Goal: Task Accomplishment & Management: Complete application form

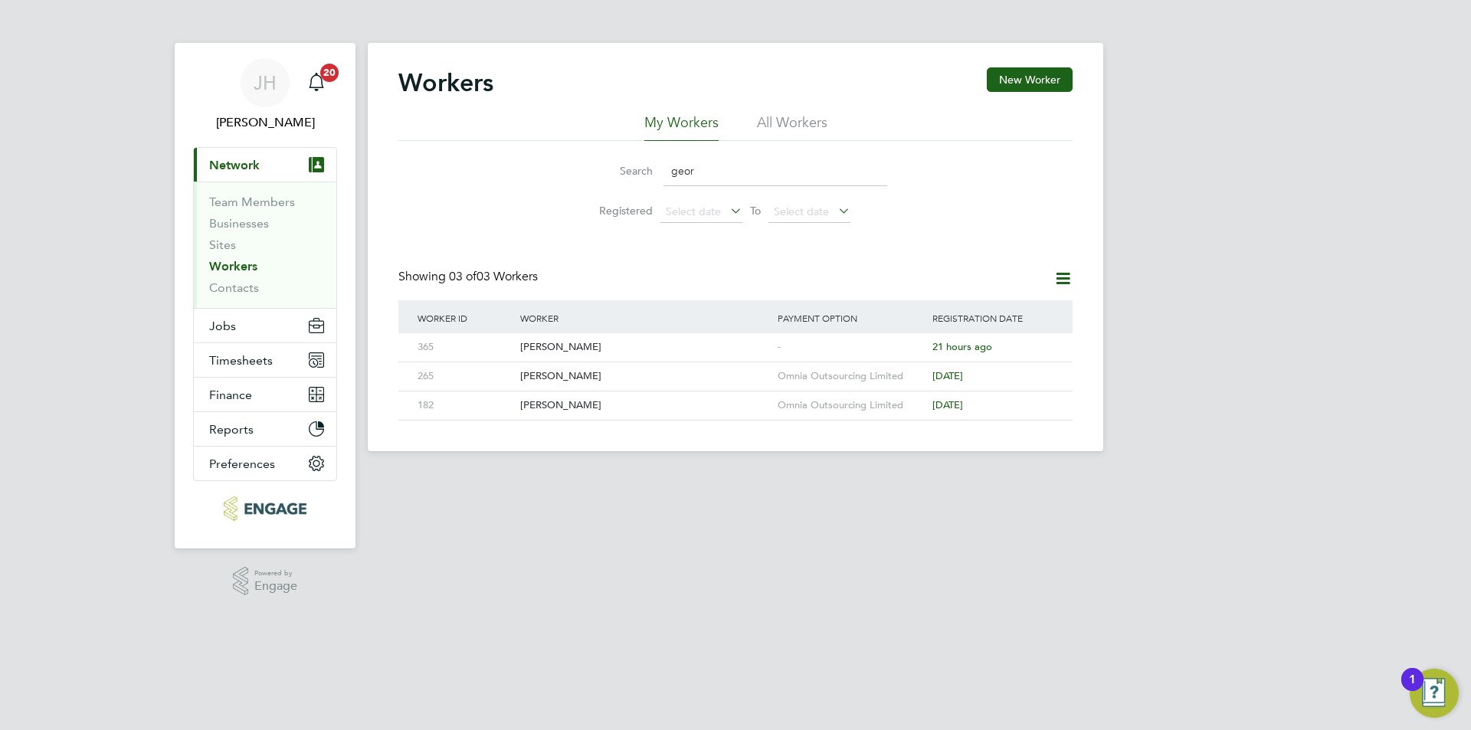
click at [732, 167] on input "geor" at bounding box center [776, 171] width 224 height 30
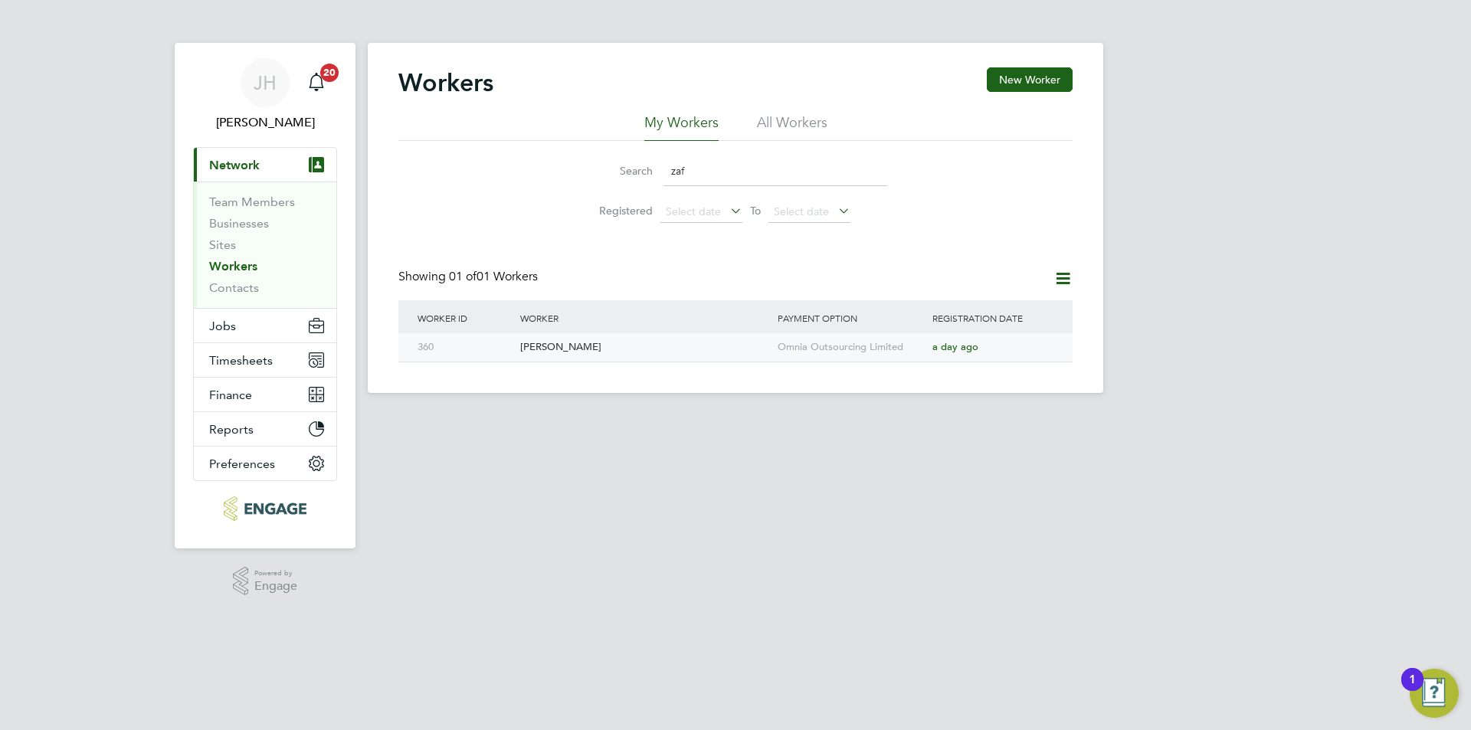
type input "zaf"
click at [822, 357] on div "Omnia Outsourcing Limited" at bounding box center [851, 347] width 155 height 28
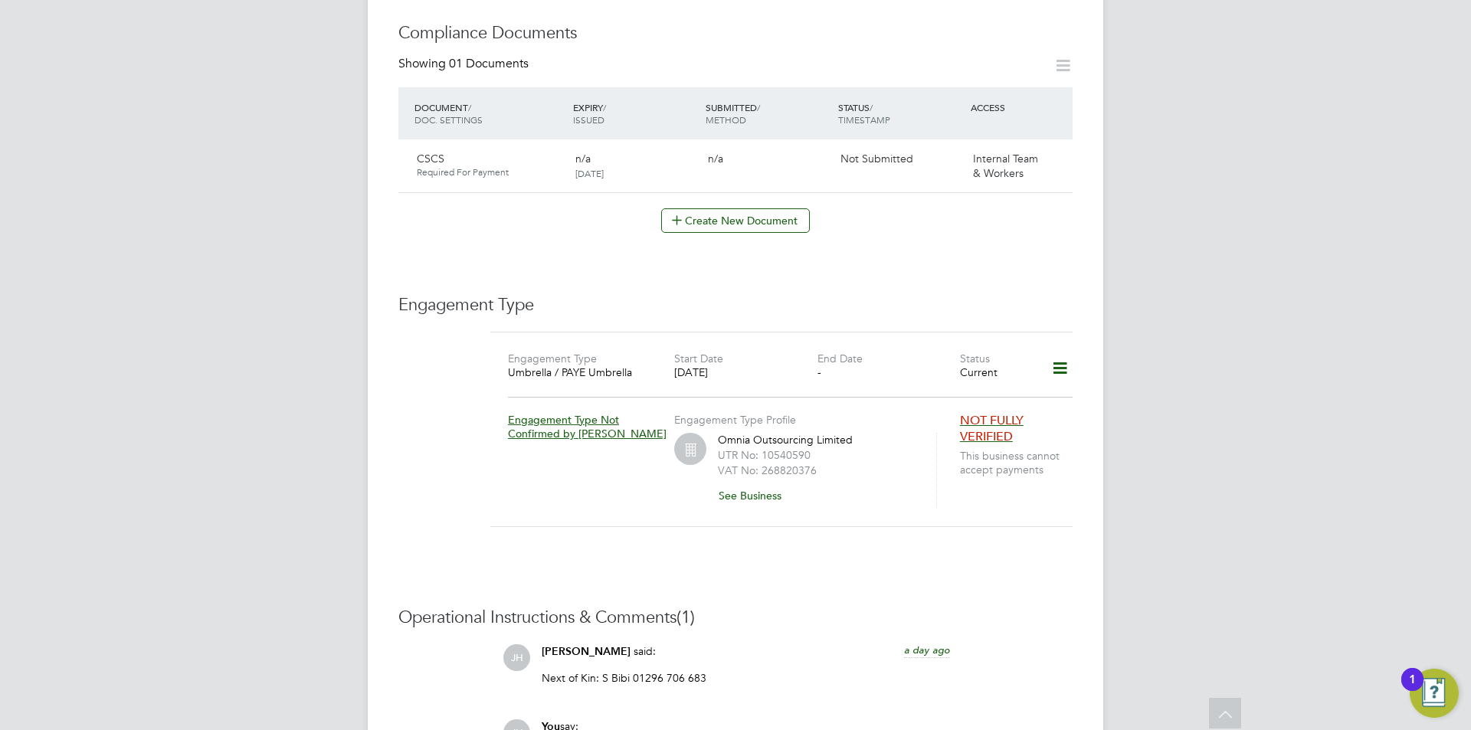
scroll to position [690, 0]
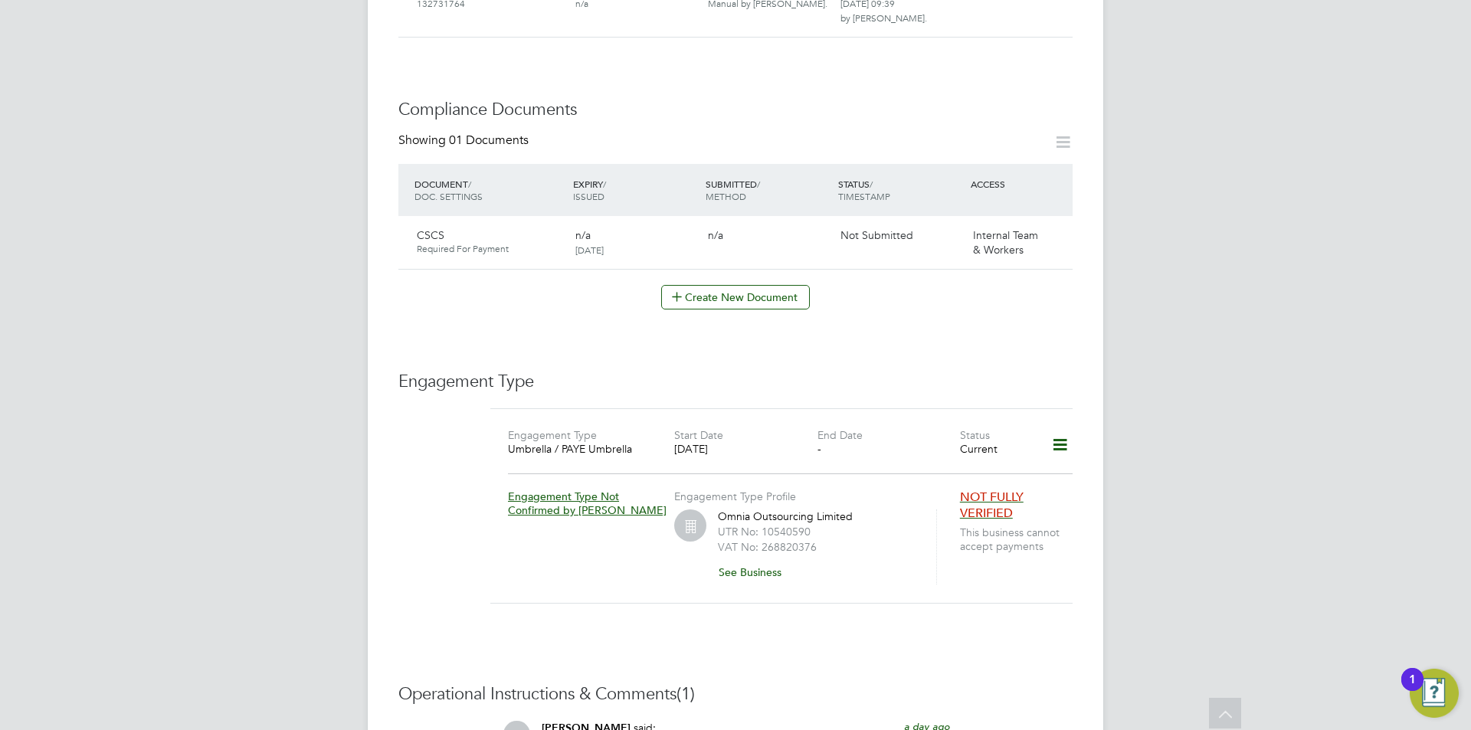
click at [1107, 462] on div "JH Jess Hogan Notifications 20 Applications: Current page: Network Team Members…" at bounding box center [735, 167] width 1471 height 1714
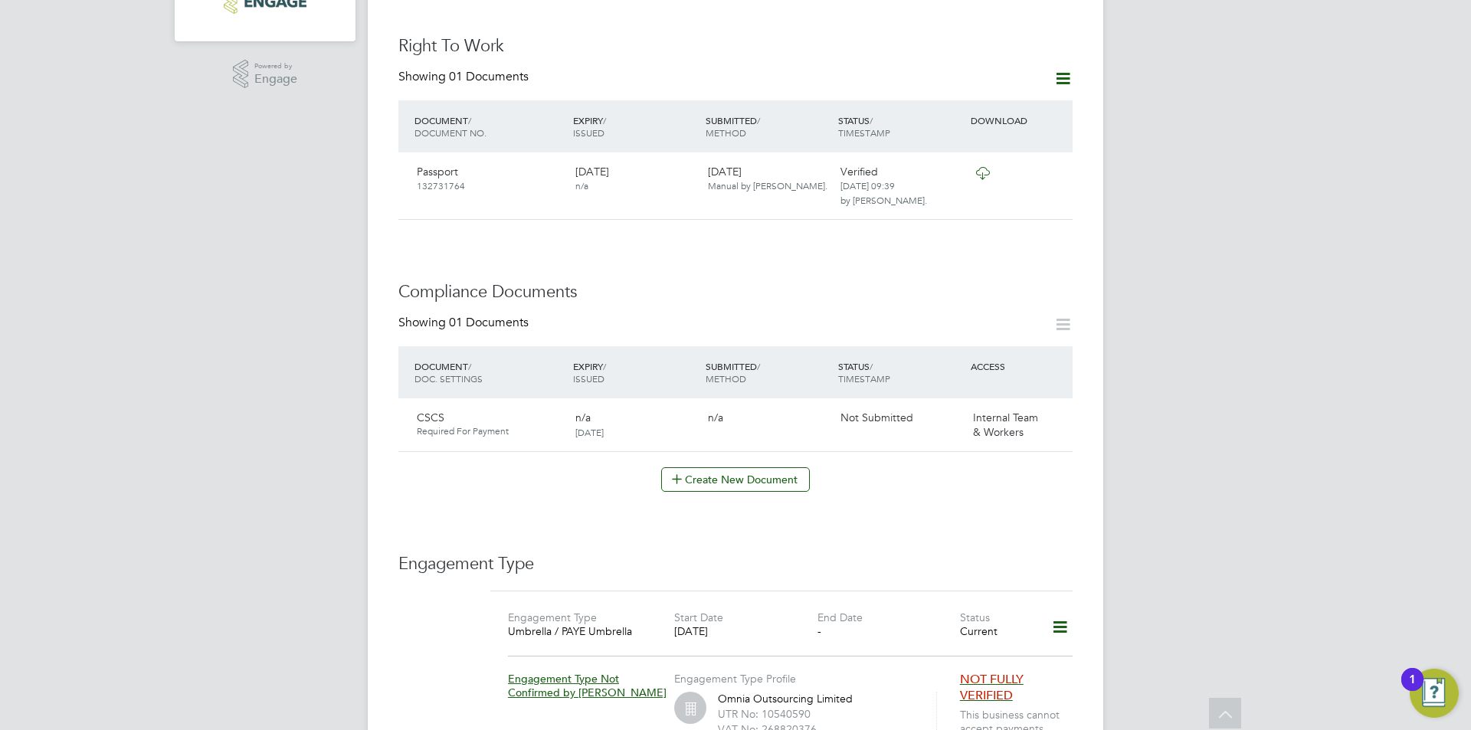
scroll to position [0, 0]
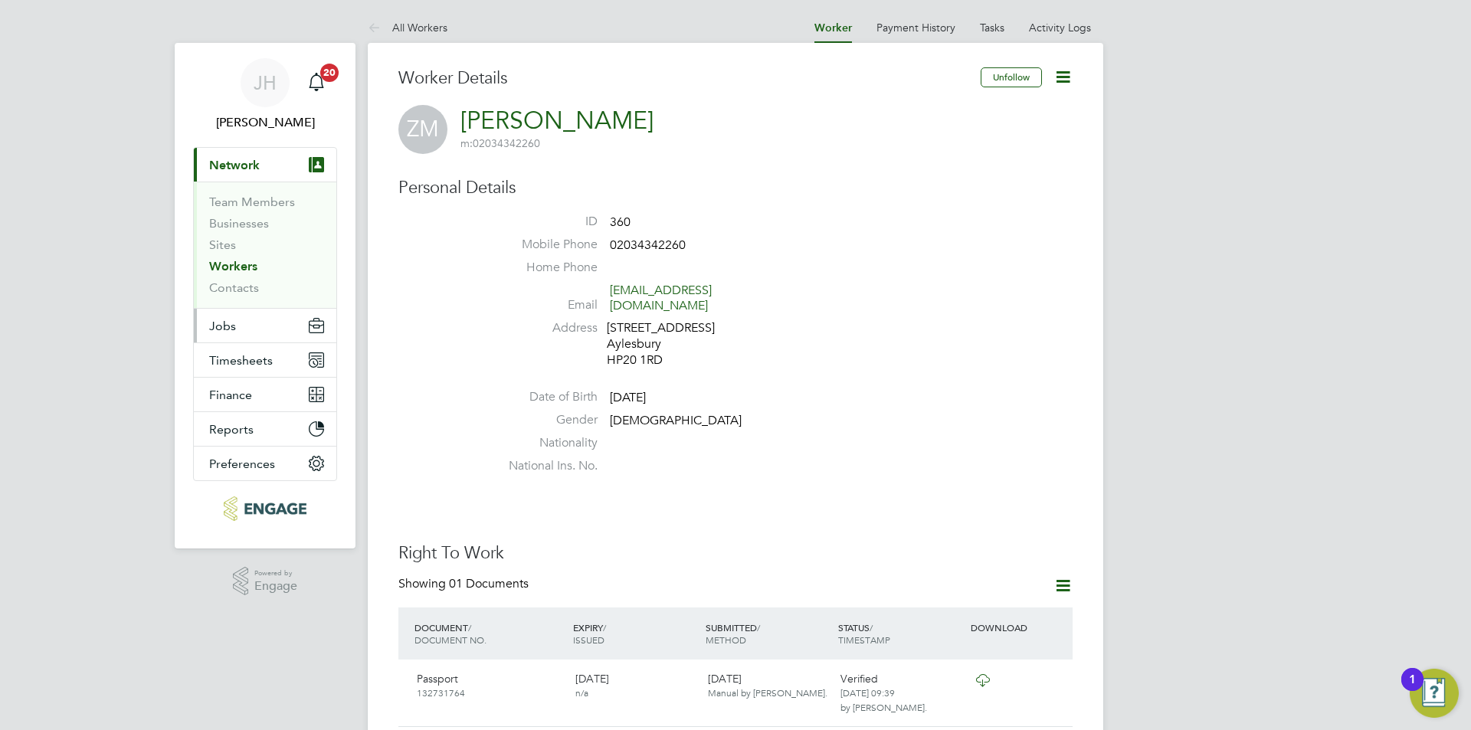
click at [228, 333] on span "Jobs" at bounding box center [222, 326] width 27 height 15
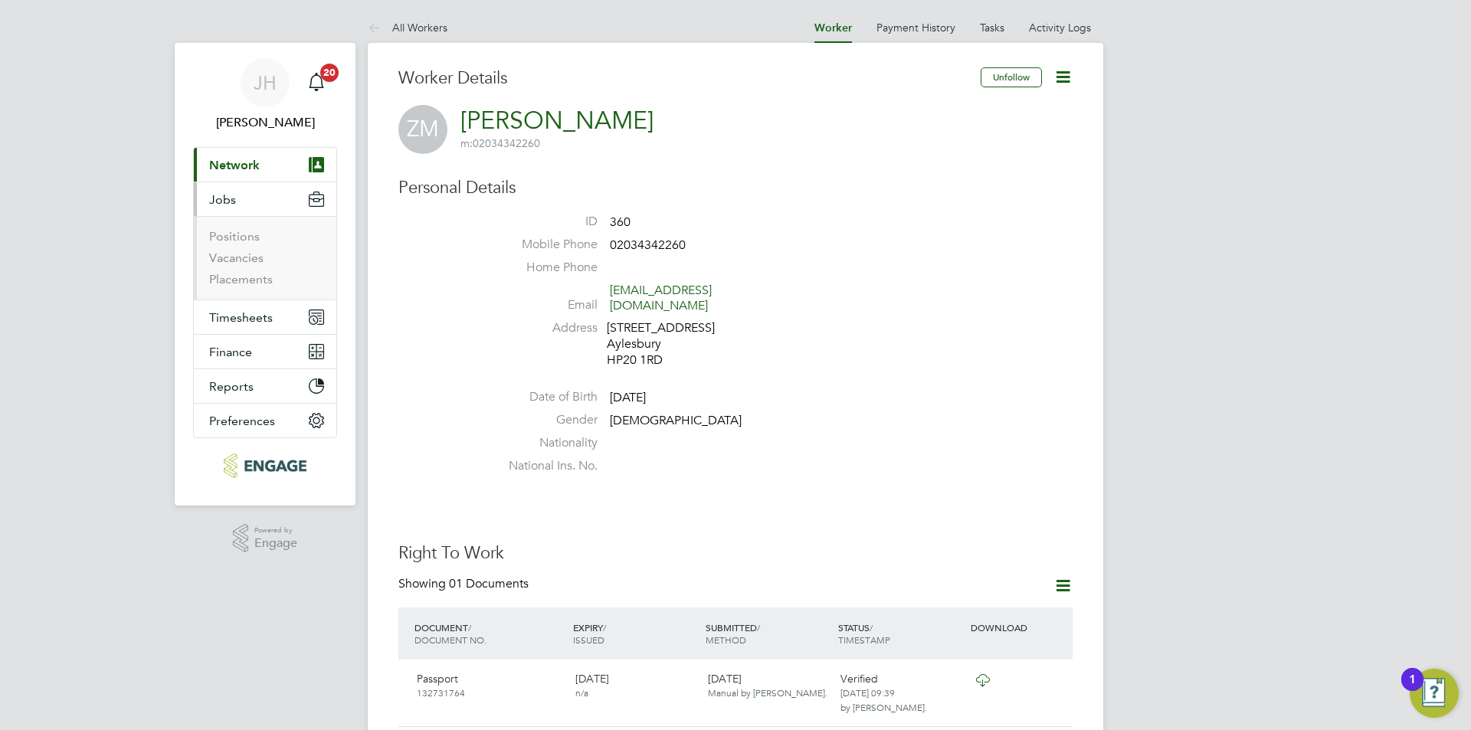
click at [249, 265] on li "Vacancies" at bounding box center [266, 261] width 115 height 21
click at [254, 252] on link "Vacancies" at bounding box center [236, 258] width 54 height 15
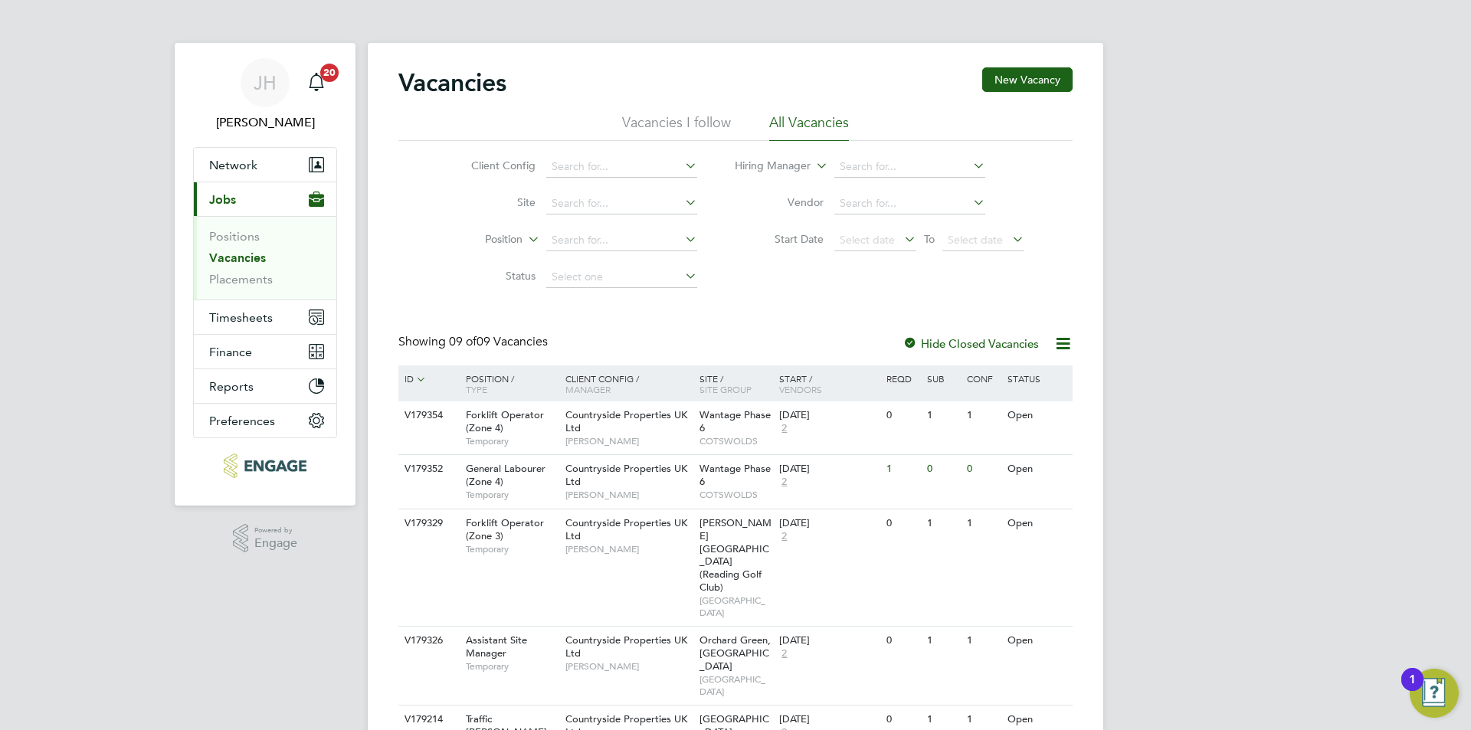
scroll to position [153, 0]
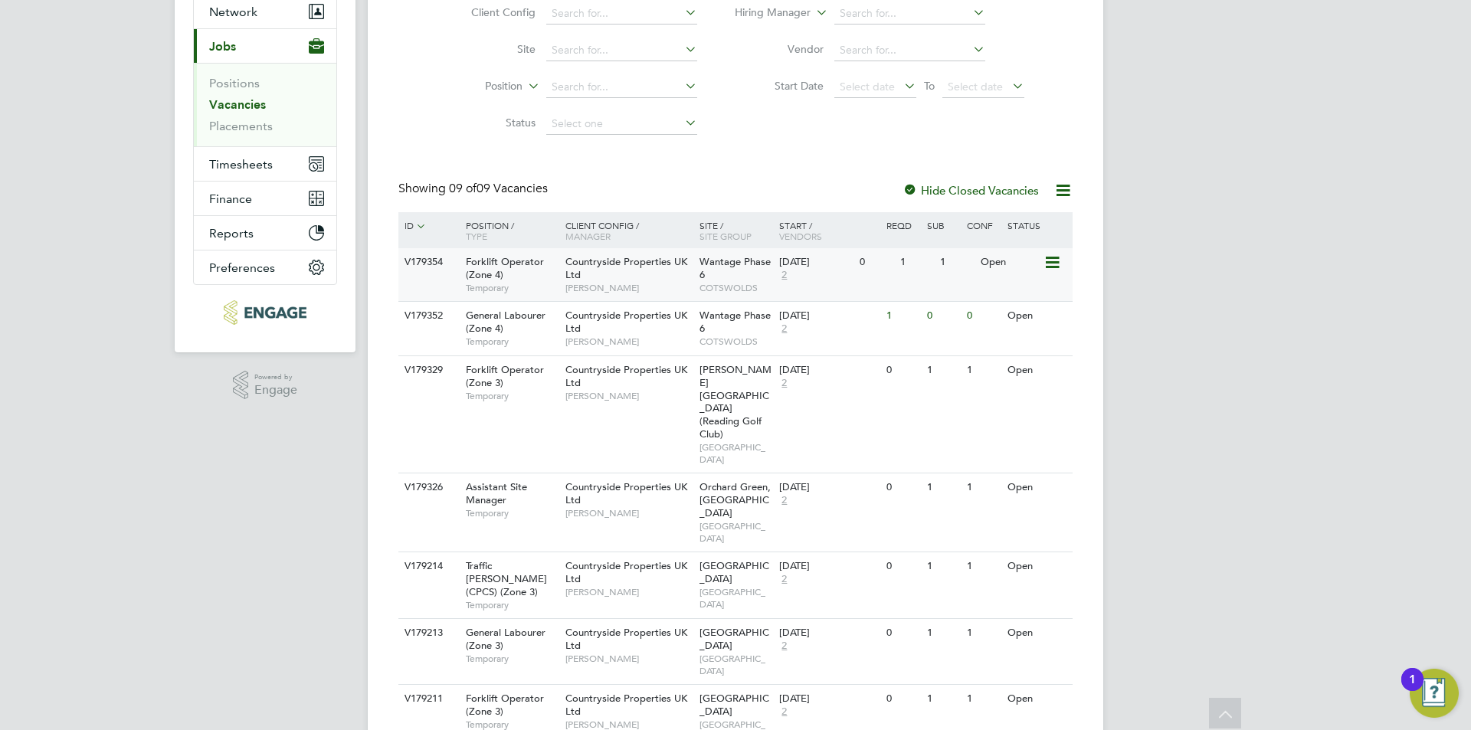
click at [966, 286] on div "V179354 Forklift Operator (Zone 4) Temporary Countryside Properties UK Ltd Brad…" at bounding box center [736, 274] width 674 height 53
click at [883, 329] on div "1" at bounding box center [876, 316] width 40 height 28
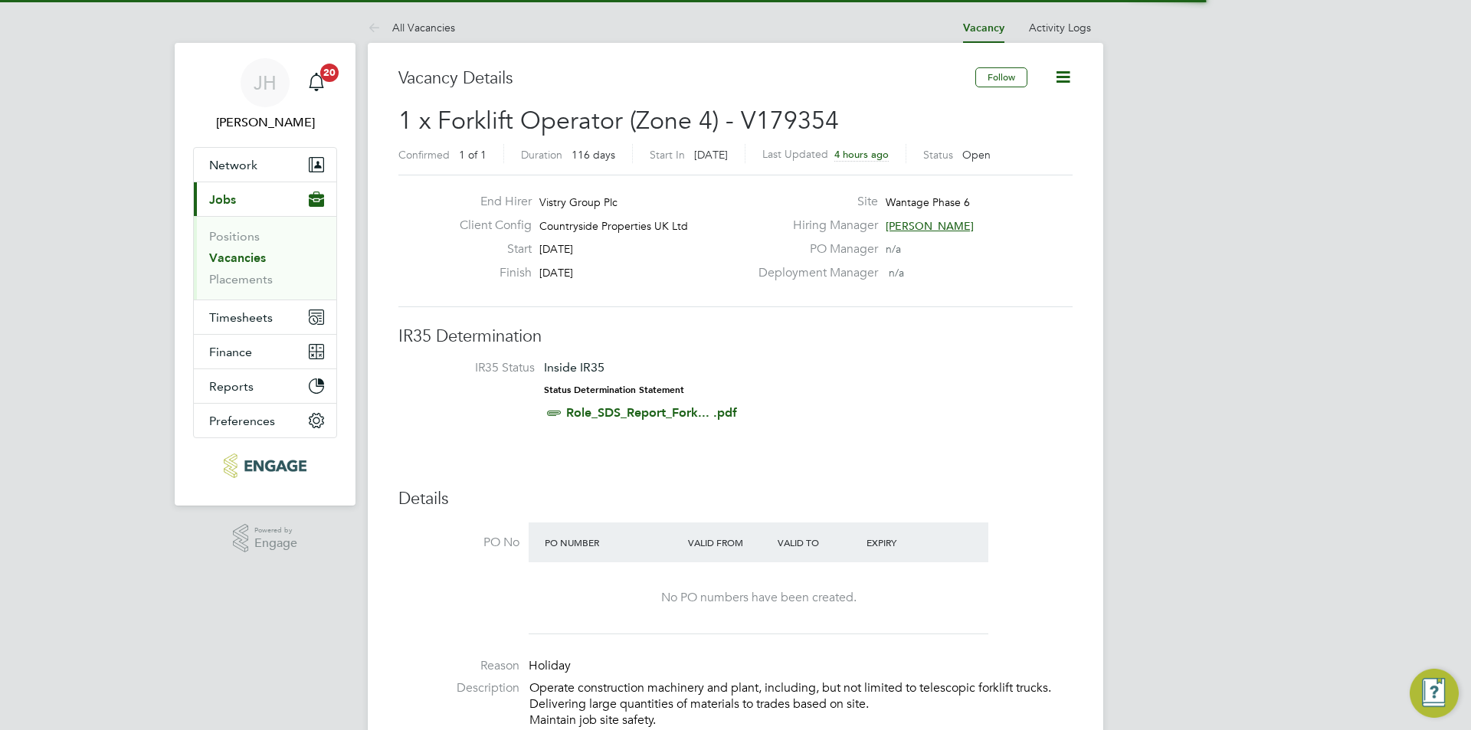
click at [1065, 82] on icon at bounding box center [1063, 76] width 19 height 19
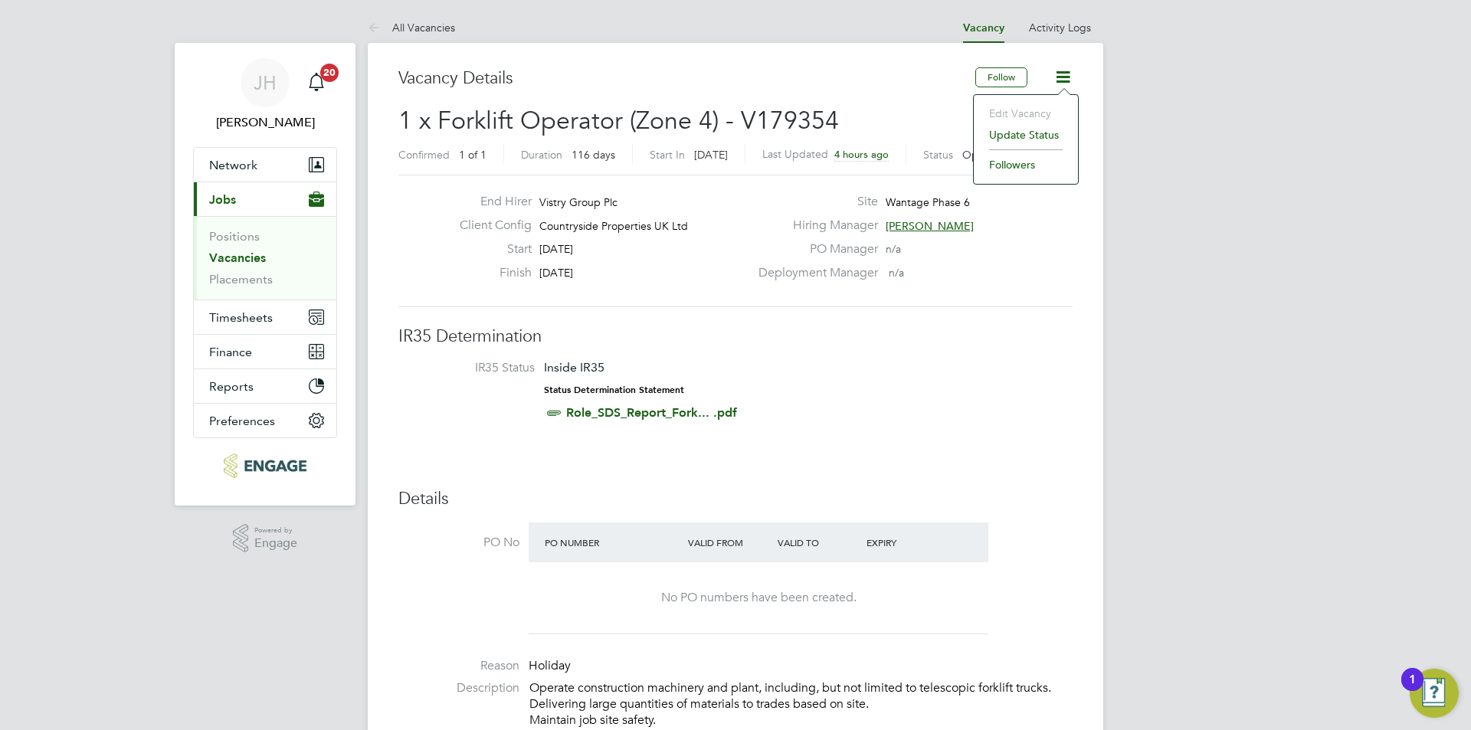
click at [1016, 130] on li "Update Status" at bounding box center [1026, 134] width 89 height 21
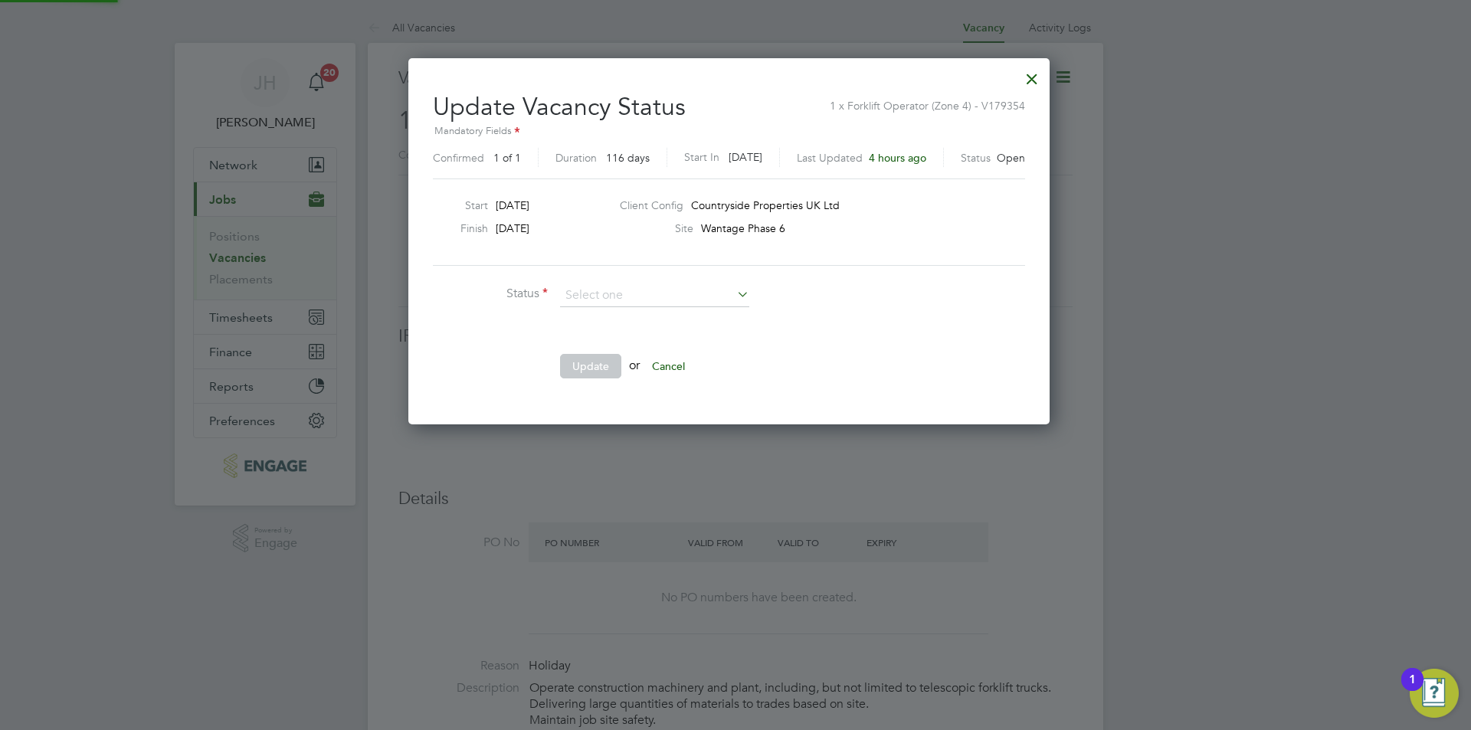
scroll to position [366, 655]
click at [647, 332] on li "Closed" at bounding box center [654, 336] width 191 height 20
type input "Closed"
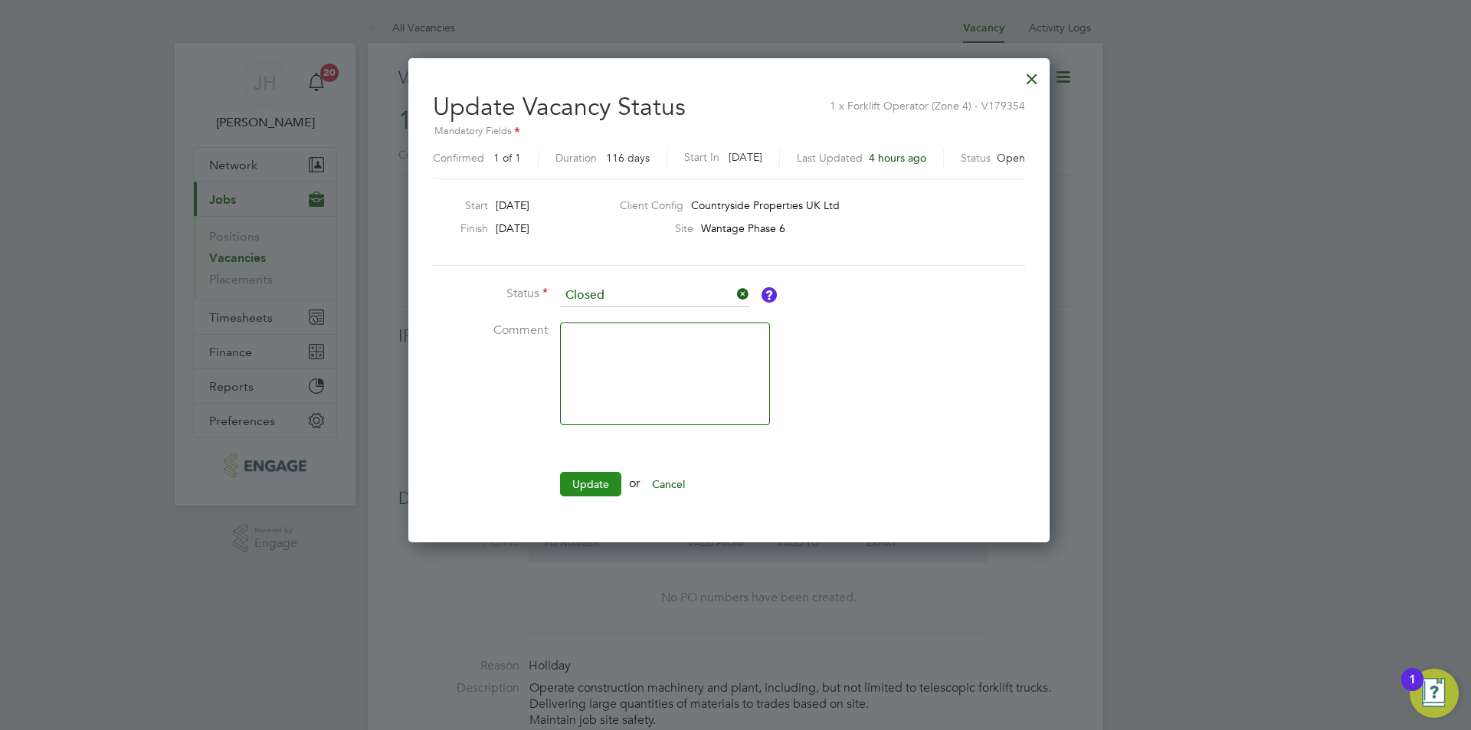
click at [570, 474] on button "Update" at bounding box center [590, 484] width 61 height 25
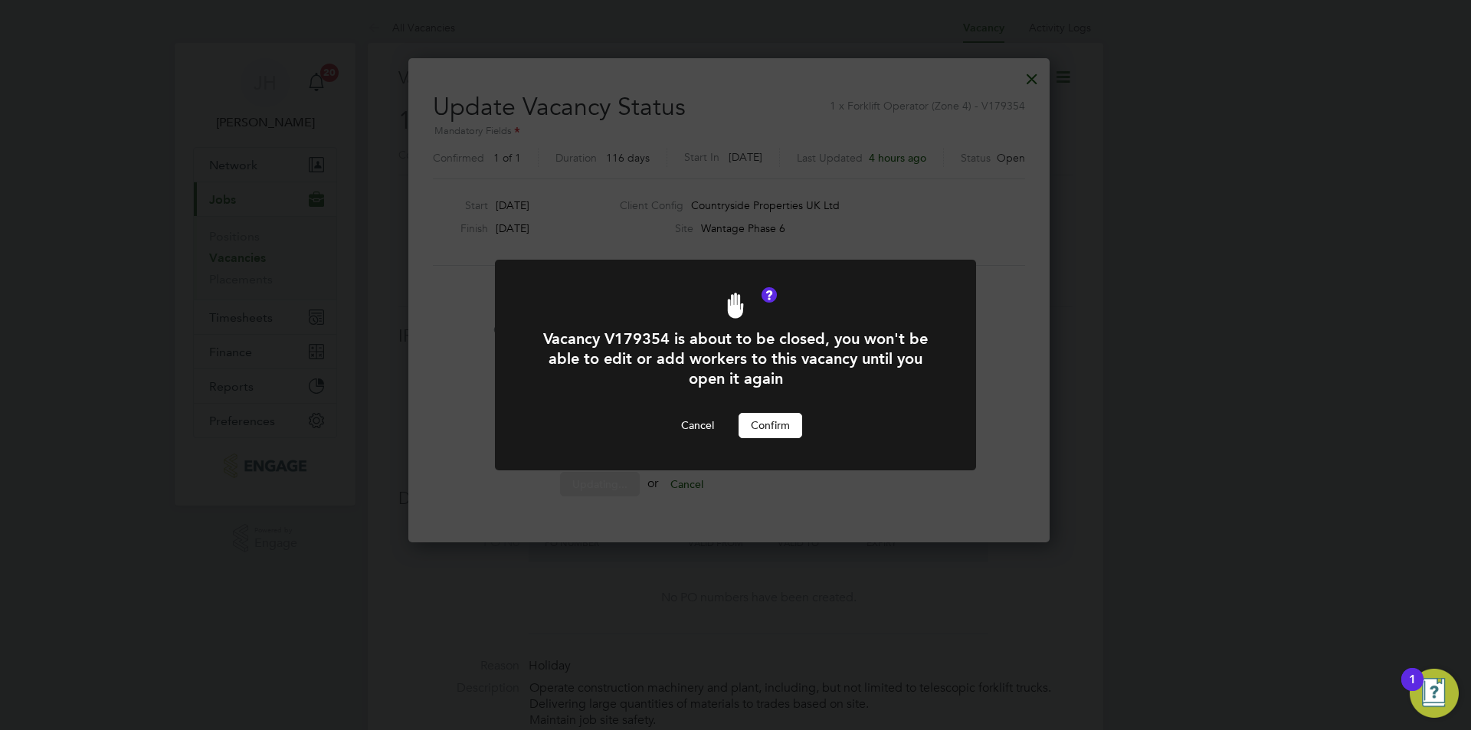
click at [767, 441] on div at bounding box center [735, 365] width 481 height 210
click at [775, 428] on button "Confirm" at bounding box center [771, 425] width 64 height 25
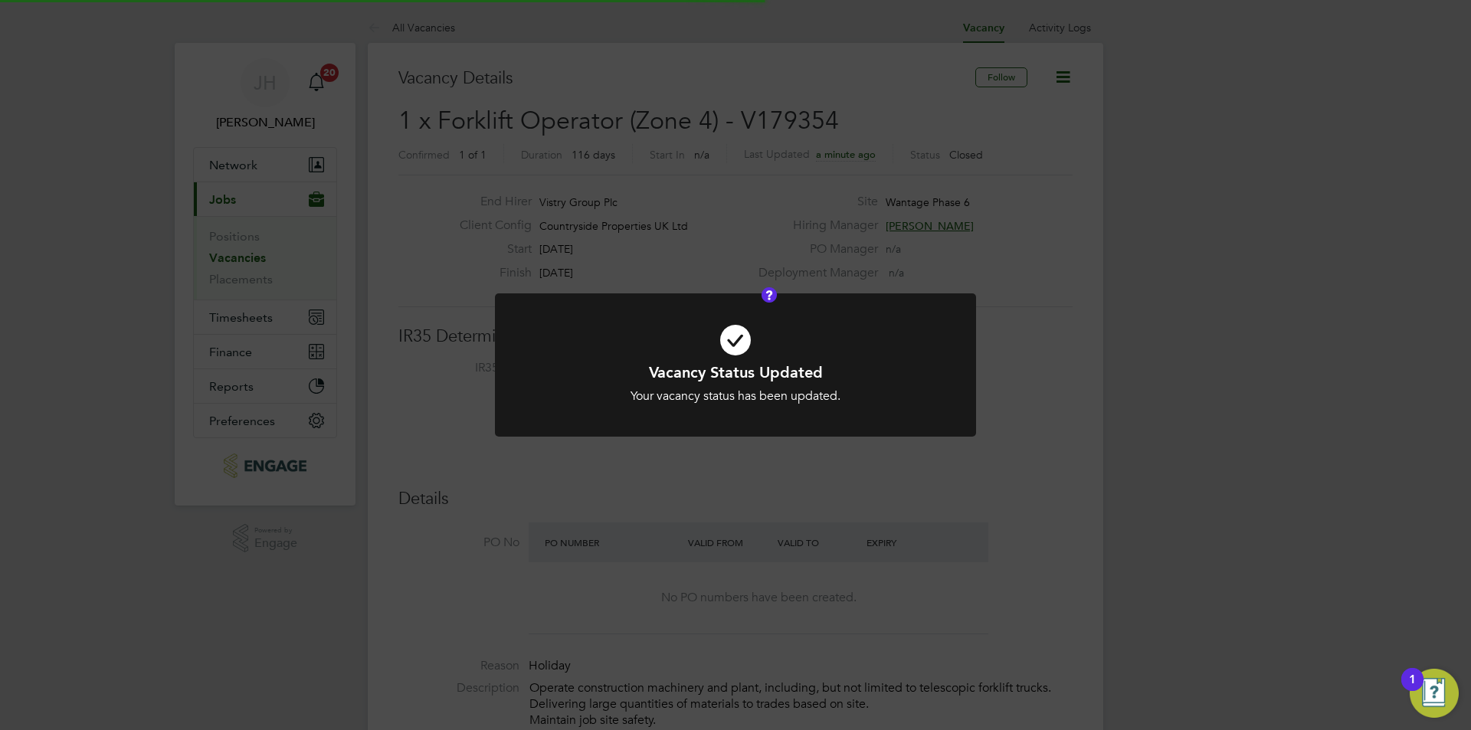
click at [1218, 326] on div "Vacancy Status Updated Your vacancy status has been updated. Cancel Okay" at bounding box center [735, 365] width 1471 height 730
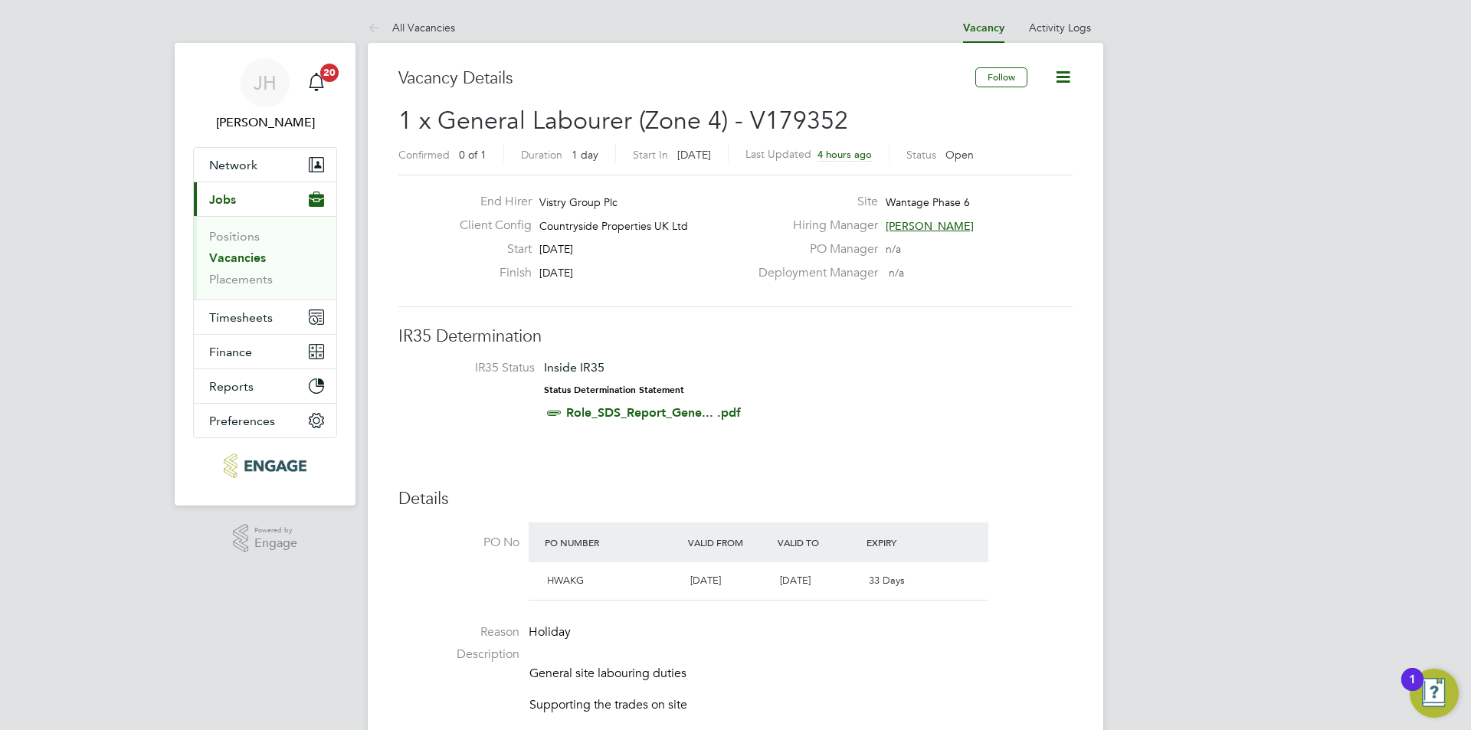
click at [259, 257] on link "Vacancies" at bounding box center [237, 258] width 57 height 15
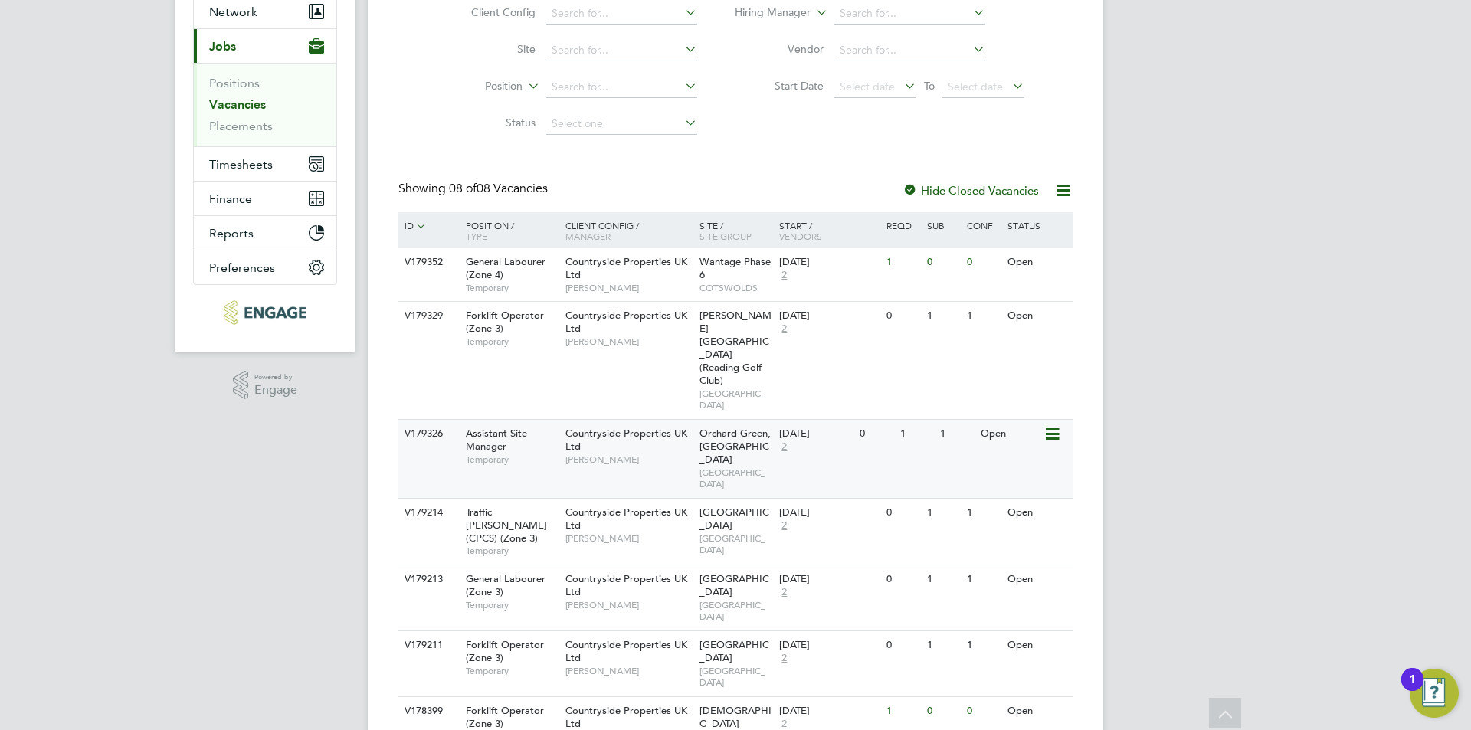
scroll to position [208, 0]
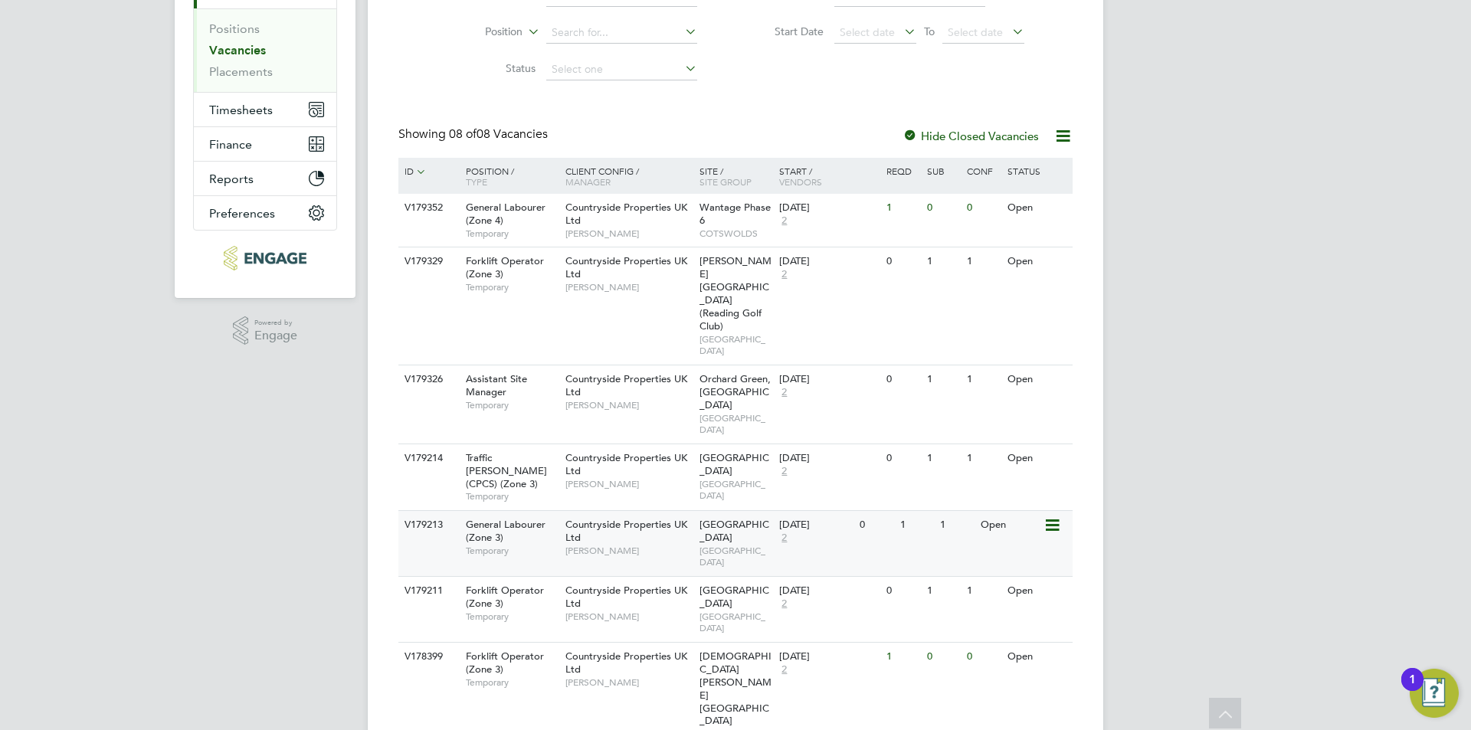
click at [920, 510] on div "V179213 General Labourer (Zone 3) Temporary Countryside Properties UK Ltd Nick …" at bounding box center [736, 543] width 674 height 66
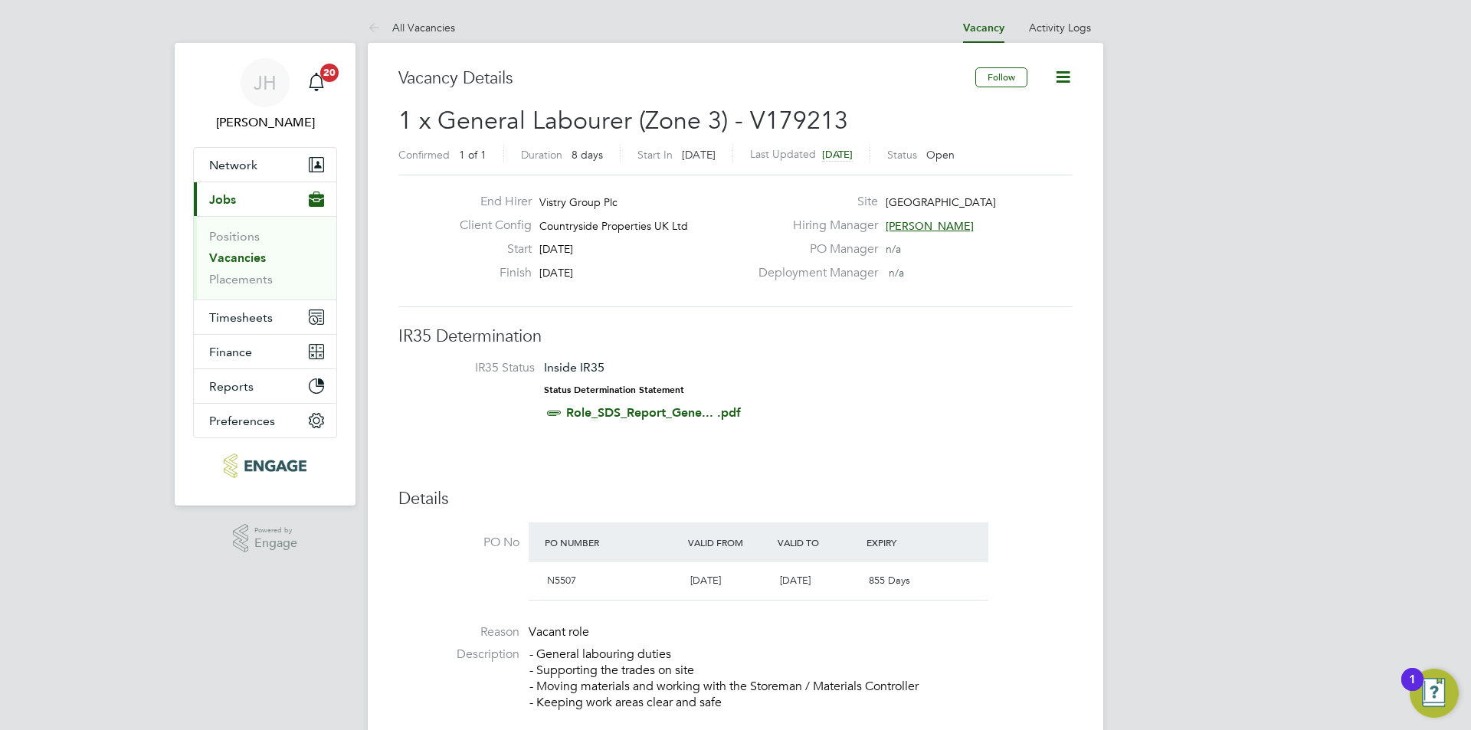
click at [1064, 84] on icon at bounding box center [1063, 76] width 19 height 19
click at [1003, 128] on li "Update Status" at bounding box center [1026, 134] width 89 height 21
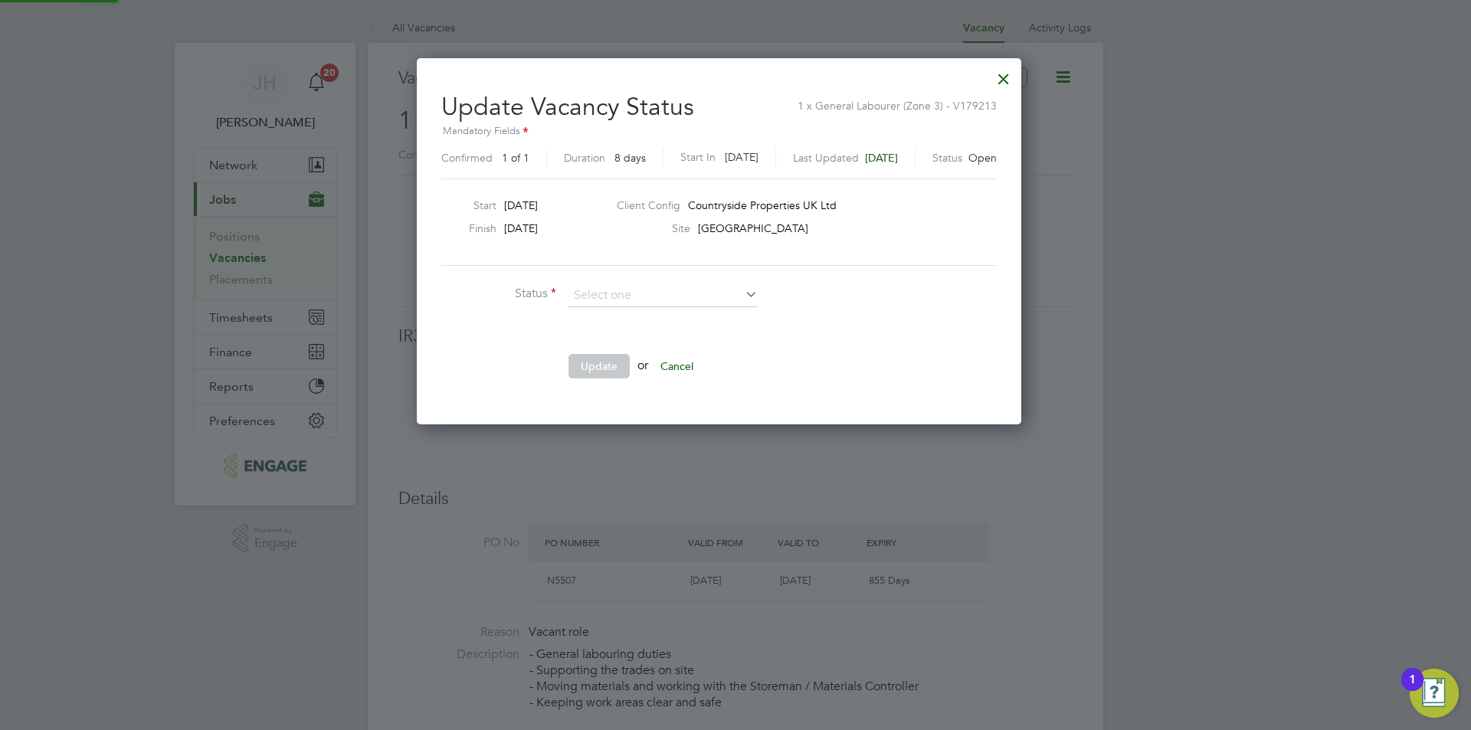
scroll to position [366, 638]
click at [612, 332] on li "Closed" at bounding box center [663, 336] width 191 height 20
type input "Closed"
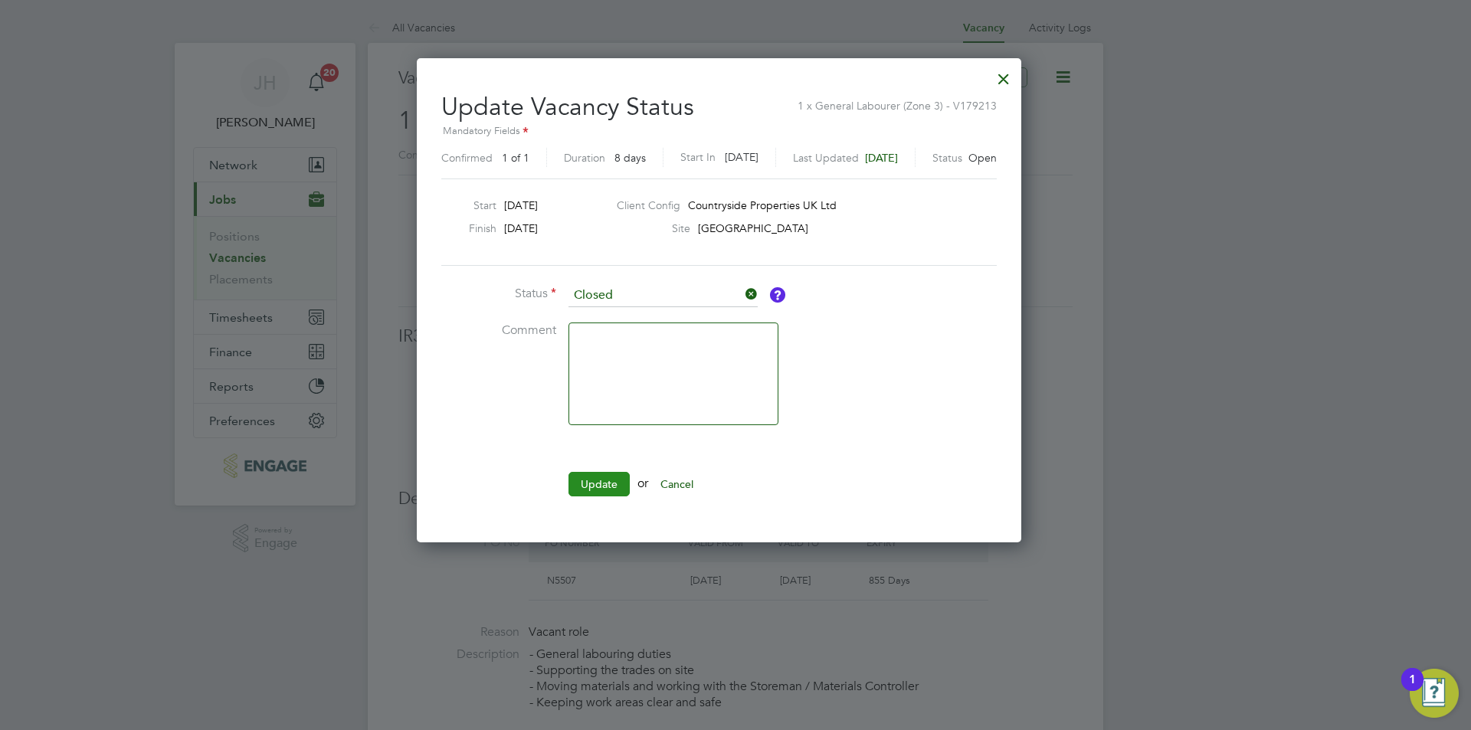
click at [599, 484] on button "Update" at bounding box center [599, 484] width 61 height 25
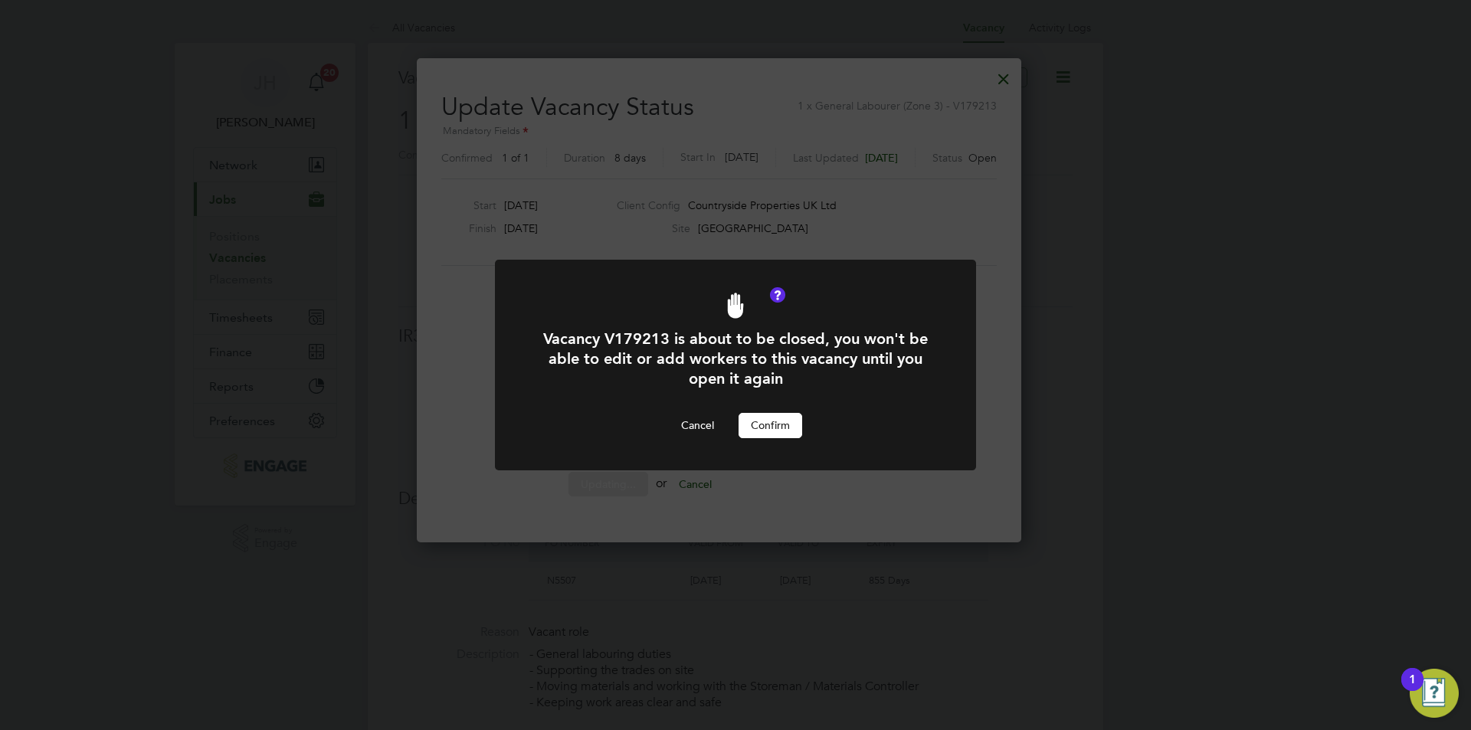
click at [793, 432] on button "Confirm" at bounding box center [771, 425] width 64 height 25
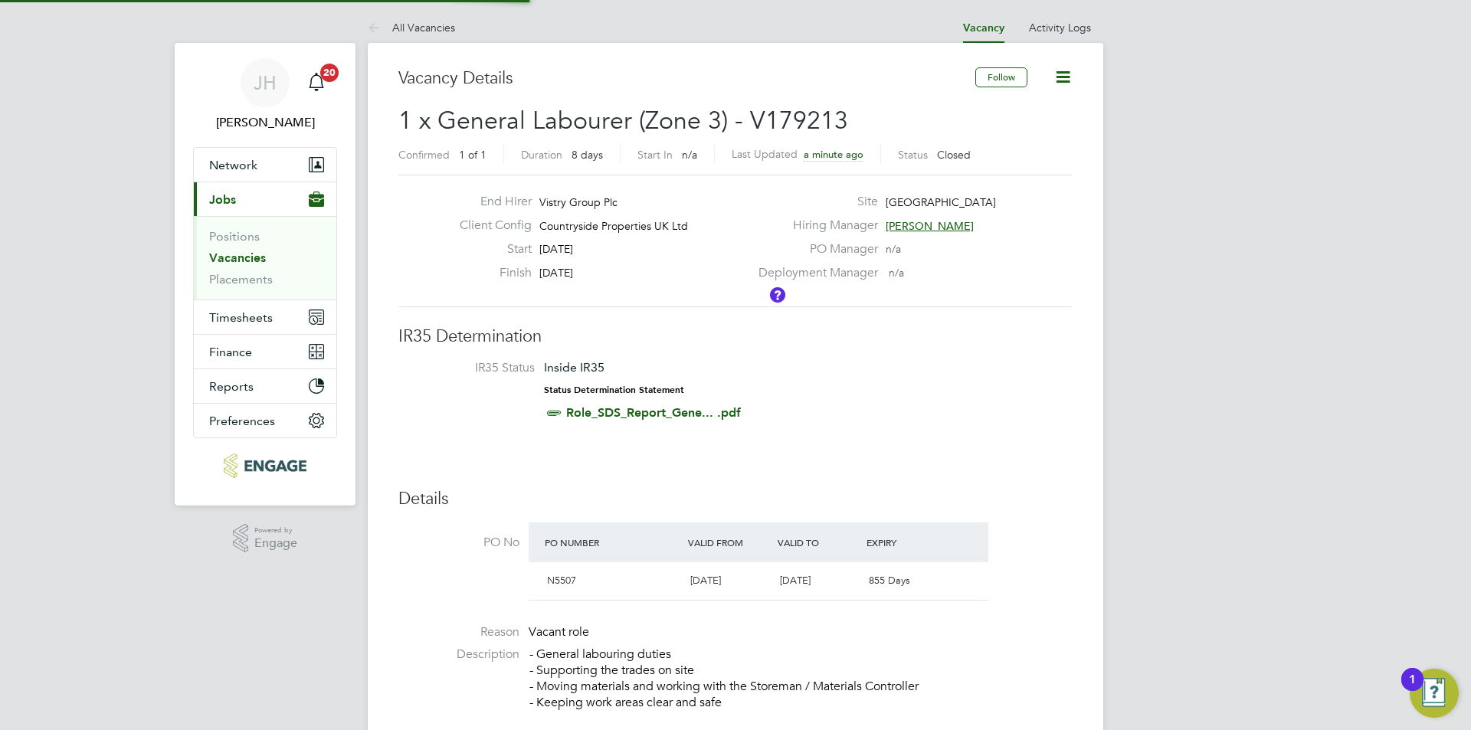
scroll to position [8, 8]
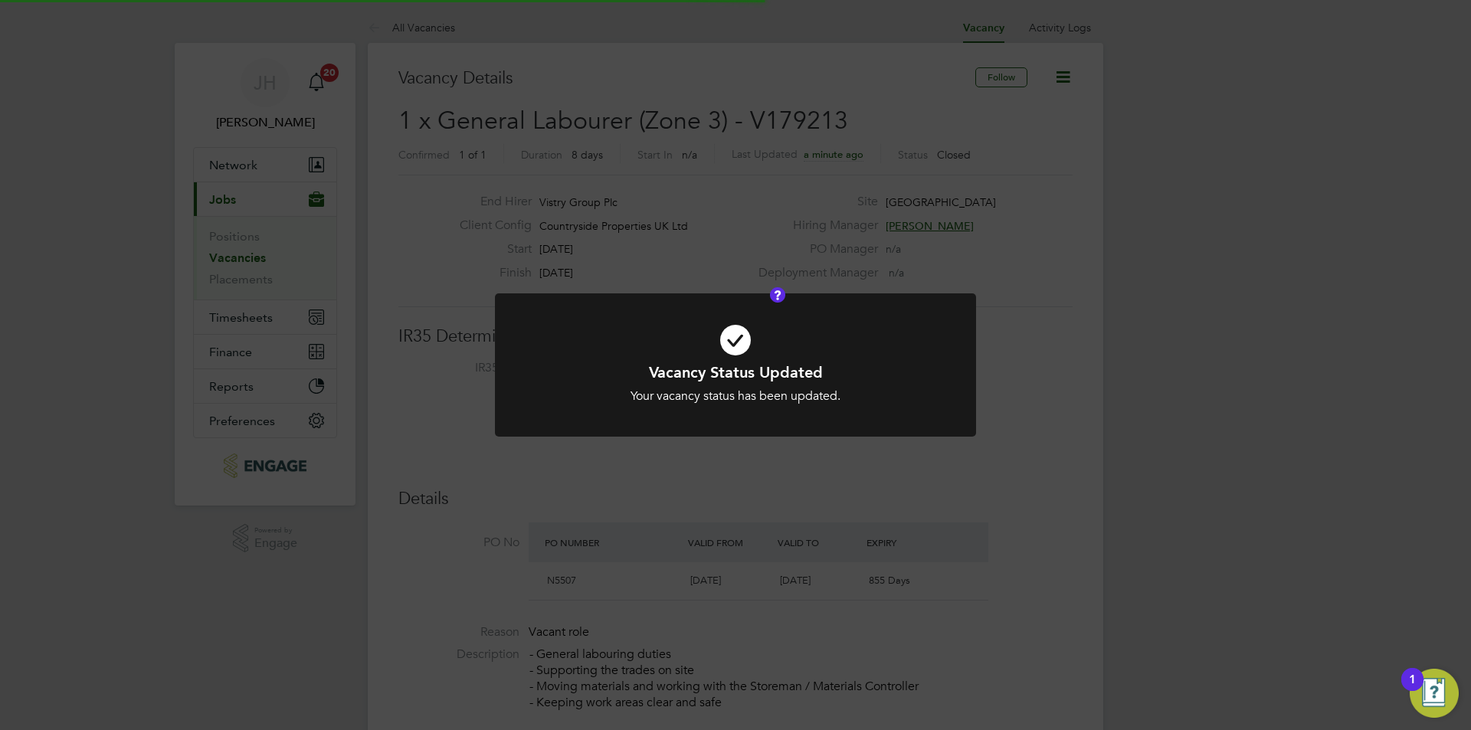
click at [1168, 382] on div "Vacancy Status Updated Your vacancy status has been updated. Cancel Okay" at bounding box center [735, 365] width 1471 height 730
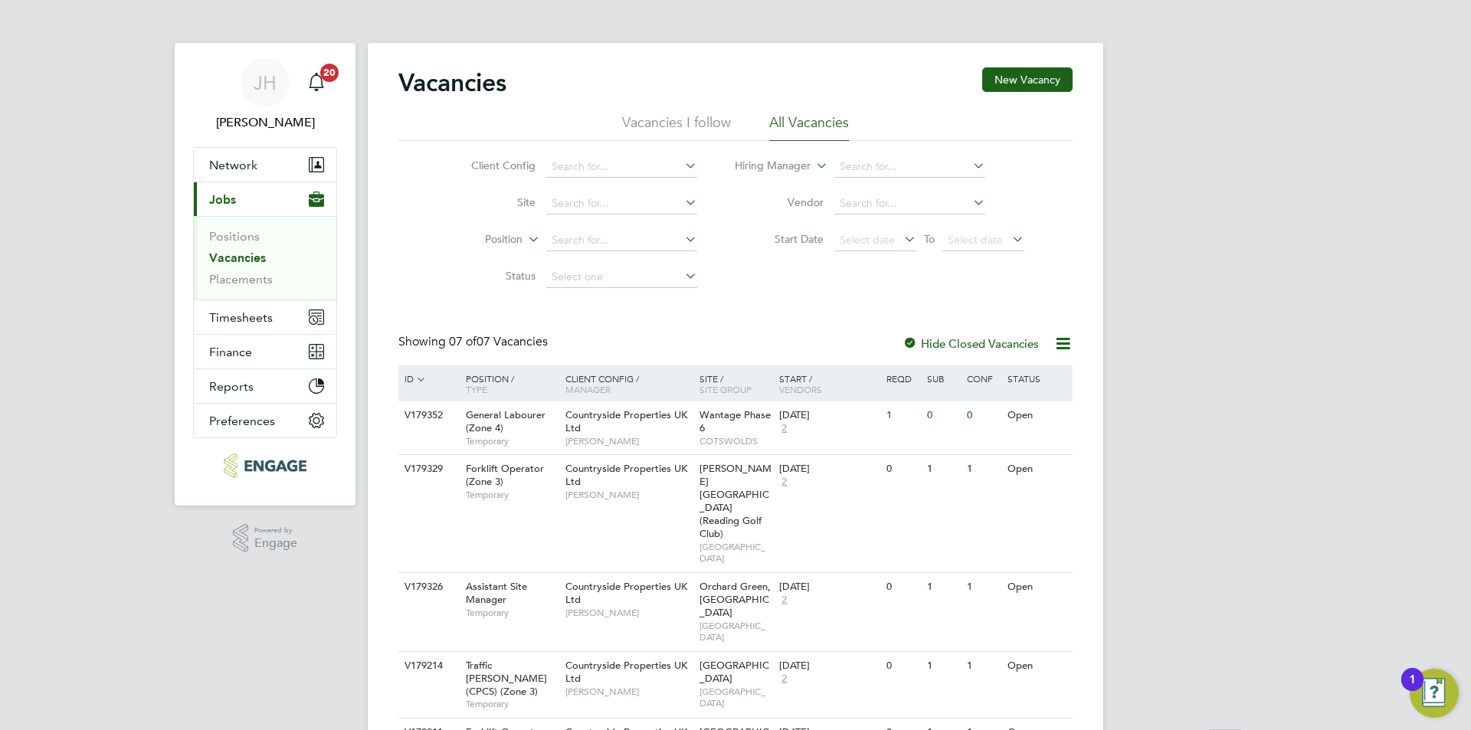
scroll to position [154, 0]
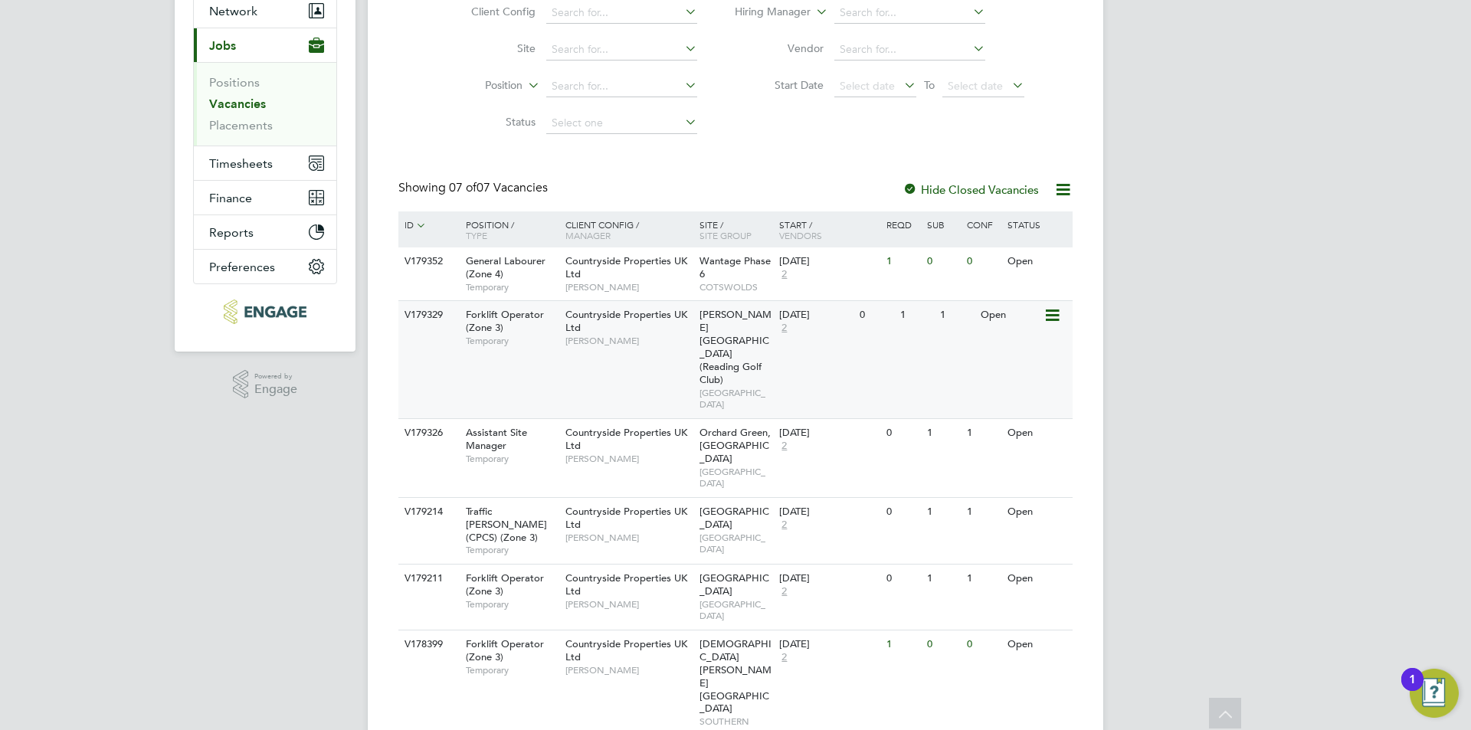
click at [980, 353] on div "V179329 Forklift Operator (Zone 3) Temporary Countryside Properties UK Ltd [PER…" at bounding box center [736, 359] width 674 height 118
click at [966, 497] on div "V179214 Traffic [PERSON_NAME] (CPCS) (Zone 3) Temporary Countryside Properties …" at bounding box center [736, 530] width 674 height 67
click at [956, 564] on div "V179211 Forklift Operator (Zone 3) Temporary Countryside Properties UK Ltd [PER…" at bounding box center [736, 597] width 674 height 66
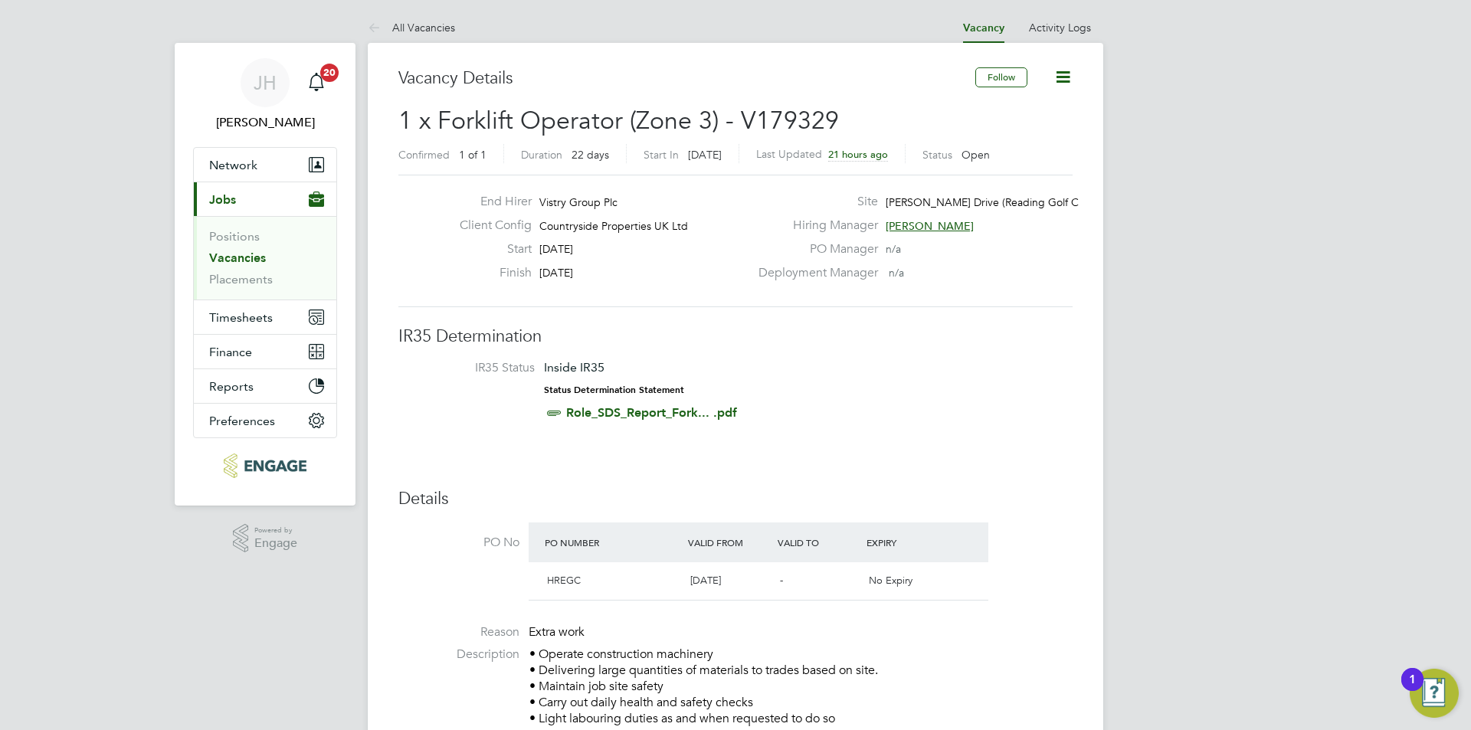
drag, startPoint x: 1061, startPoint y: 76, endPoint x: 1038, endPoint y: 108, distance: 39.6
click at [1061, 75] on icon at bounding box center [1063, 76] width 19 height 19
click at [1023, 111] on li "Edit Vacancy" at bounding box center [1026, 113] width 89 height 21
click at [1020, 130] on li "Update Status" at bounding box center [1026, 134] width 89 height 21
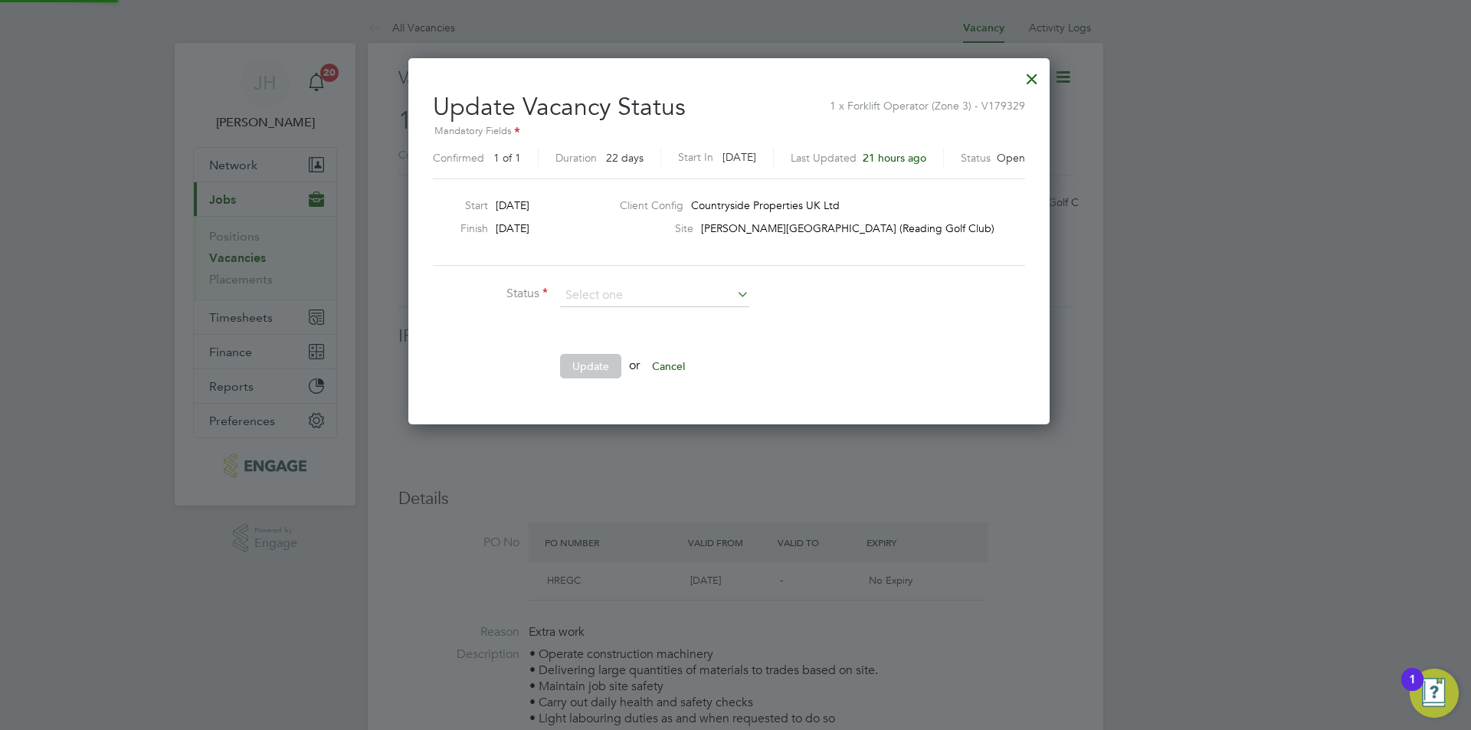
scroll to position [366, 655]
click at [631, 338] on li "Closed" at bounding box center [654, 336] width 191 height 20
type input "Closed"
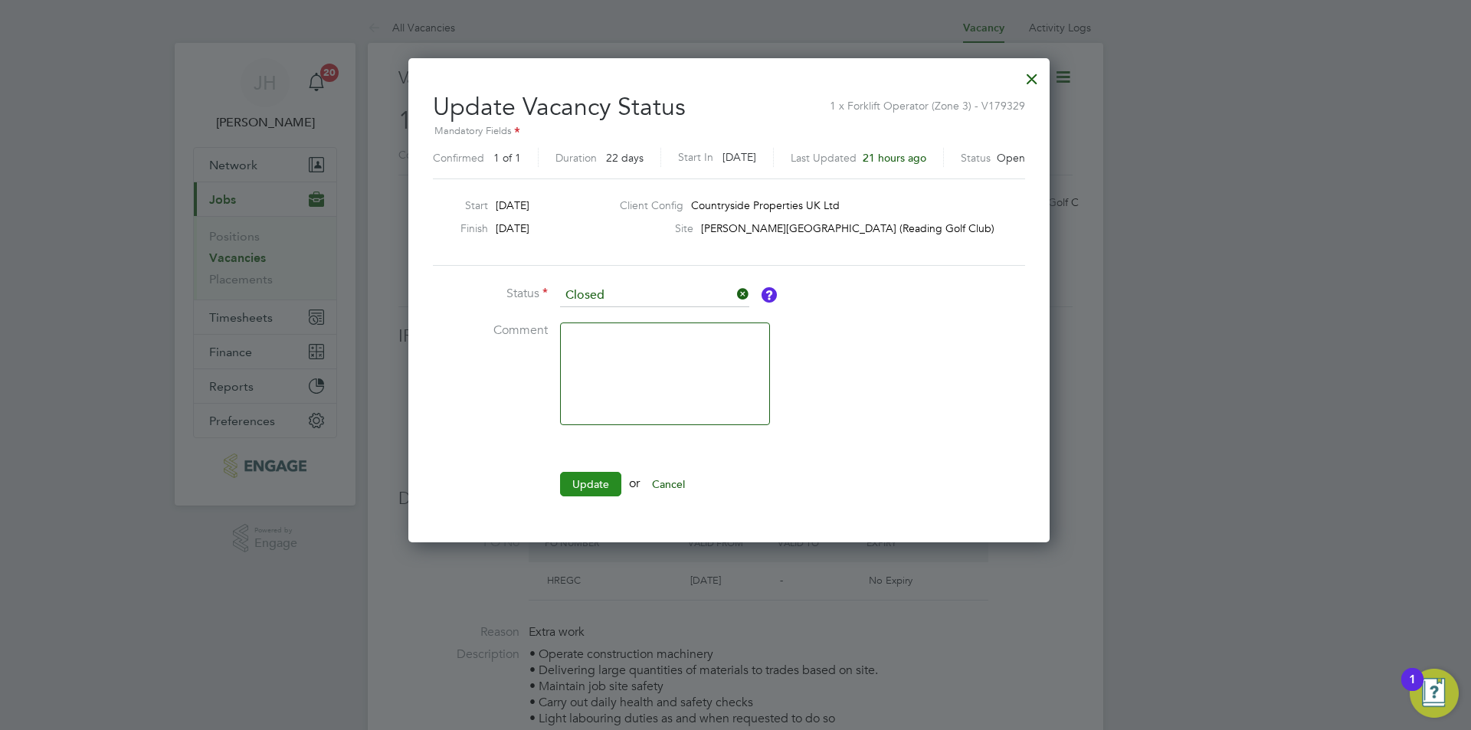
click at [578, 482] on button "Update" at bounding box center [590, 484] width 61 height 25
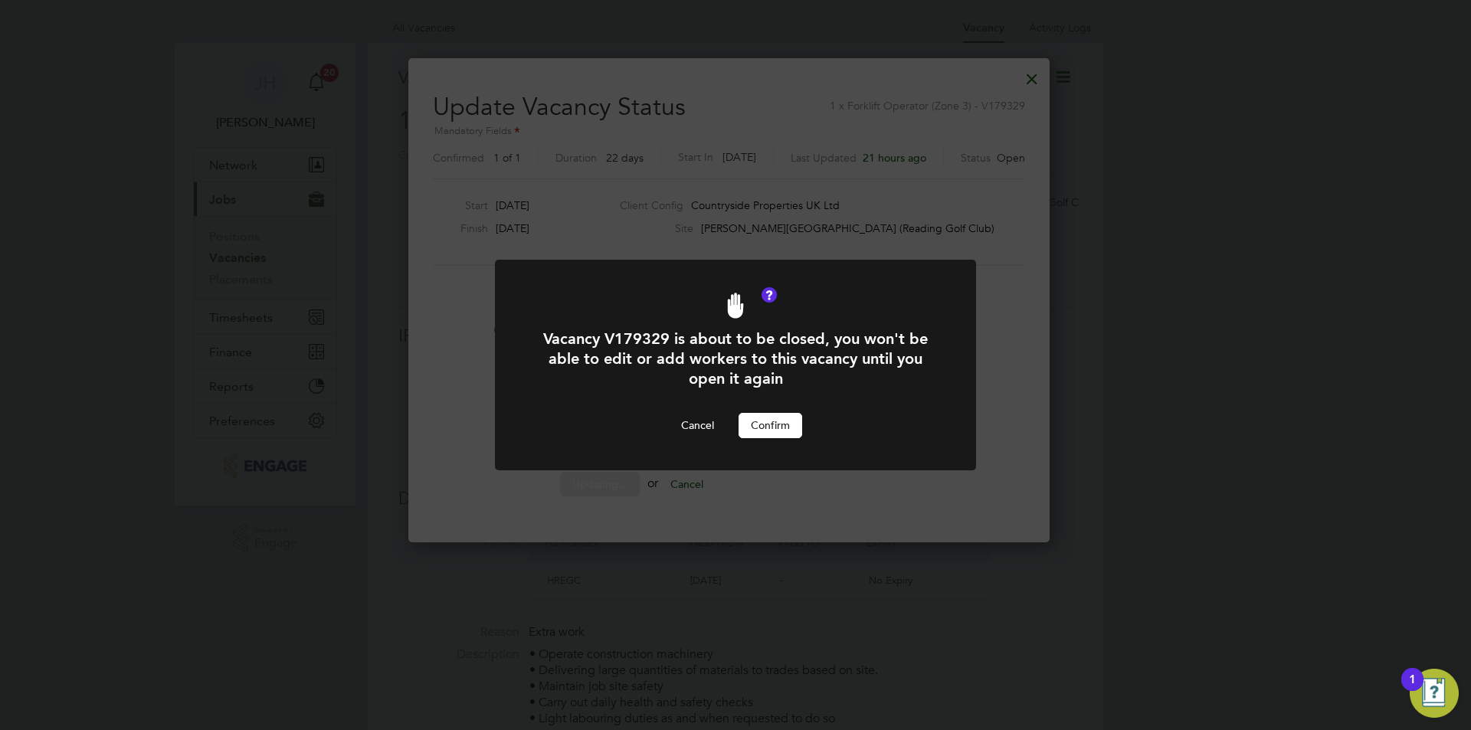
click at [784, 431] on button "Confirm" at bounding box center [771, 425] width 64 height 25
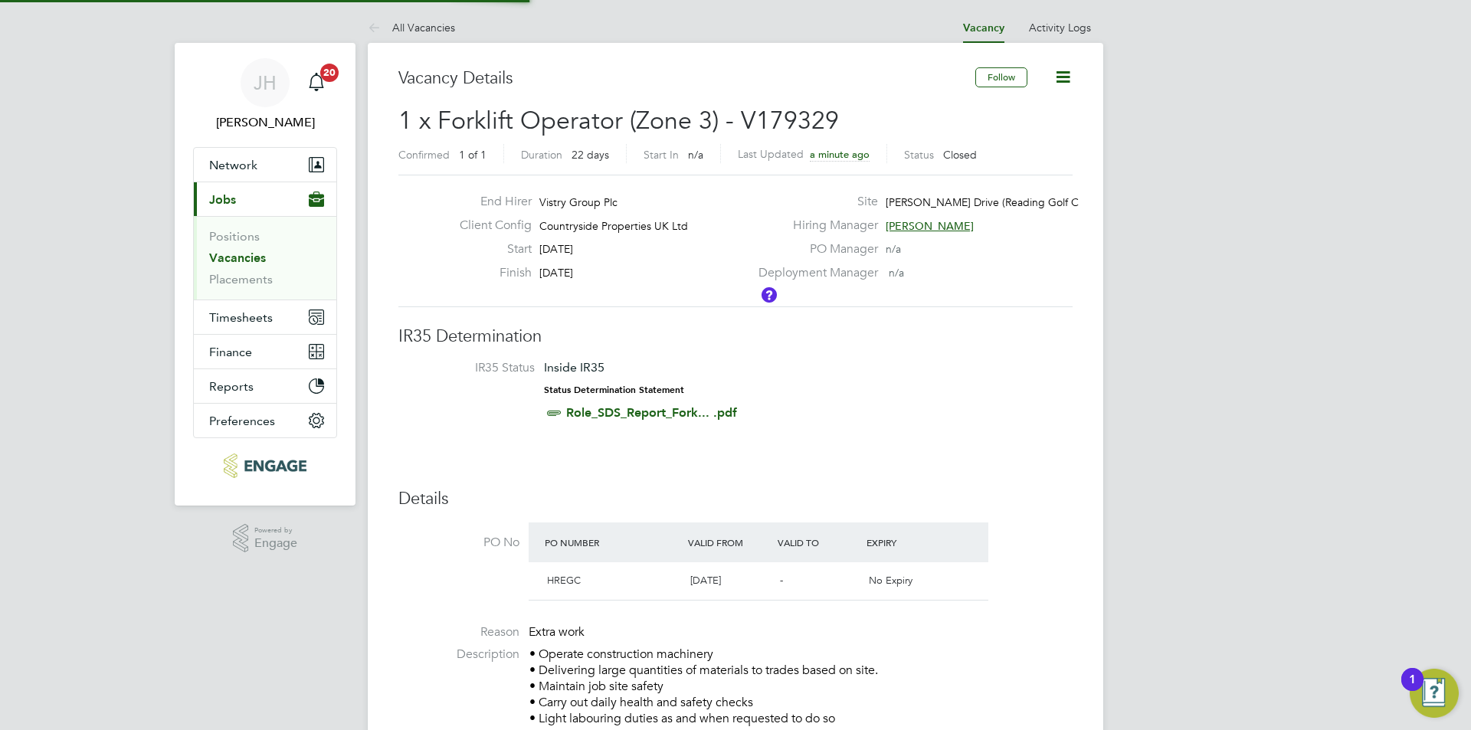
scroll to position [8, 8]
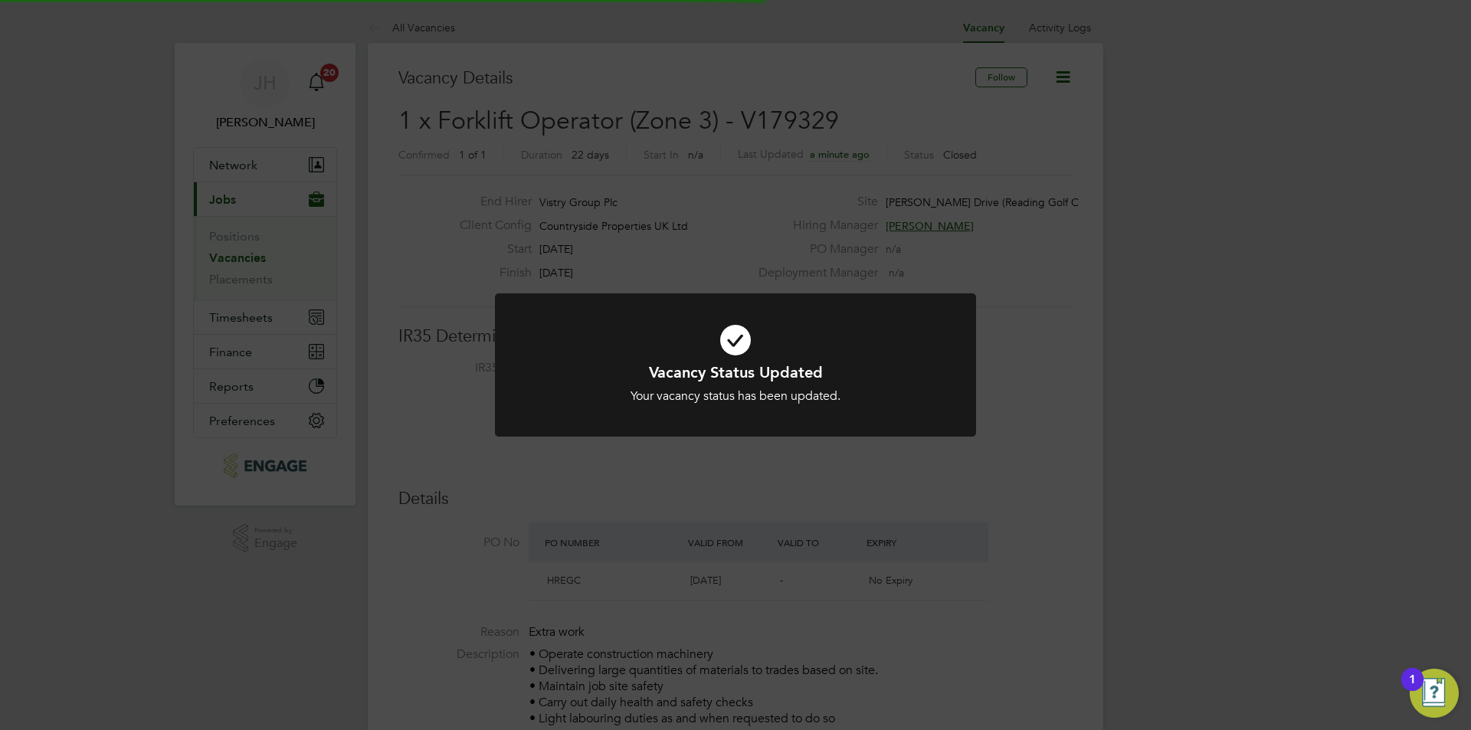
click at [1354, 371] on div "Vacancy Status Updated Your vacancy status has been updated. Cancel Okay" at bounding box center [735, 365] width 1471 height 730
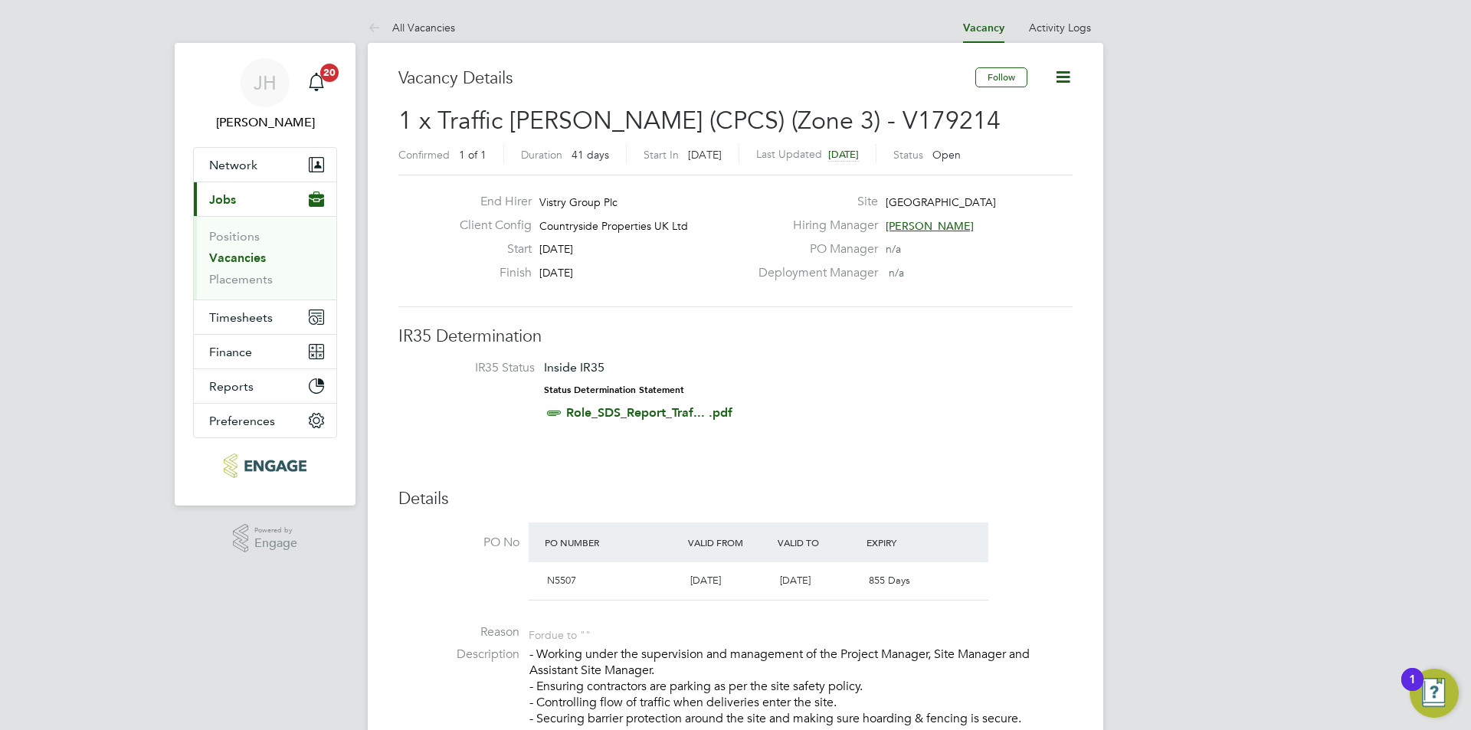
click at [1059, 83] on icon at bounding box center [1063, 76] width 19 height 19
click at [1000, 129] on li "Update Status" at bounding box center [1026, 134] width 89 height 21
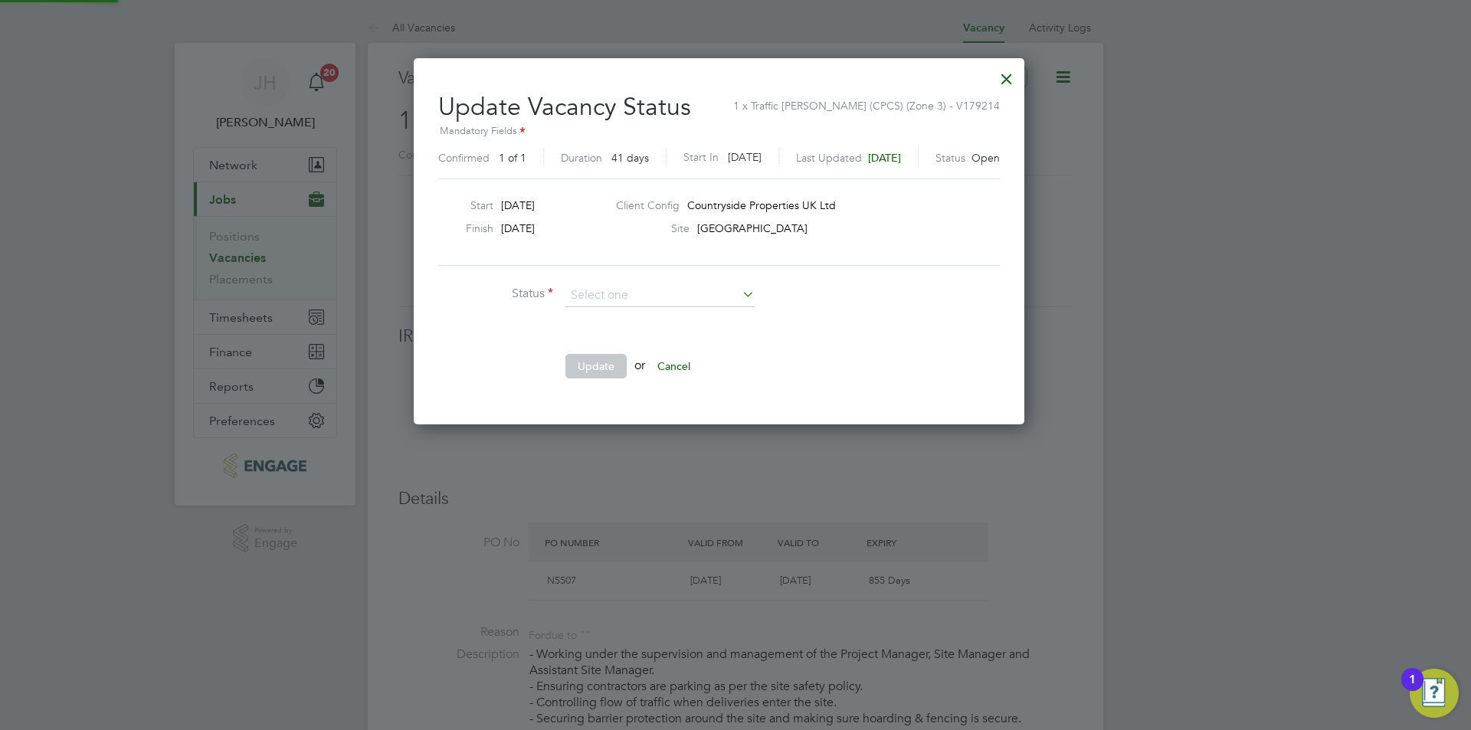
scroll to position [366, 645]
click at [616, 331] on li "Closed" at bounding box center [660, 336] width 191 height 20
type input "Closed"
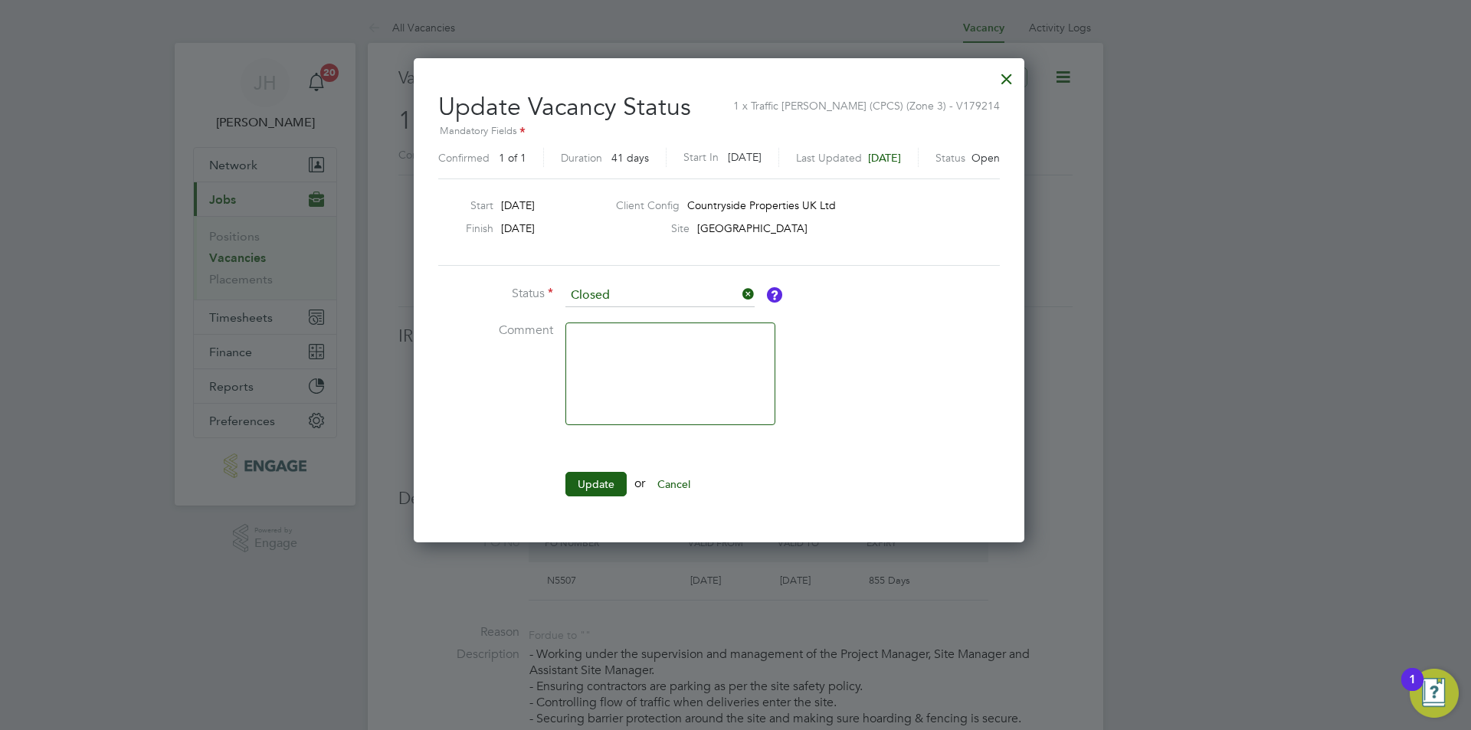
scroll to position [484, 645]
click at [592, 486] on button "Update" at bounding box center [596, 484] width 61 height 25
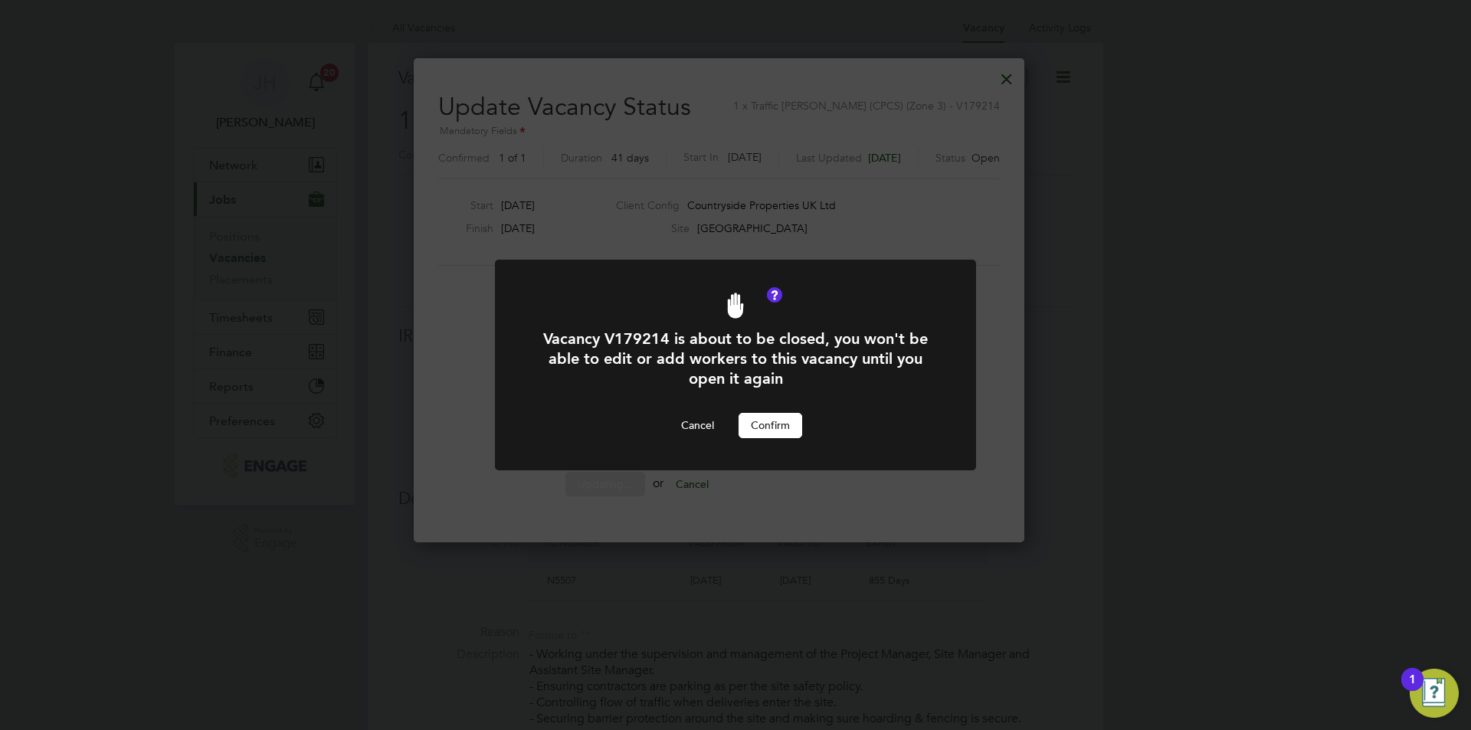
click at [764, 429] on button "Confirm" at bounding box center [771, 425] width 64 height 25
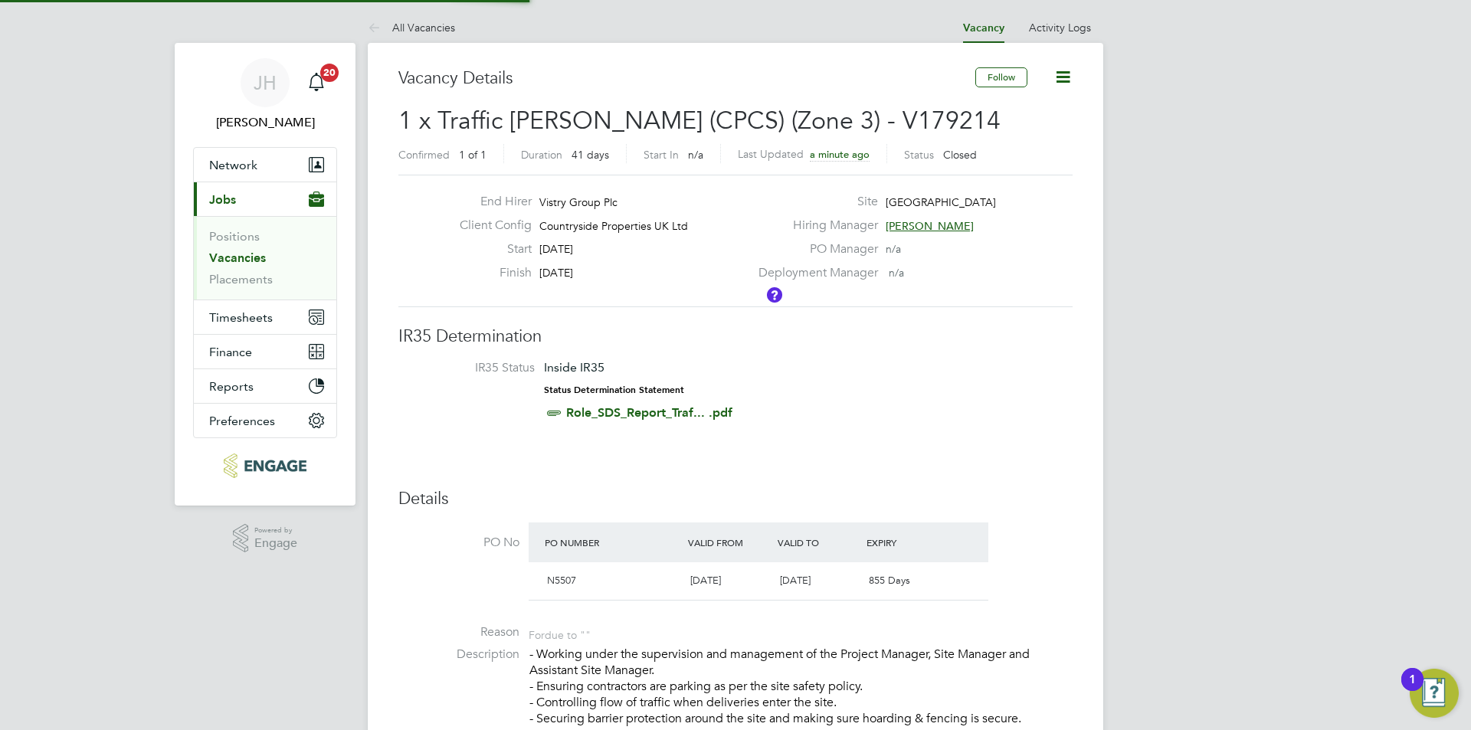
scroll to position [8, 8]
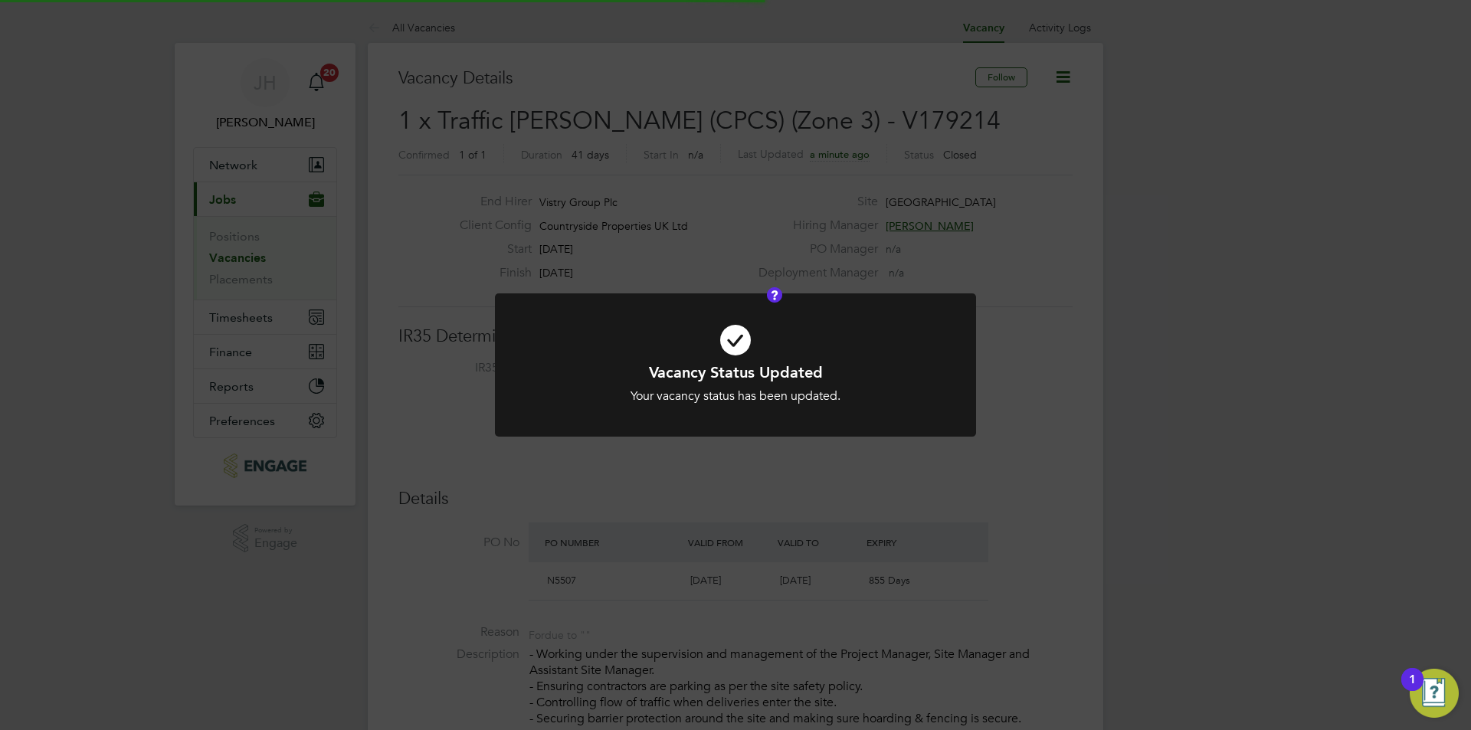
click at [1153, 325] on div "Vacancy Status Updated Your vacancy status has been updated. Cancel Okay" at bounding box center [735, 365] width 1471 height 730
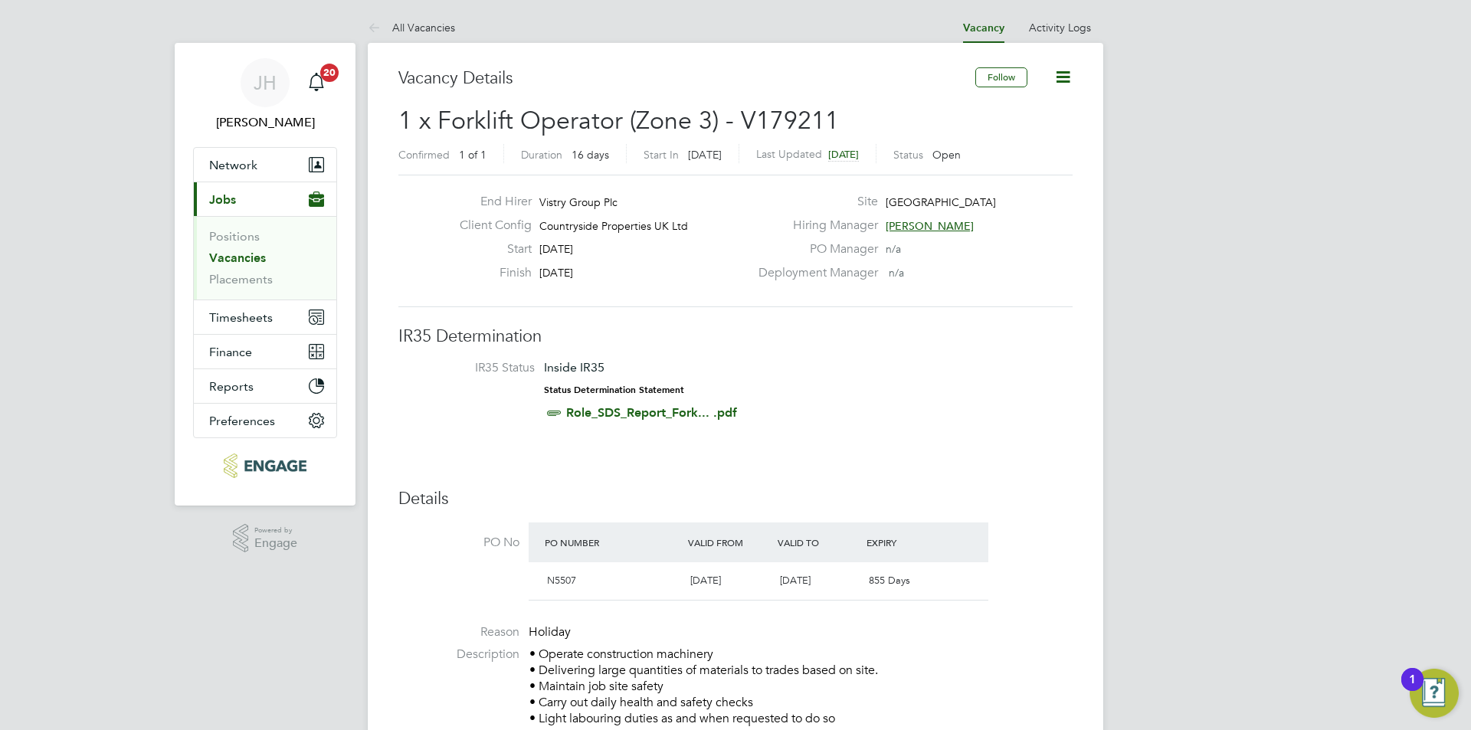
click at [1061, 67] on icon at bounding box center [1063, 76] width 19 height 19
click at [1015, 133] on li "Update Status" at bounding box center [1026, 134] width 89 height 21
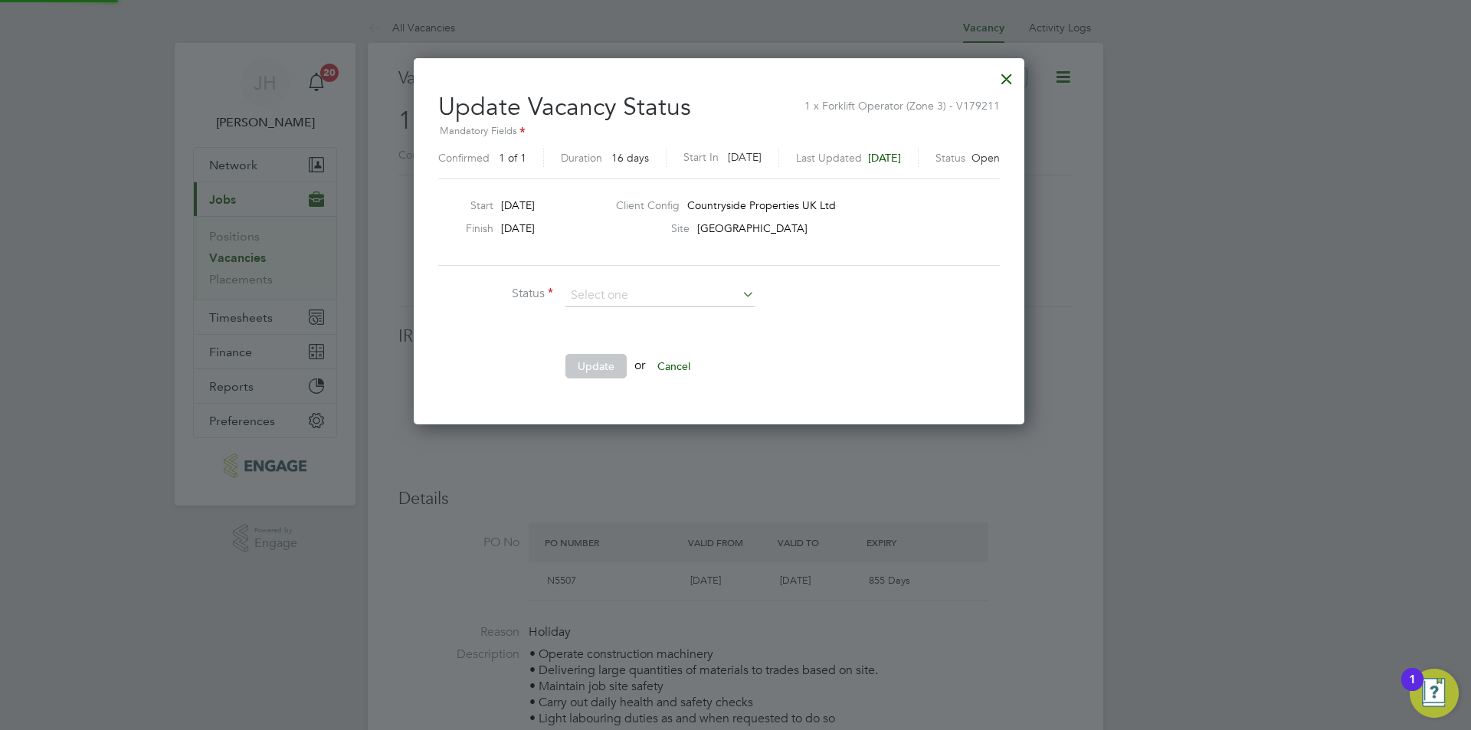
scroll to position [366, 645]
click at [622, 336] on li "Closed" at bounding box center [660, 336] width 191 height 20
type input "Closed"
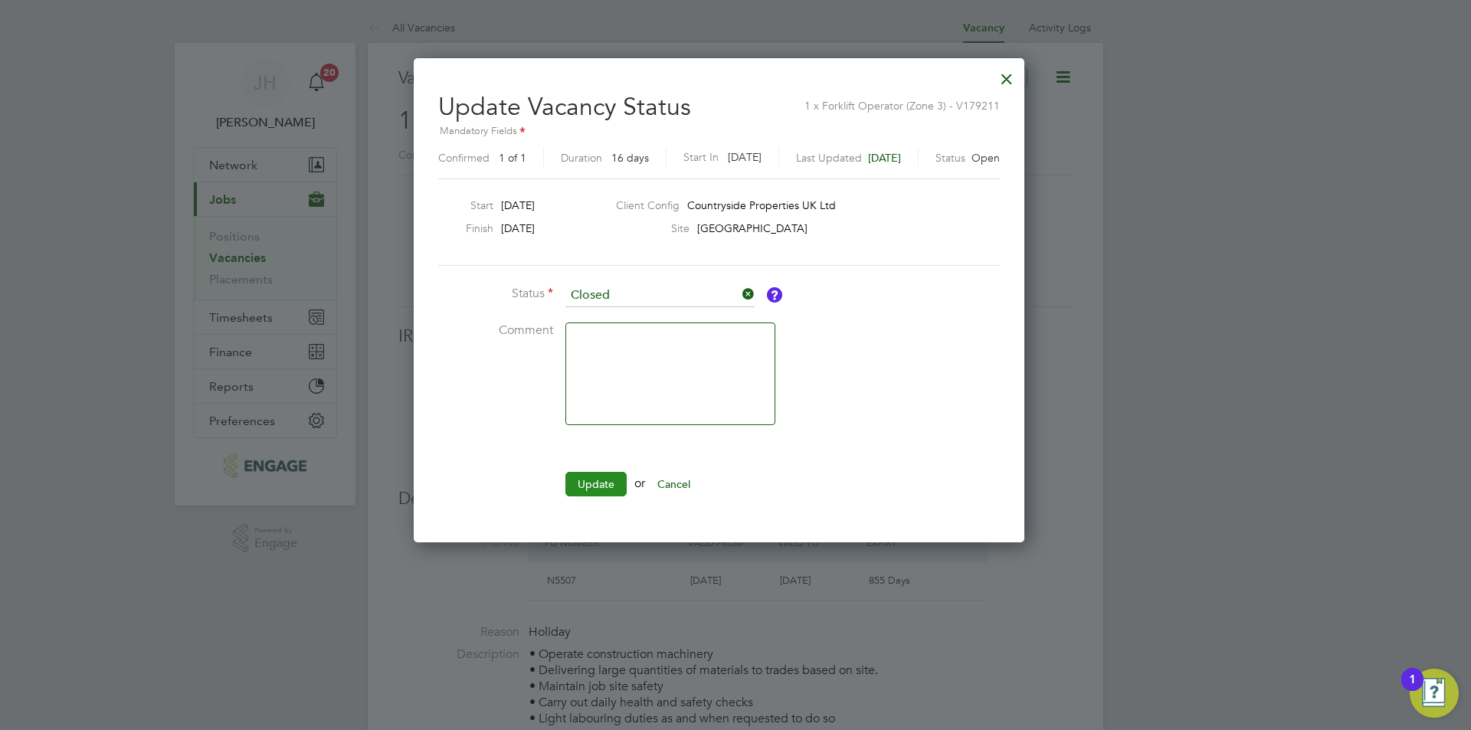
click at [586, 477] on button "Update" at bounding box center [596, 484] width 61 height 25
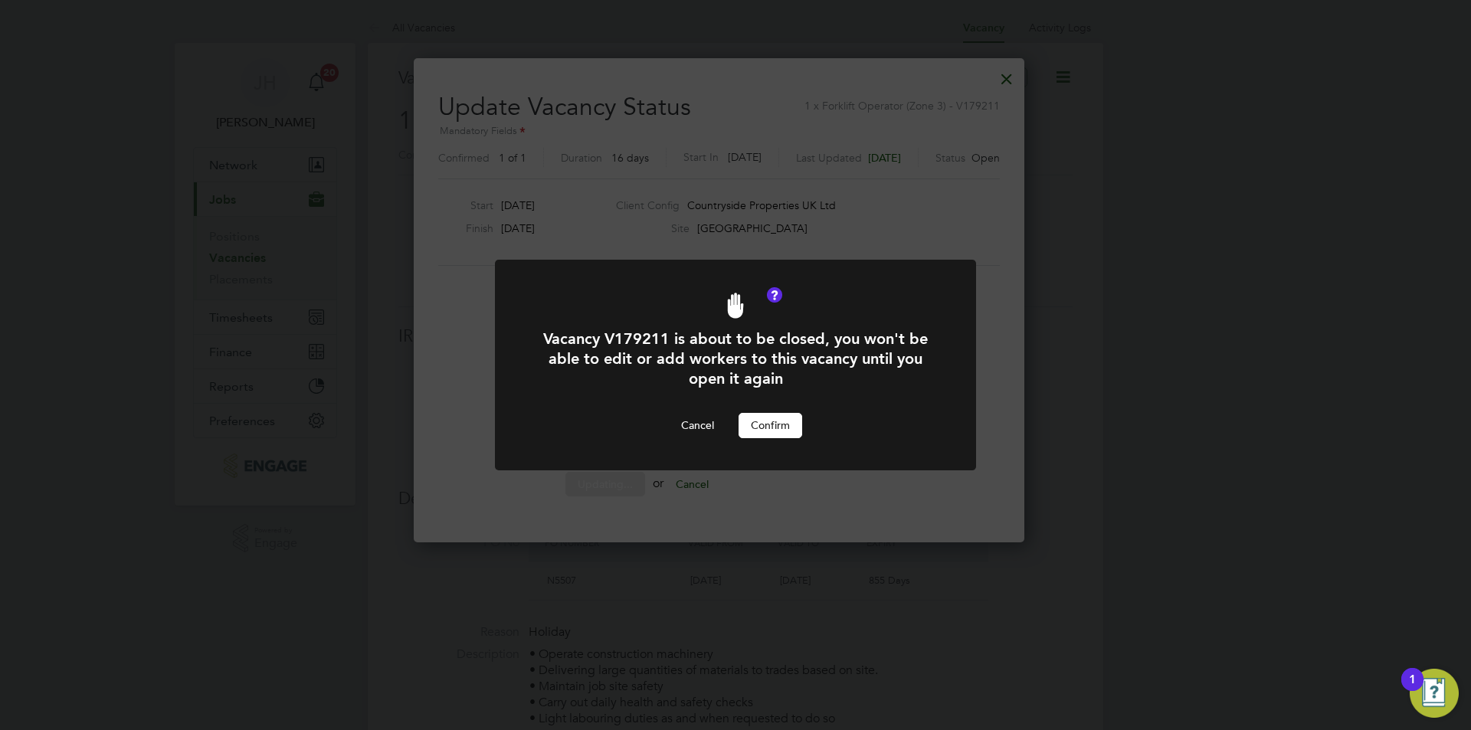
click at [779, 431] on button "Confirm" at bounding box center [771, 425] width 64 height 25
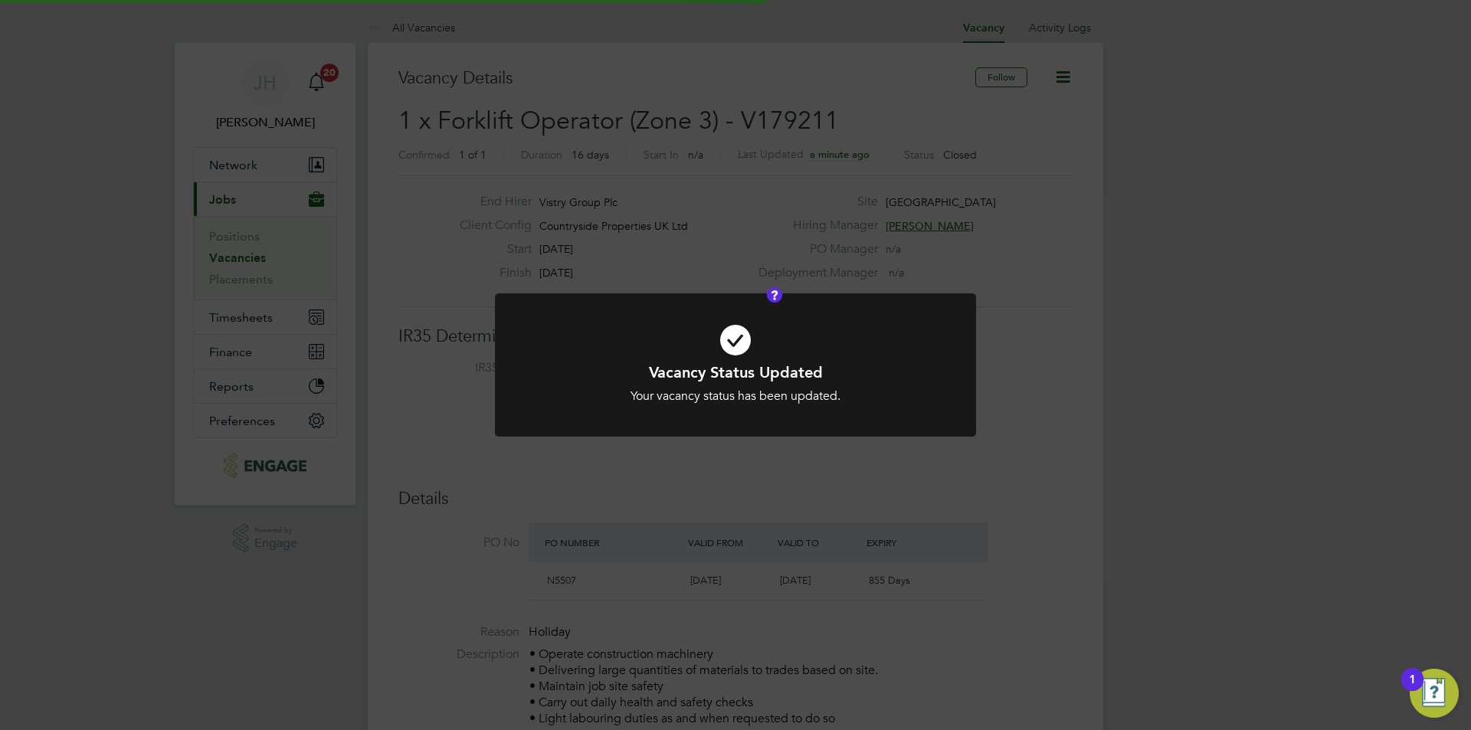
click at [1130, 383] on div "Vacancy Status Updated Your vacancy status has been updated. Cancel Okay" at bounding box center [735, 365] width 1471 height 730
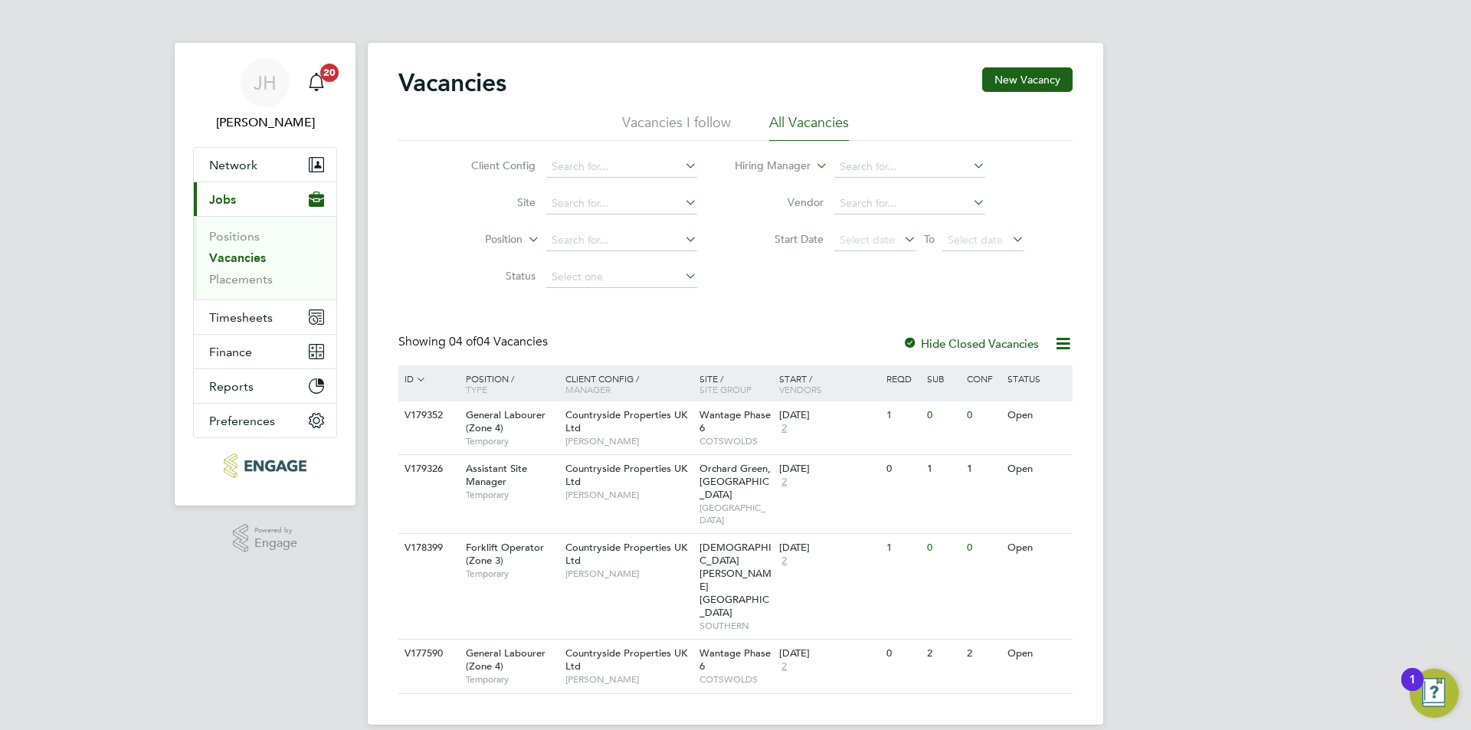
click at [1312, 307] on div "[PERSON_NAME] Notifications 20 Applications: Network Team Members Businesses Si…" at bounding box center [735, 375] width 1471 height 750
click at [271, 149] on button "Network" at bounding box center [265, 165] width 143 height 34
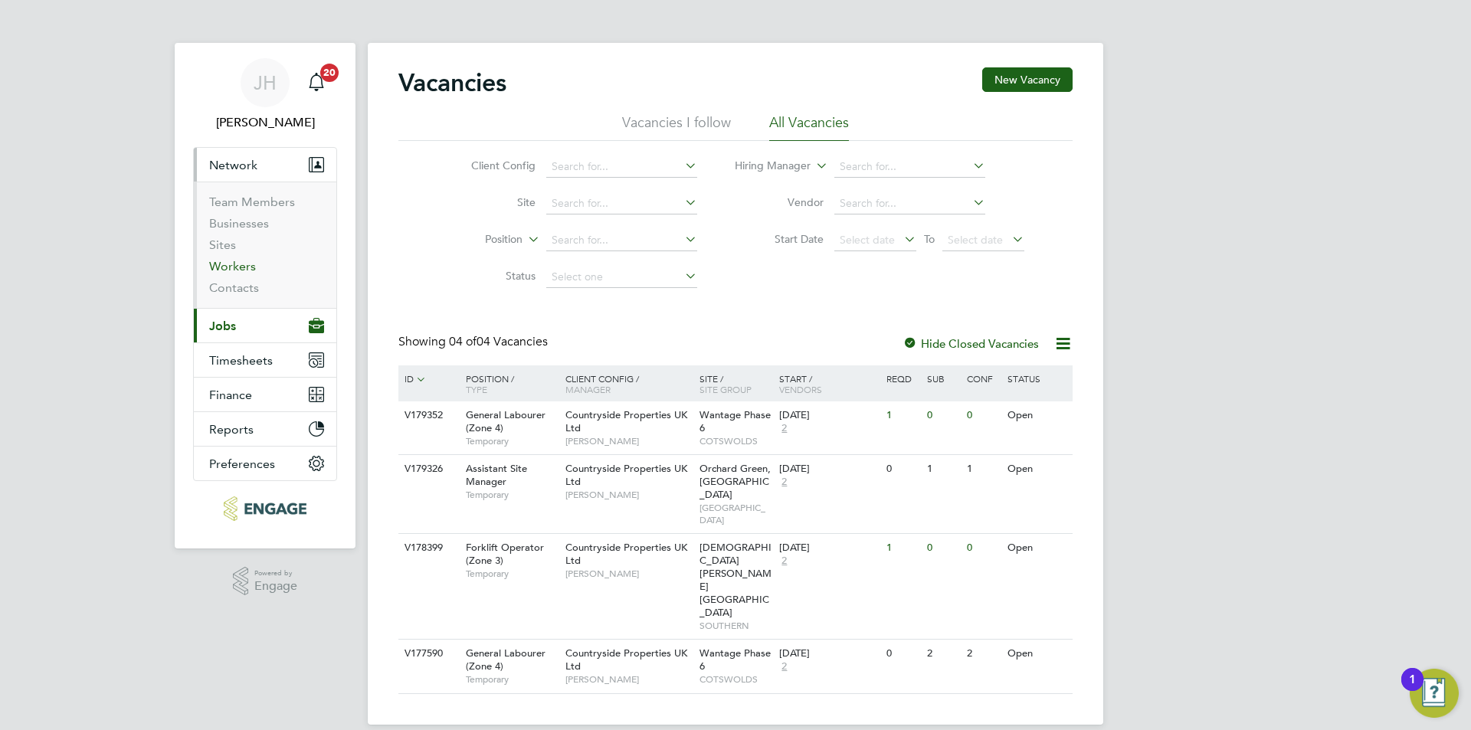
click at [239, 274] on li "Workers" at bounding box center [266, 269] width 115 height 21
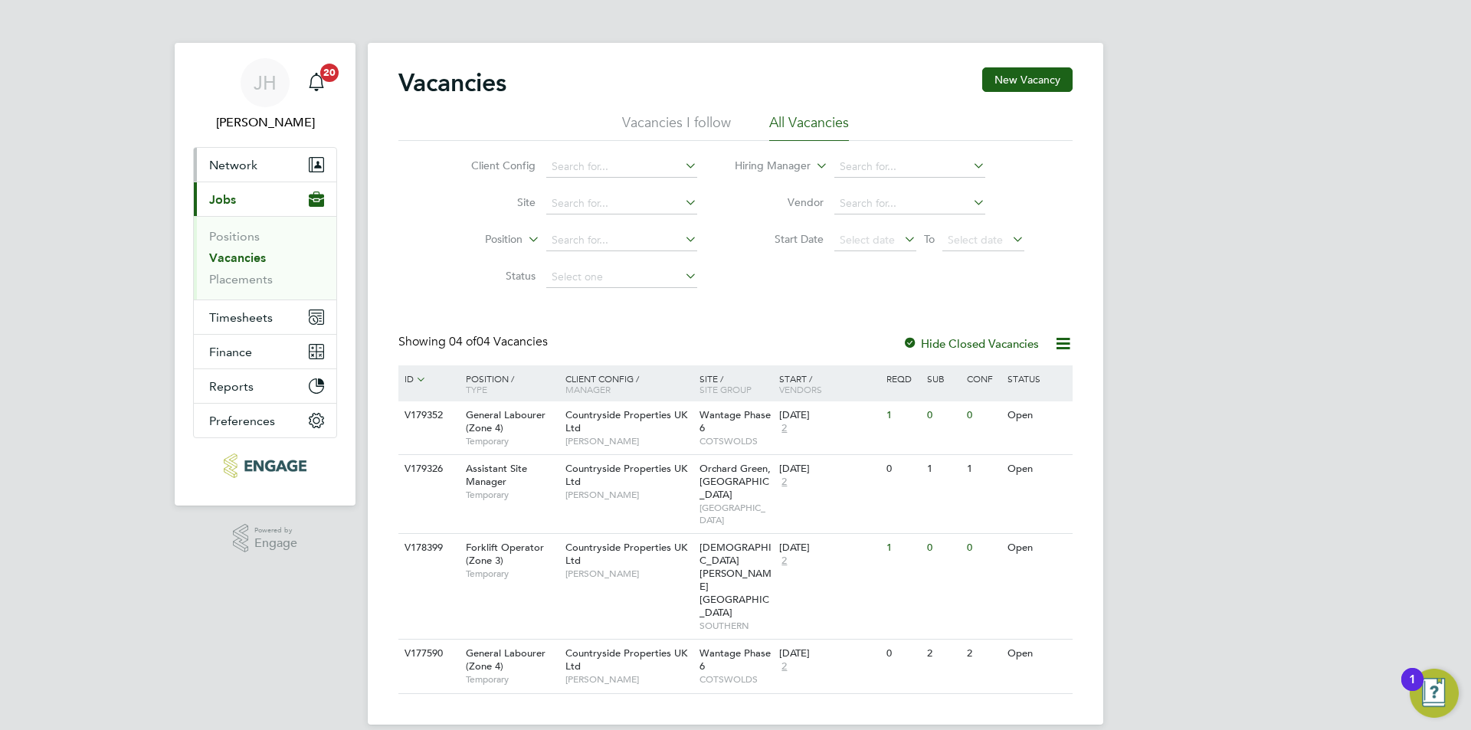
click at [239, 164] on span "Network" at bounding box center [233, 165] width 48 height 15
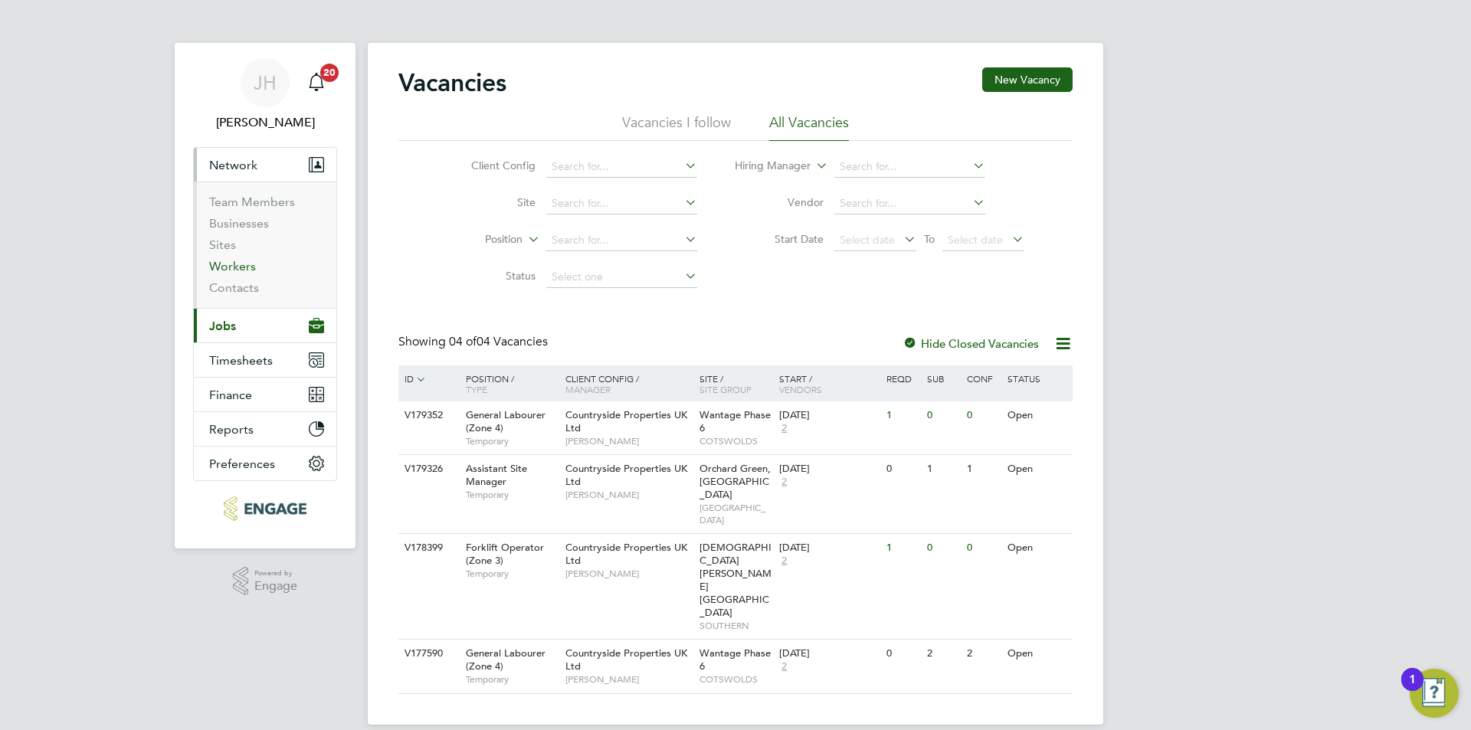
click at [230, 266] on link "Workers" at bounding box center [232, 266] width 47 height 15
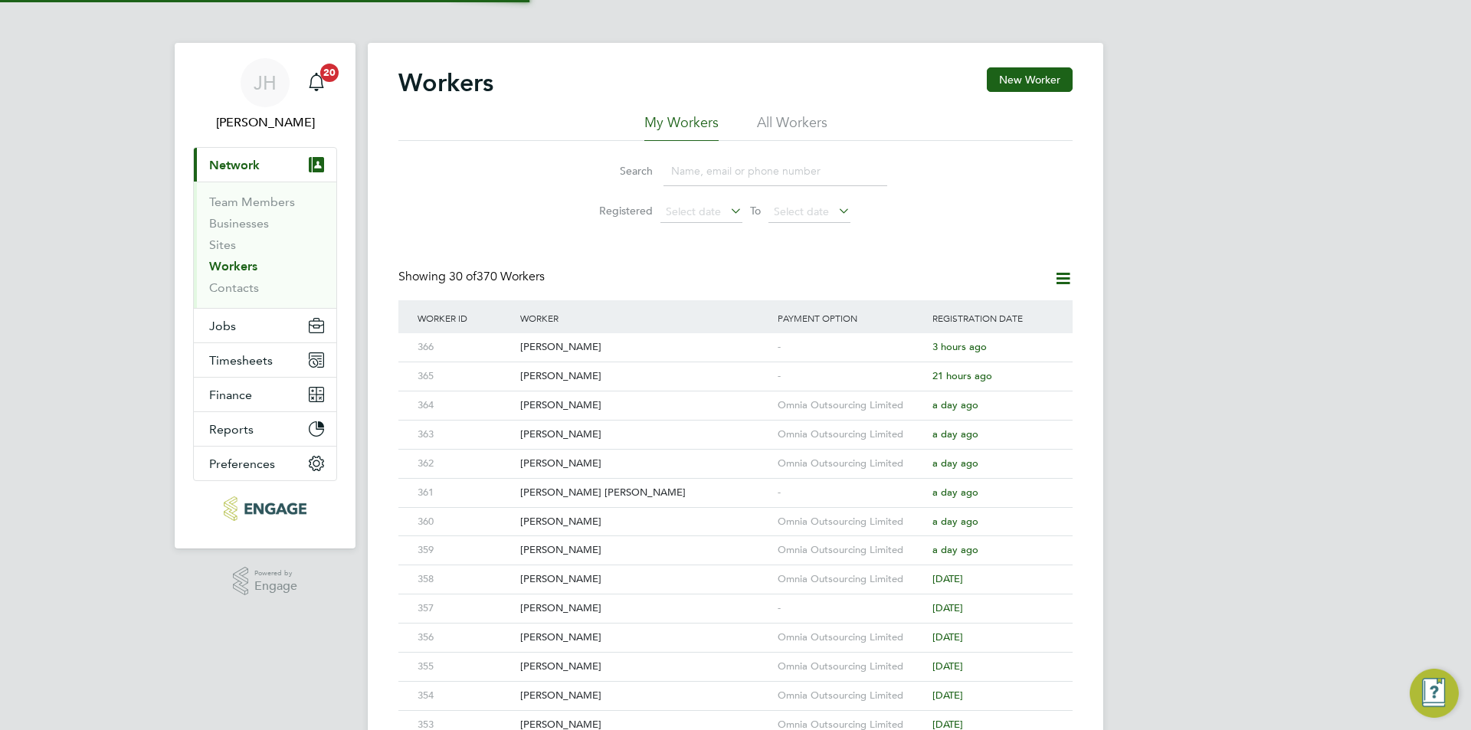
drag, startPoint x: 1173, startPoint y: 290, endPoint x: 1152, endPoint y: 251, distance: 45.3
click at [1173, 290] on div "[PERSON_NAME] Notifications 20 Applications: Current page: Network Team Members…" at bounding box center [735, 652] width 1471 height 1305
click at [1035, 84] on button "New Worker" at bounding box center [1030, 79] width 86 height 25
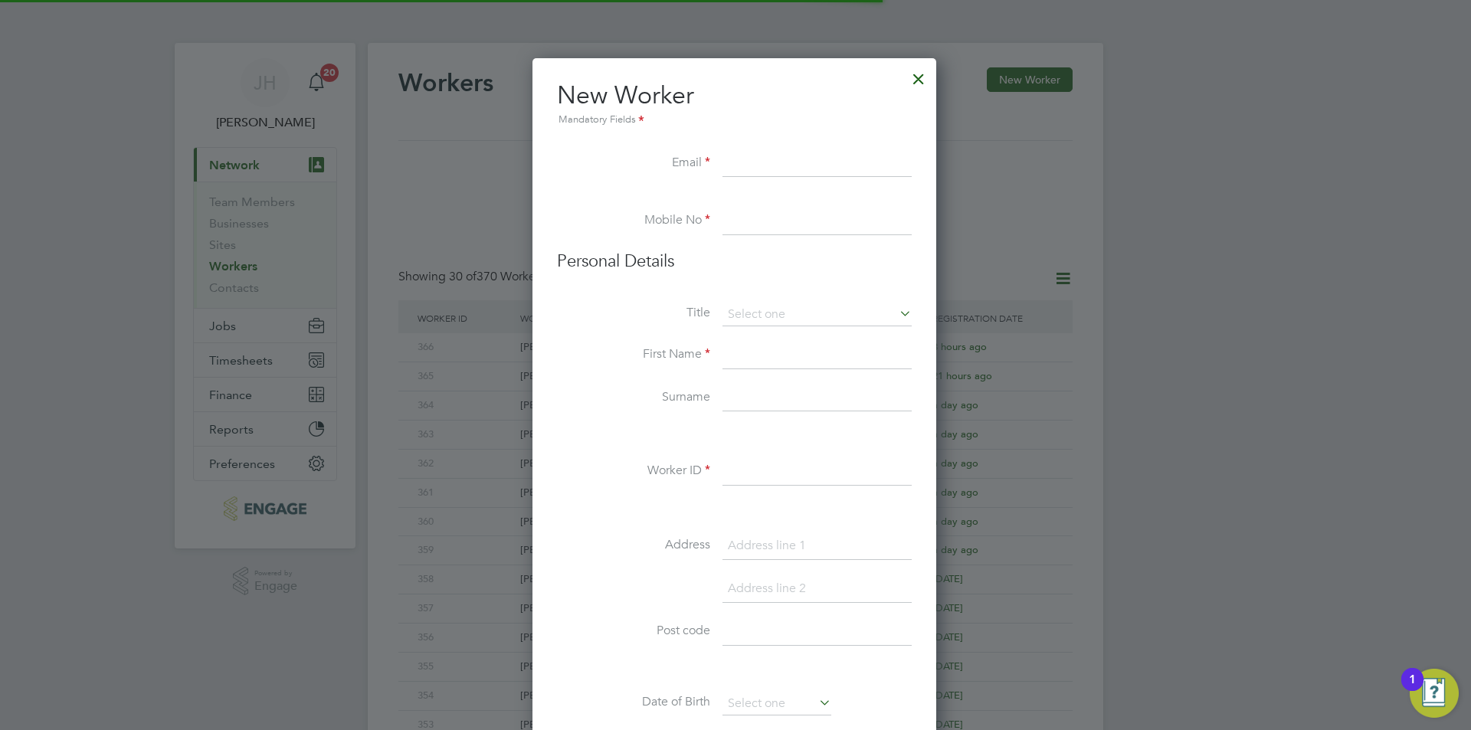
scroll to position [1304, 406]
click at [752, 468] on input at bounding box center [817, 472] width 189 height 28
type input "367"
click at [792, 168] on input at bounding box center [817, 164] width 189 height 28
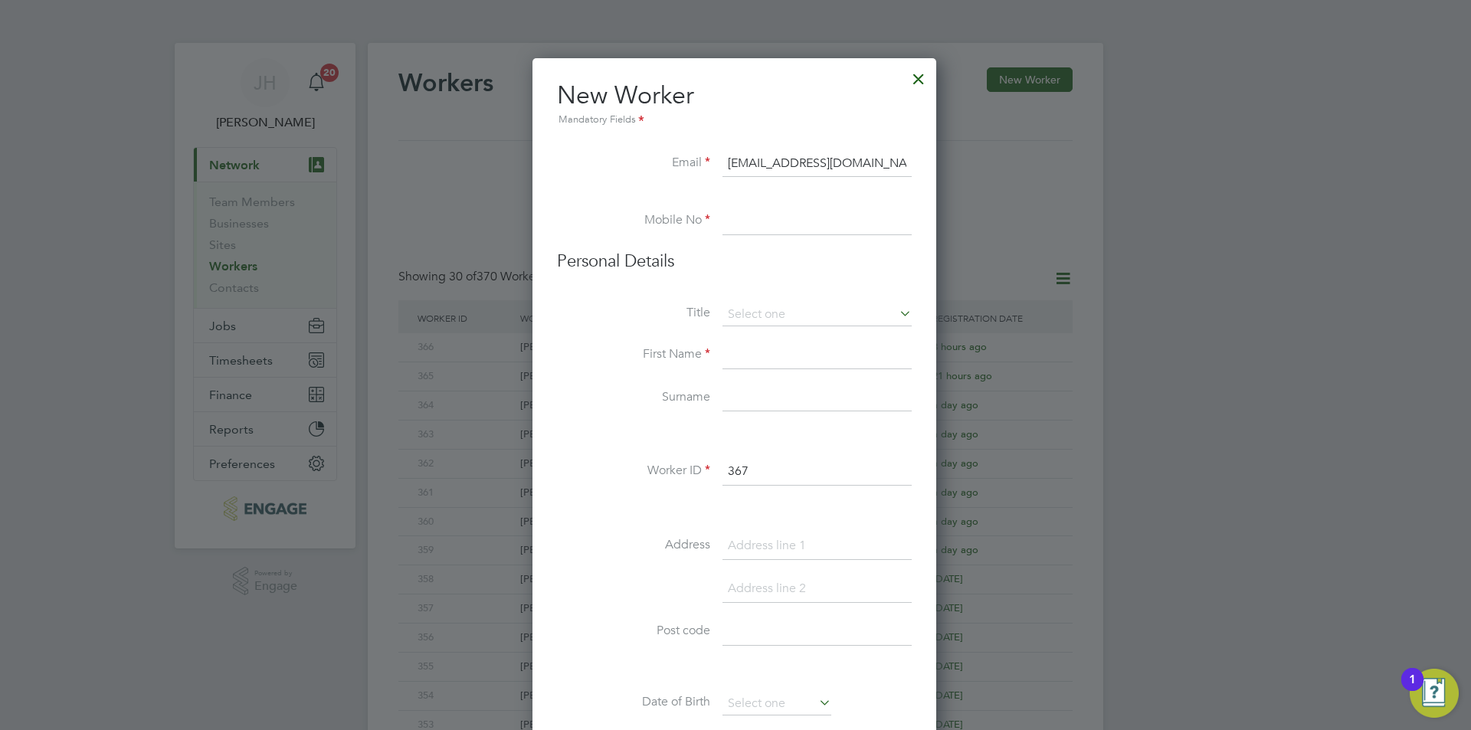
type input "[EMAIL_ADDRESS][DOMAIN_NAME]"
type input "02034342260"
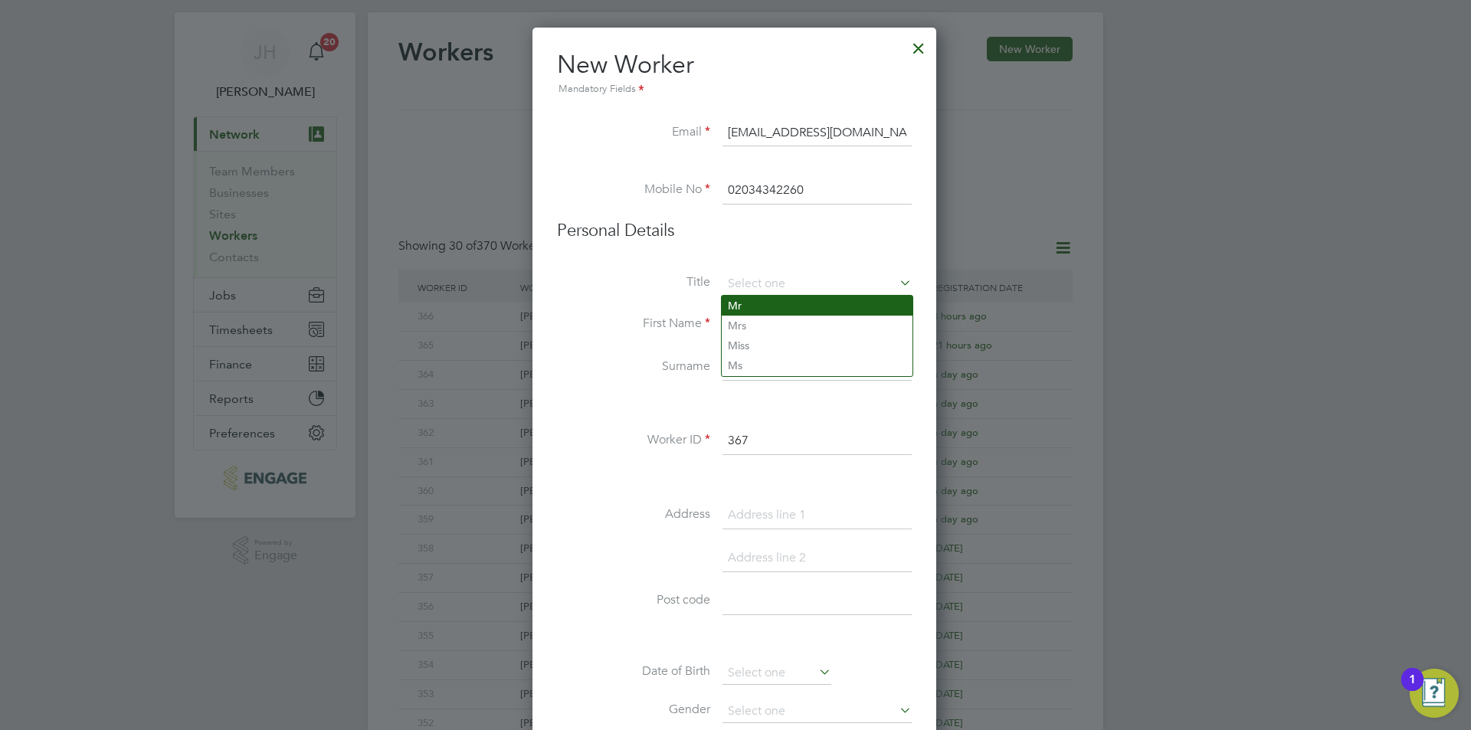
type input "Mr"
type input "Kyreece"
type input "Martei"
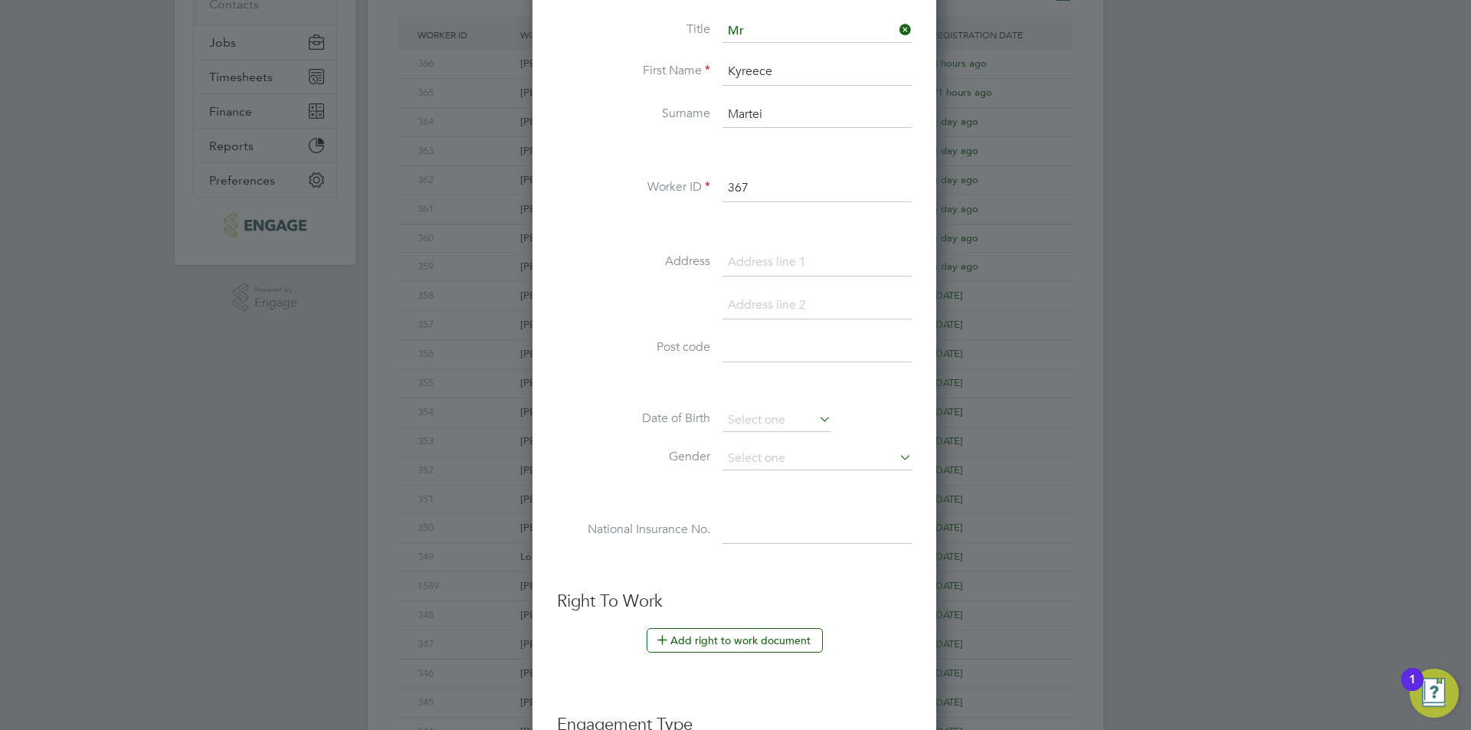
scroll to position [290, 0]
type input "[STREET_ADDRESS]"
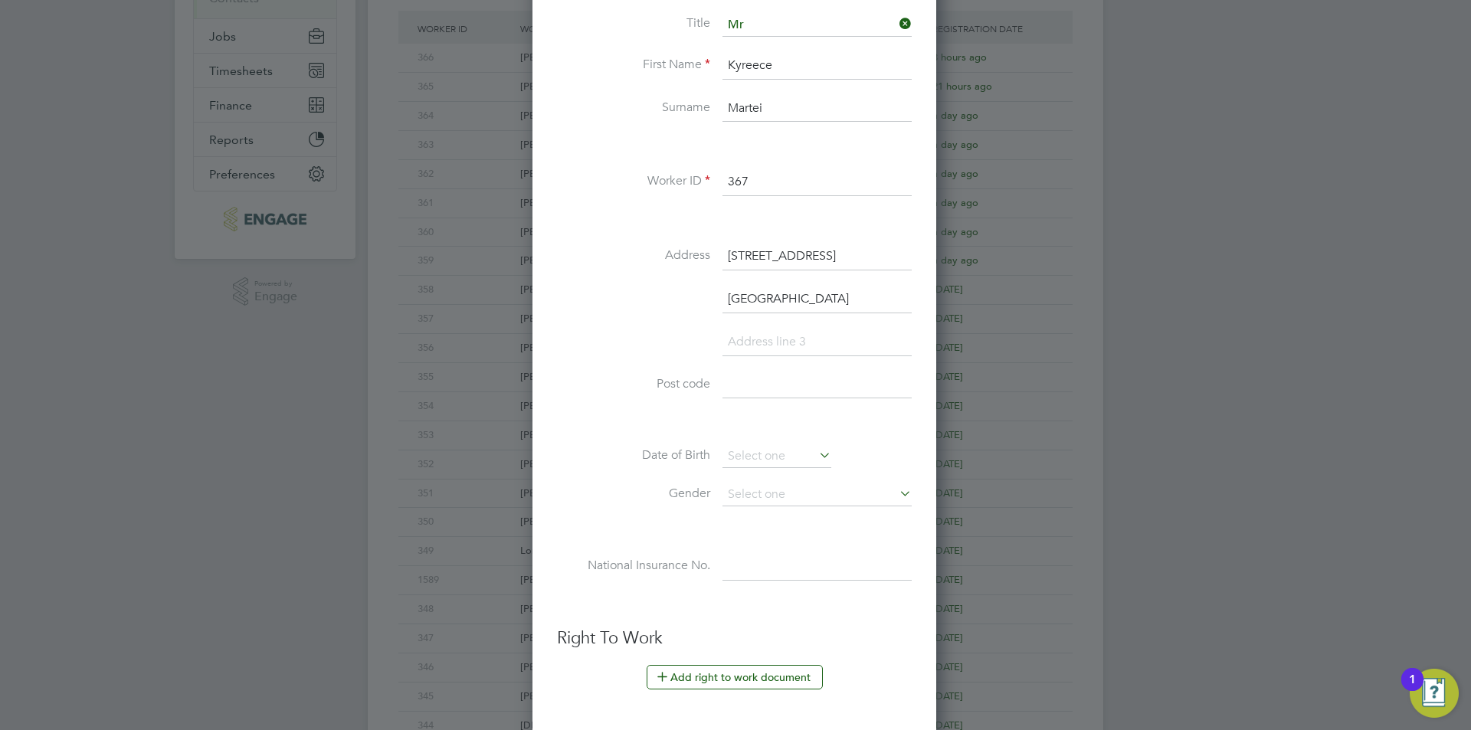
type input "[GEOGRAPHIC_DATA]"
type input "OX4 7UW"
click at [801, 458] on input at bounding box center [777, 456] width 109 height 23
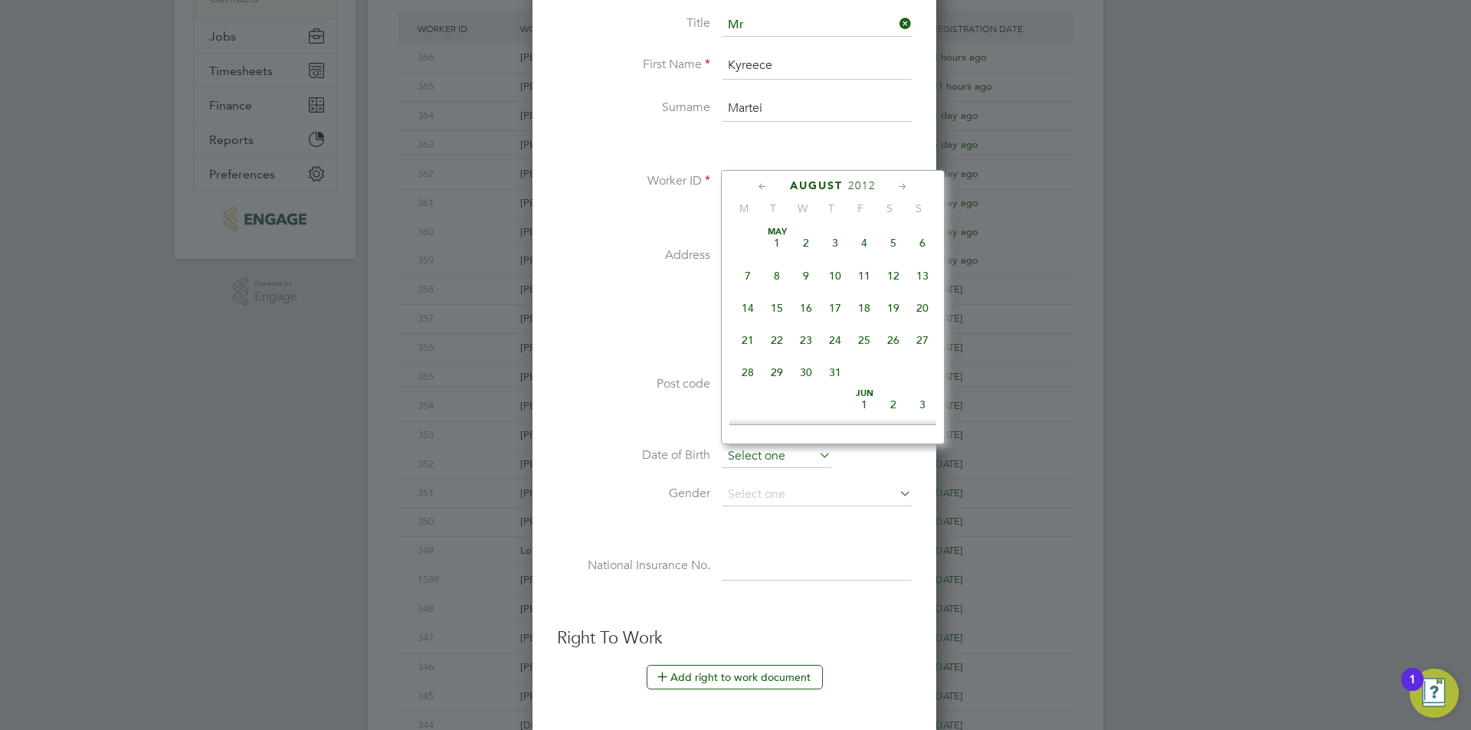
scroll to position [597, 0]
click at [862, 189] on span "2012" at bounding box center [862, 185] width 28 height 13
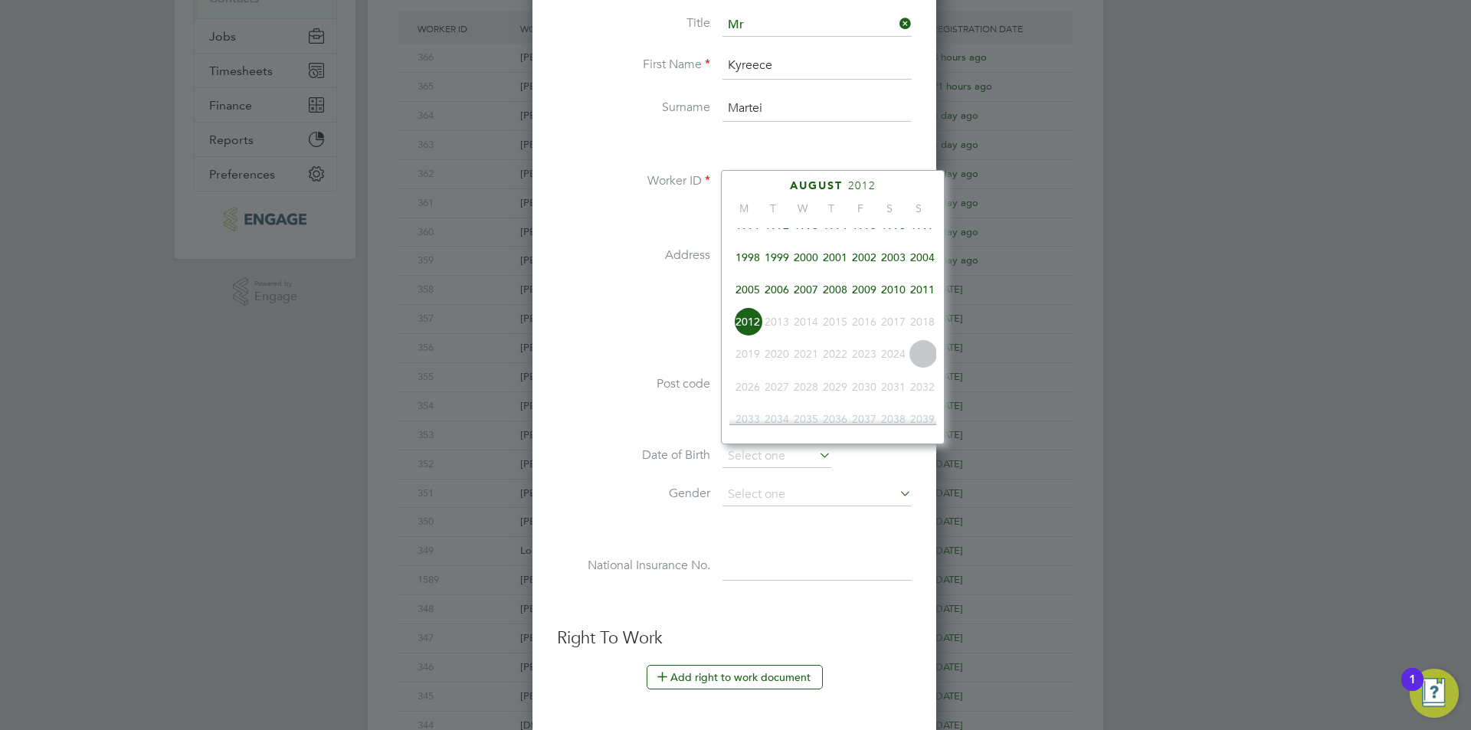
click at [812, 272] on span "2000" at bounding box center [806, 257] width 29 height 29
click at [810, 410] on span "6" at bounding box center [806, 395] width 29 height 29
type input "[DATE]"
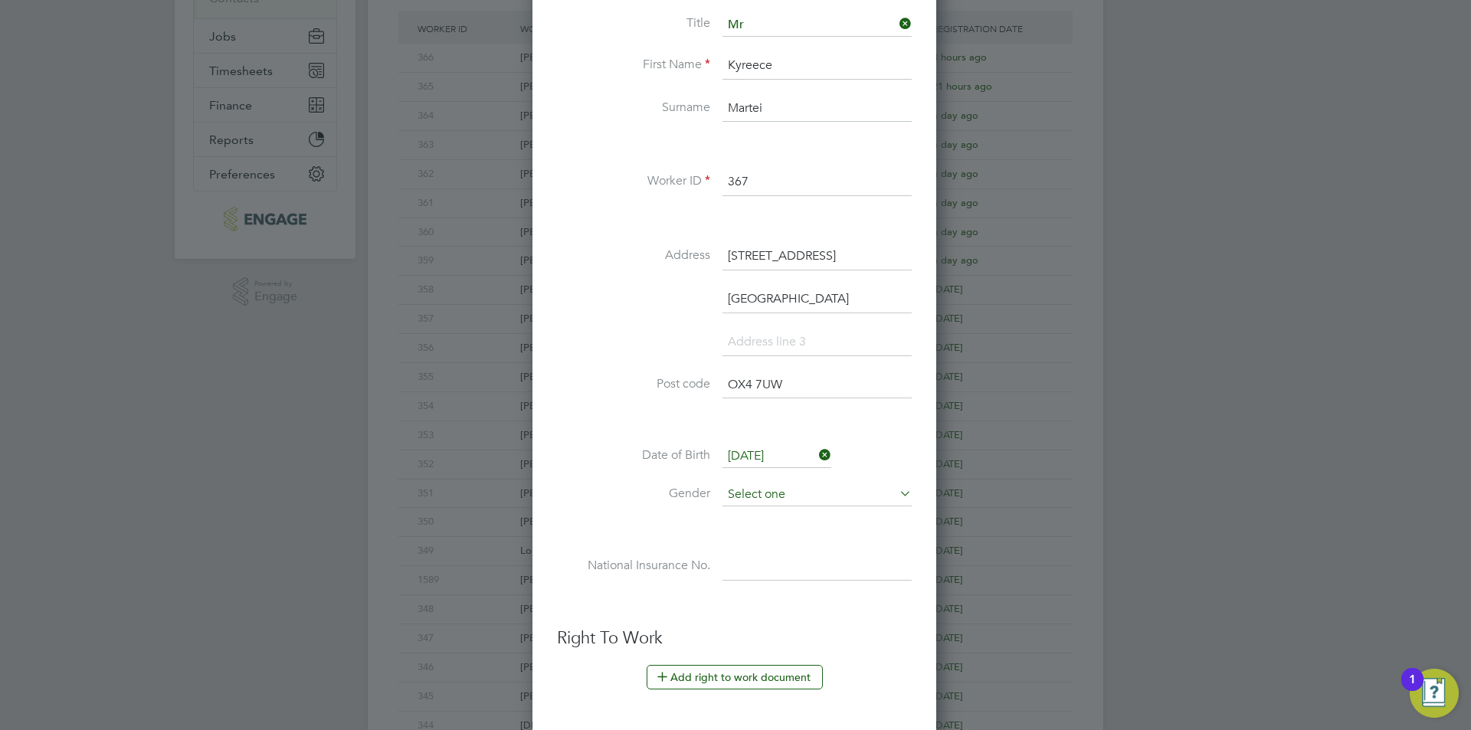
click at [794, 487] on input at bounding box center [817, 495] width 189 height 23
click at [773, 513] on li "[DEMOGRAPHIC_DATA]" at bounding box center [817, 517] width 191 height 20
type input "[DEMOGRAPHIC_DATA]"
click at [769, 581] on input at bounding box center [817, 567] width 189 height 28
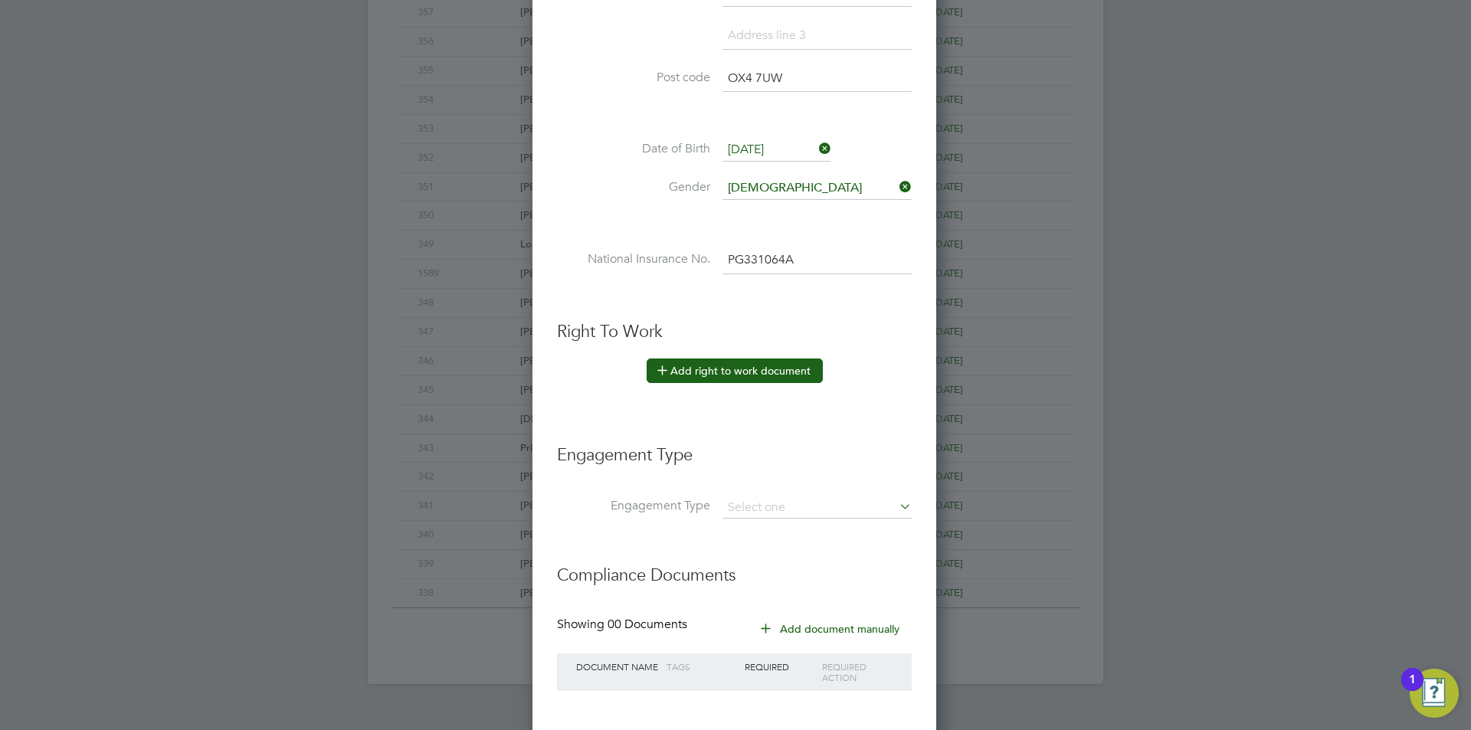
type input "PG 33 10 64 A"
click at [764, 374] on button "Add right to work document" at bounding box center [735, 371] width 176 height 25
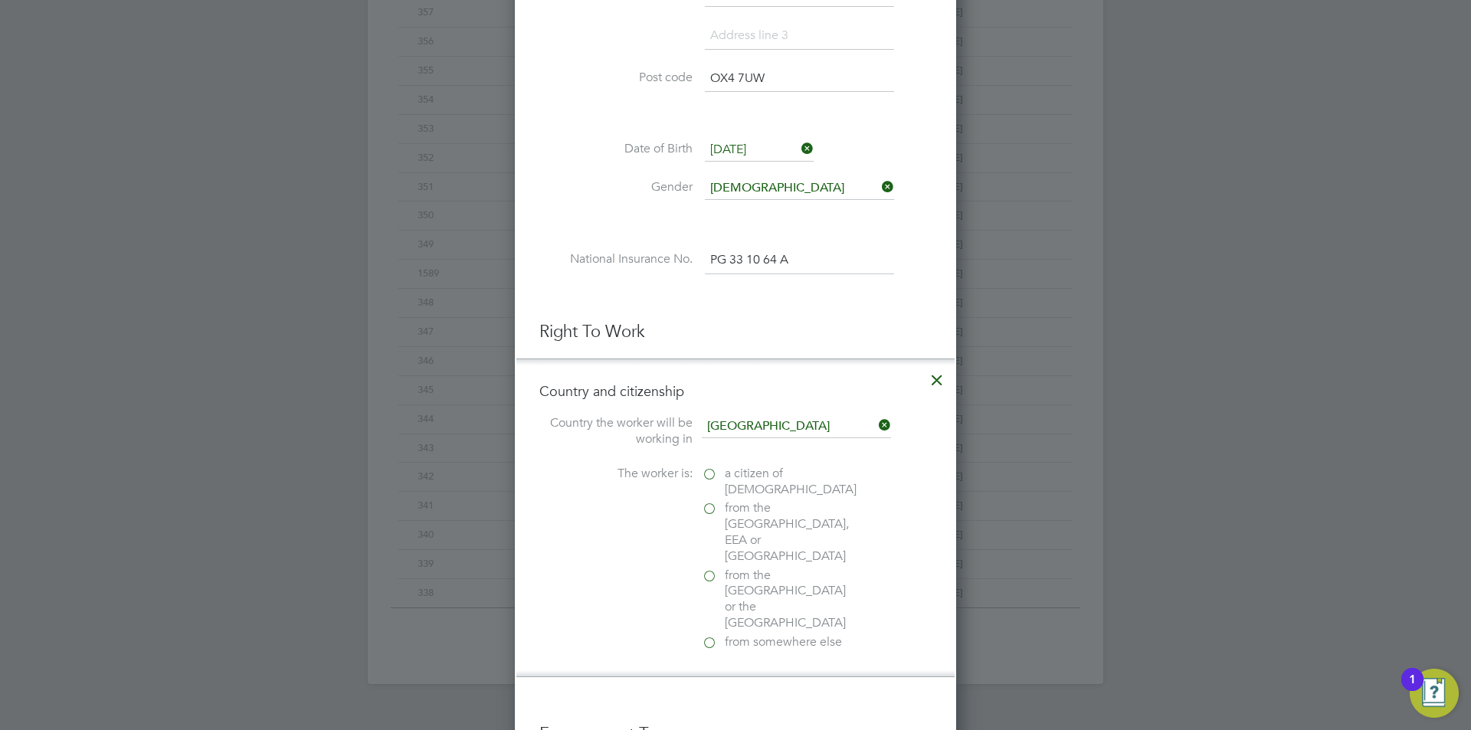
click at [743, 471] on span "a citizen of United Kingdom" at bounding box center [791, 482] width 132 height 32
click at [0, 0] on input "a citizen of United Kingdom" at bounding box center [0, 0] width 0 height 0
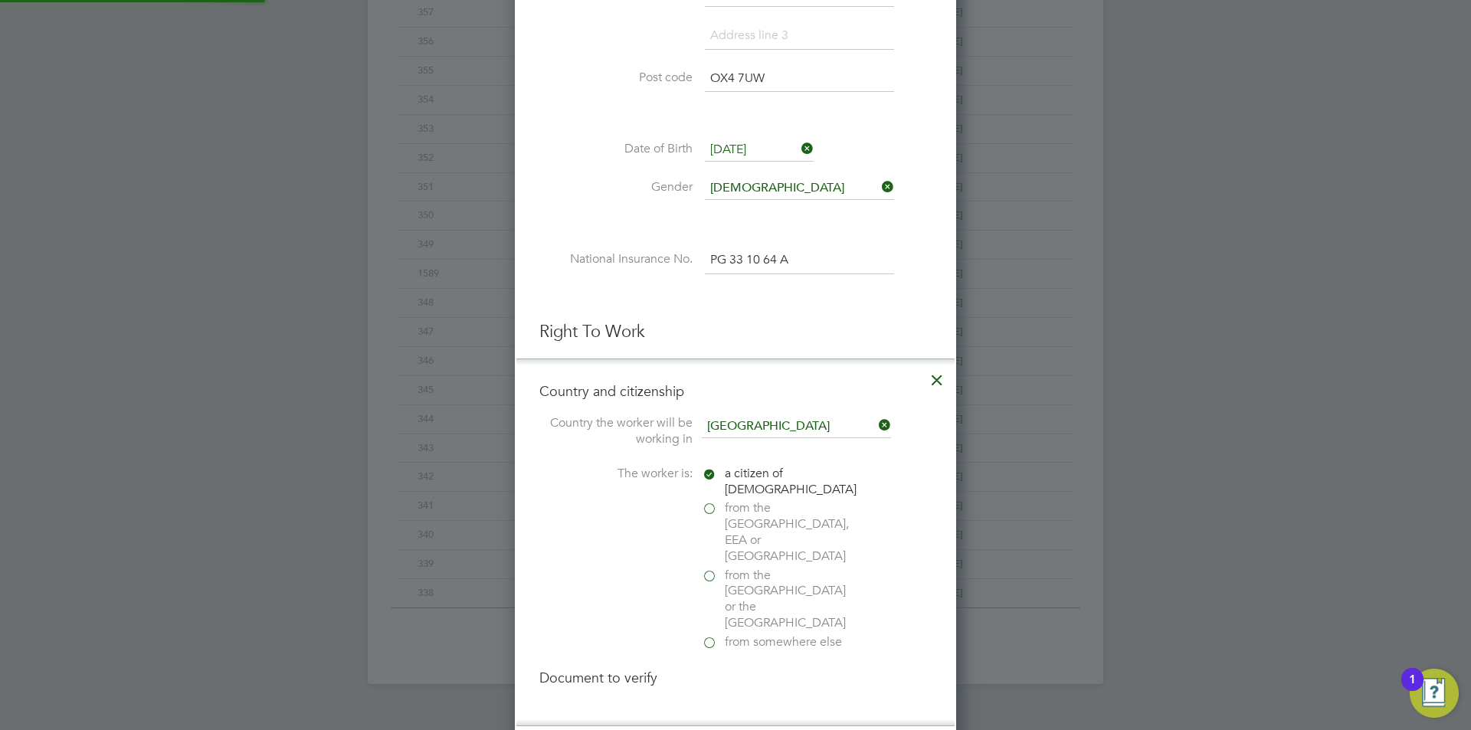
scroll to position [903, 0]
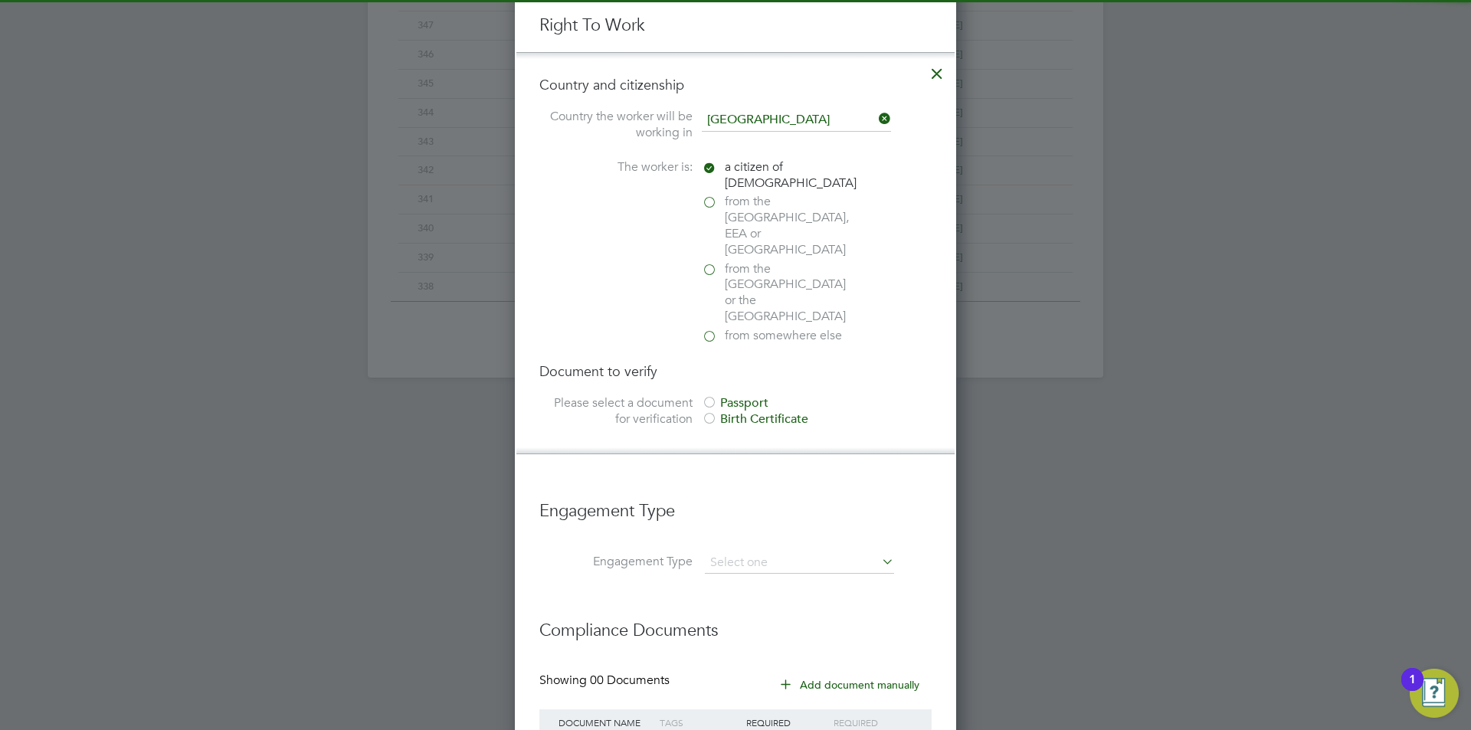
click at [754, 412] on div "Birth Certificate" at bounding box center [817, 420] width 230 height 16
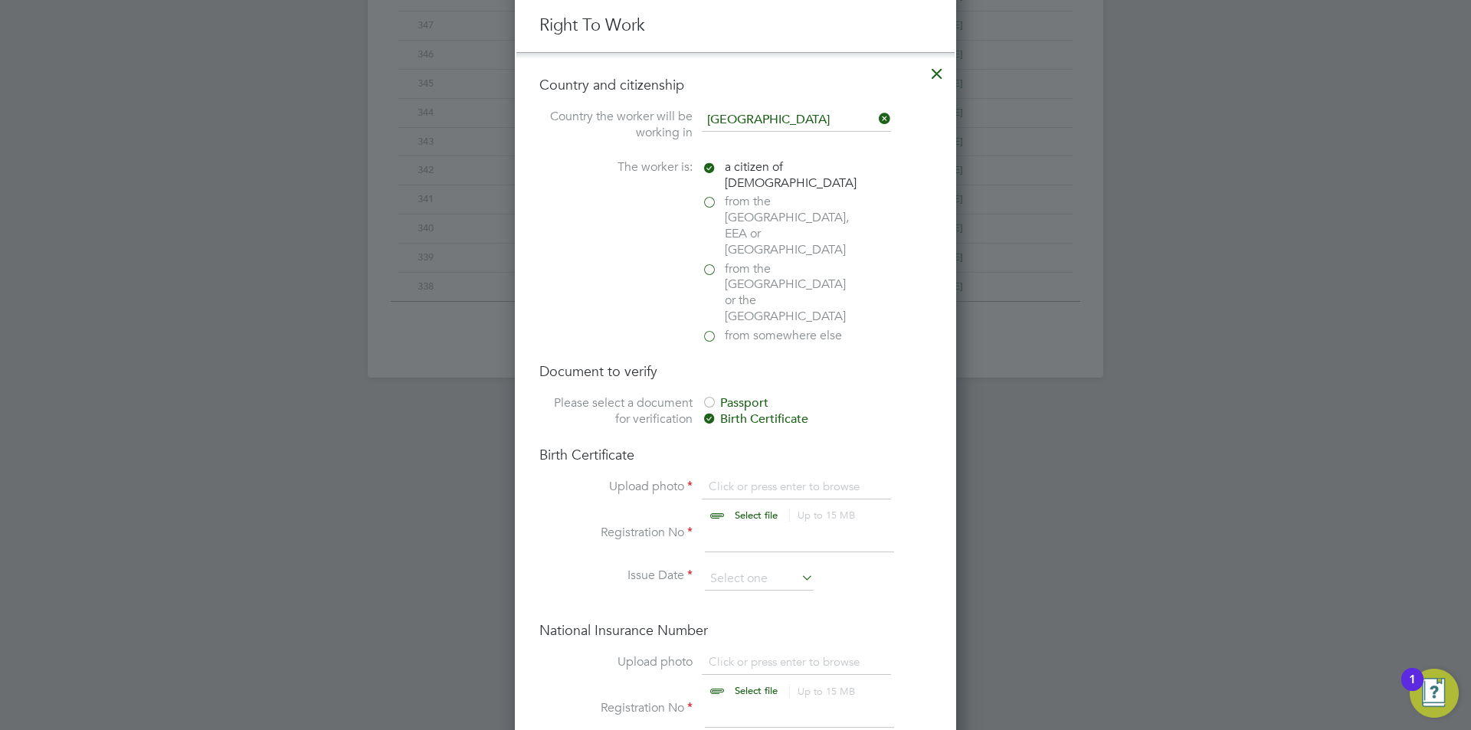
scroll to position [21, 190]
click at [772, 479] on input "file" at bounding box center [771, 502] width 241 height 46
type input "C:\fakepath\BC.jpg"
click at [809, 525] on input at bounding box center [799, 539] width 189 height 28
type input "238081"
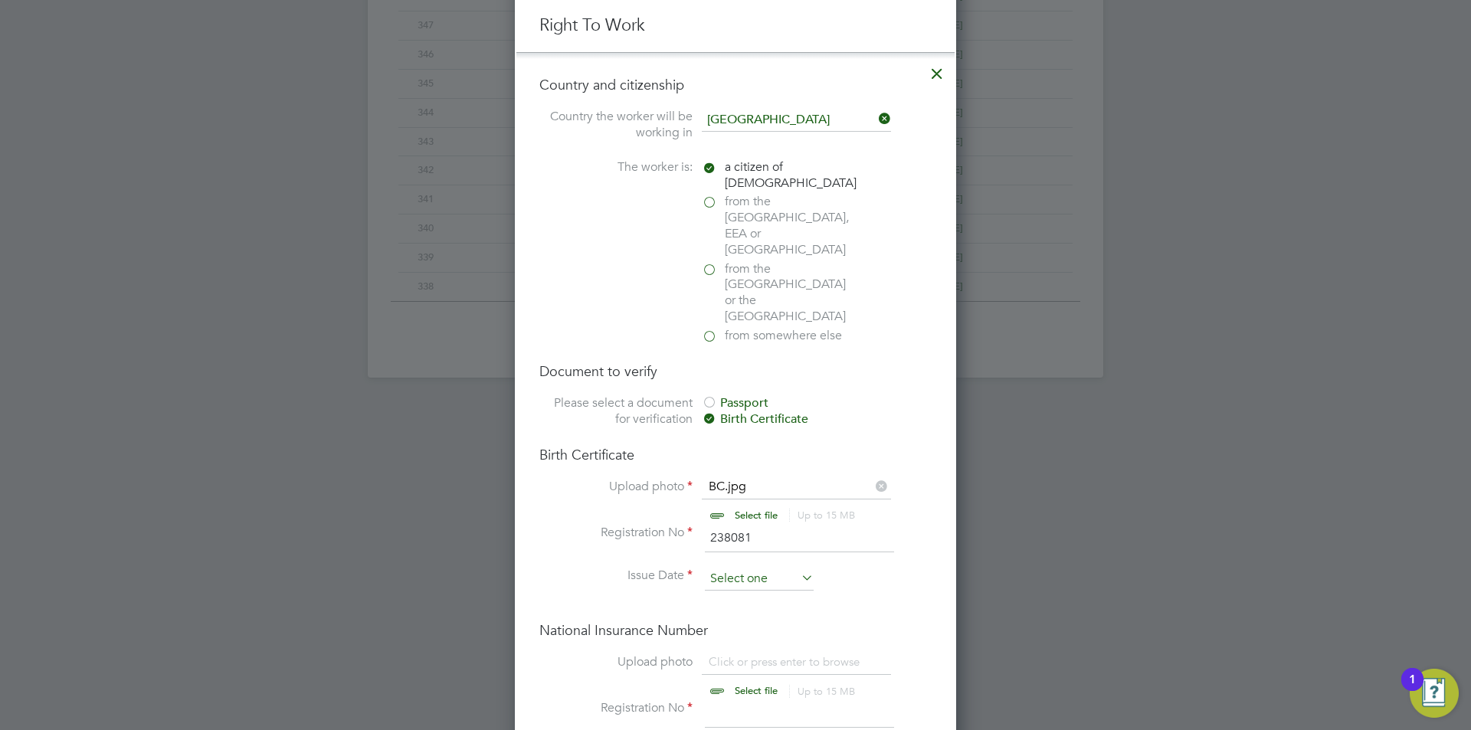
click at [772, 568] on input at bounding box center [759, 579] width 109 height 23
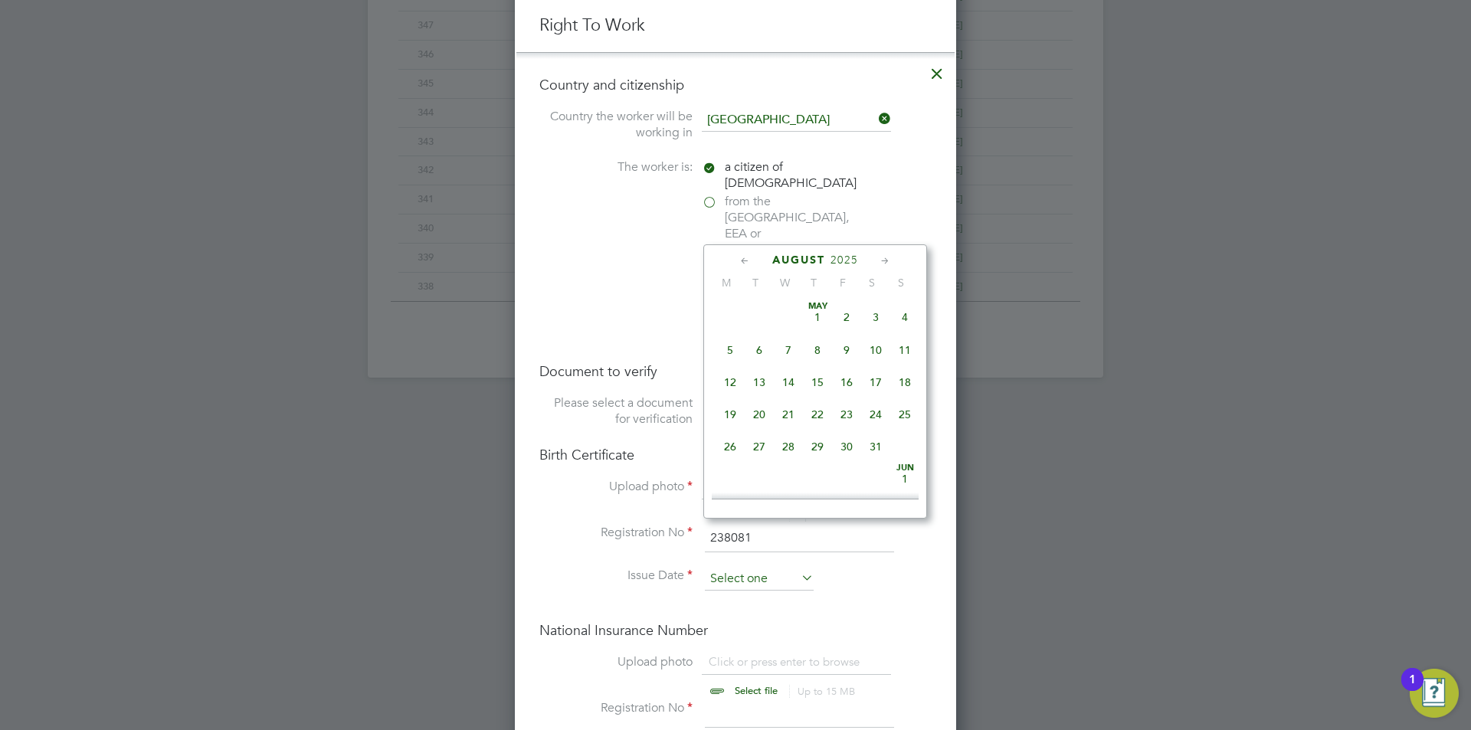
scroll to position [597, 0]
click at [853, 254] on span "2025" at bounding box center [845, 260] width 28 height 13
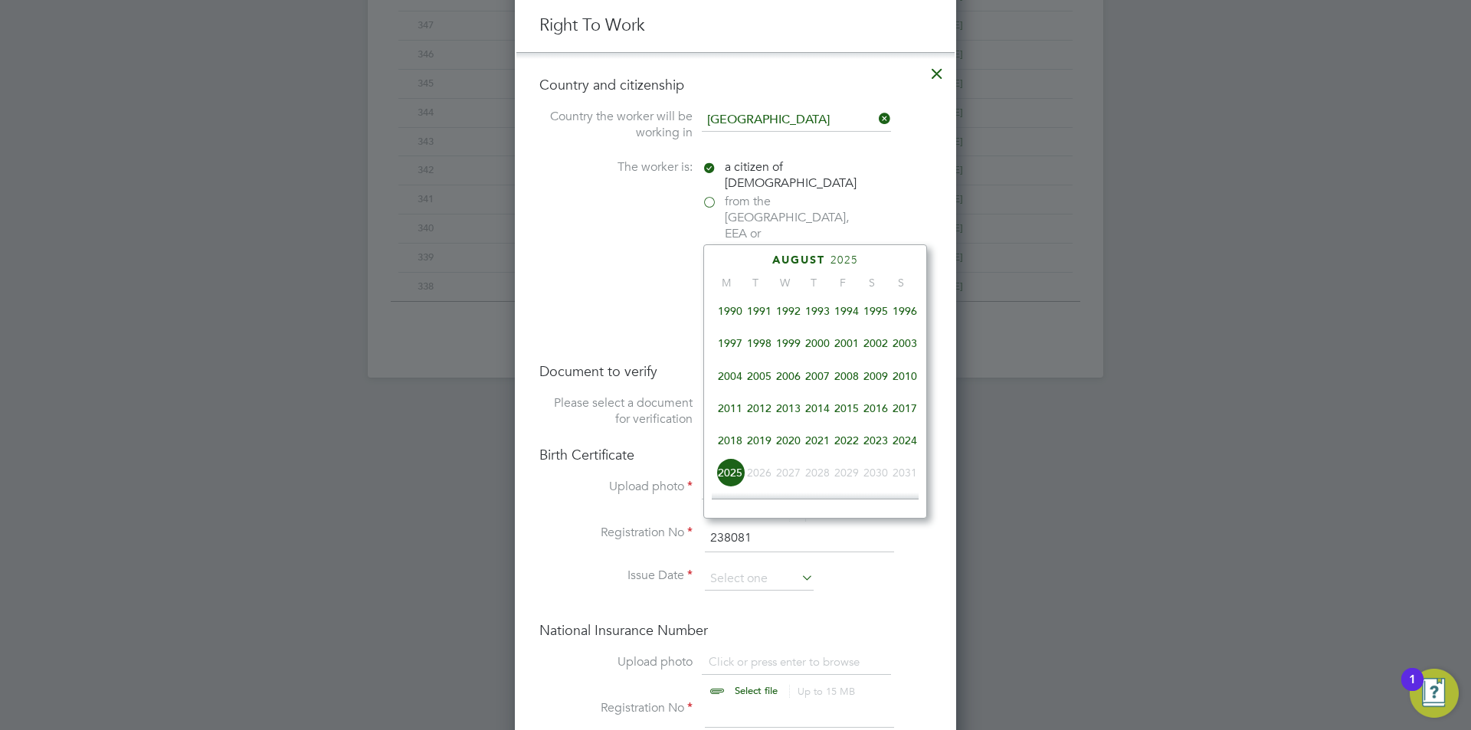
click at [822, 347] on span "2000" at bounding box center [817, 343] width 29 height 29
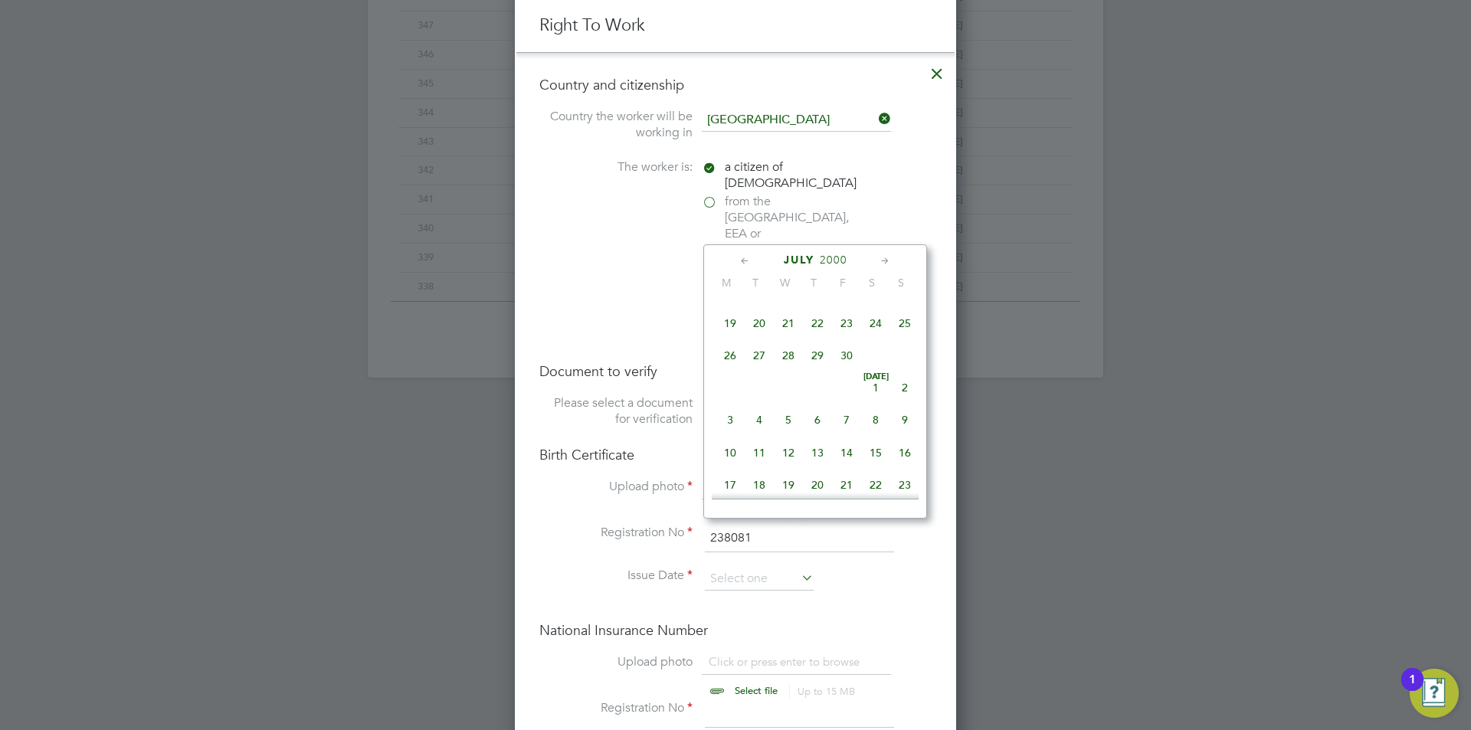
scroll to position [176, 0]
click at [848, 336] on span "9" at bounding box center [846, 335] width 29 height 29
type input "[DATE]"
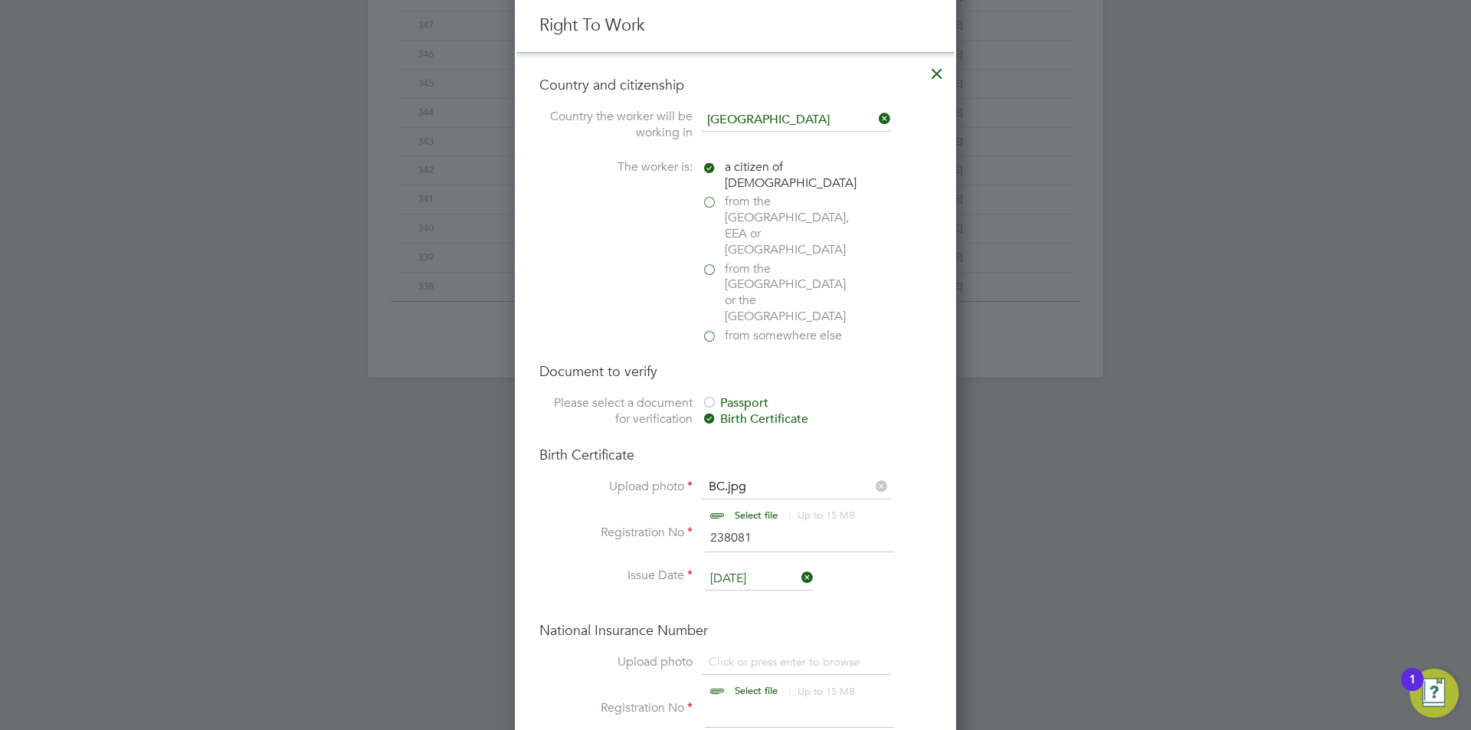
scroll to position [1133, 0]
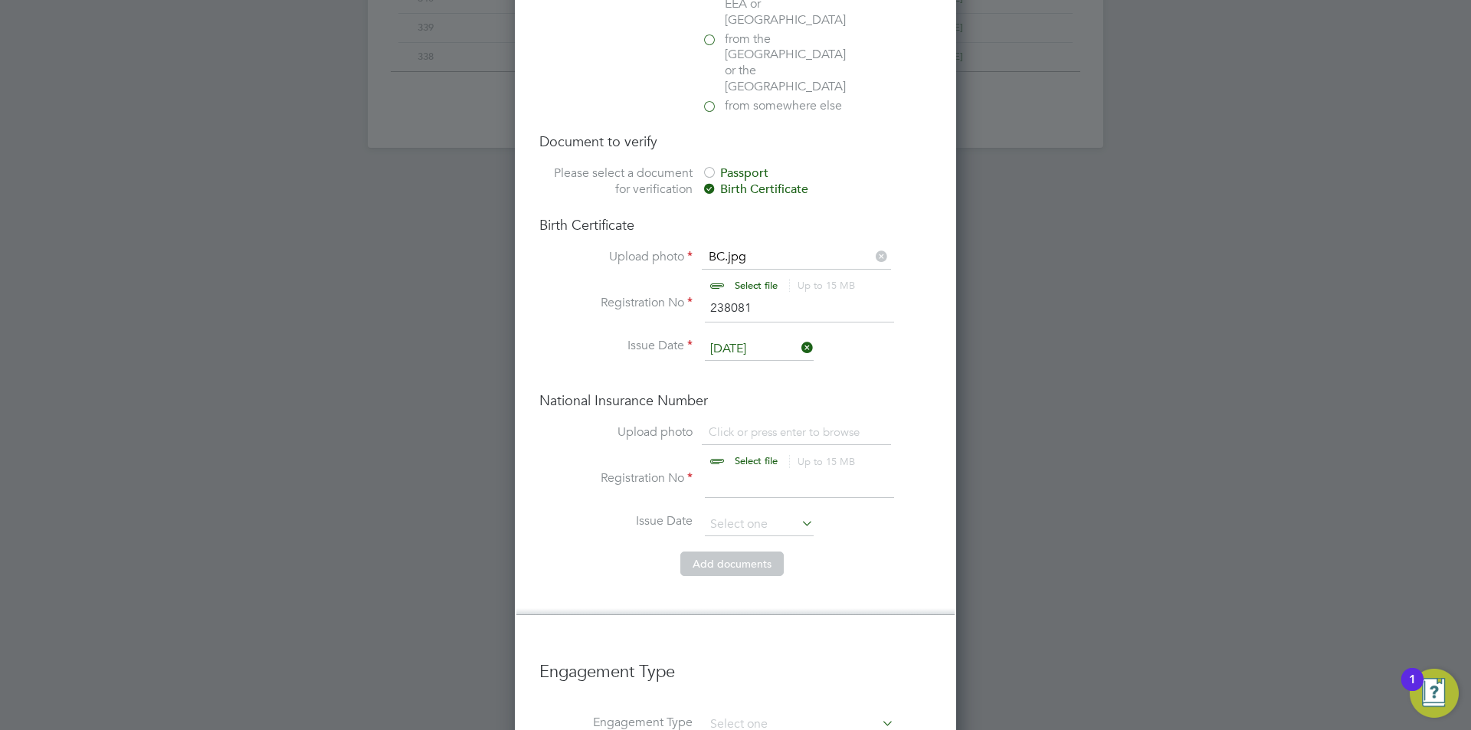
drag, startPoint x: 861, startPoint y: 555, endPoint x: 825, endPoint y: 478, distance: 84.7
click at [861, 555] on li "Country and citizenship Country the worker will be working in United Kingdom Th…" at bounding box center [736, 218] width 438 height 793
click at [760, 425] on input "file" at bounding box center [771, 448] width 241 height 46
type input "C:\fakepath\ni.png"
click at [720, 471] on input at bounding box center [799, 485] width 189 height 28
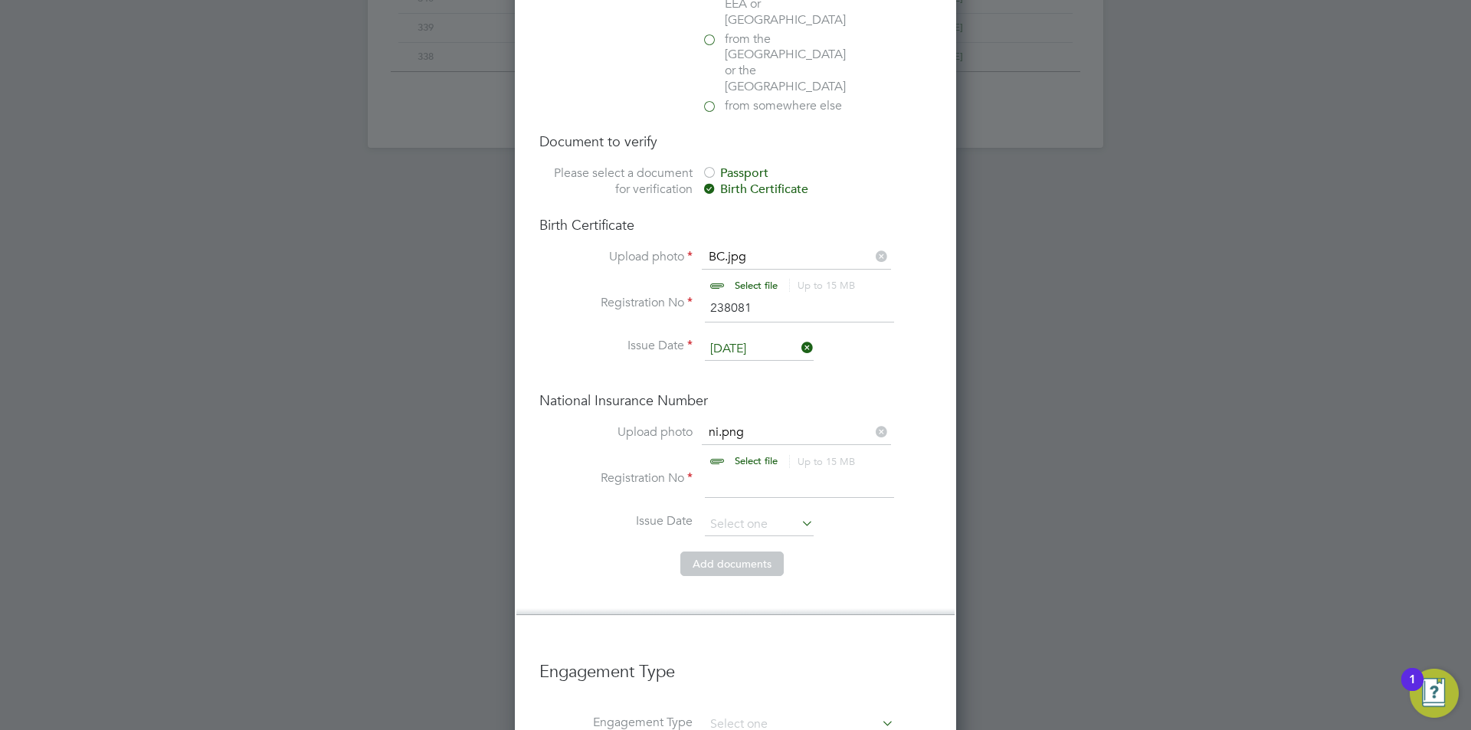
click at [802, 471] on input at bounding box center [799, 485] width 189 height 28
type input "PG331064A"
click at [740, 552] on button "Add document s" at bounding box center [732, 564] width 103 height 25
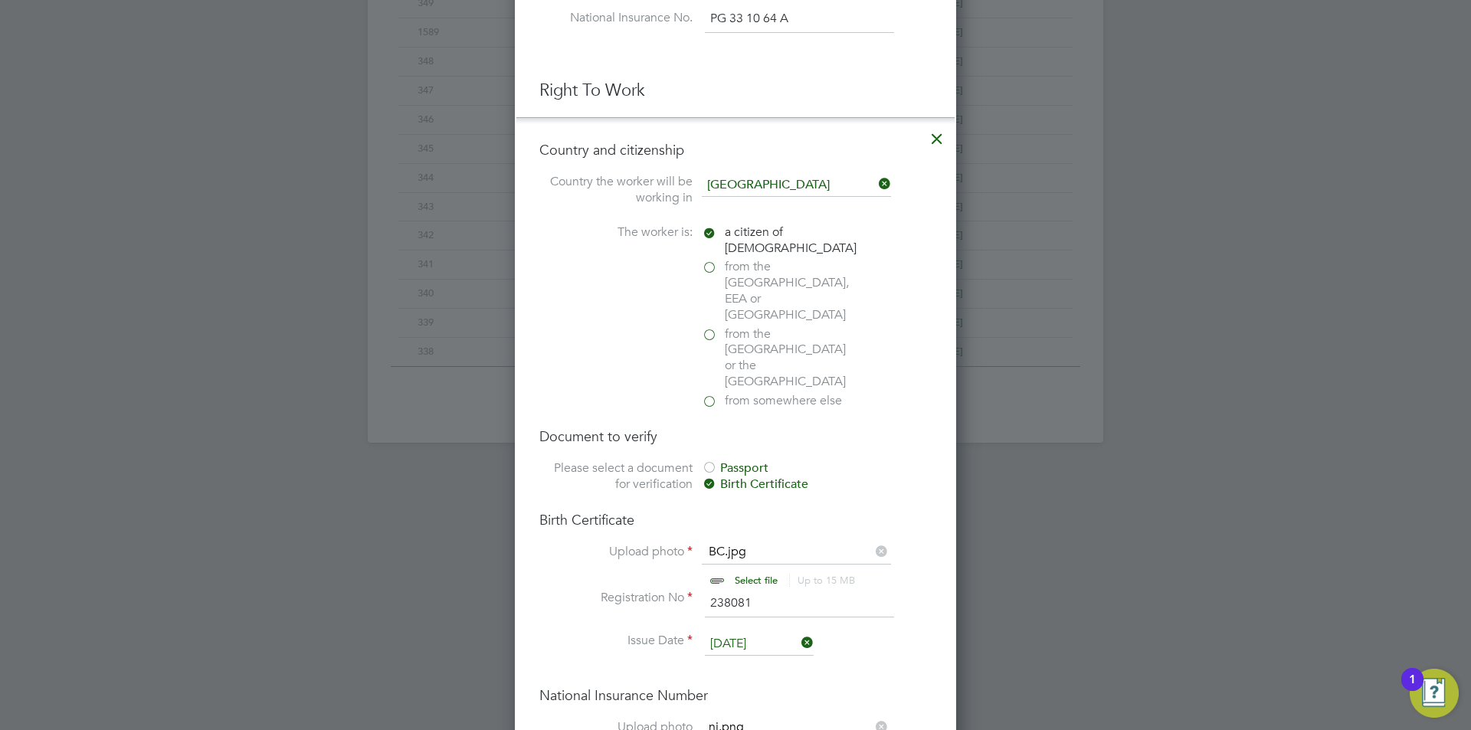
scroll to position [1511, 406]
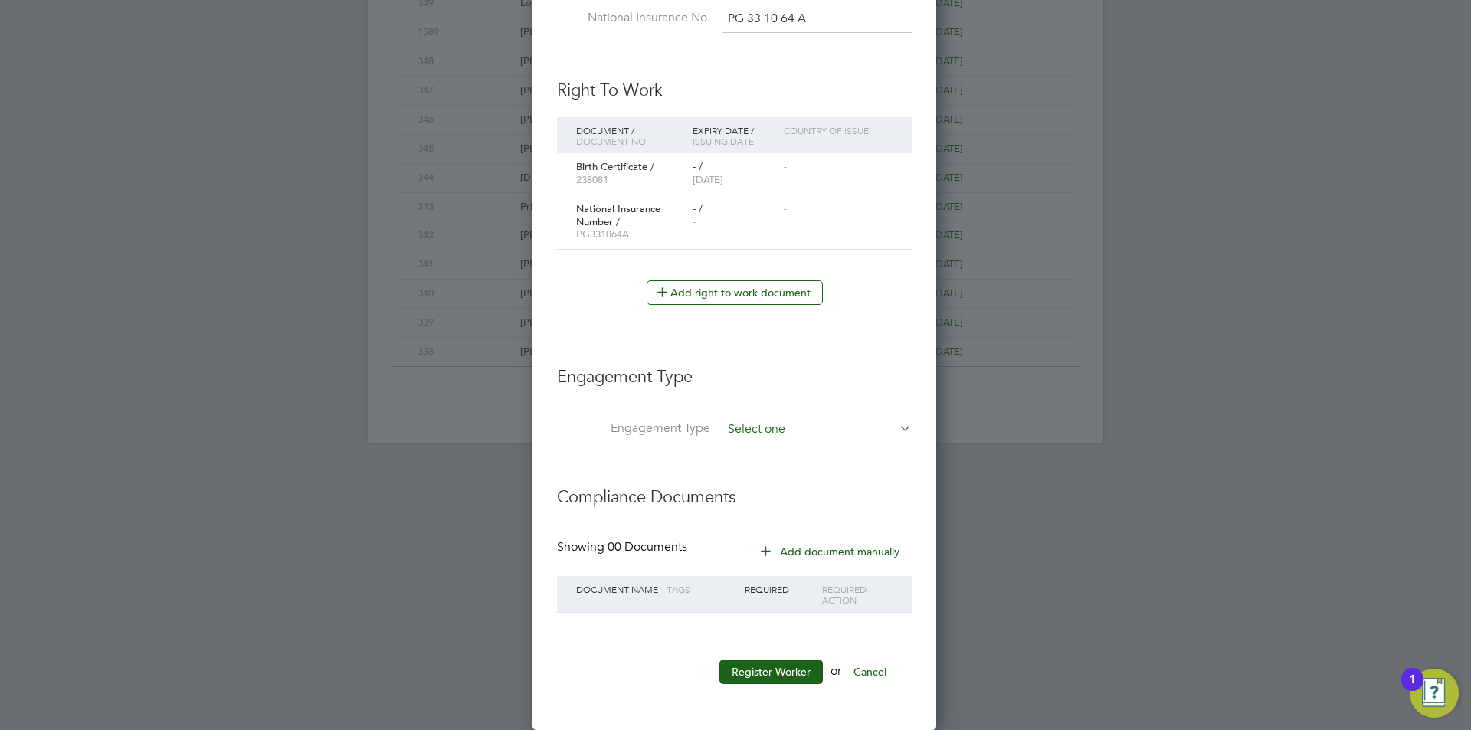
click at [825, 436] on input at bounding box center [817, 429] width 189 height 21
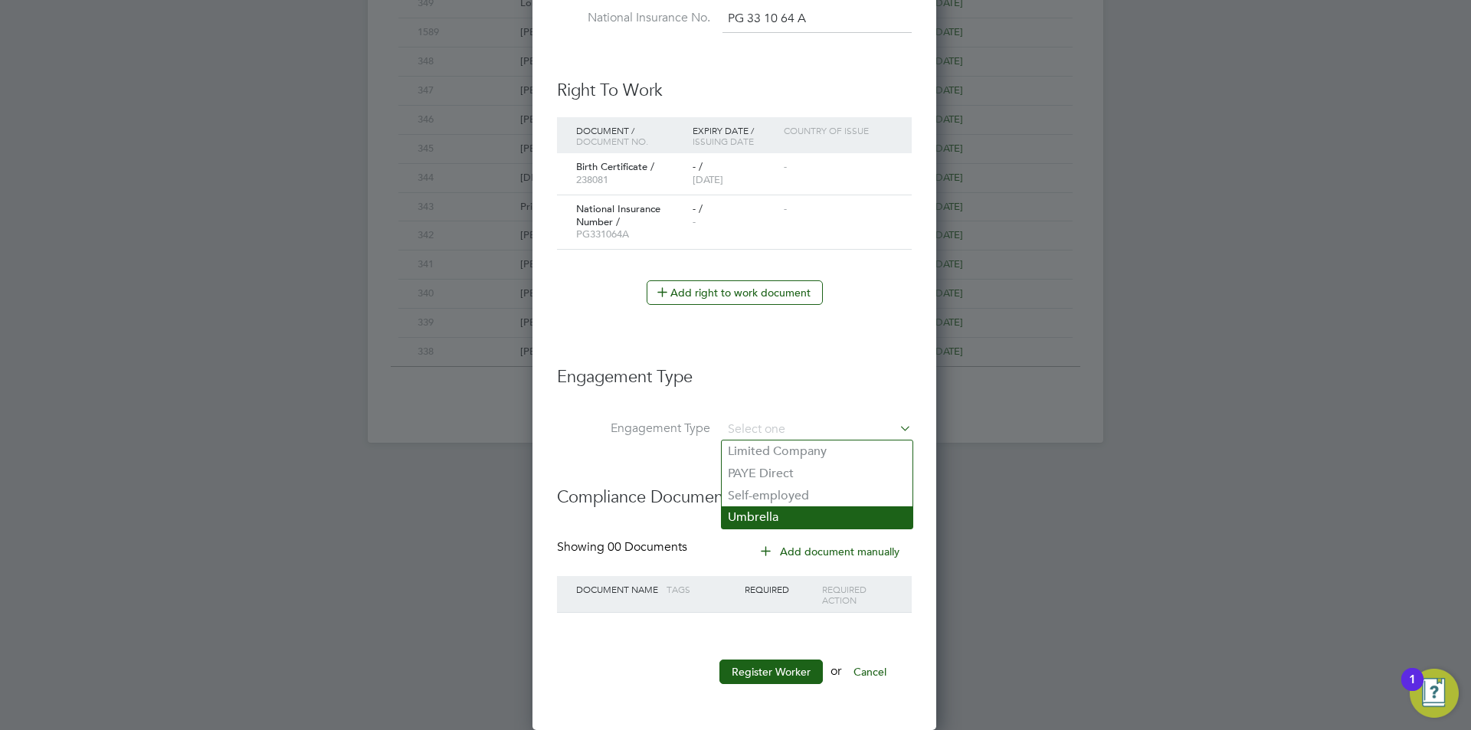
click at [803, 521] on li "Umbrella" at bounding box center [817, 518] width 191 height 22
type input "Umbrella"
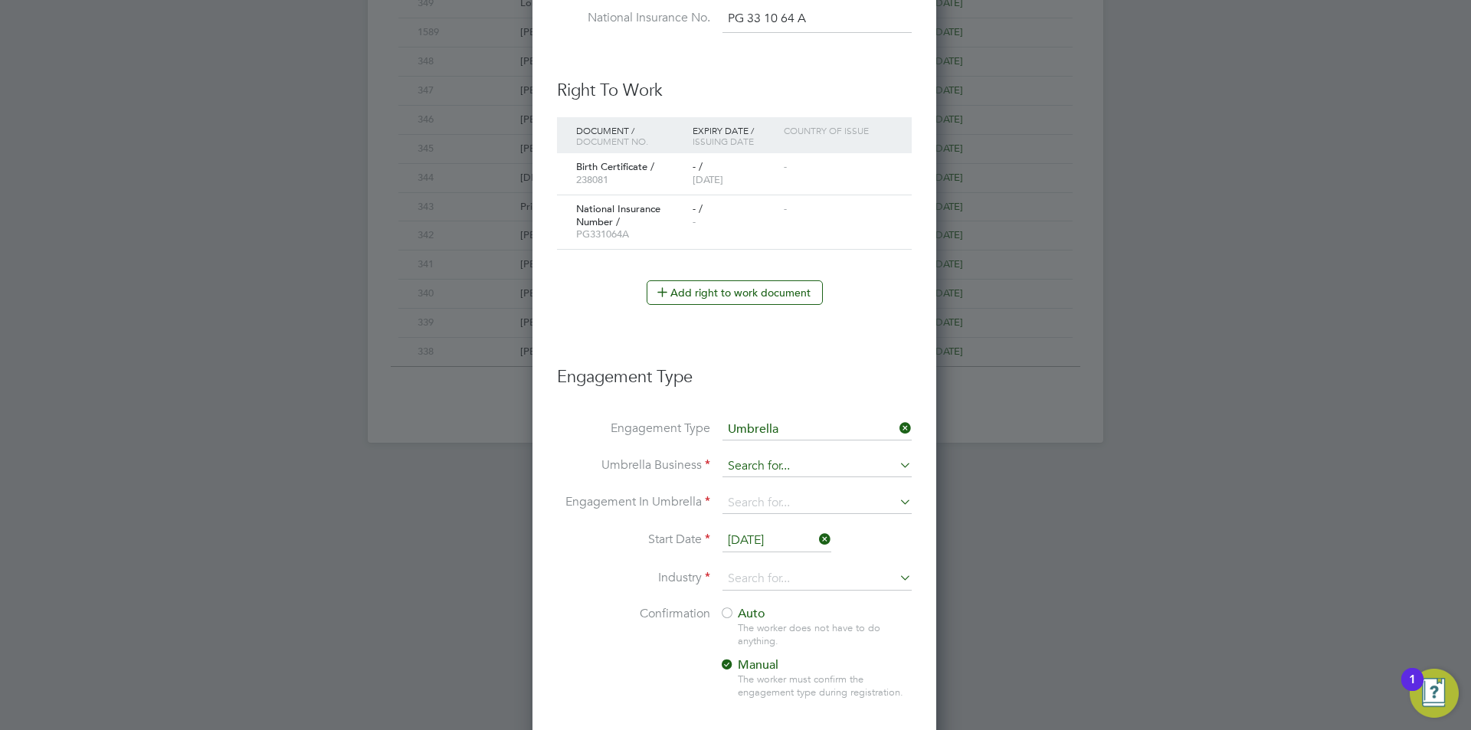
scroll to position [1794, 406]
click at [815, 461] on input at bounding box center [817, 466] width 189 height 21
click at [804, 662] on li "Omnia Outsourcing Limited" at bounding box center [847, 665] width 251 height 22
type input "Omnia Outsourcing Limited"
click at [815, 507] on input at bounding box center [817, 503] width 189 height 21
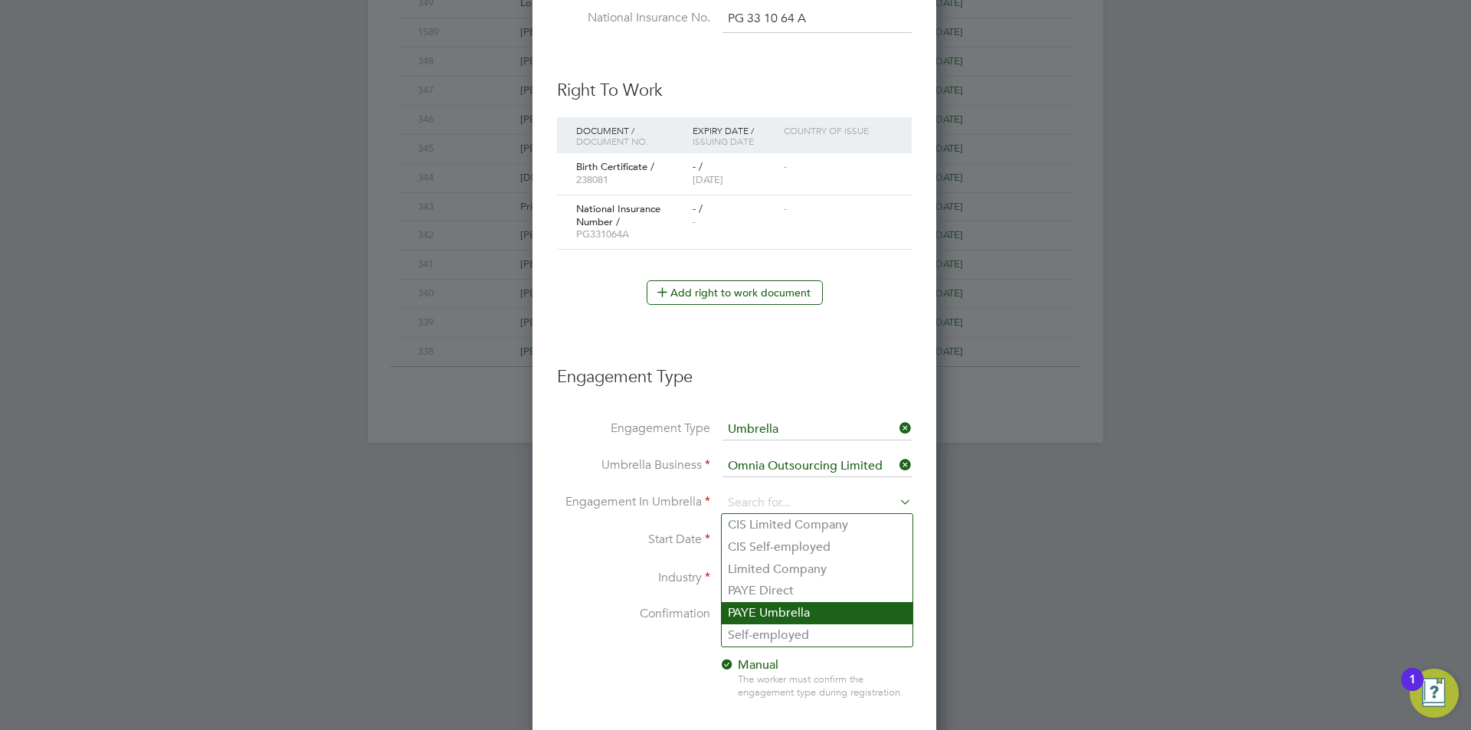
click at [809, 622] on li "PAYE Umbrella" at bounding box center [817, 613] width 191 height 22
type input "PAYE Umbrella"
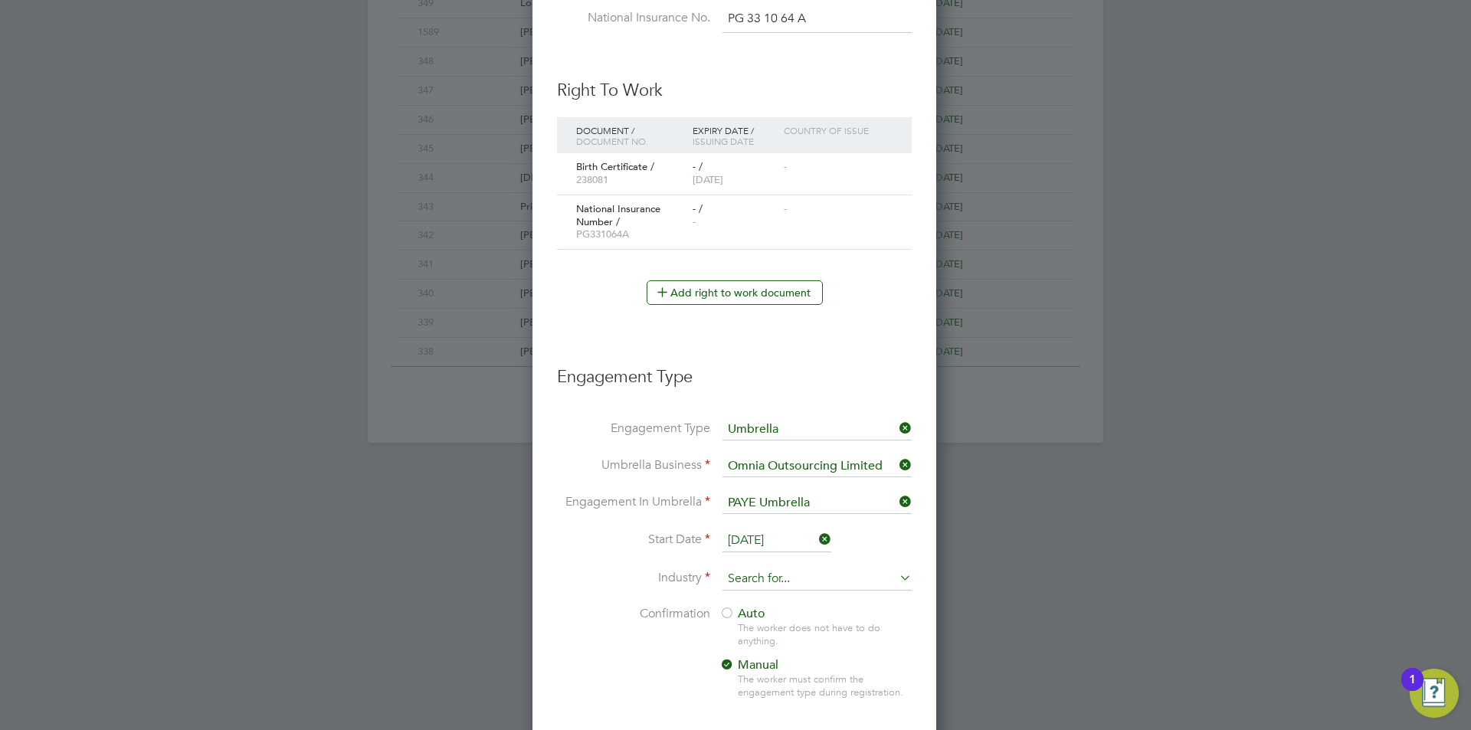
click at [795, 571] on input at bounding box center [817, 579] width 189 height 23
click at [776, 701] on li "Construction" at bounding box center [817, 705] width 191 height 21
type input "Construction"
click at [730, 613] on div at bounding box center [727, 614] width 15 height 15
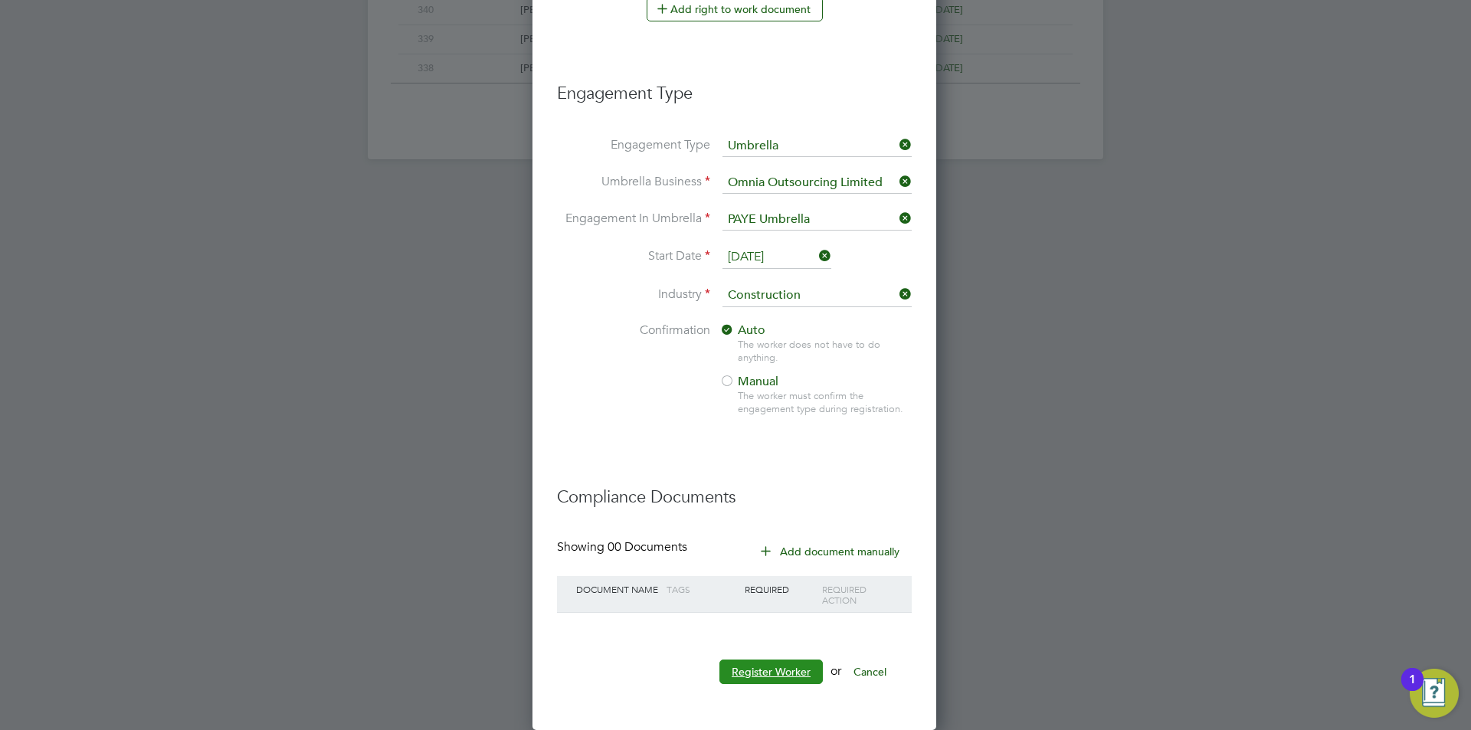
click at [795, 674] on button "Register Worker" at bounding box center [771, 672] width 103 height 25
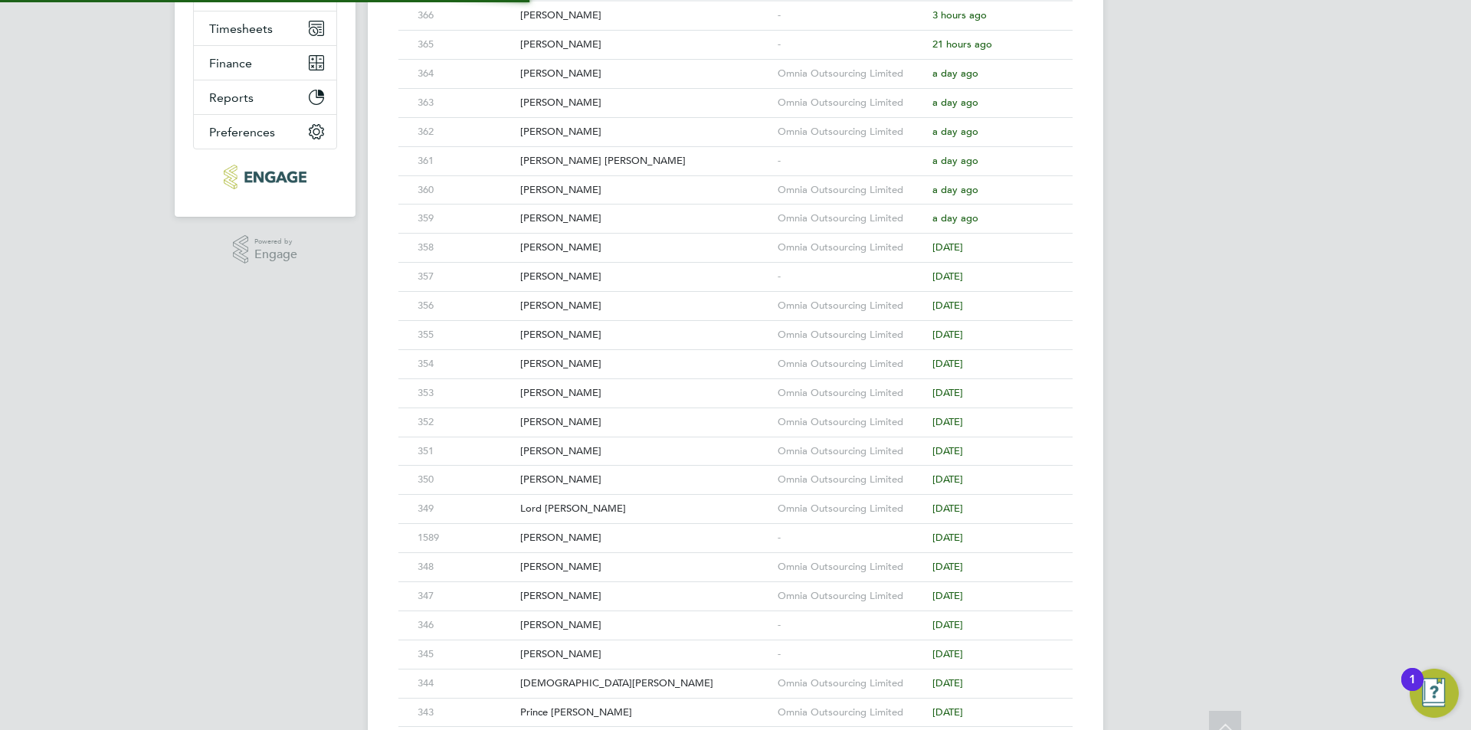
scroll to position [0, 0]
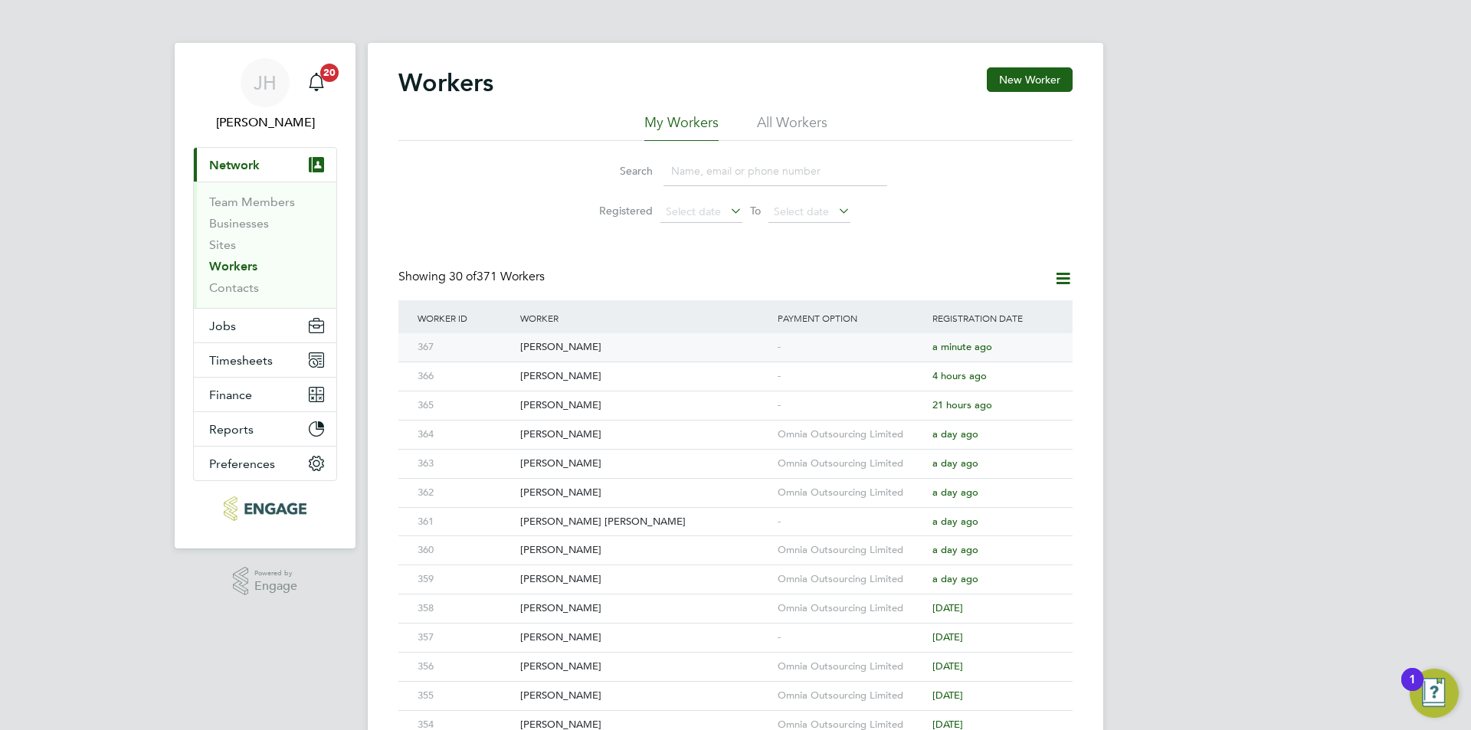
click at [849, 356] on div "-" at bounding box center [851, 347] width 155 height 28
click at [253, 328] on button "Jobs" at bounding box center [265, 326] width 143 height 34
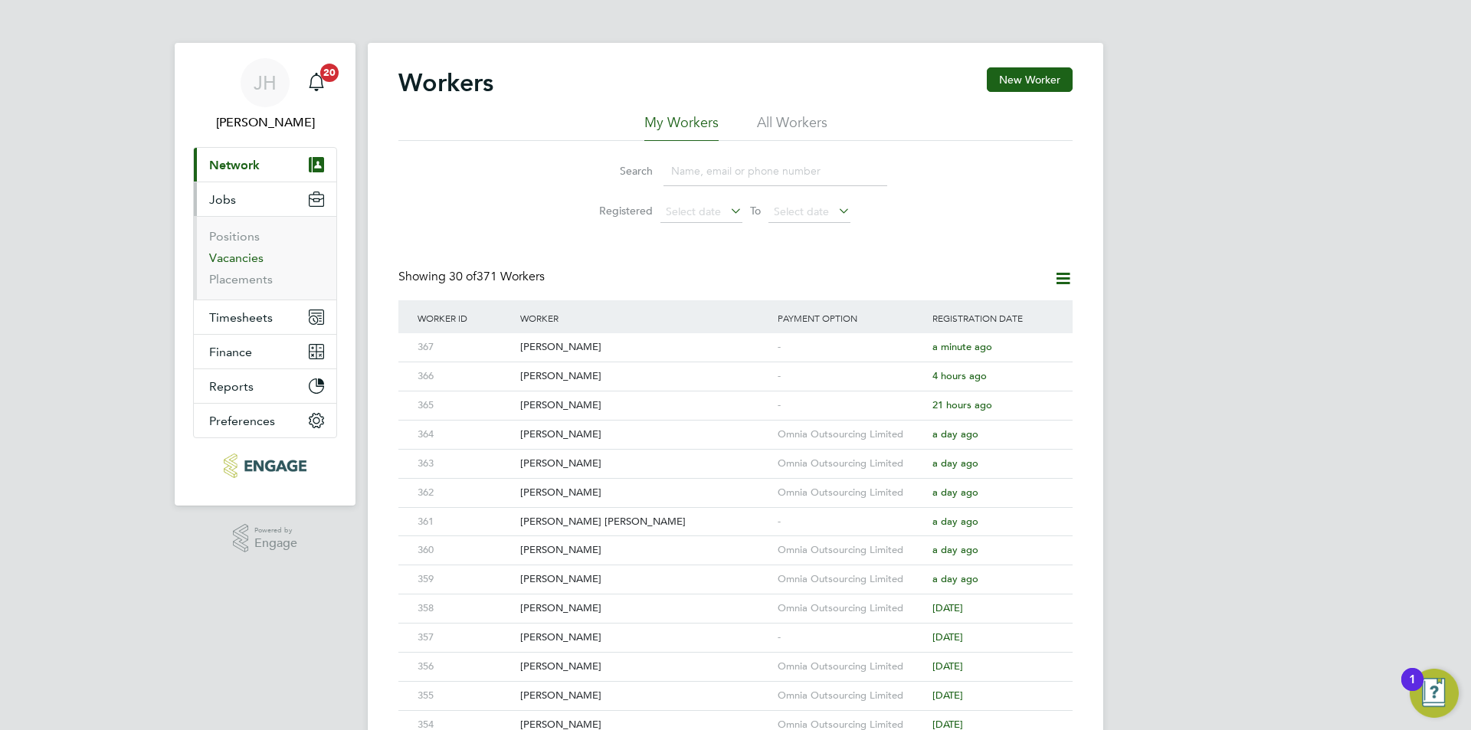
click at [248, 261] on link "Vacancies" at bounding box center [236, 258] width 54 height 15
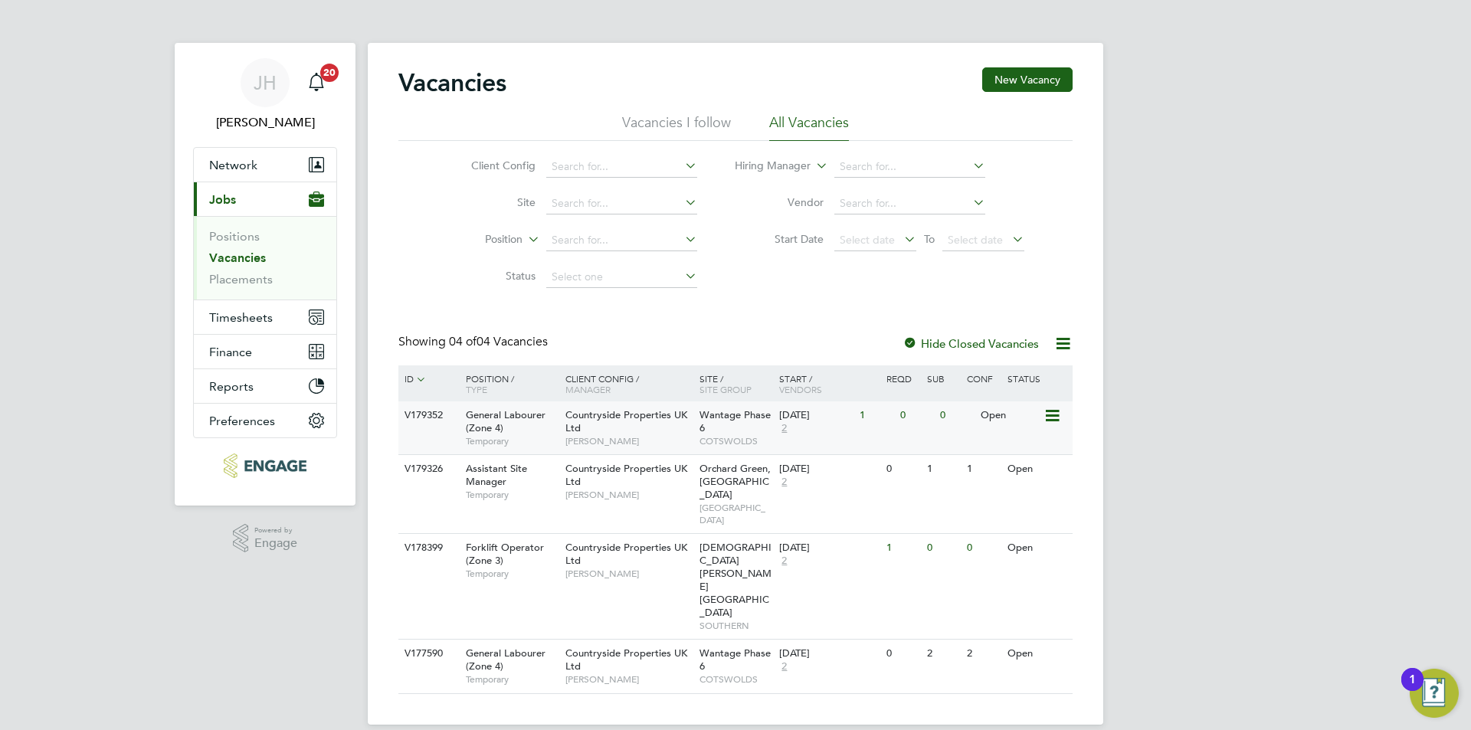
click at [931, 422] on div "0" at bounding box center [917, 416] width 40 height 28
click at [249, 158] on span "Network" at bounding box center [233, 165] width 48 height 15
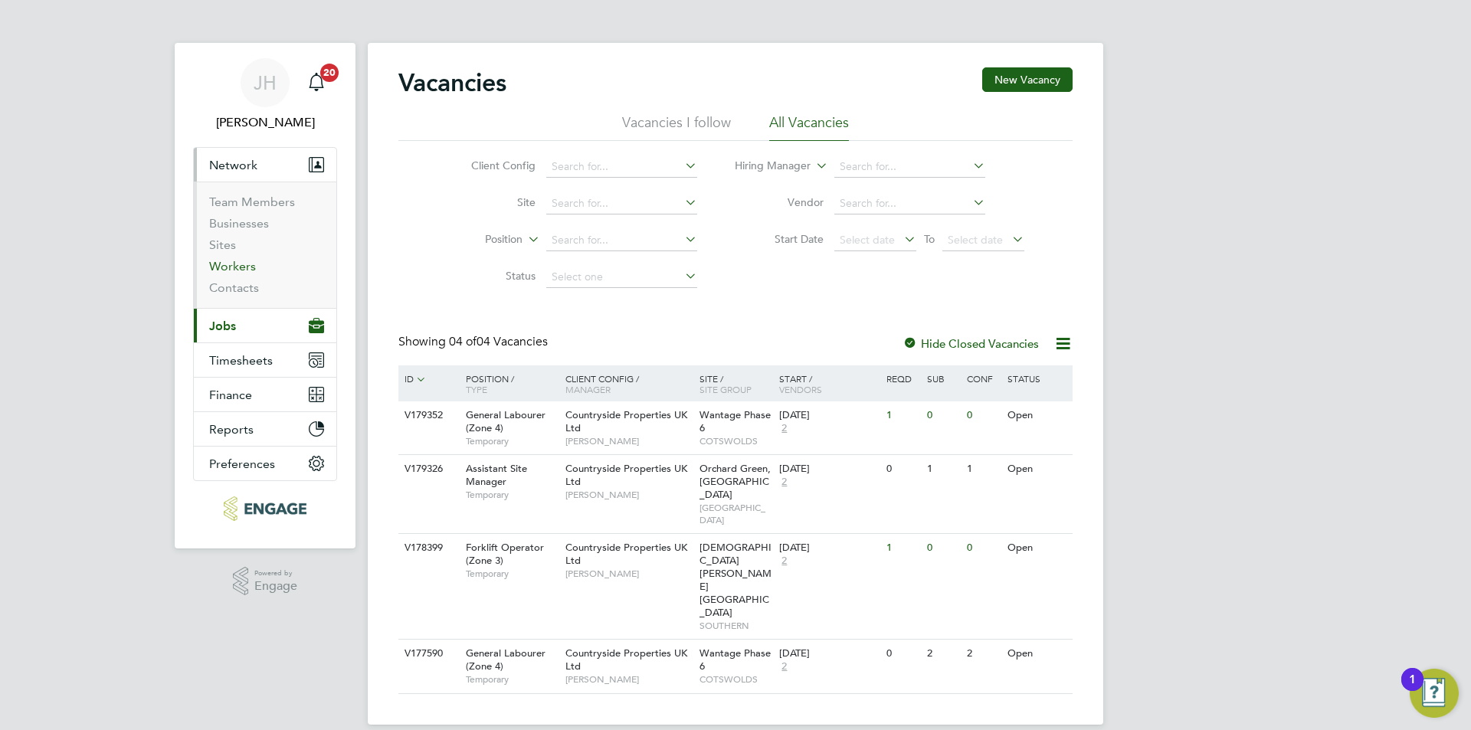
click at [233, 266] on link "Workers" at bounding box center [232, 266] width 47 height 15
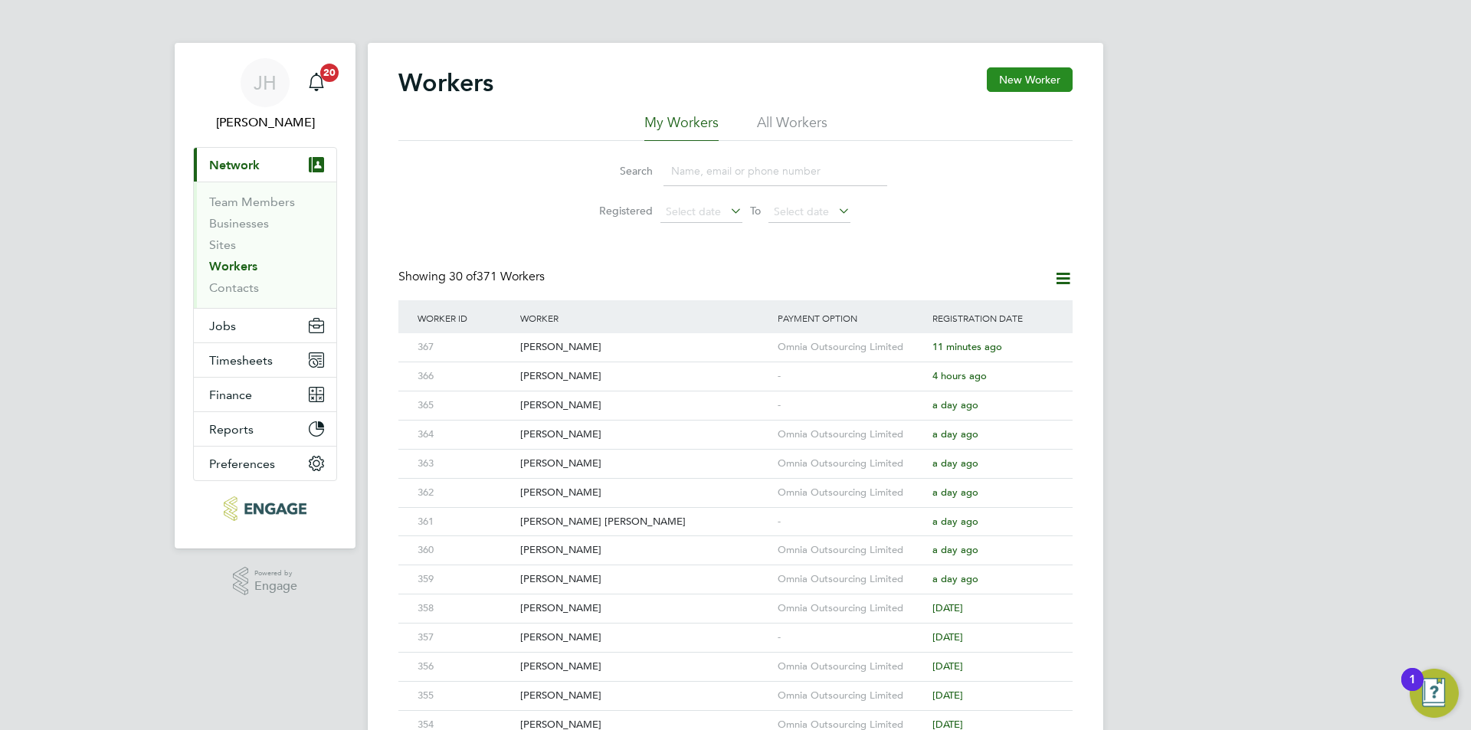
click at [1036, 77] on button "New Worker" at bounding box center [1030, 79] width 86 height 25
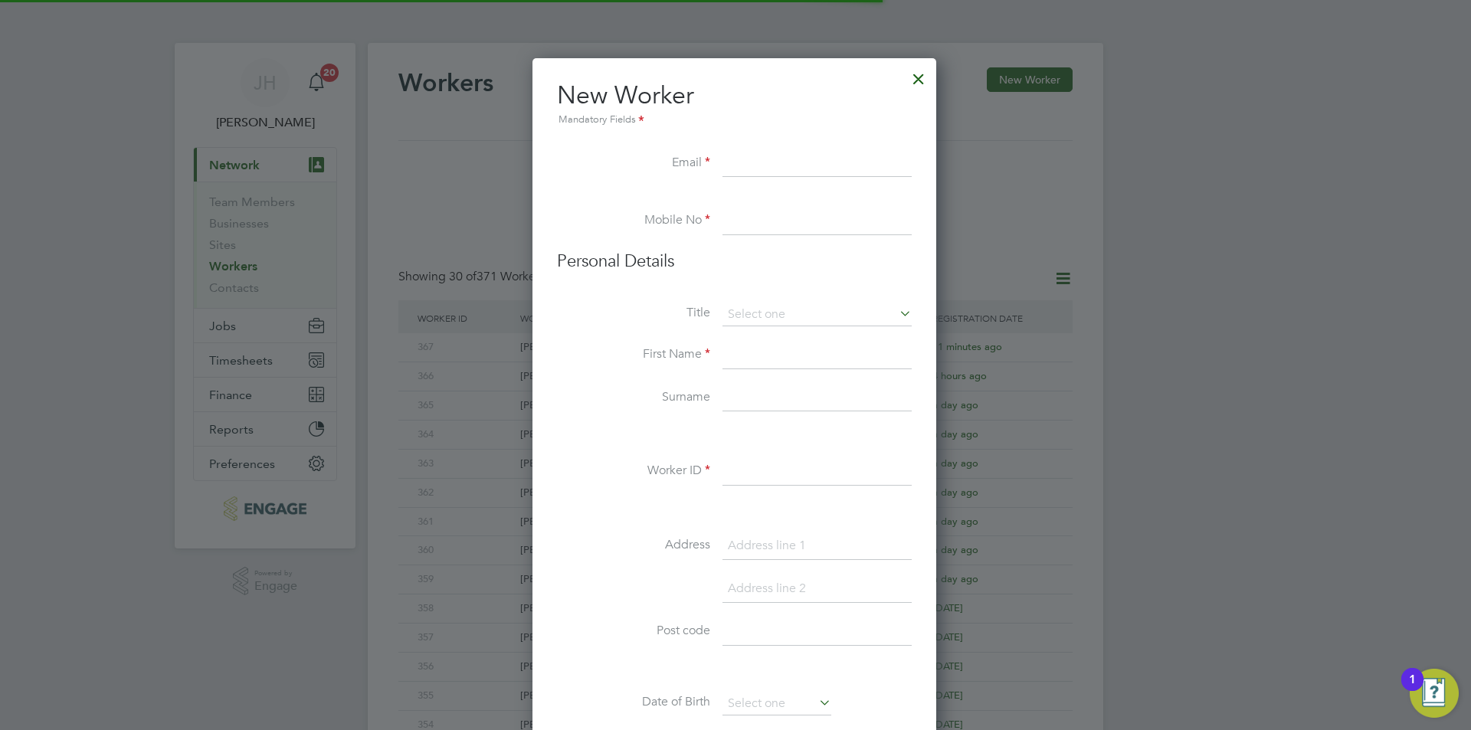
scroll to position [1304, 406]
drag, startPoint x: 766, startPoint y: 481, endPoint x: 774, endPoint y: 478, distance: 9.0
click at [766, 481] on input at bounding box center [817, 472] width 189 height 28
type input "368"
click at [828, 156] on input at bounding box center [817, 164] width 189 height 28
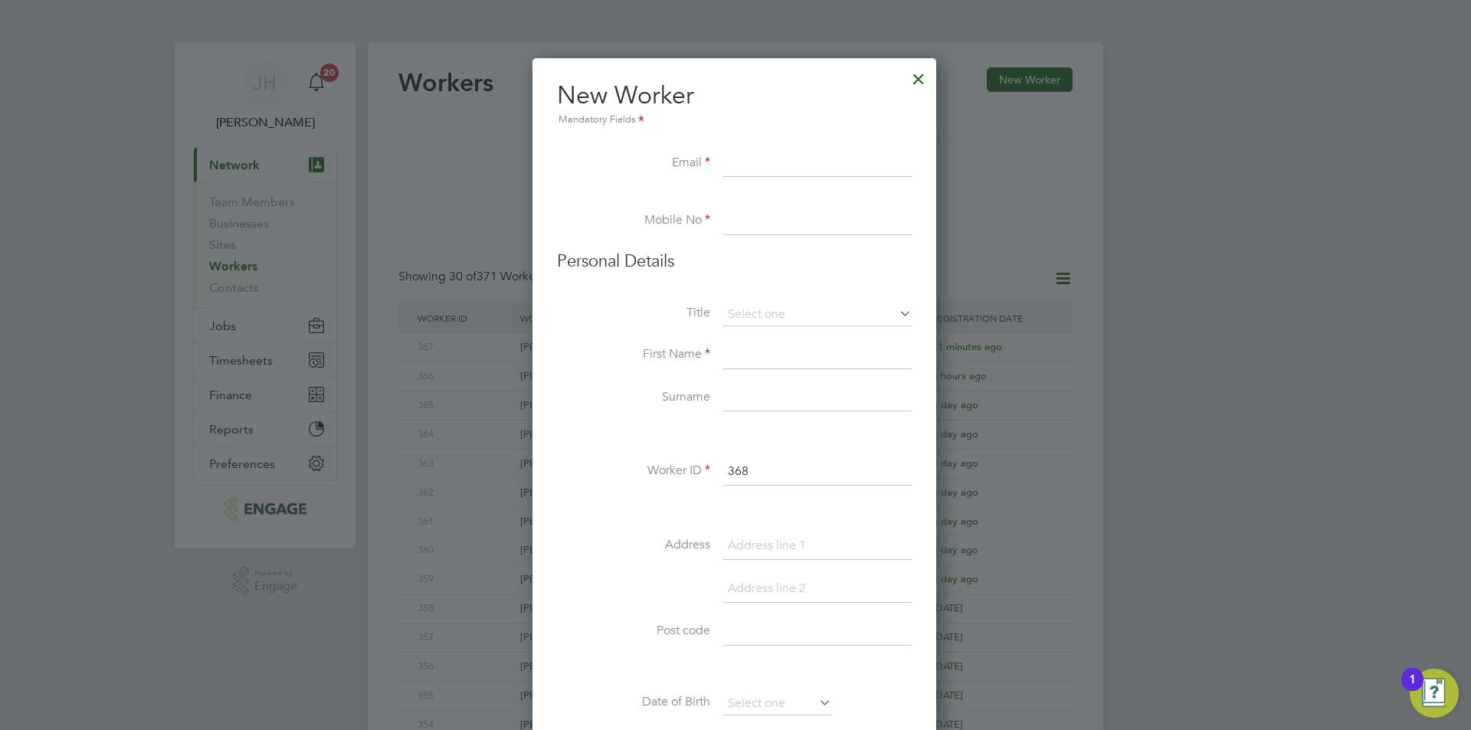
click at [828, 156] on input at bounding box center [817, 164] width 189 height 28
type input "Josephbrownw810101@gmail.com"
type input "2"
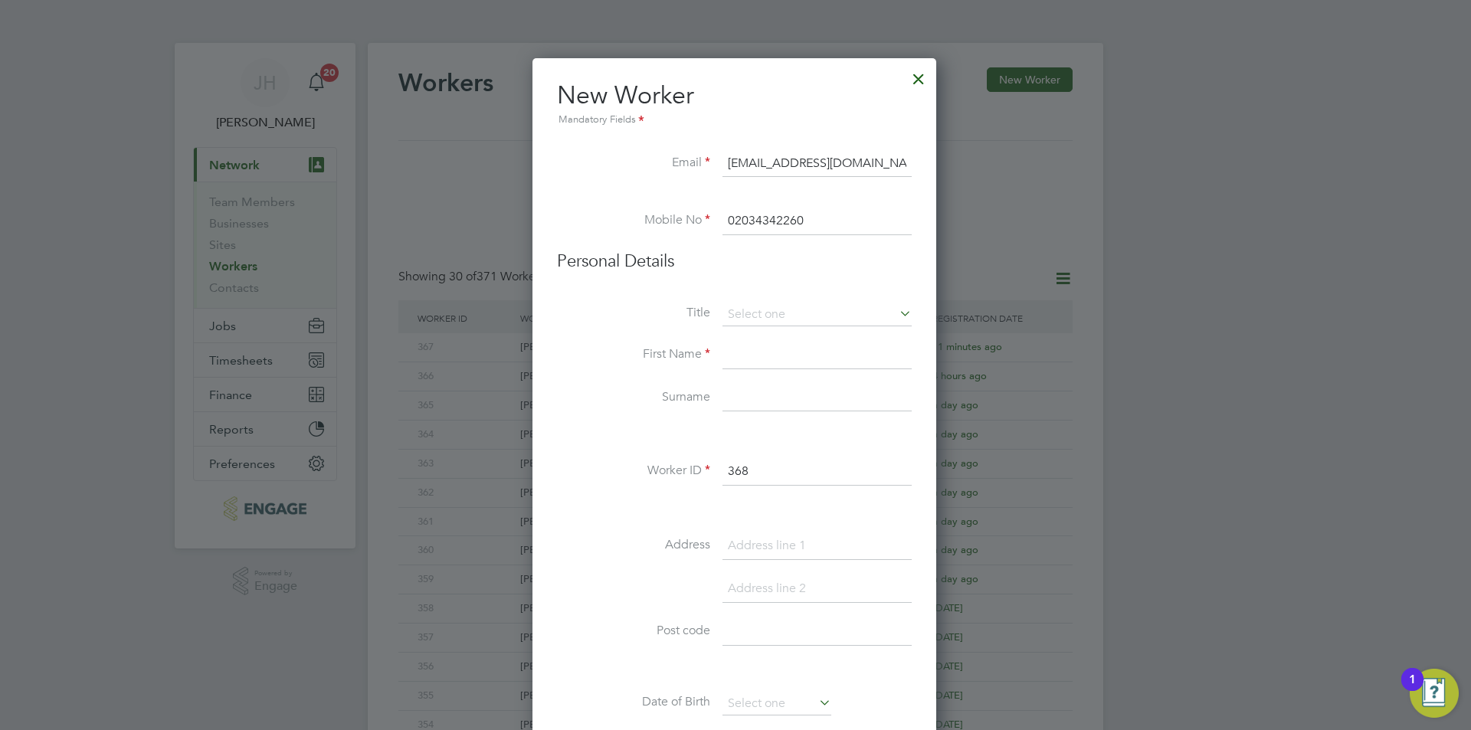
type input "02034342260"
click at [766, 337] on li "Mr" at bounding box center [817, 336] width 191 height 20
type input "Mr"
click at [769, 357] on input at bounding box center [817, 356] width 189 height 28
type input "Joseph"
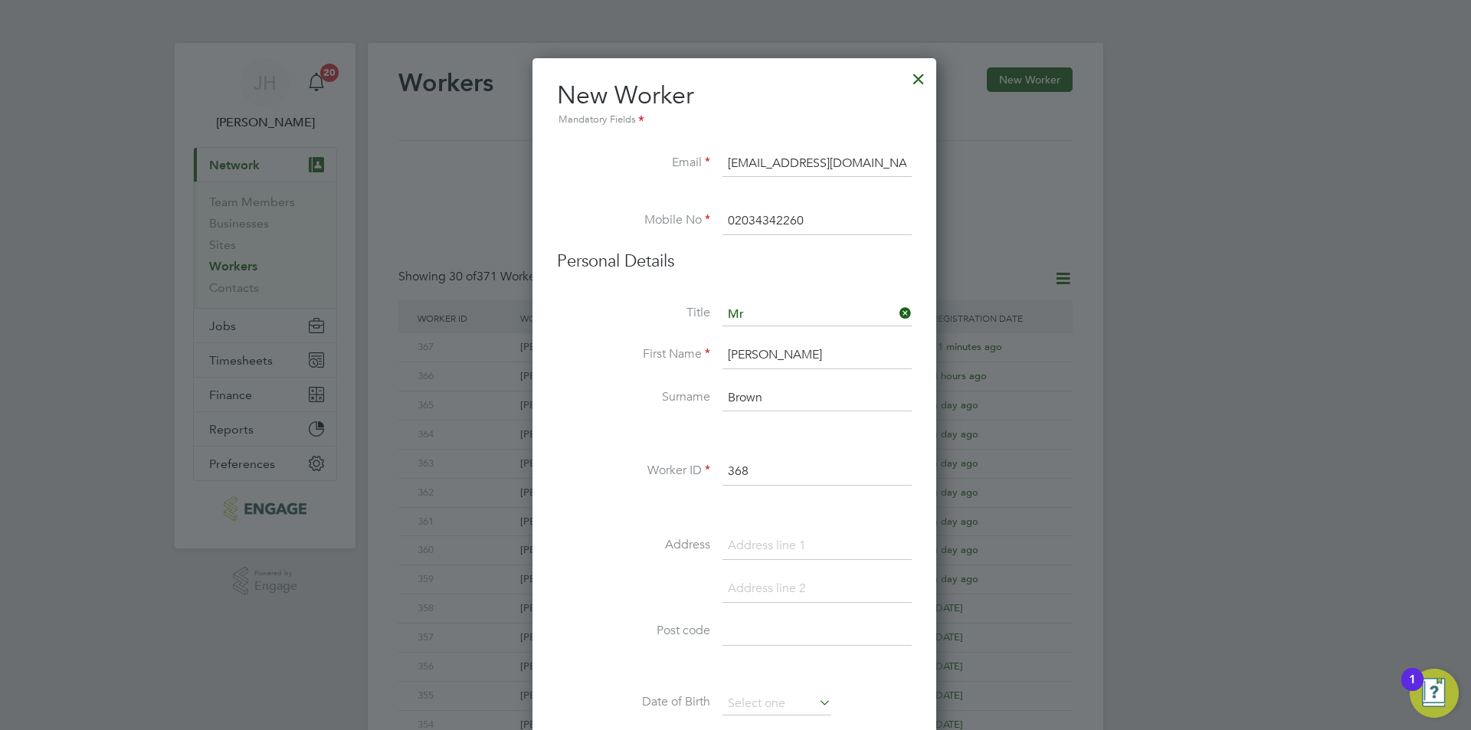
type input "Brown"
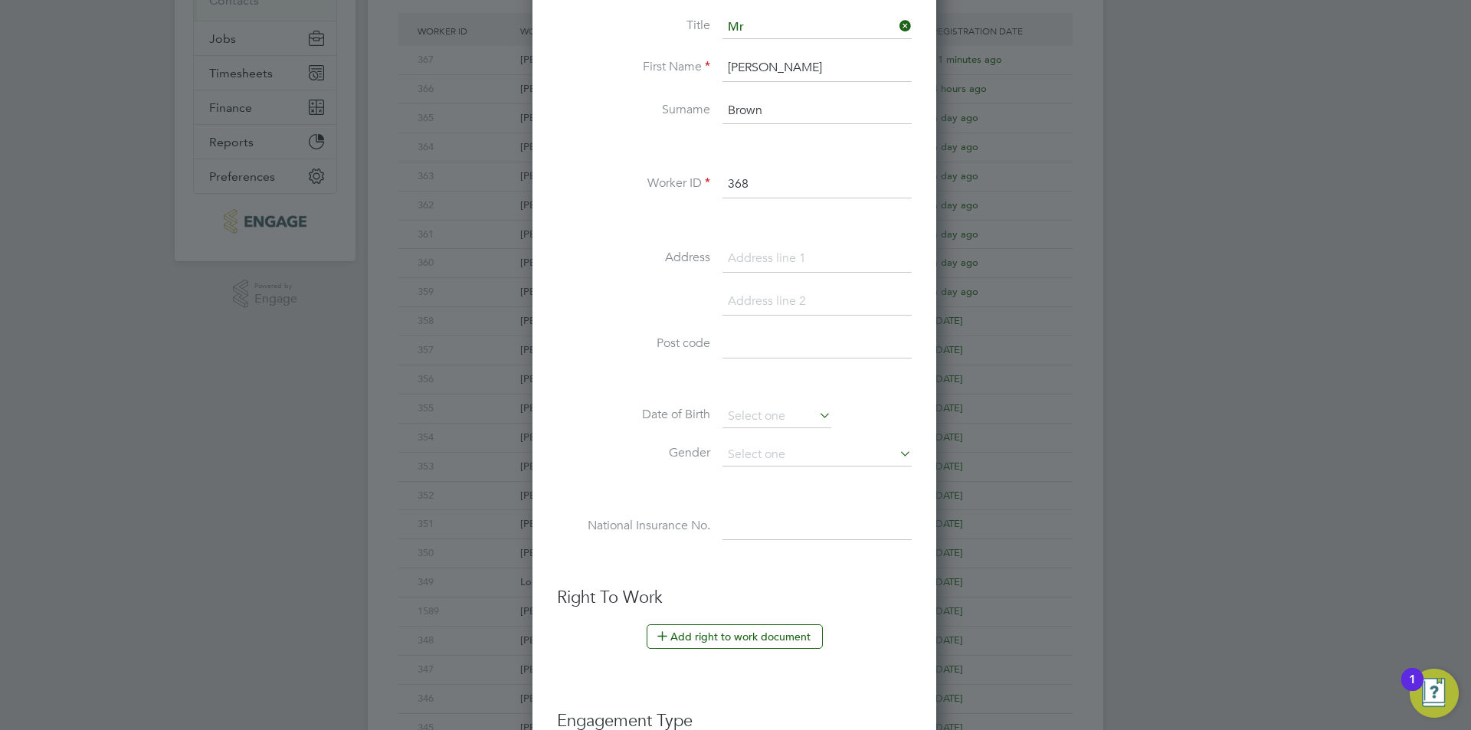
scroll to position [290, 0]
type input "9 Durwent"
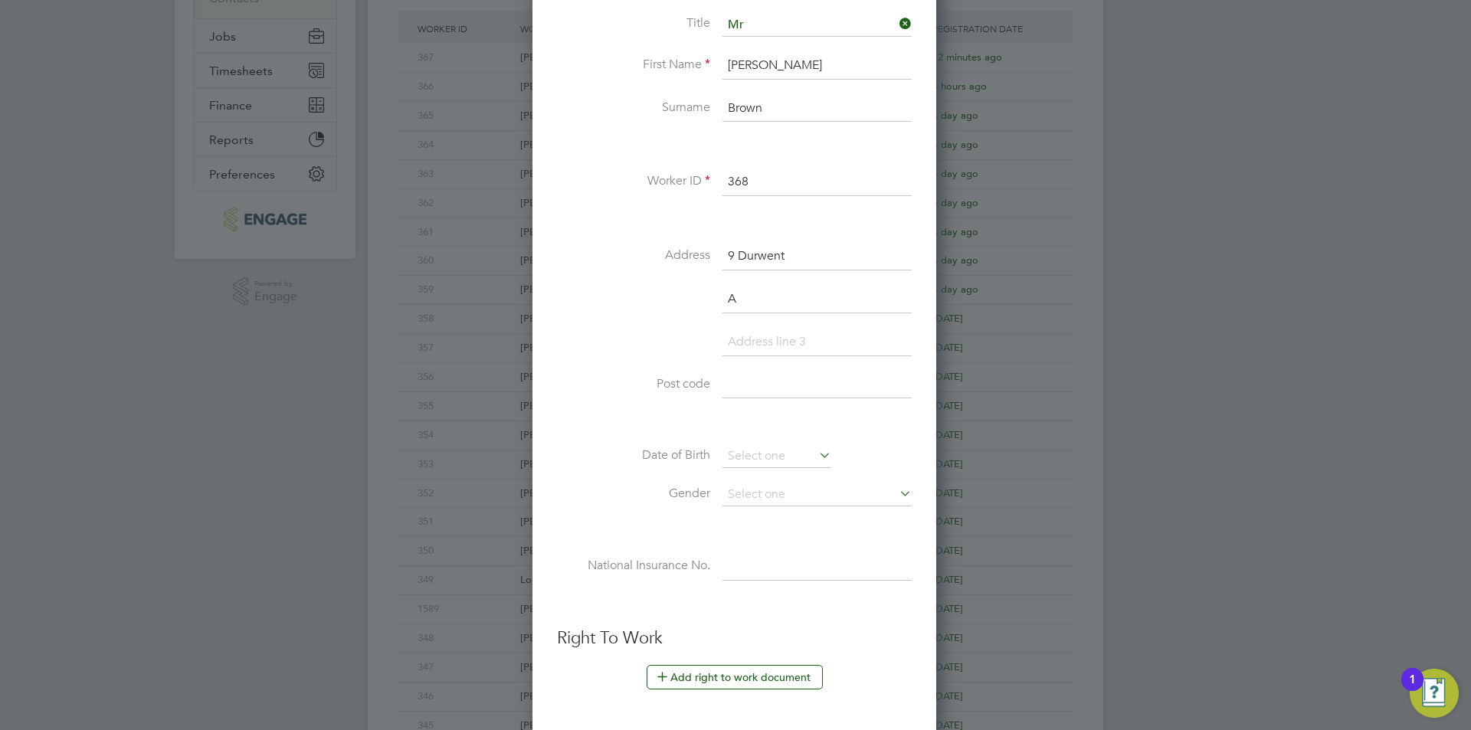
scroll to position [1347, 406]
type input "Aylesbury"
type input "HP21 7EE"
click at [776, 457] on input at bounding box center [777, 456] width 109 height 23
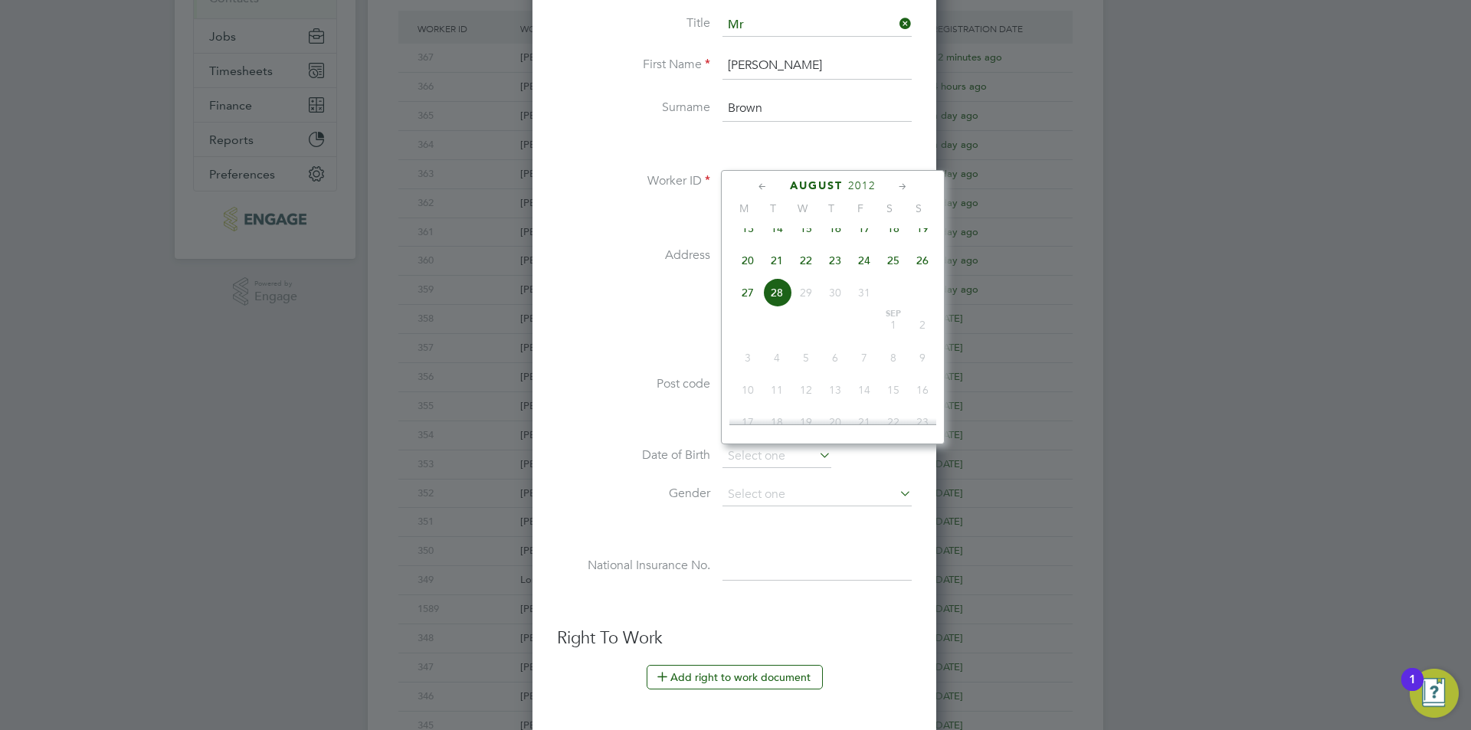
click at [857, 185] on span "2012" at bounding box center [862, 185] width 28 height 13
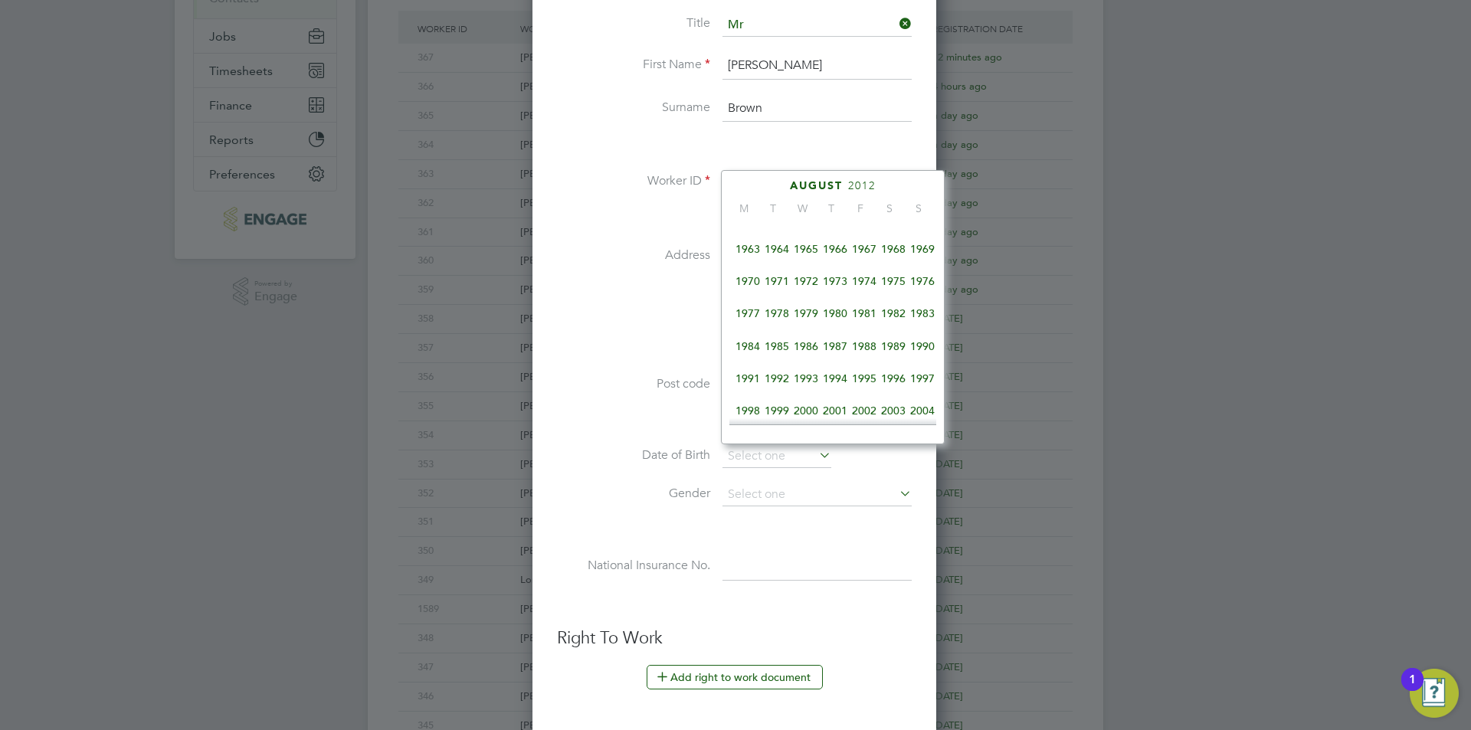
click at [927, 284] on span "1976" at bounding box center [922, 281] width 29 height 29
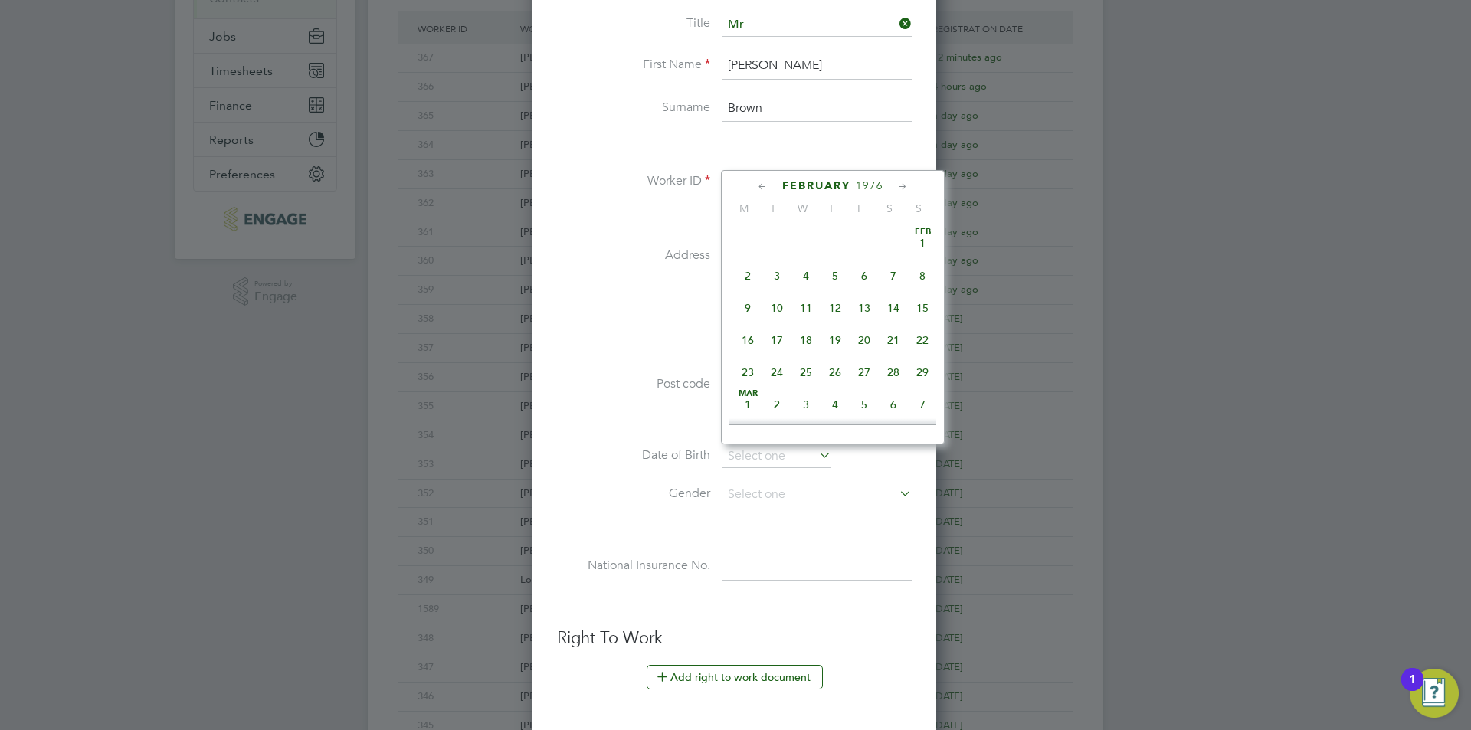
scroll to position [213, 0]
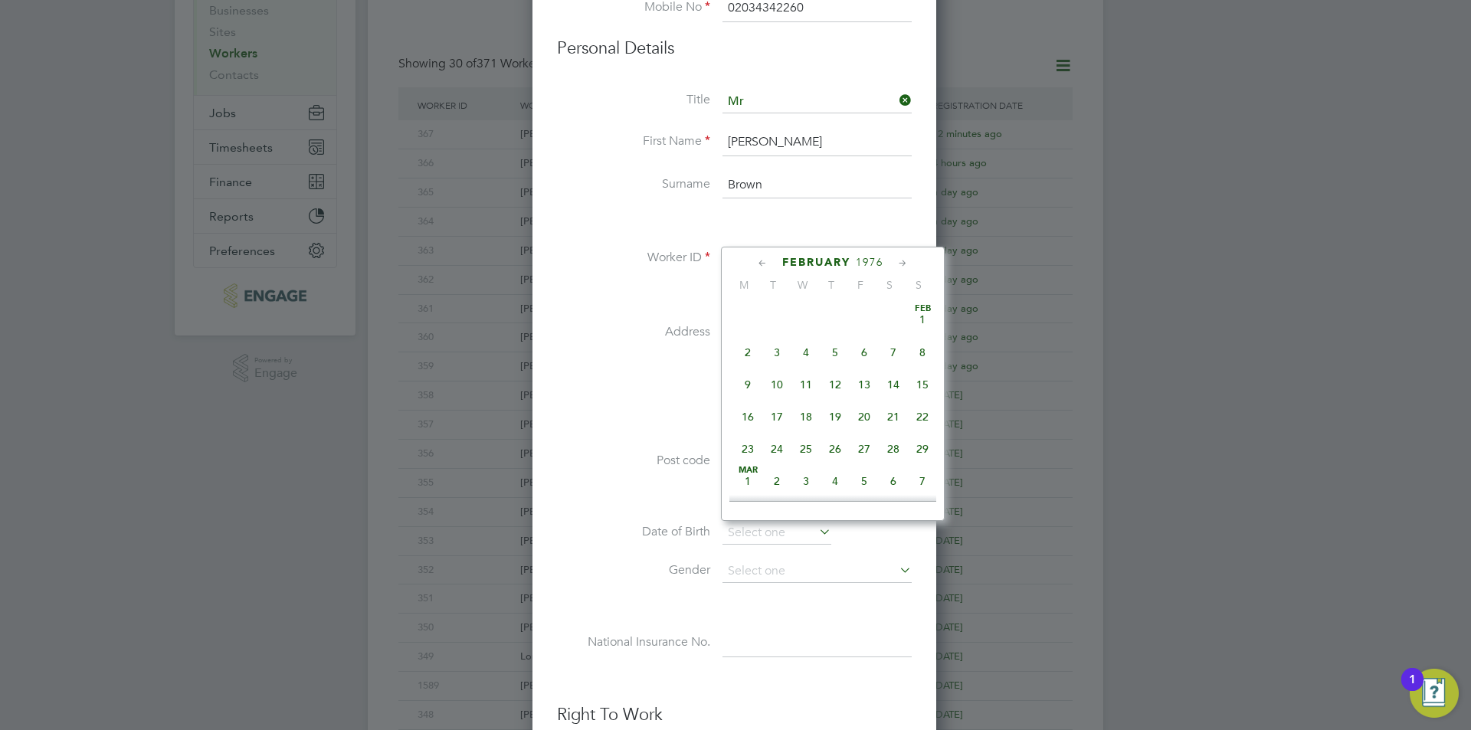
click at [808, 453] on span "25" at bounding box center [806, 449] width 29 height 29
type input "[DATE]"
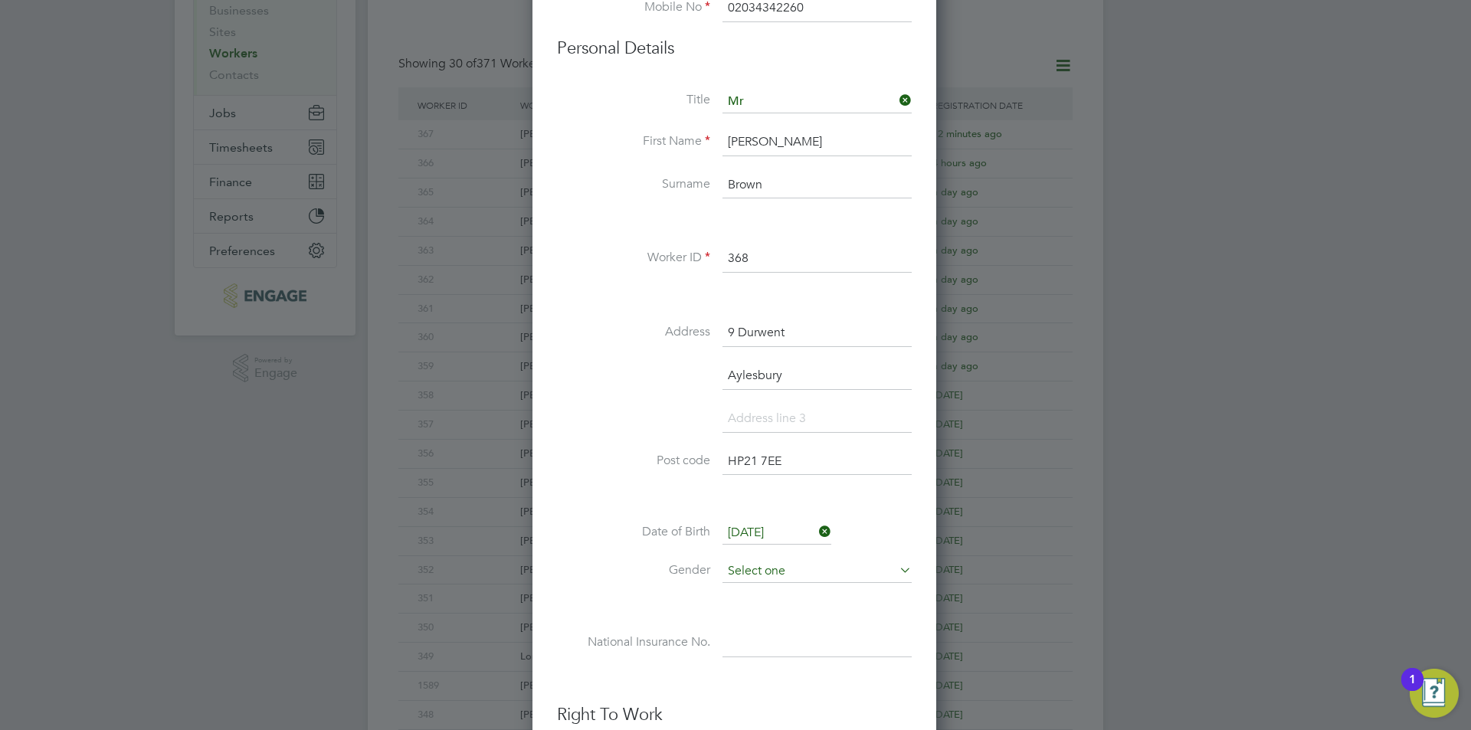
click at [792, 575] on input at bounding box center [817, 571] width 189 height 23
click at [779, 595] on li "[DEMOGRAPHIC_DATA]" at bounding box center [817, 593] width 191 height 20
type input "[DEMOGRAPHIC_DATA]"
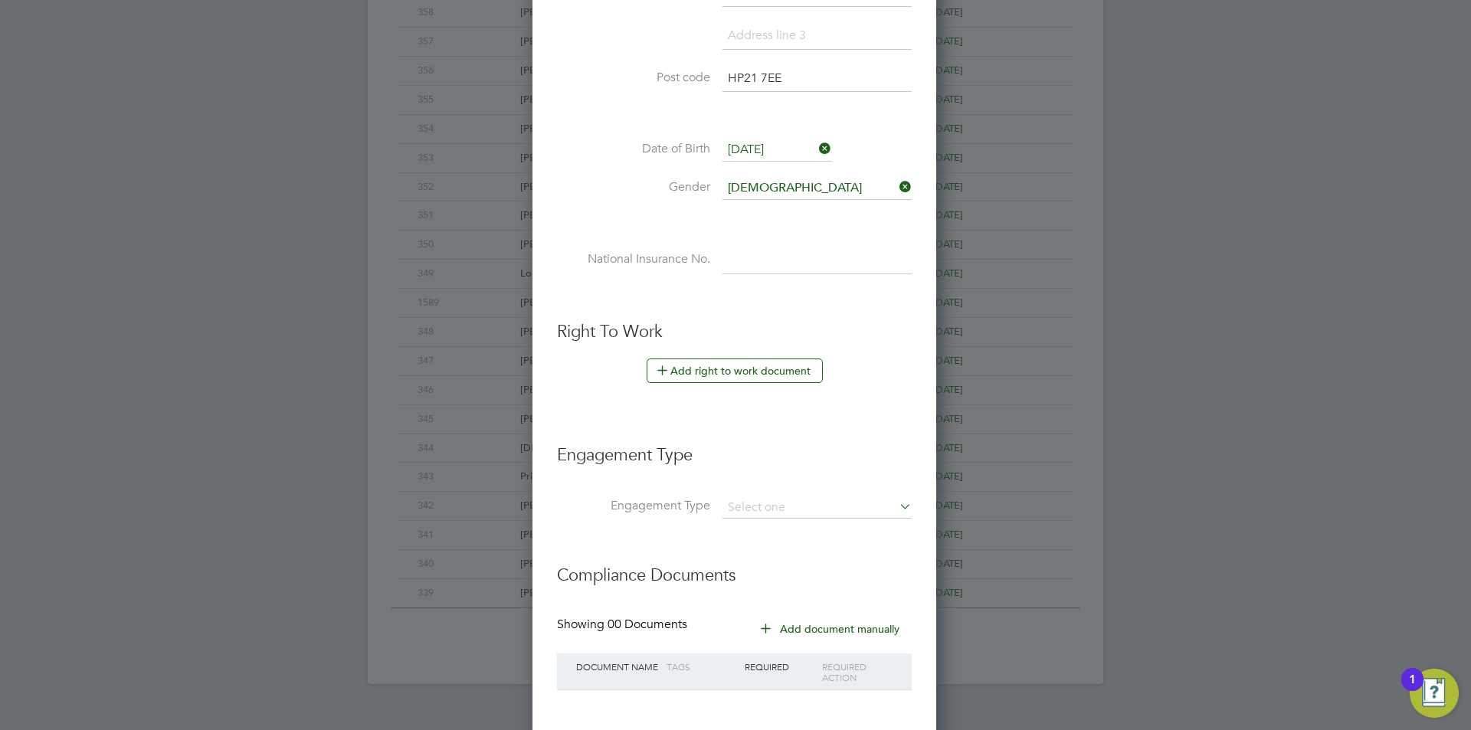
click at [792, 248] on input at bounding box center [817, 261] width 189 height 28
type input "JE 24 07 62 C"
click at [792, 364] on button "Add right to work document" at bounding box center [735, 371] width 176 height 25
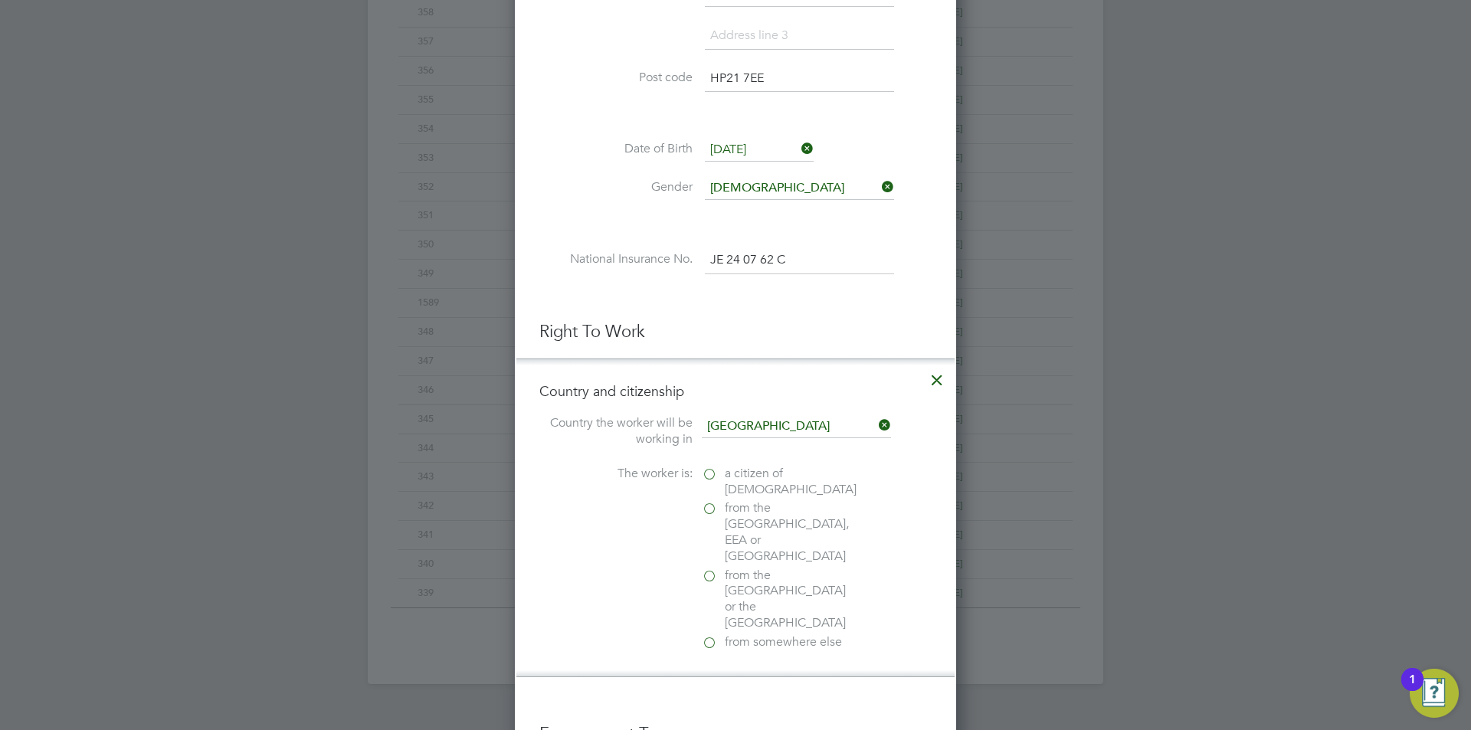
click at [747, 471] on span "a citizen of United Kingdom" at bounding box center [791, 482] width 132 height 32
click at [0, 0] on input "a citizen of United Kingdom" at bounding box center [0, 0] width 0 height 0
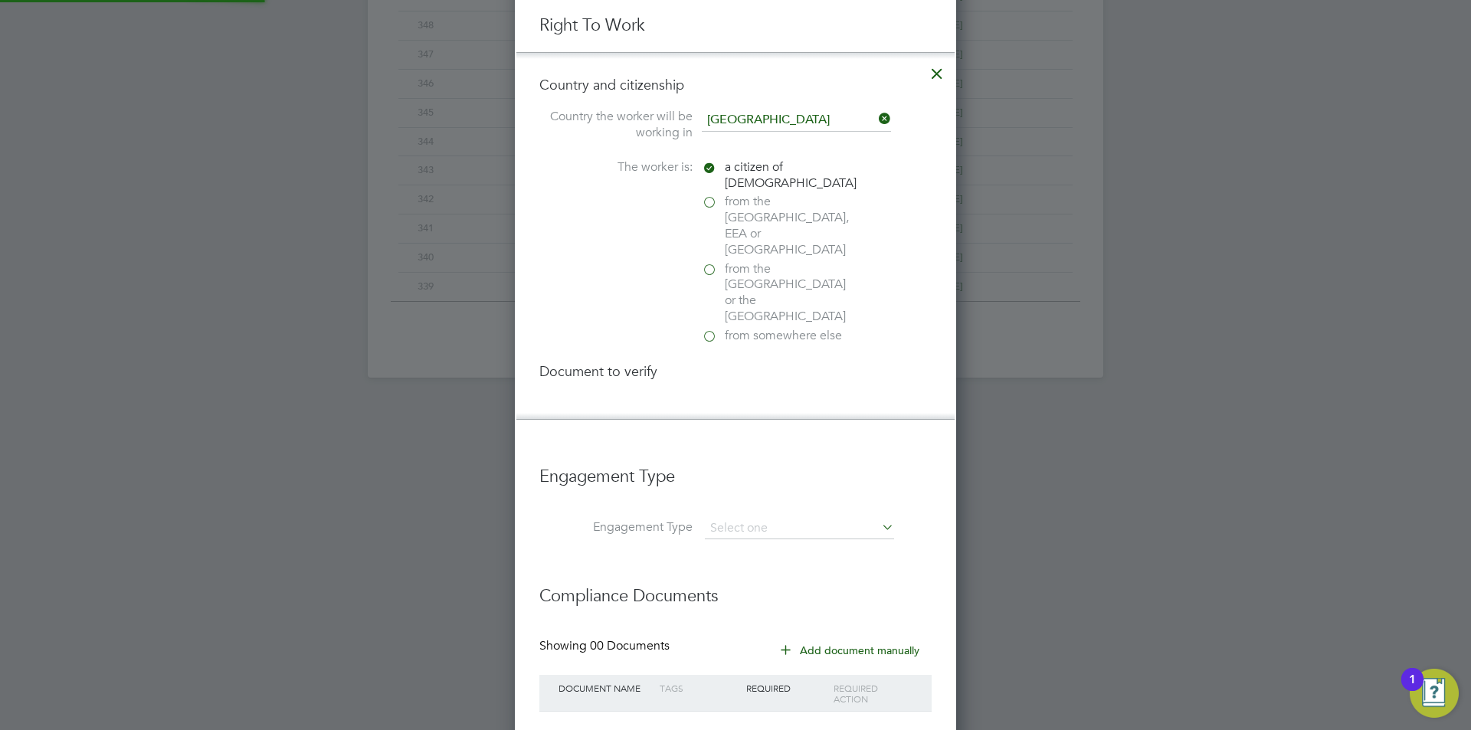
scroll to position [1662, 442]
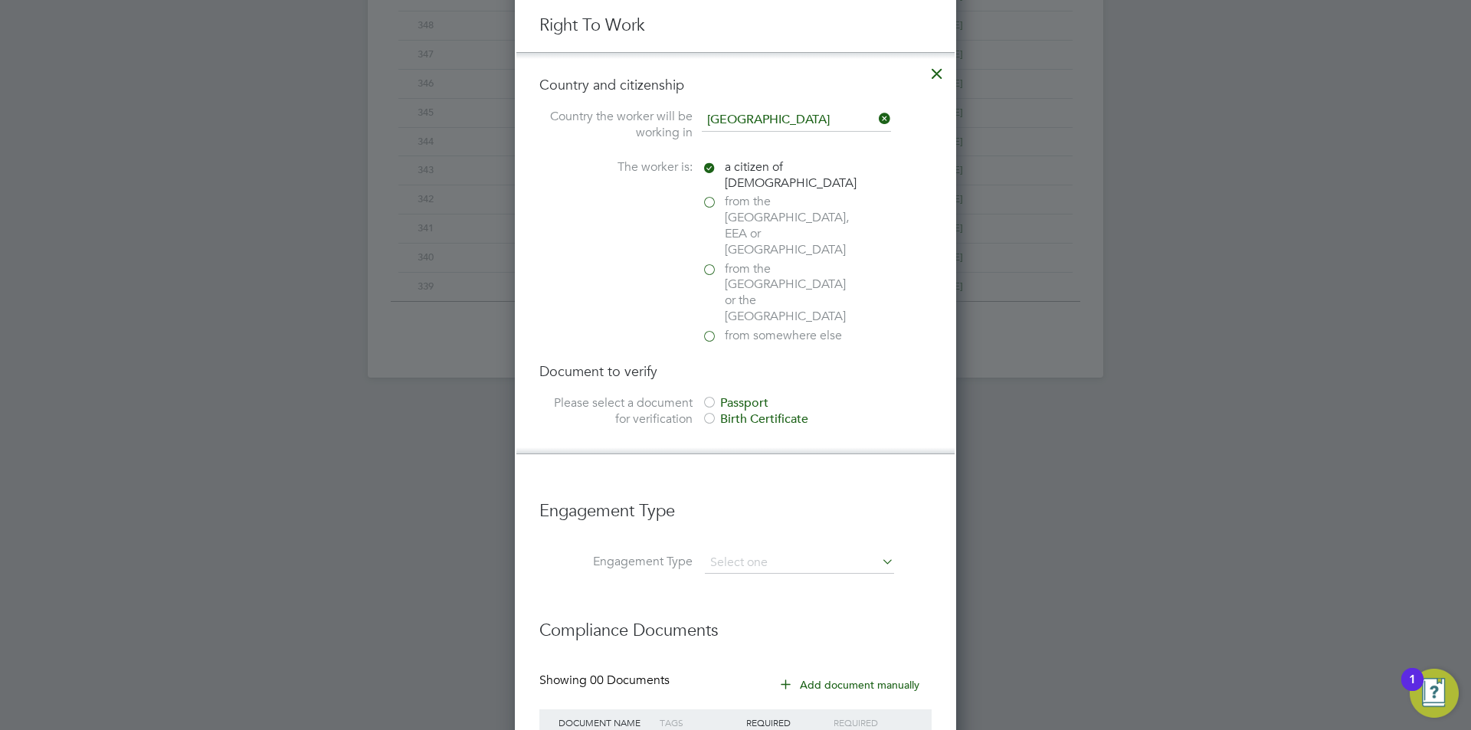
click at [757, 412] on div "Birth Certificate" at bounding box center [817, 420] width 230 height 16
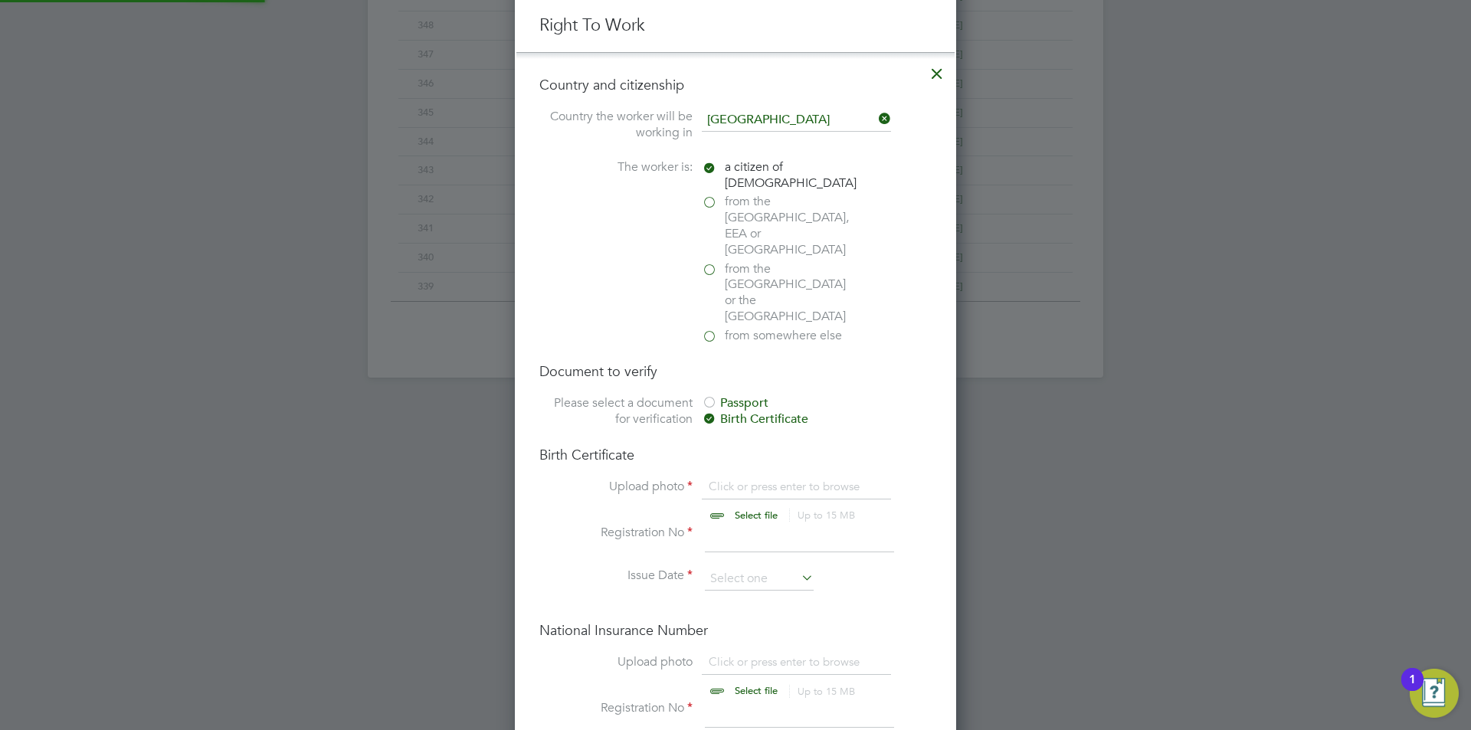
scroll to position [21, 190]
click at [747, 479] on input "file" at bounding box center [771, 502] width 241 height 46
type input "C:\fakepath\BirthCertificate.jpeg"
click at [788, 525] on input at bounding box center [799, 539] width 189 height 28
type input "948353"
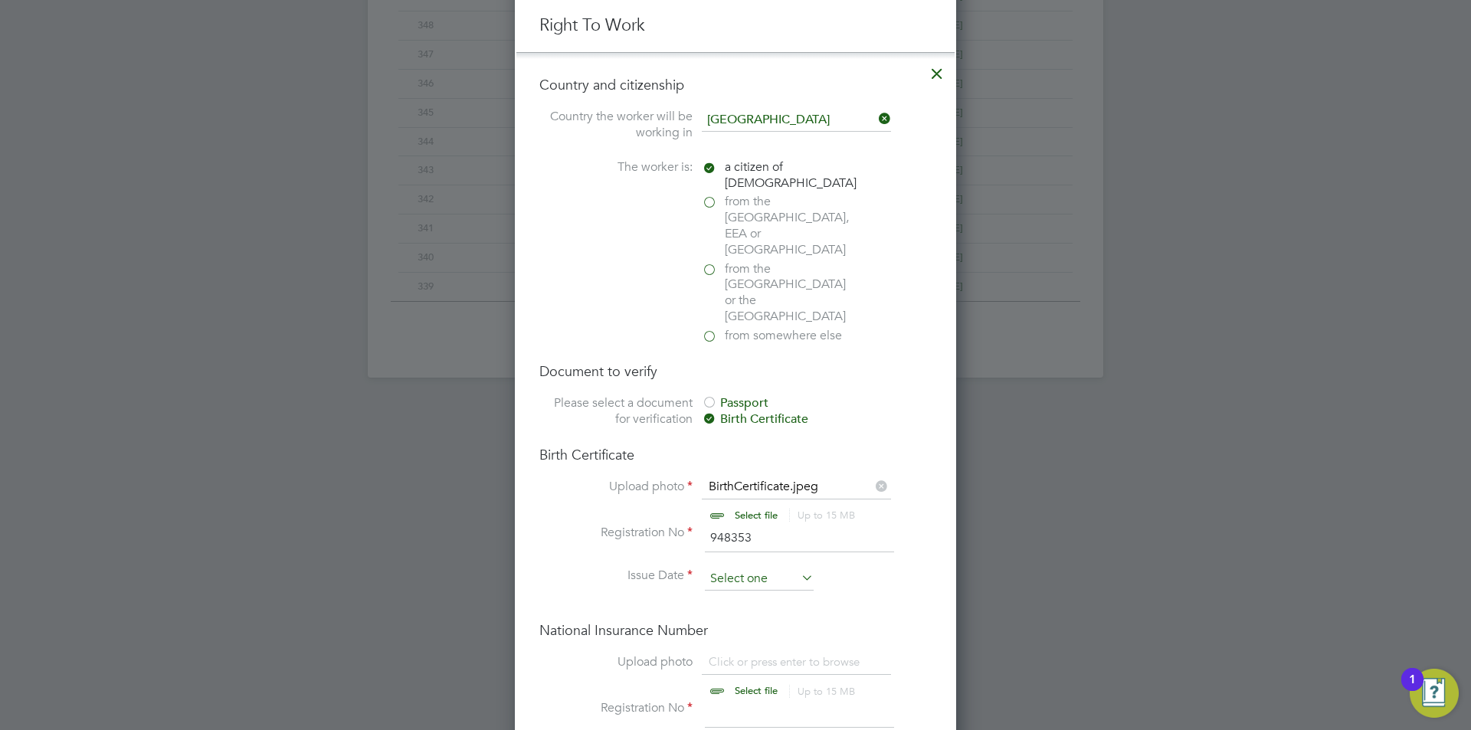
click at [755, 568] on input at bounding box center [759, 579] width 109 height 23
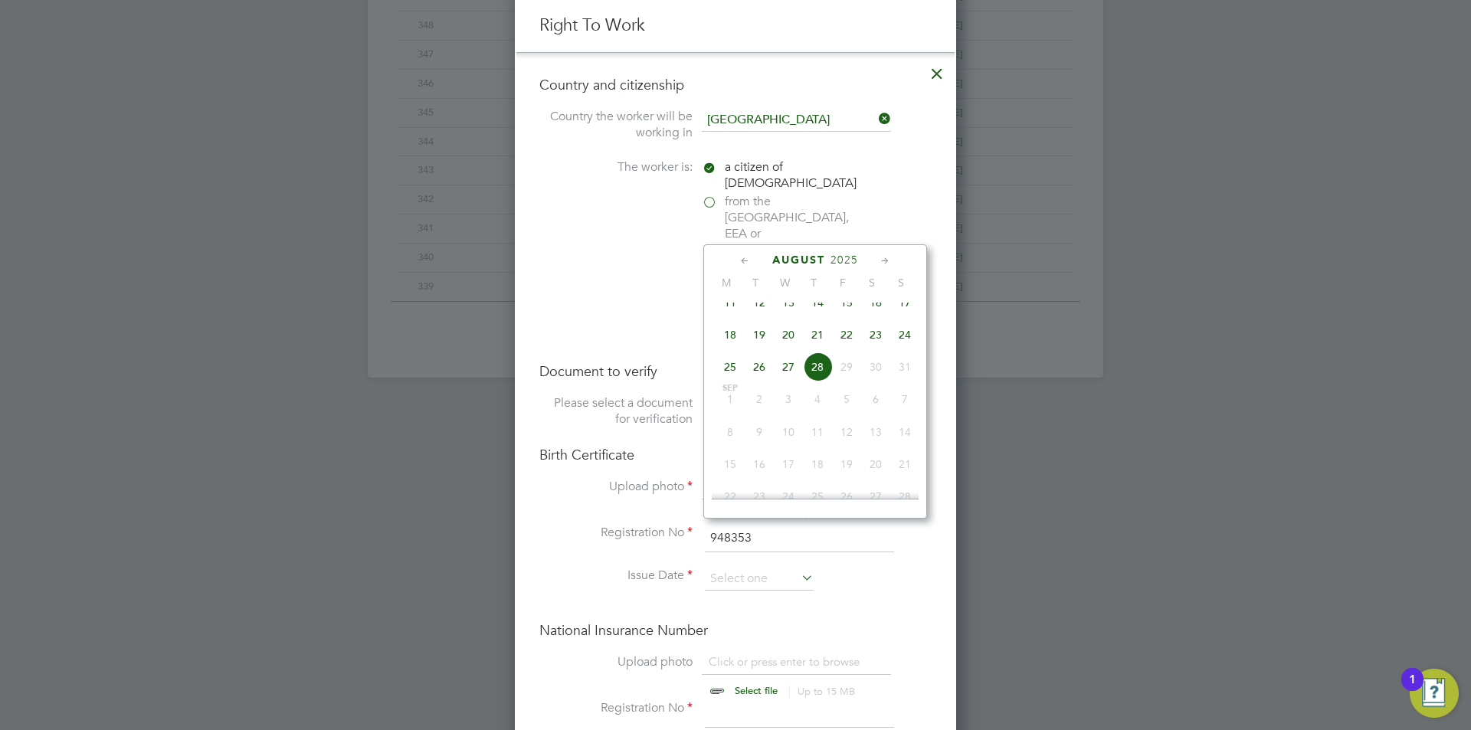
click at [853, 269] on div "August 2025 M T W T F S S May 1 2 3 4 5 6 7 8 9 10 11 12 13 14 15 16 17 18 19 2…" at bounding box center [816, 381] width 224 height 274
click at [852, 261] on span "2025" at bounding box center [845, 260] width 28 height 13
click at [852, 374] on span "2022" at bounding box center [846, 363] width 29 height 29
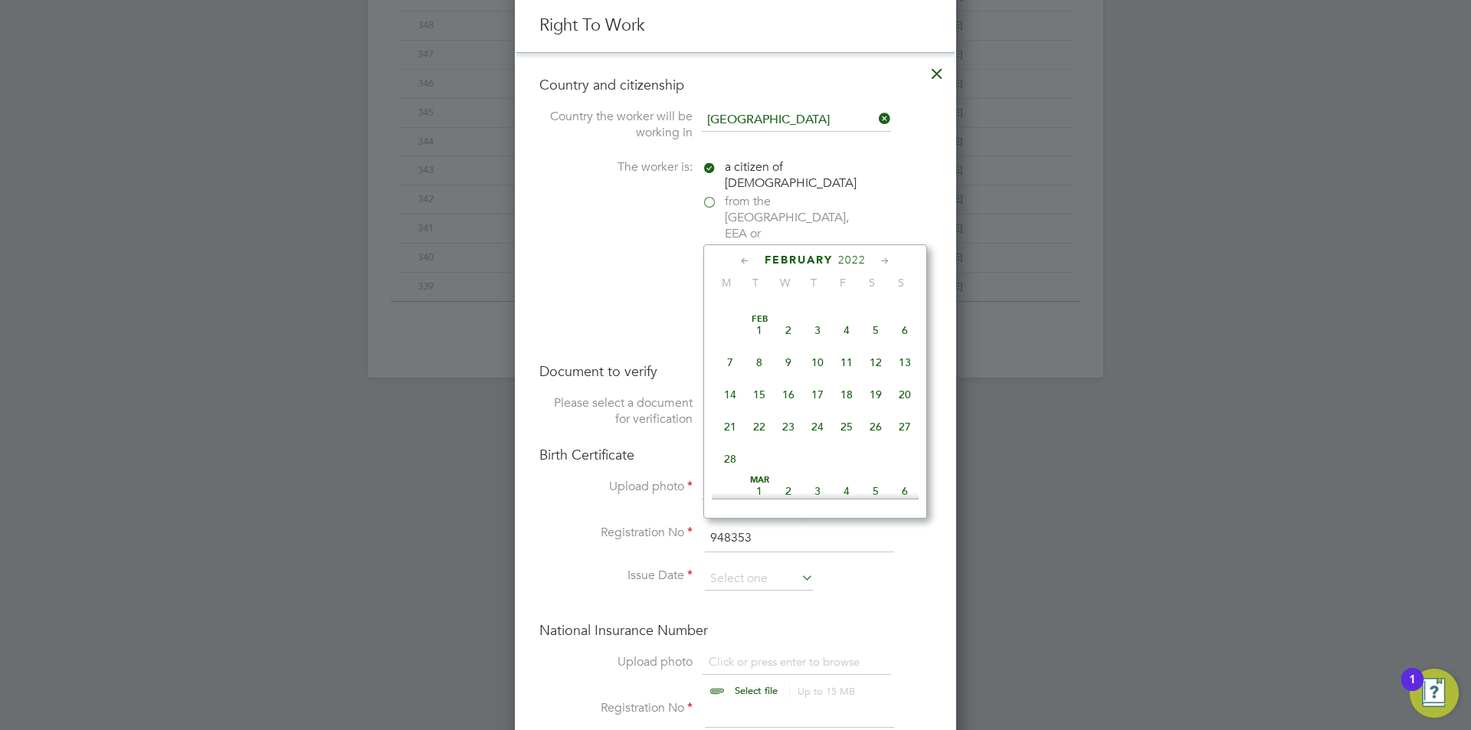
click at [815, 435] on span "24" at bounding box center [817, 426] width 29 height 29
type input "[DATE]"
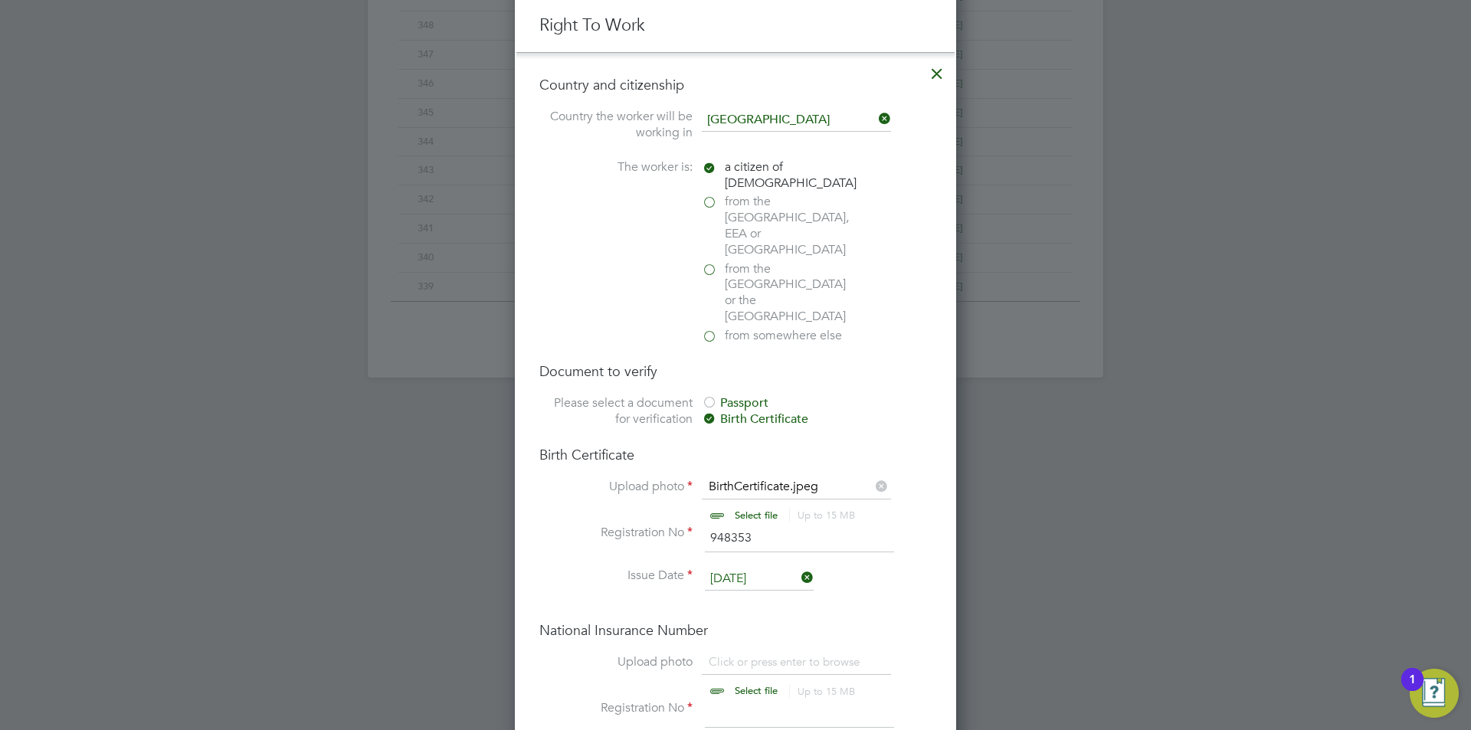
scroll to position [1133, 0]
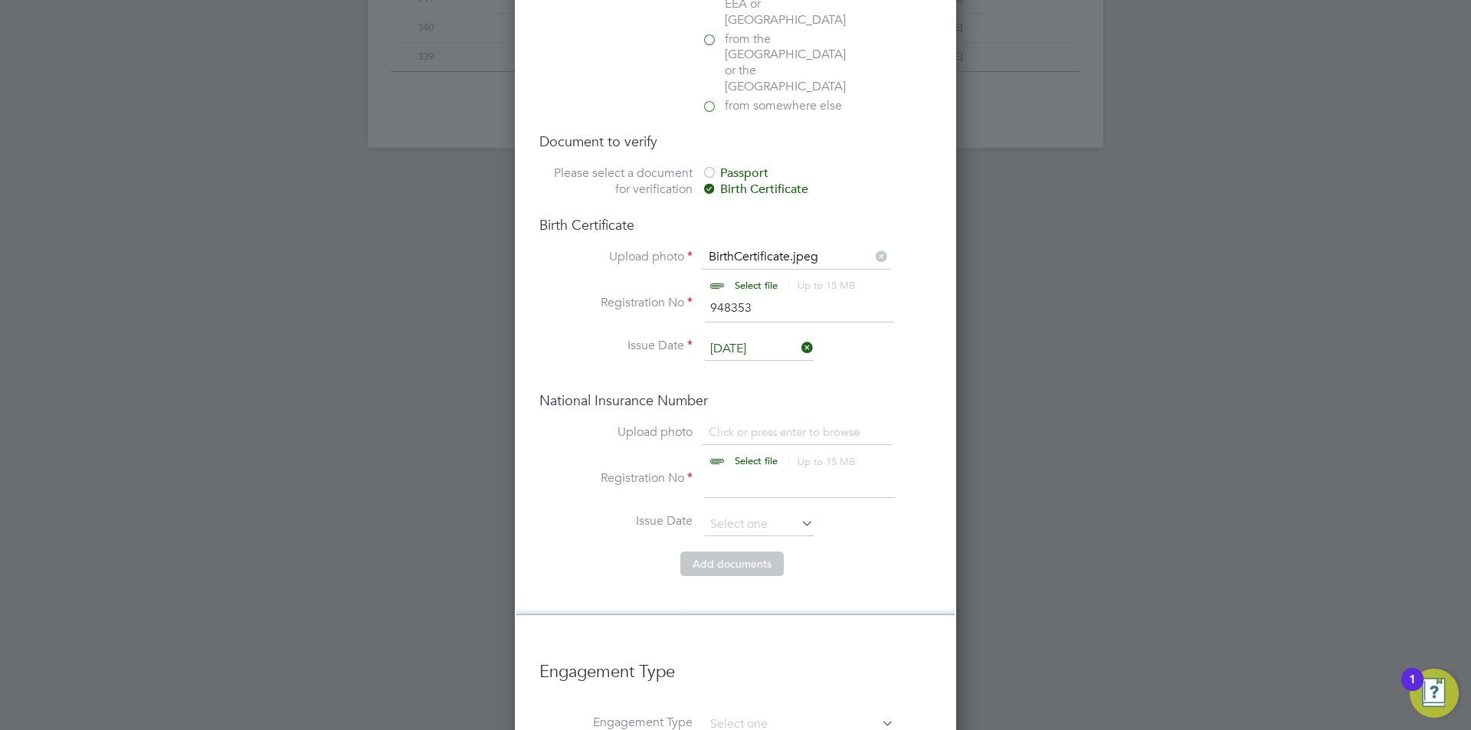
click at [777, 425] on input "file" at bounding box center [771, 448] width 241 height 46
type input "C:\fakepath\NI Proof.jpeg"
click at [747, 471] on input at bounding box center [799, 485] width 189 height 28
type input "JE240762C"
click at [733, 552] on button "Add document s" at bounding box center [732, 564] width 103 height 25
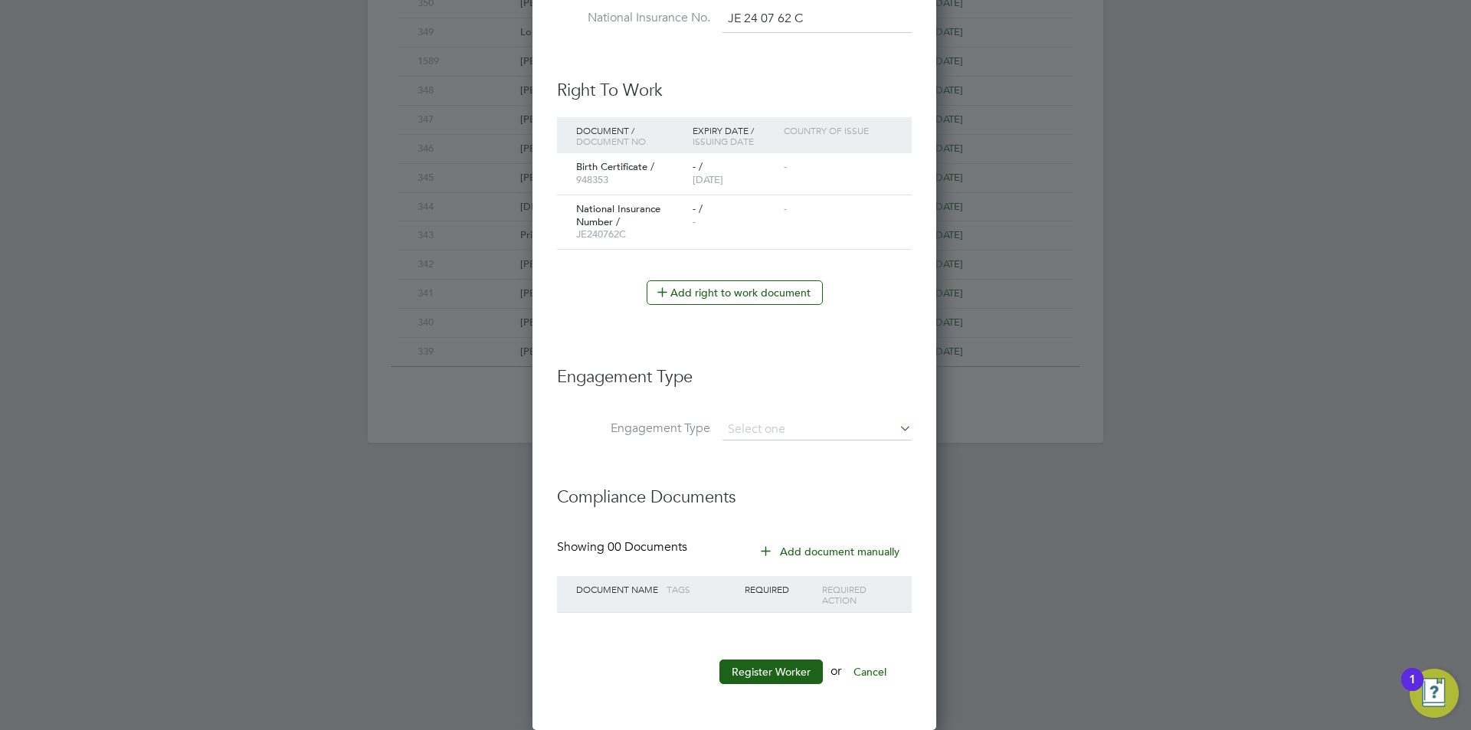
scroll to position [1511, 406]
click at [765, 672] on button "Register Worker" at bounding box center [771, 672] width 103 height 25
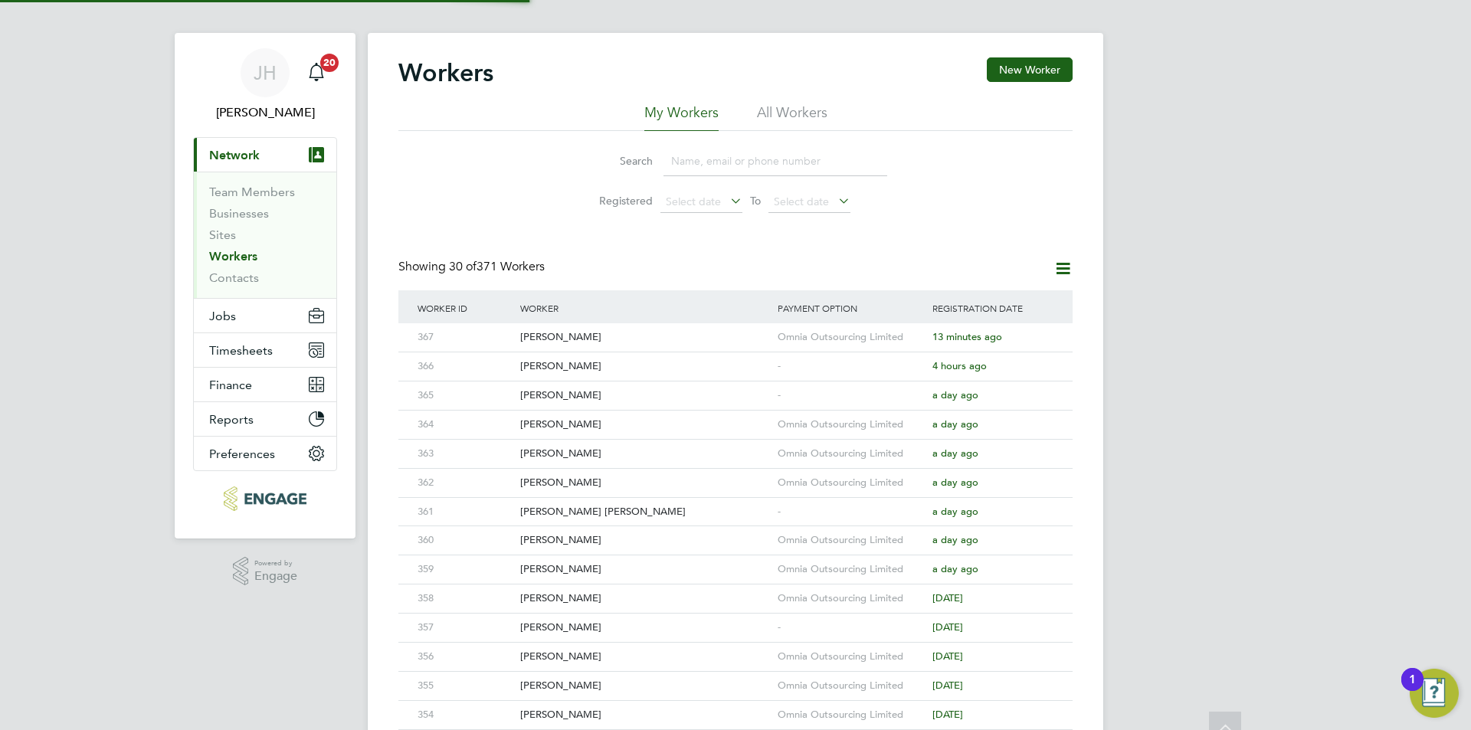
scroll to position [0, 0]
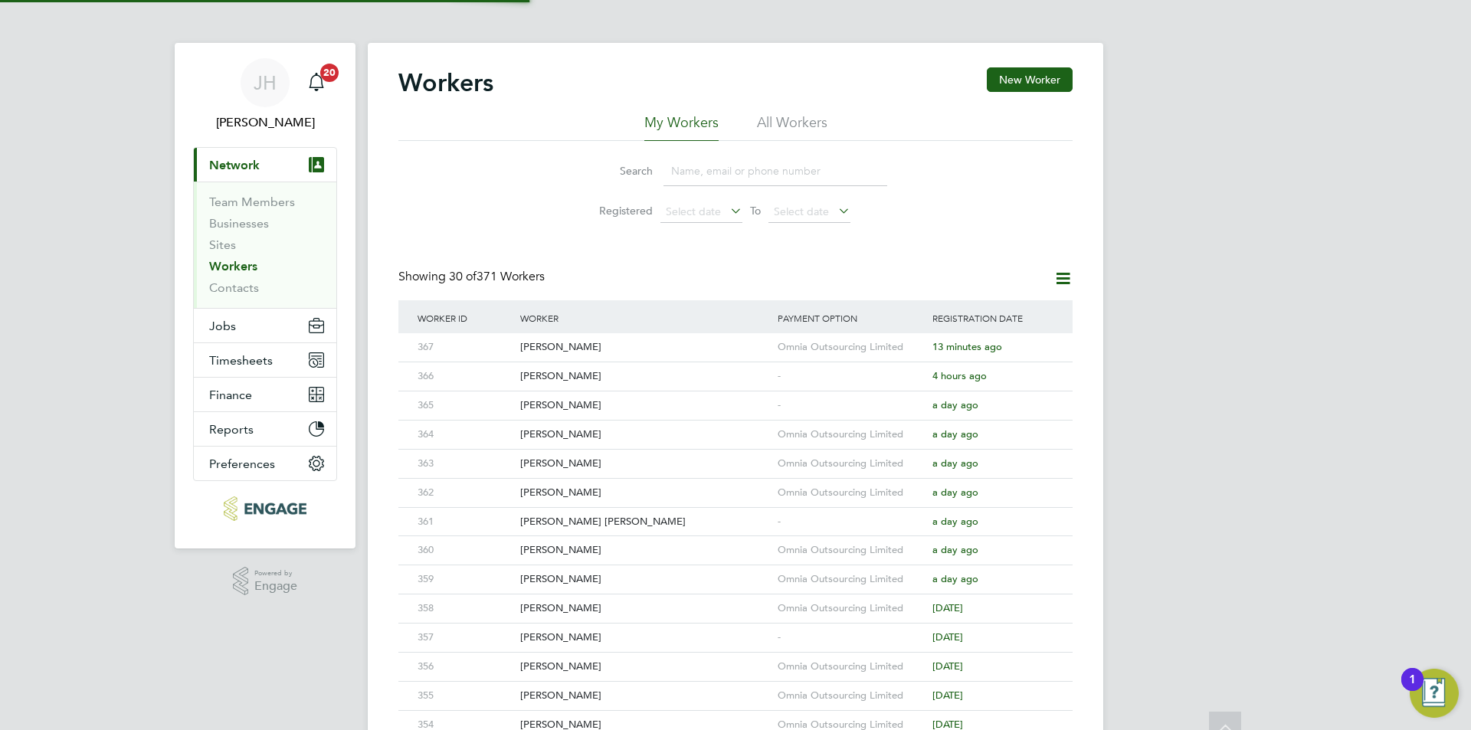
click at [1183, 362] on div "JH Jess Hogan Notifications 20 Applications: Current page: Network Team Members…" at bounding box center [735, 652] width 1471 height 1305
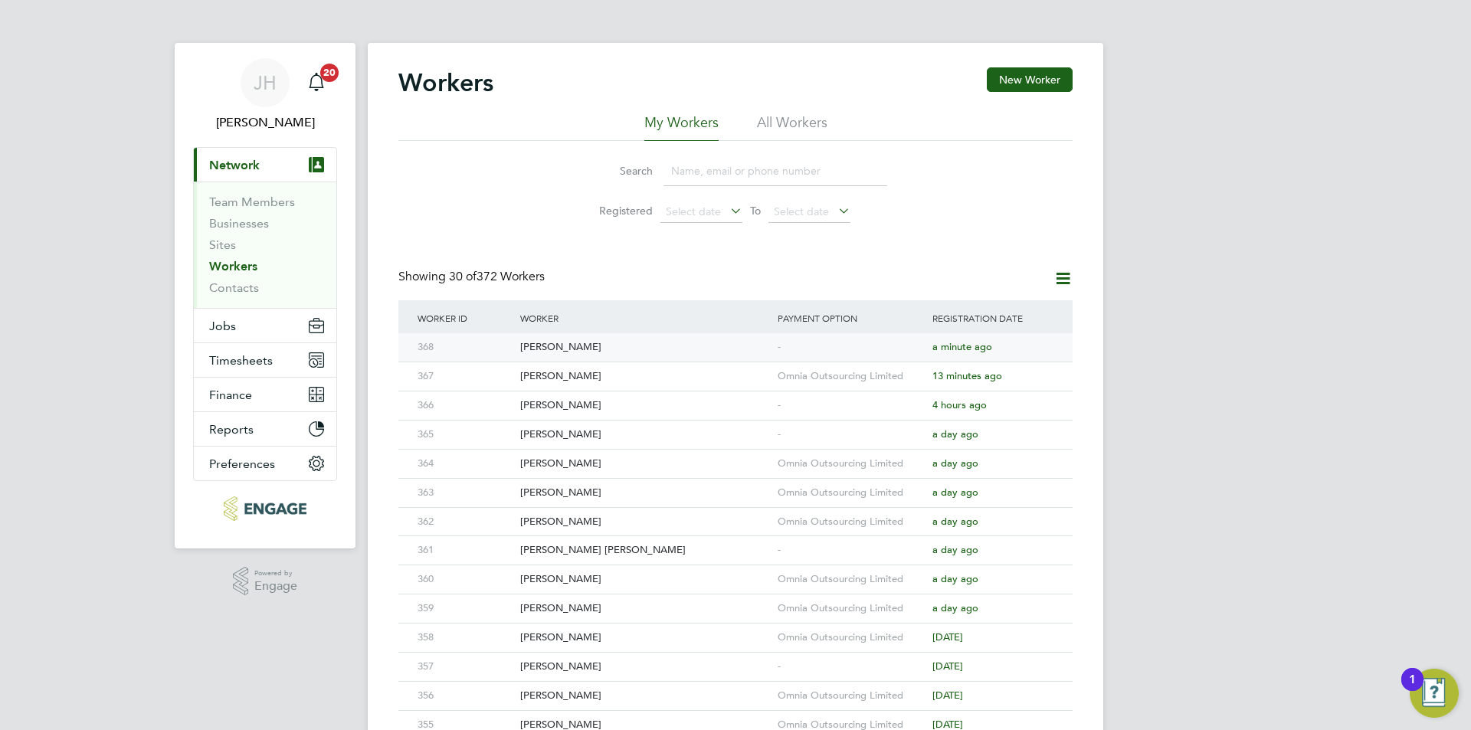
click at [851, 353] on div "-" at bounding box center [851, 347] width 155 height 28
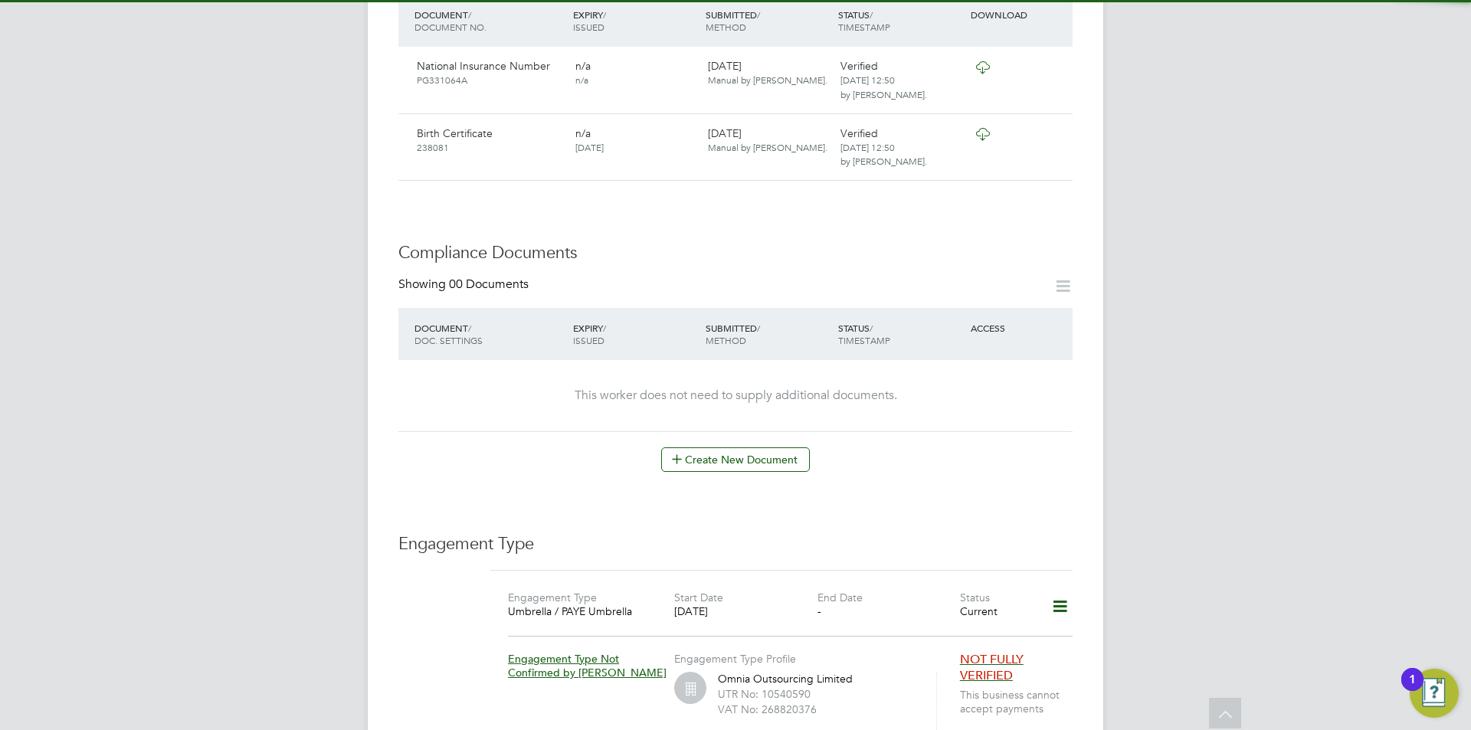
scroll to position [690, 0]
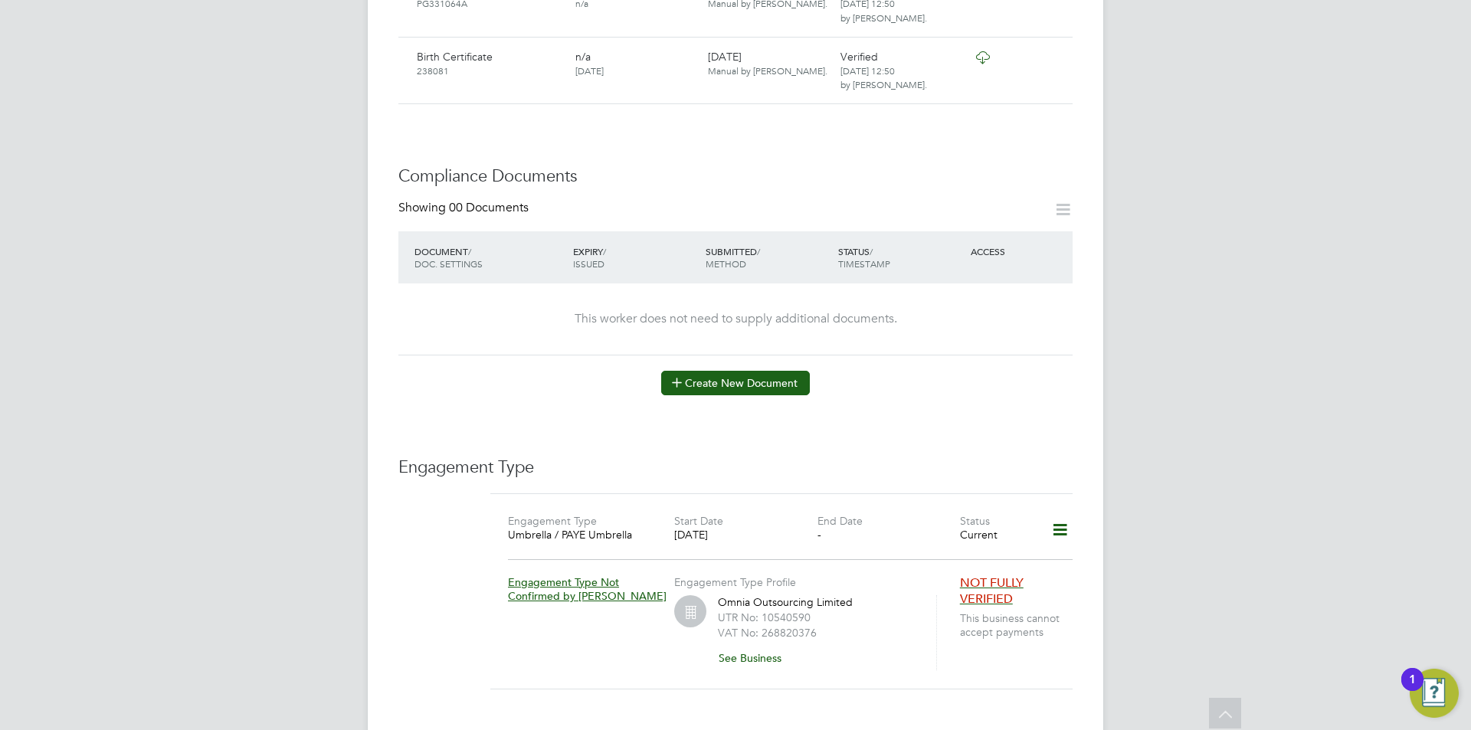
click at [787, 371] on button "Create New Document" at bounding box center [735, 383] width 149 height 25
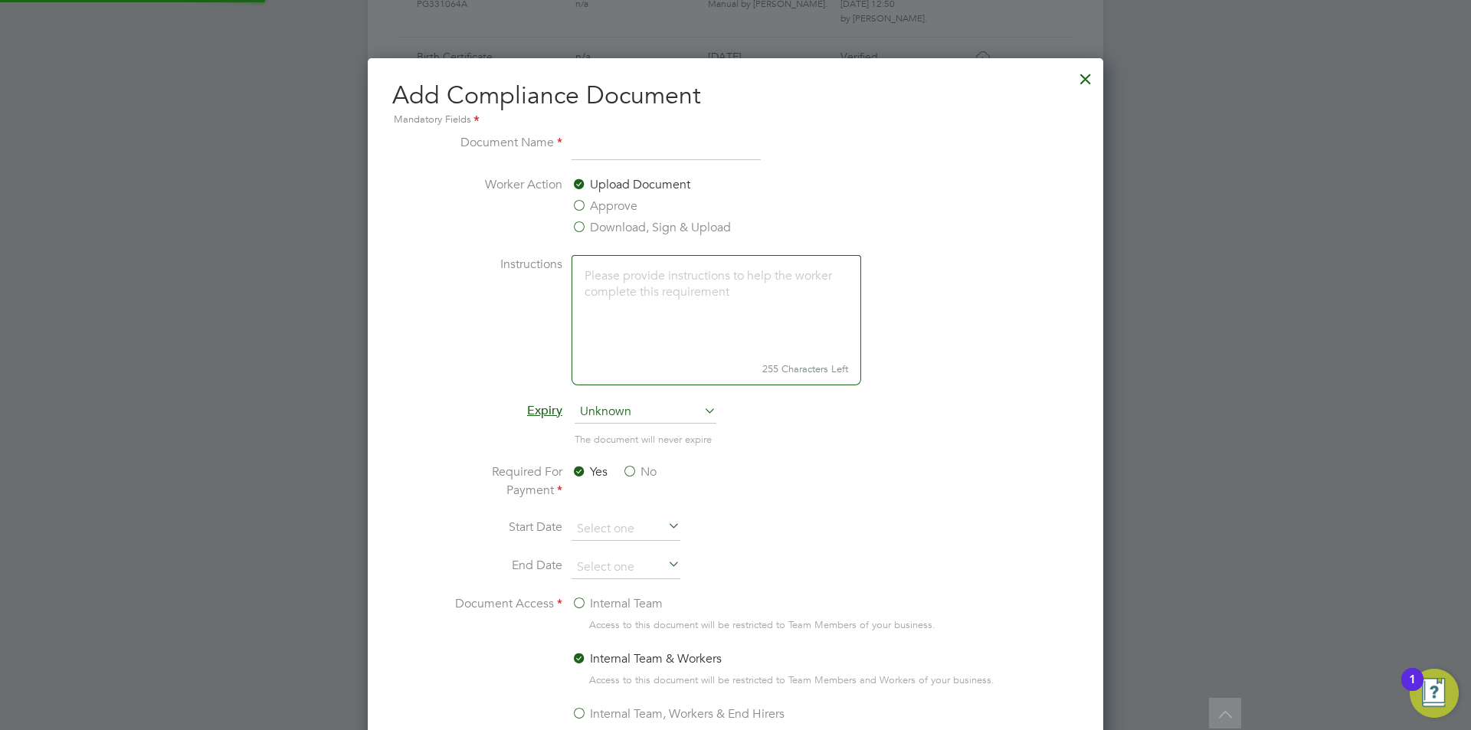
scroll to position [805, 736]
type input "CSCS"
click at [599, 204] on label "Approve" at bounding box center [605, 206] width 66 height 18
click at [0, 0] on input "Approve" at bounding box center [0, 0] width 0 height 0
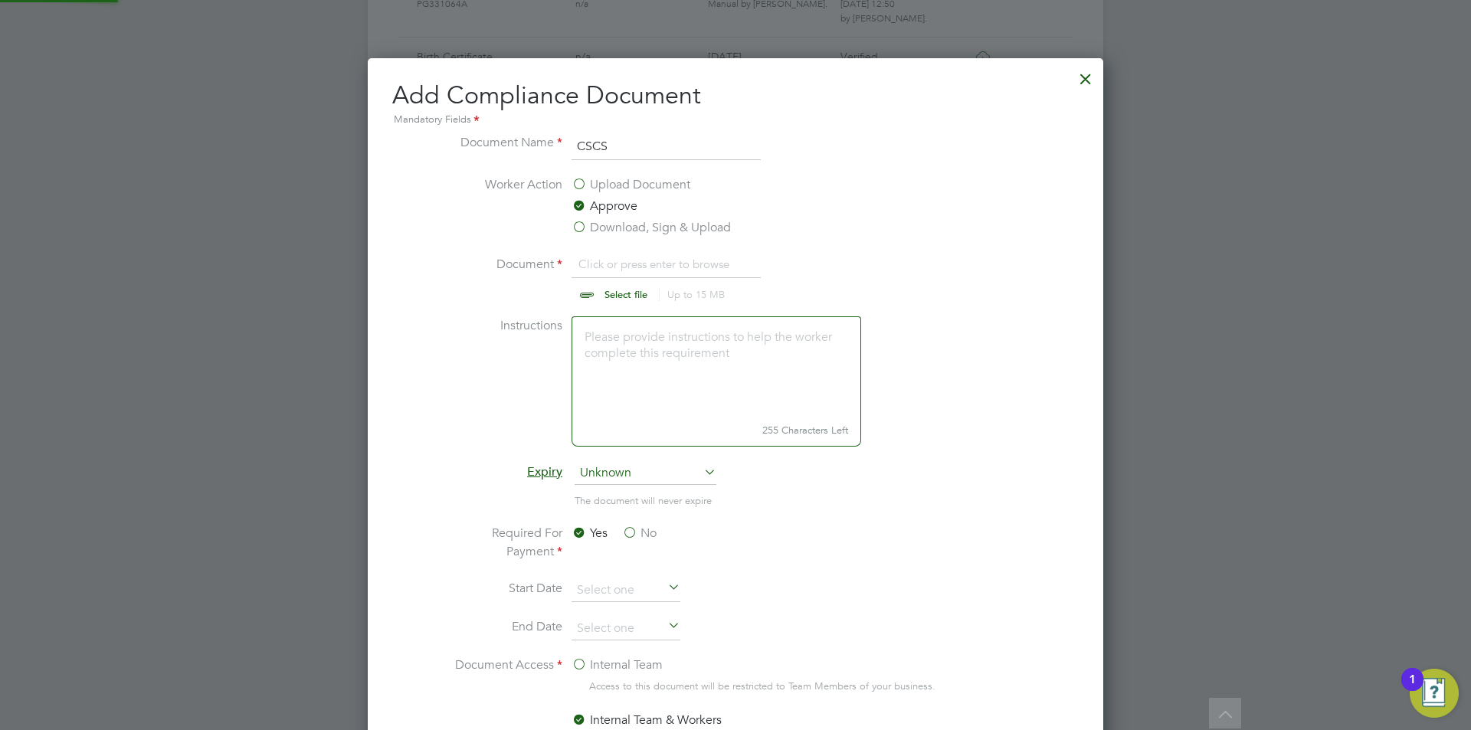
scroll to position [23, 190]
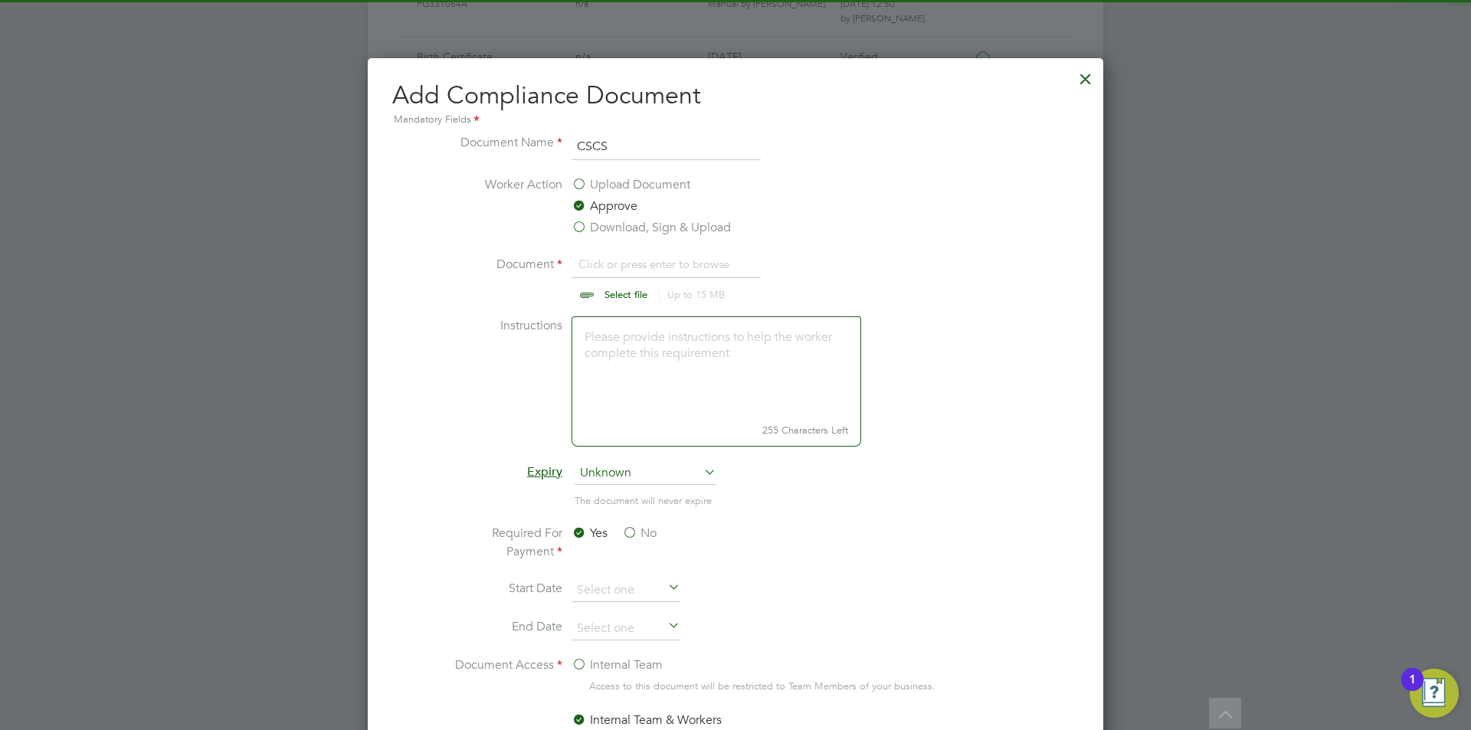
click at [635, 265] on input "file" at bounding box center [640, 278] width 241 height 46
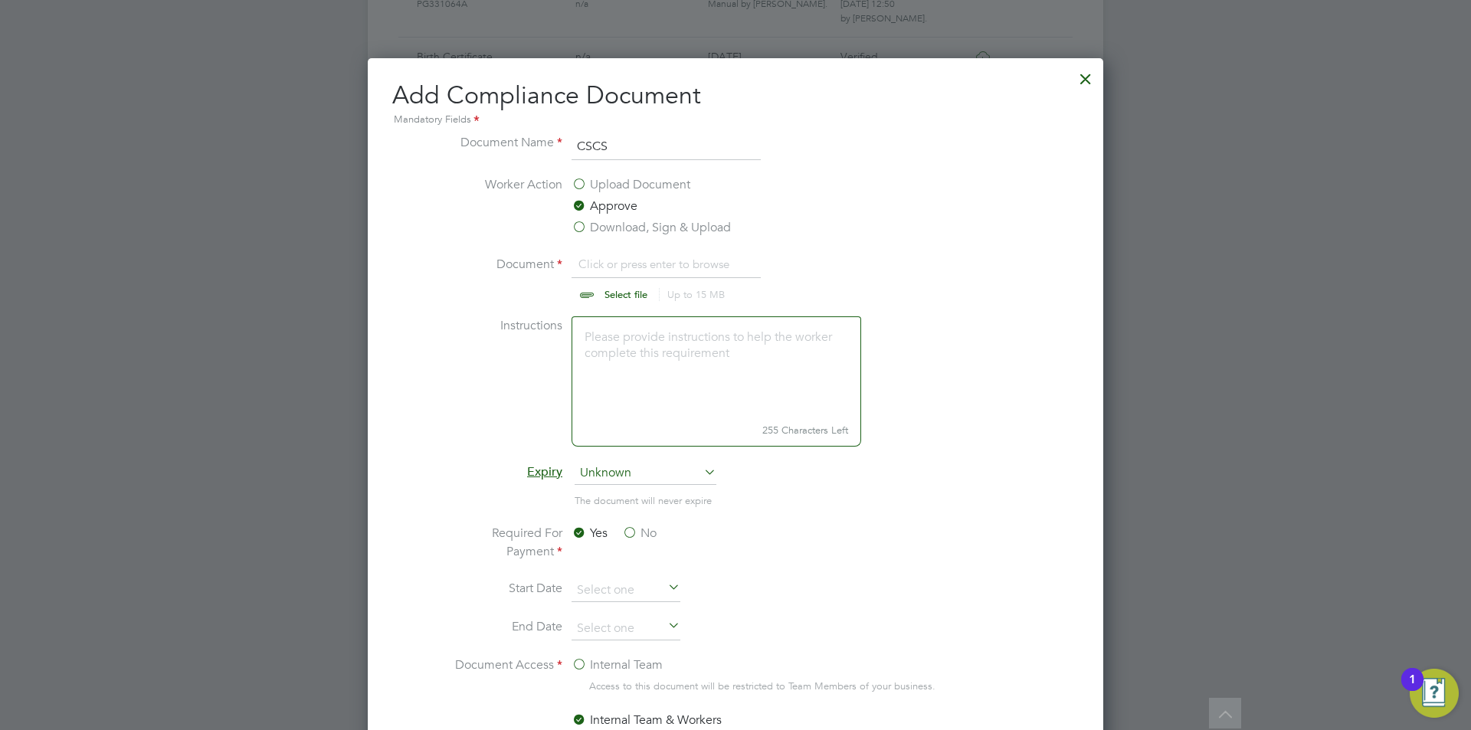
type input "C:\fakepath\CITB.jpeg"
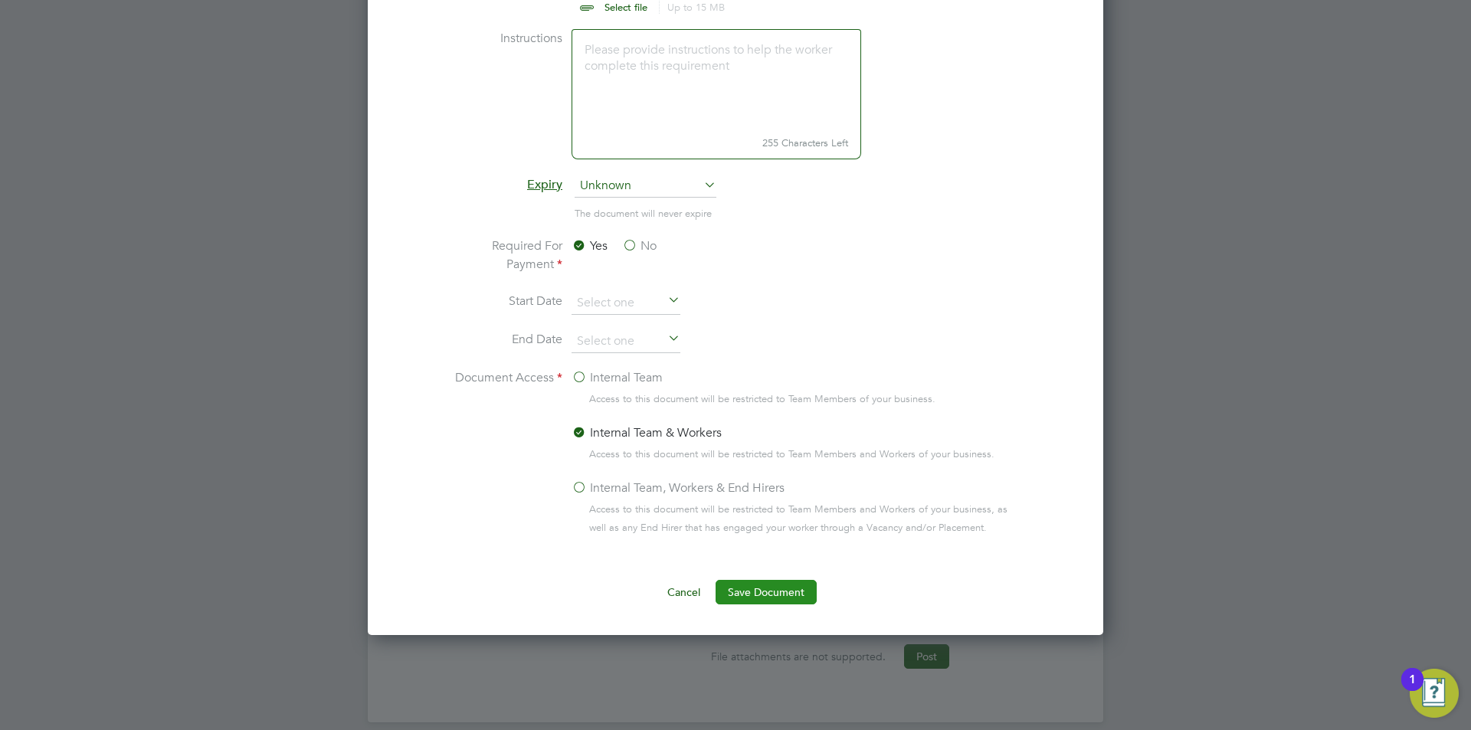
click at [770, 592] on button "Save Document" at bounding box center [766, 592] width 101 height 25
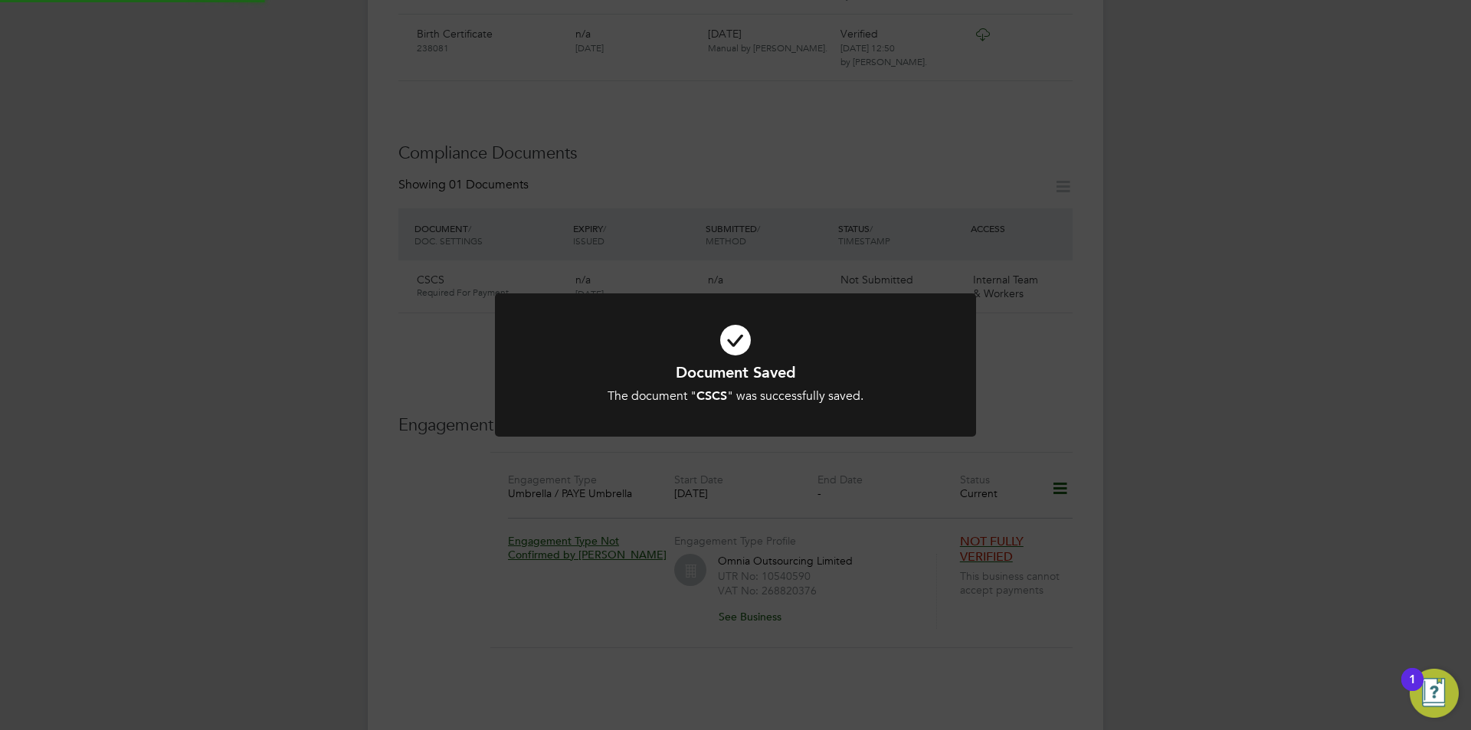
click at [1216, 497] on div "Document Saved The document " CSCS " was successfully saved. Cancel Okay" at bounding box center [735, 365] width 1471 height 730
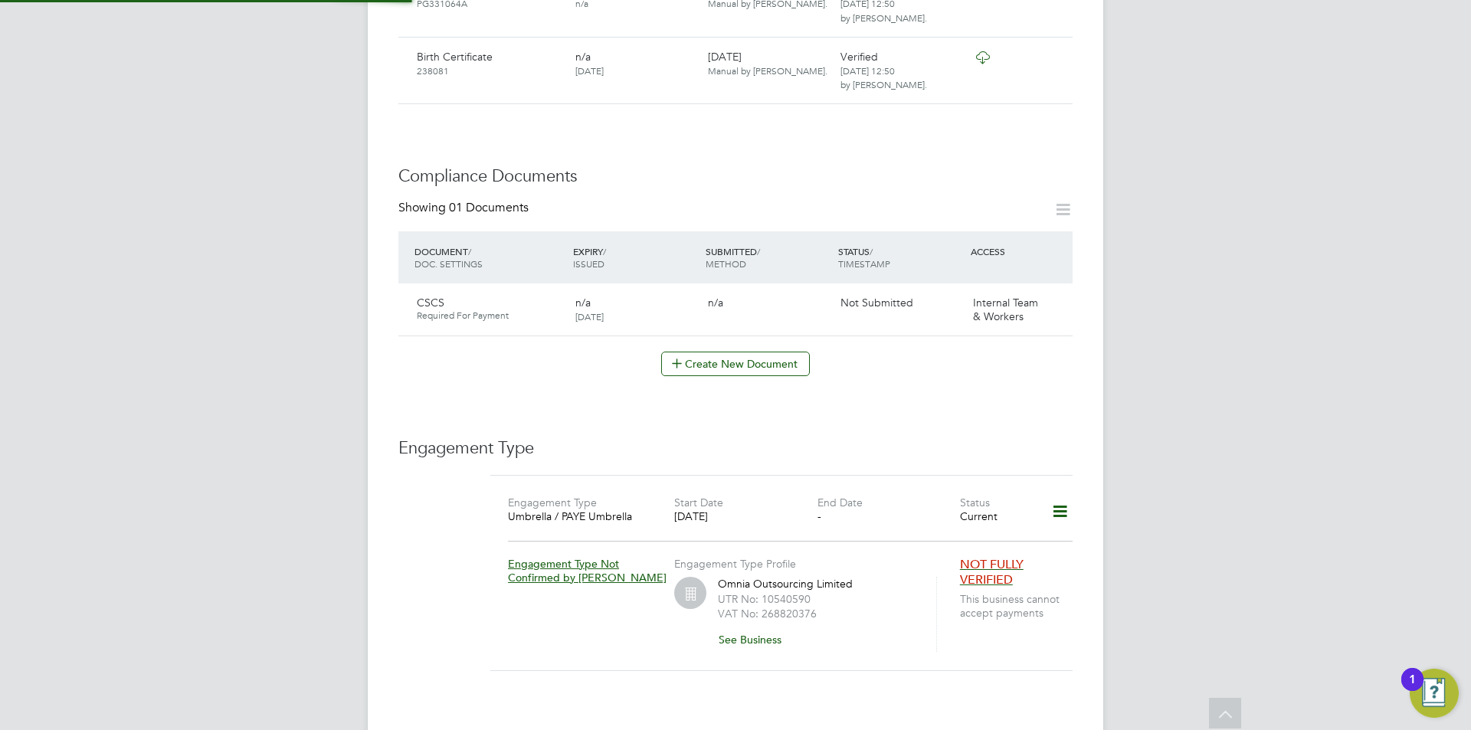
scroll to position [959, 0]
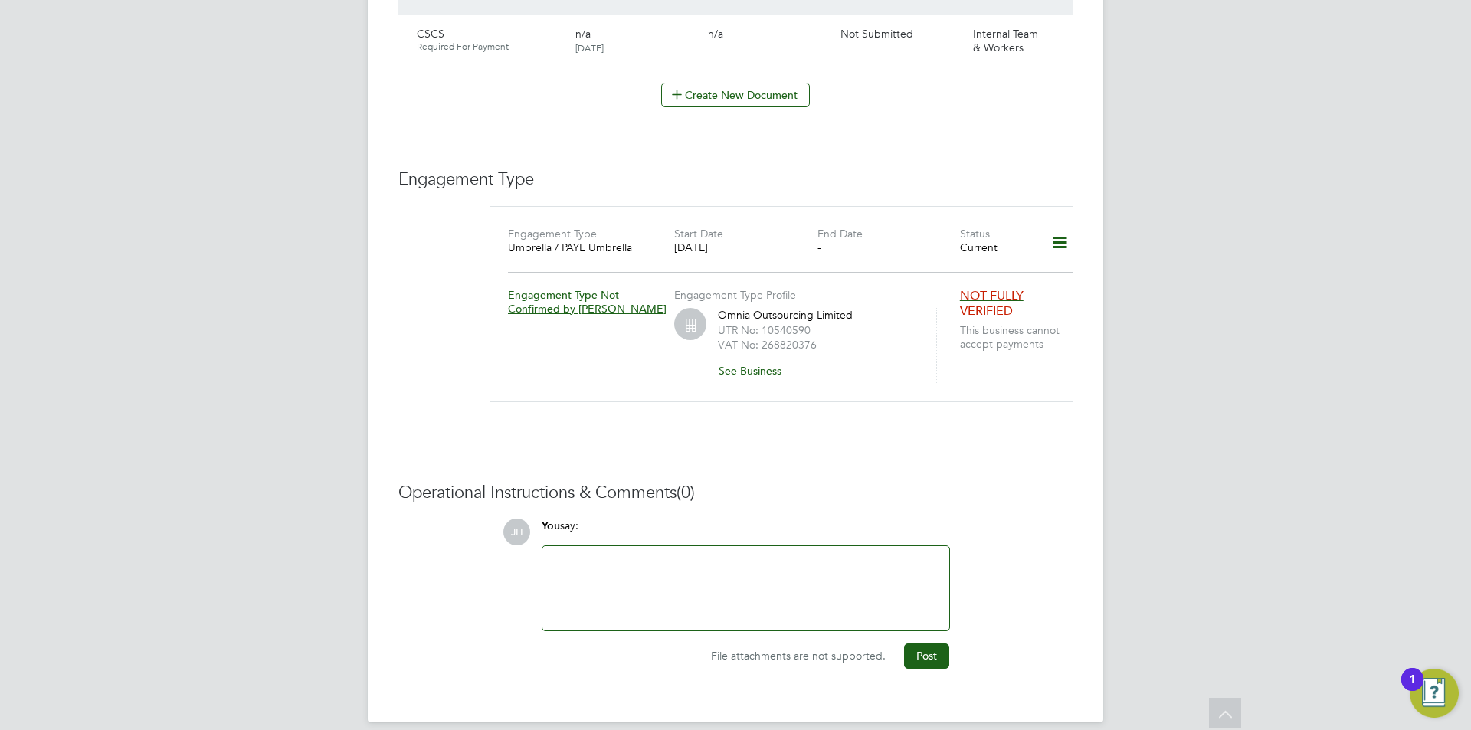
click at [716, 556] on div at bounding box center [746, 589] width 389 height 66
click at [927, 644] on button "Post" at bounding box center [926, 656] width 45 height 25
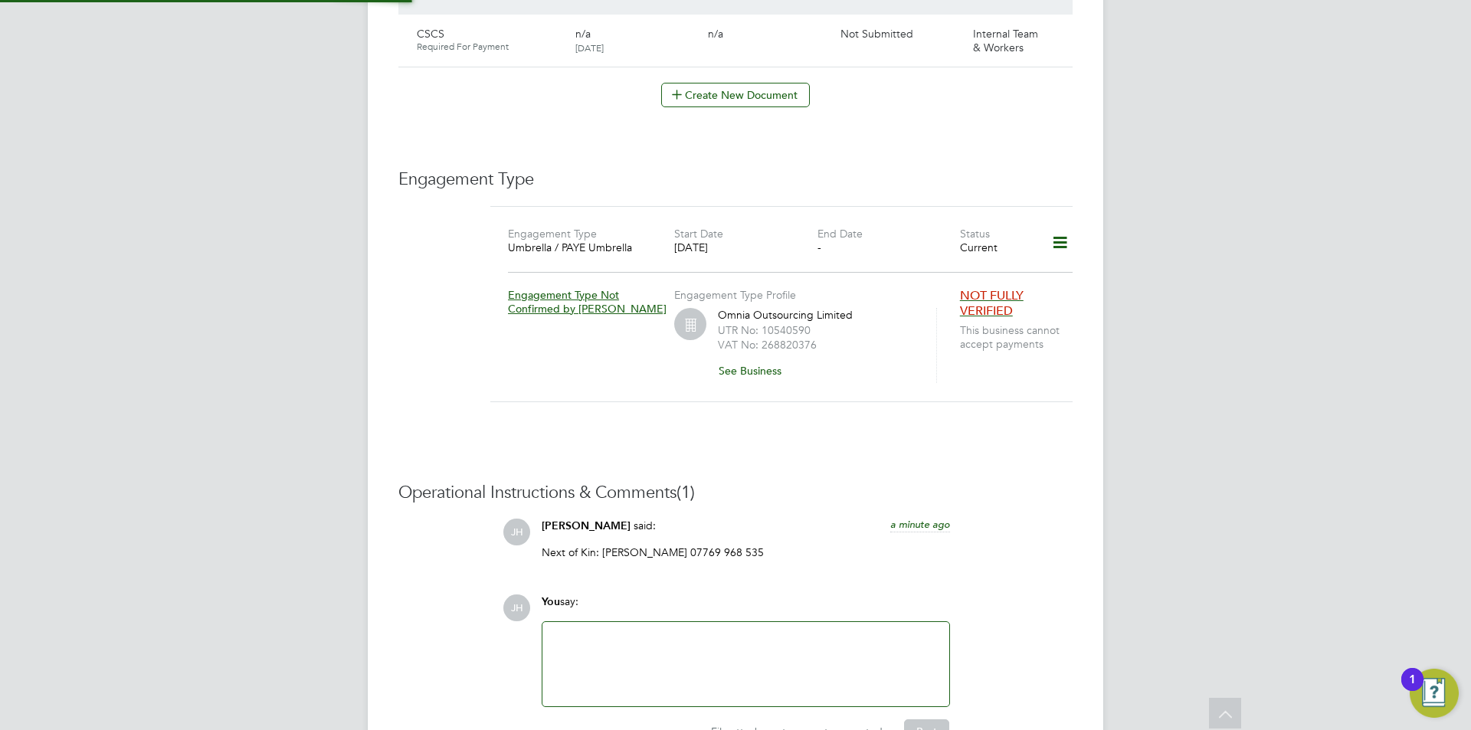
scroll to position [499, 0]
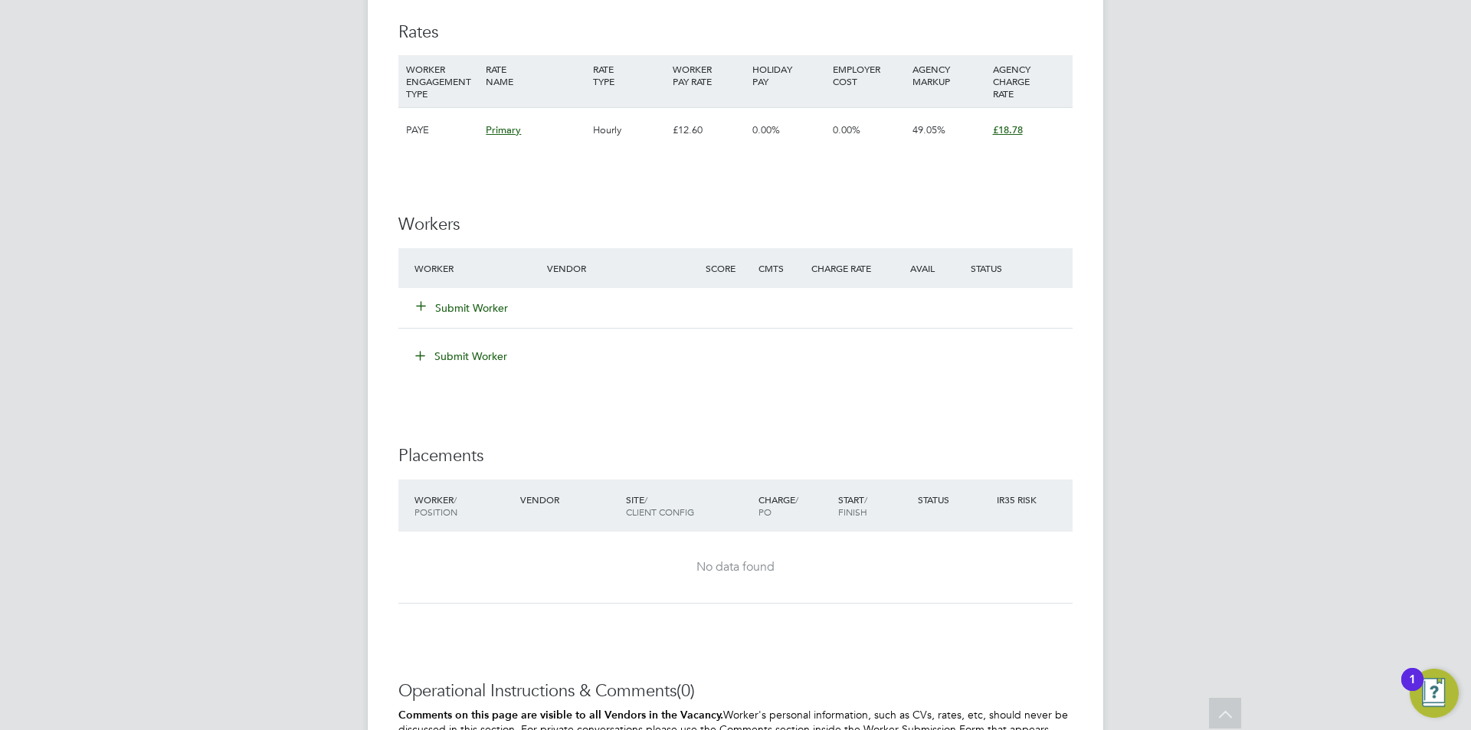
click at [471, 303] on button "Submit Worker" at bounding box center [463, 307] width 92 height 15
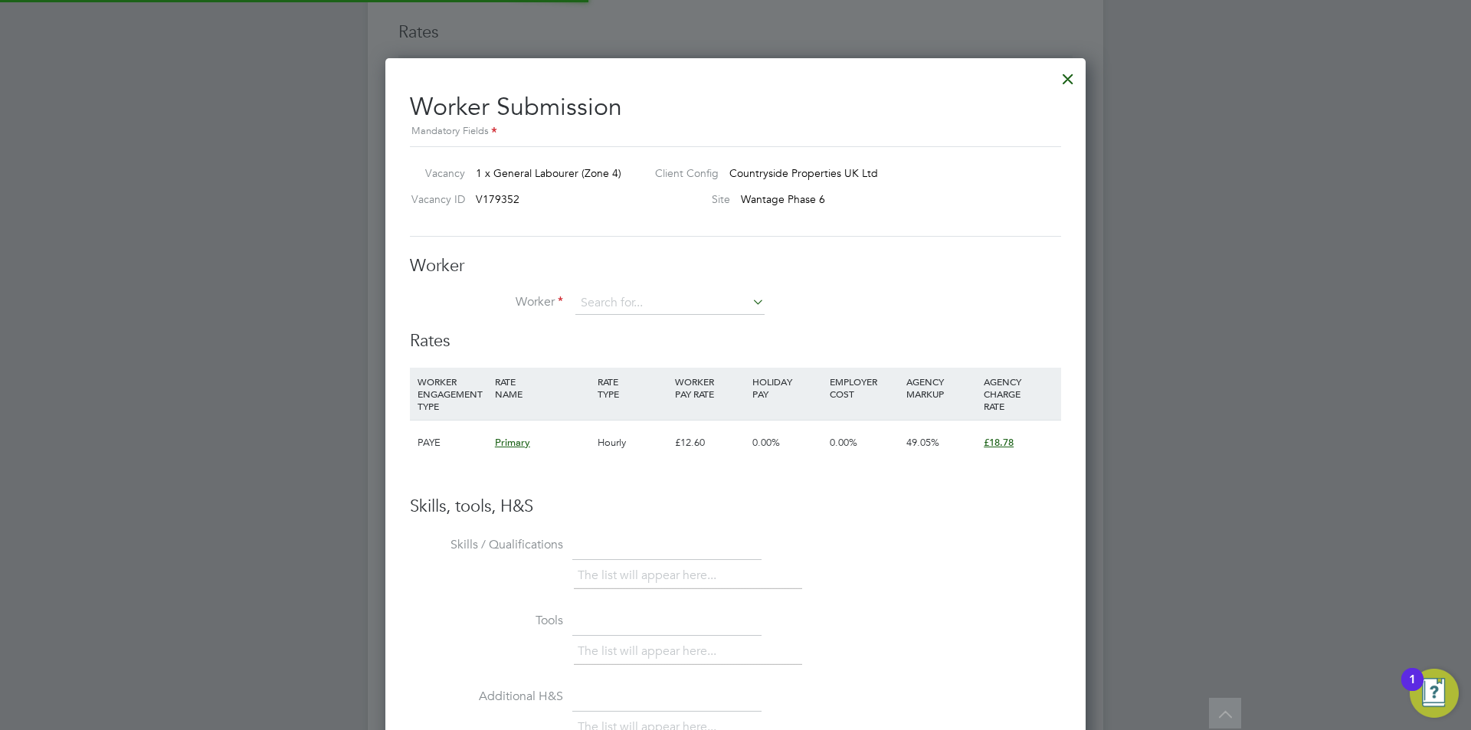
scroll to position [930, 701]
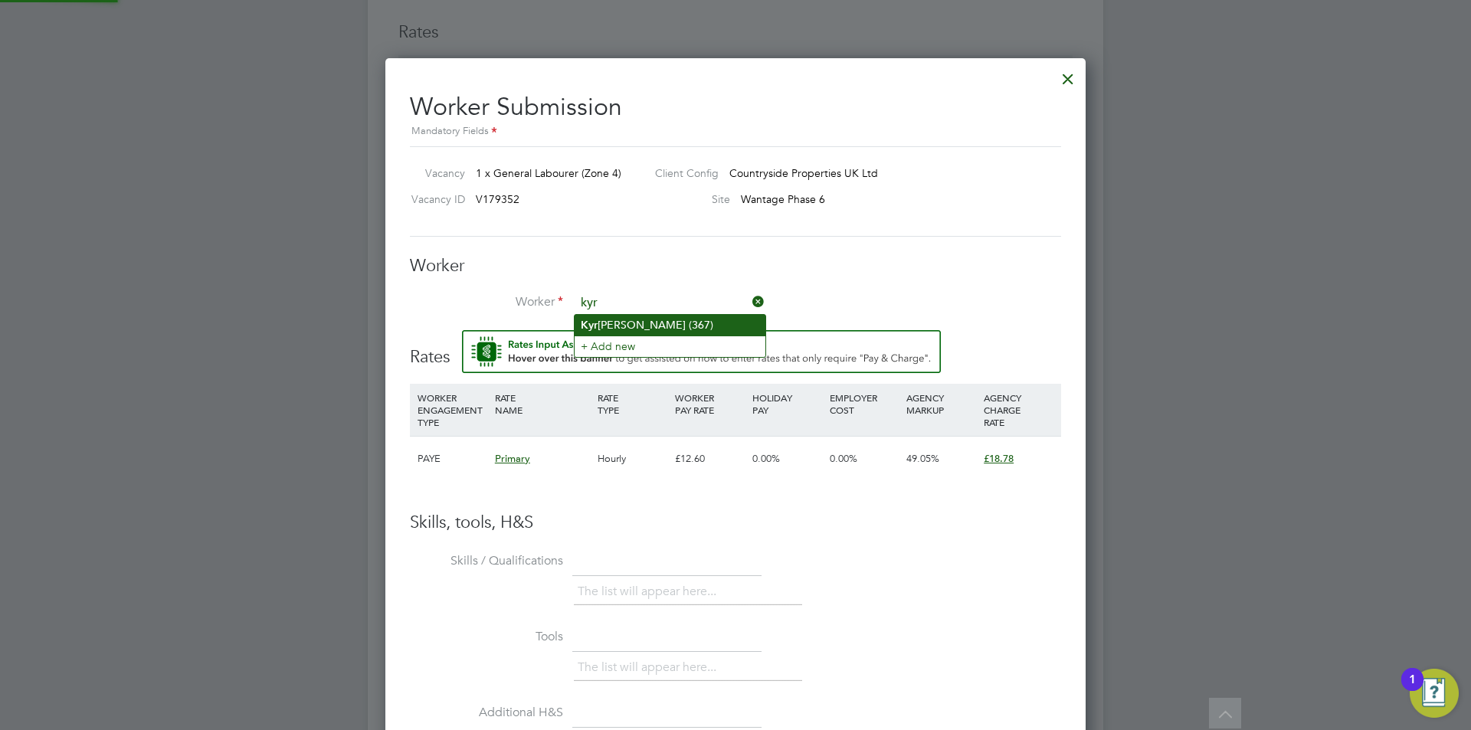
click at [677, 325] on li "Kyr eece Martei (367)" at bounding box center [670, 325] width 191 height 21
type input "Kyreece Martei (367)"
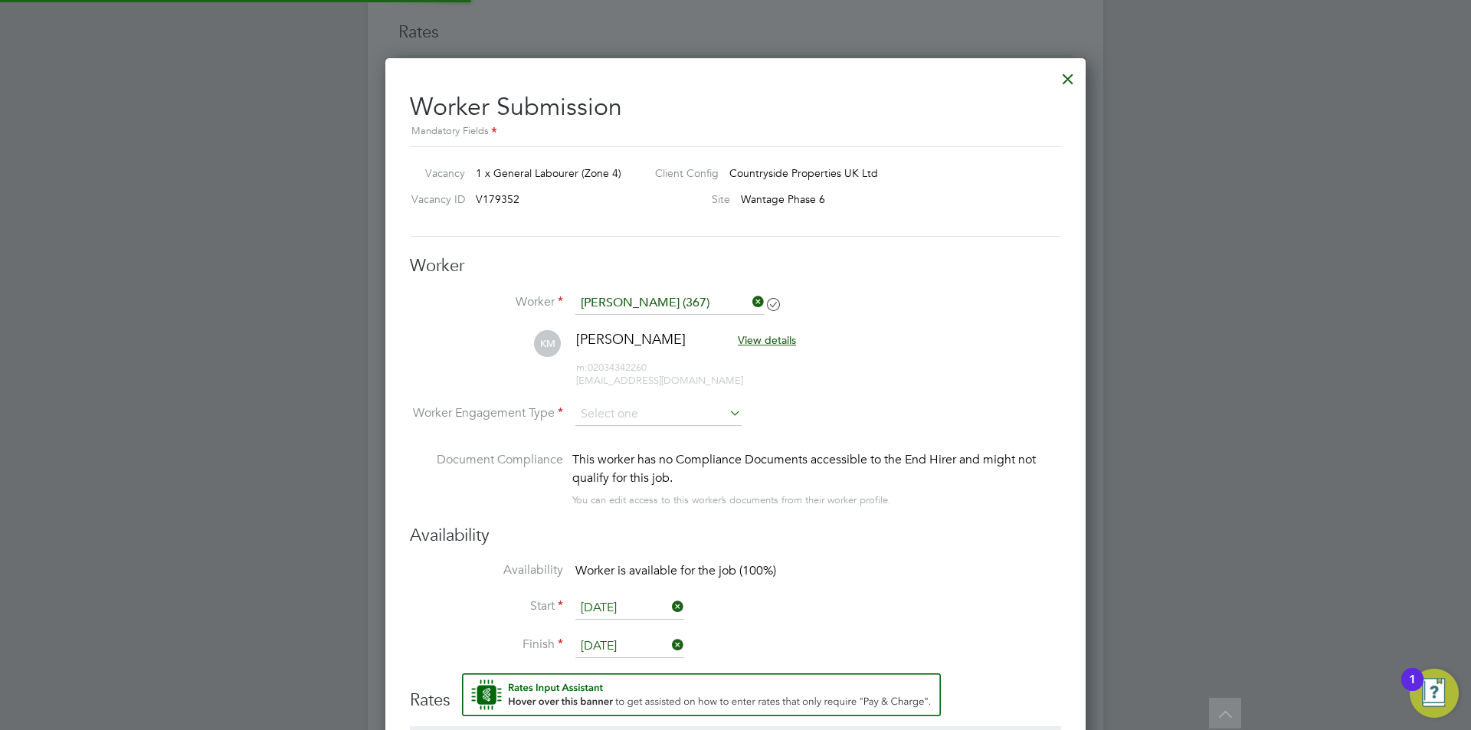
scroll to position [1286, 701]
click at [680, 418] on input at bounding box center [659, 415] width 166 height 23
click at [650, 450] on li "PAYE" at bounding box center [659, 456] width 168 height 20
type input "PAYE"
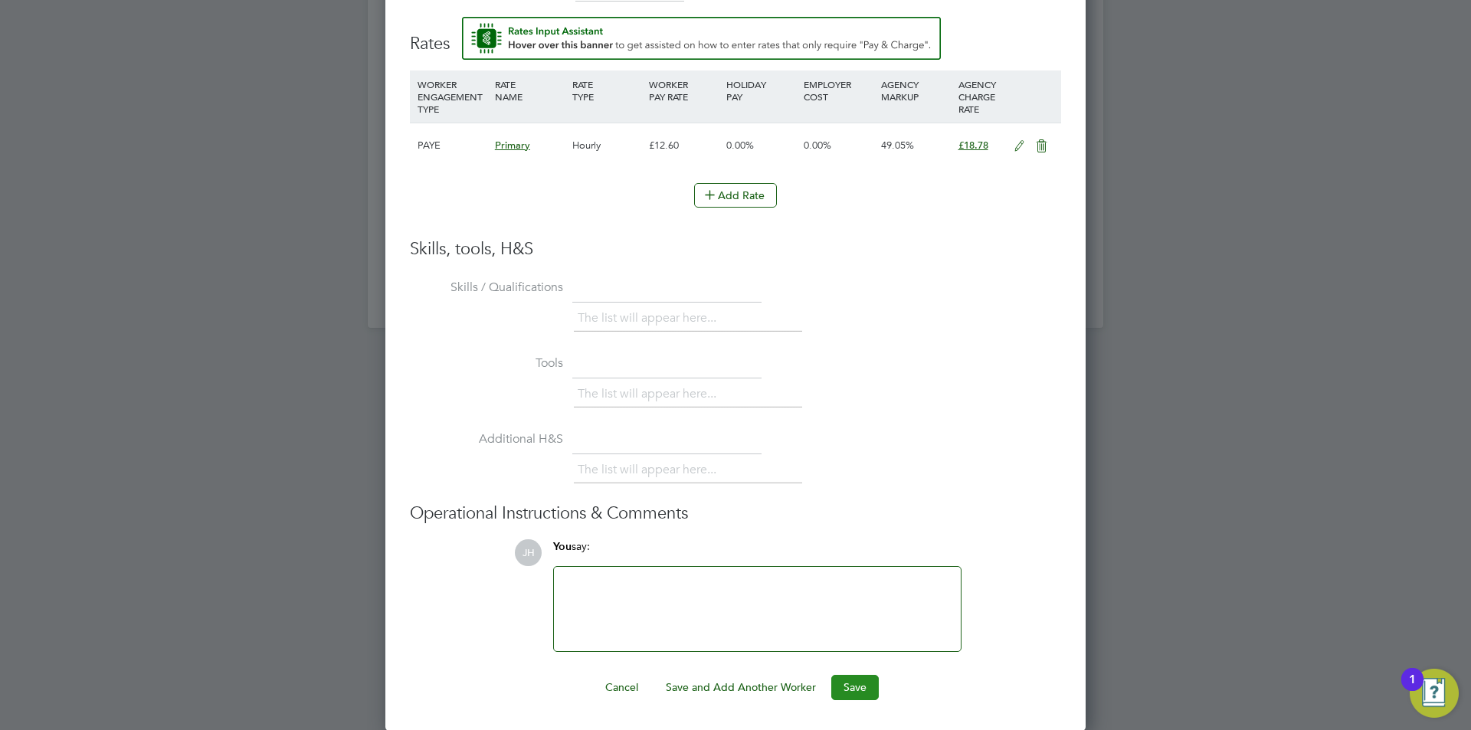
click at [844, 689] on button "Save" at bounding box center [856, 687] width 48 height 25
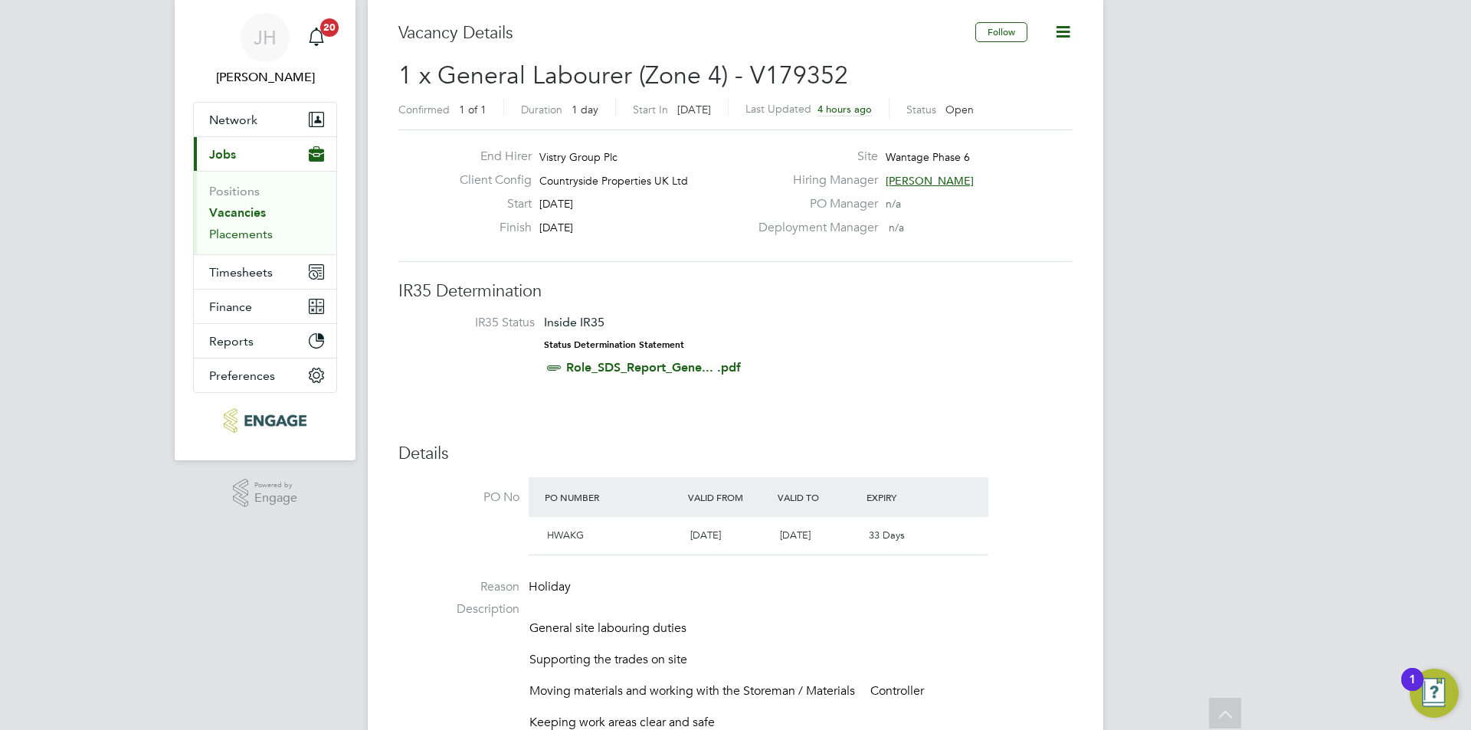
click at [251, 238] on link "Placements" at bounding box center [241, 234] width 64 height 15
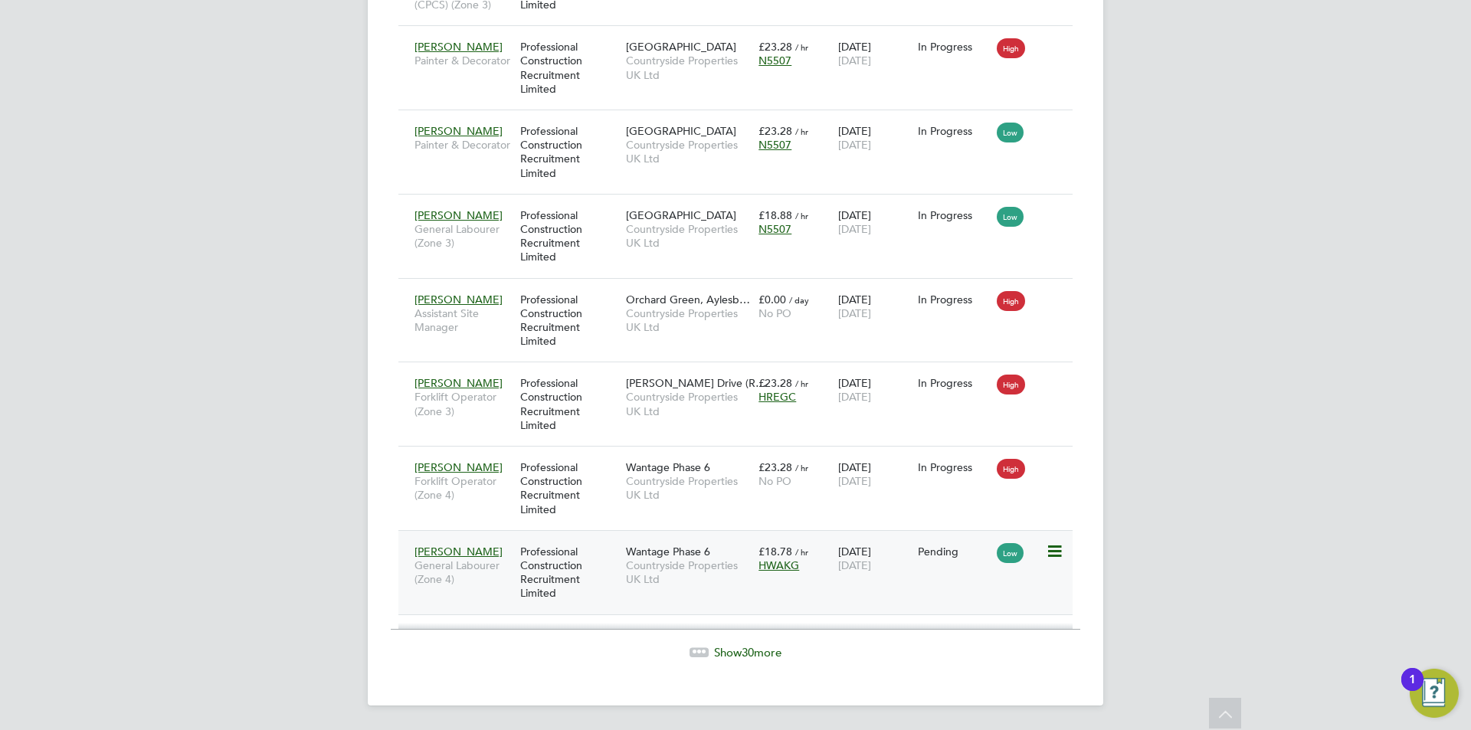
click at [1051, 552] on icon at bounding box center [1053, 552] width 15 height 18
click at [1012, 641] on li "Start" at bounding box center [1007, 646] width 109 height 21
type input "Liam Jones"
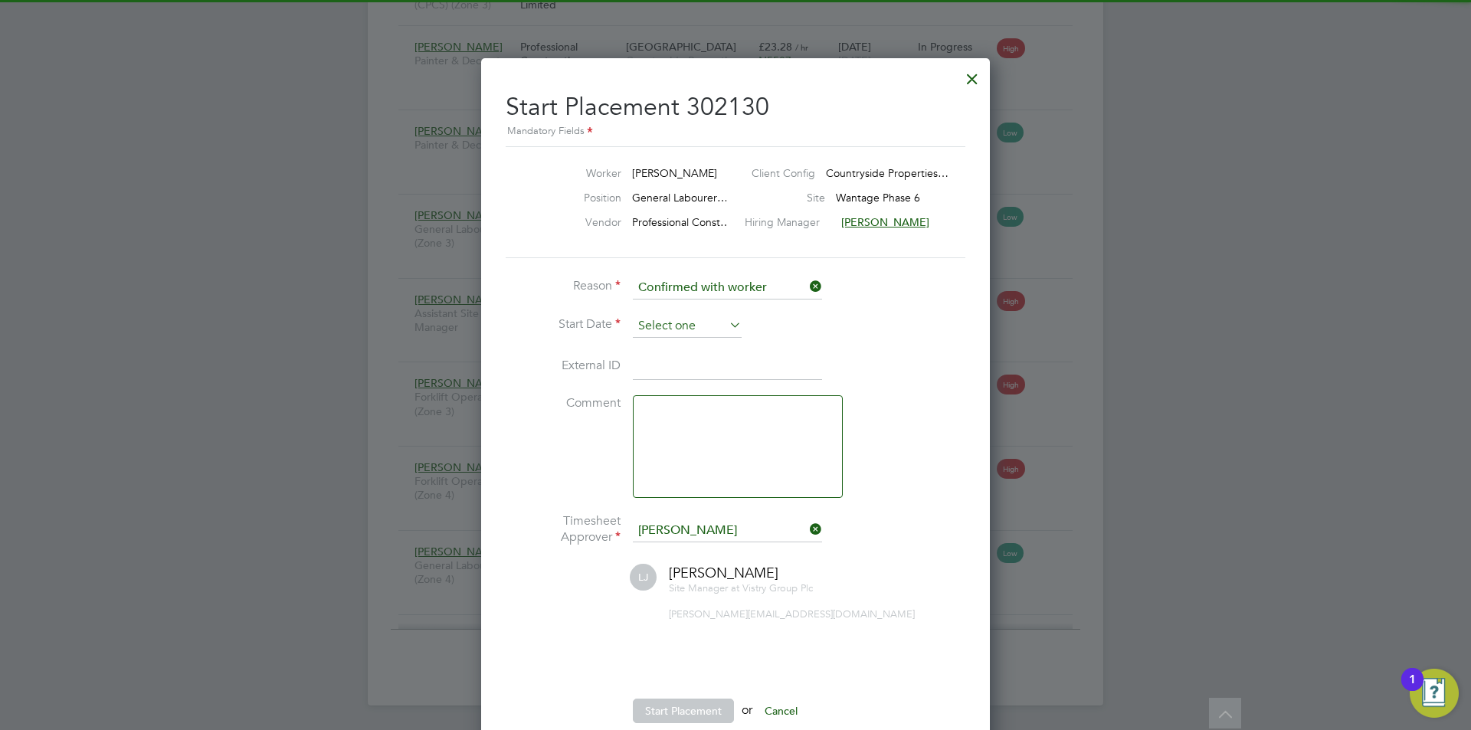
click at [679, 331] on input at bounding box center [687, 326] width 109 height 23
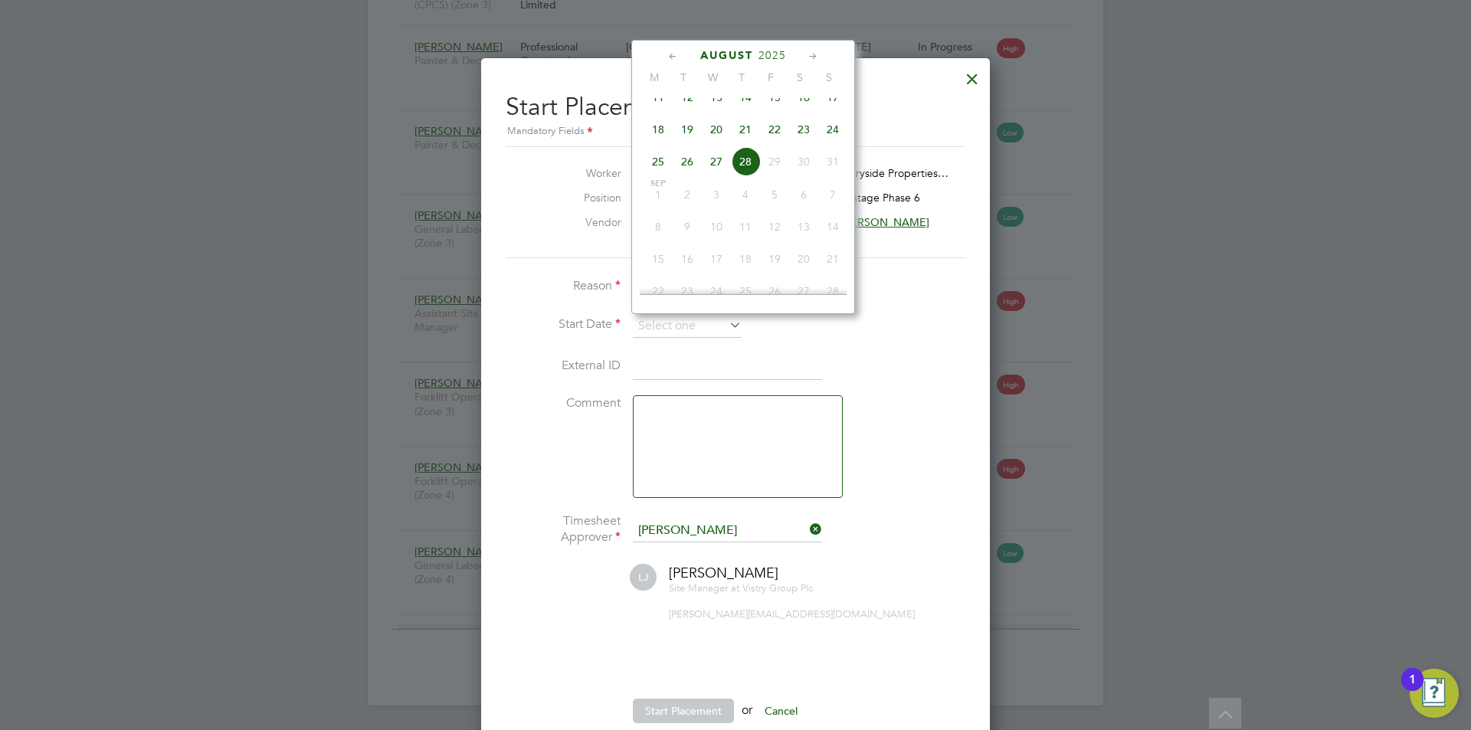
click at [688, 176] on span "26" at bounding box center [687, 161] width 29 height 29
type input "26 Aug 2025"
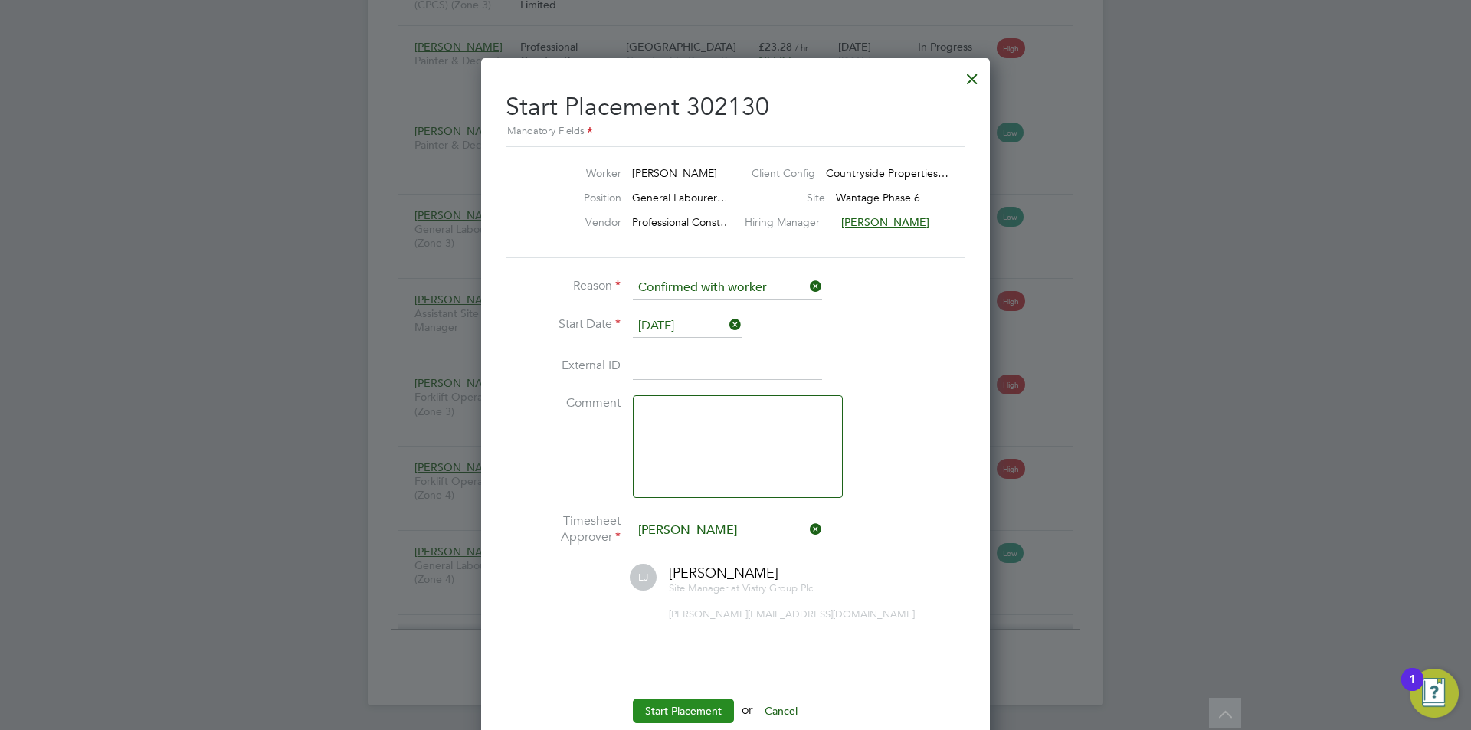
click at [700, 714] on button "Start Placement" at bounding box center [683, 711] width 101 height 25
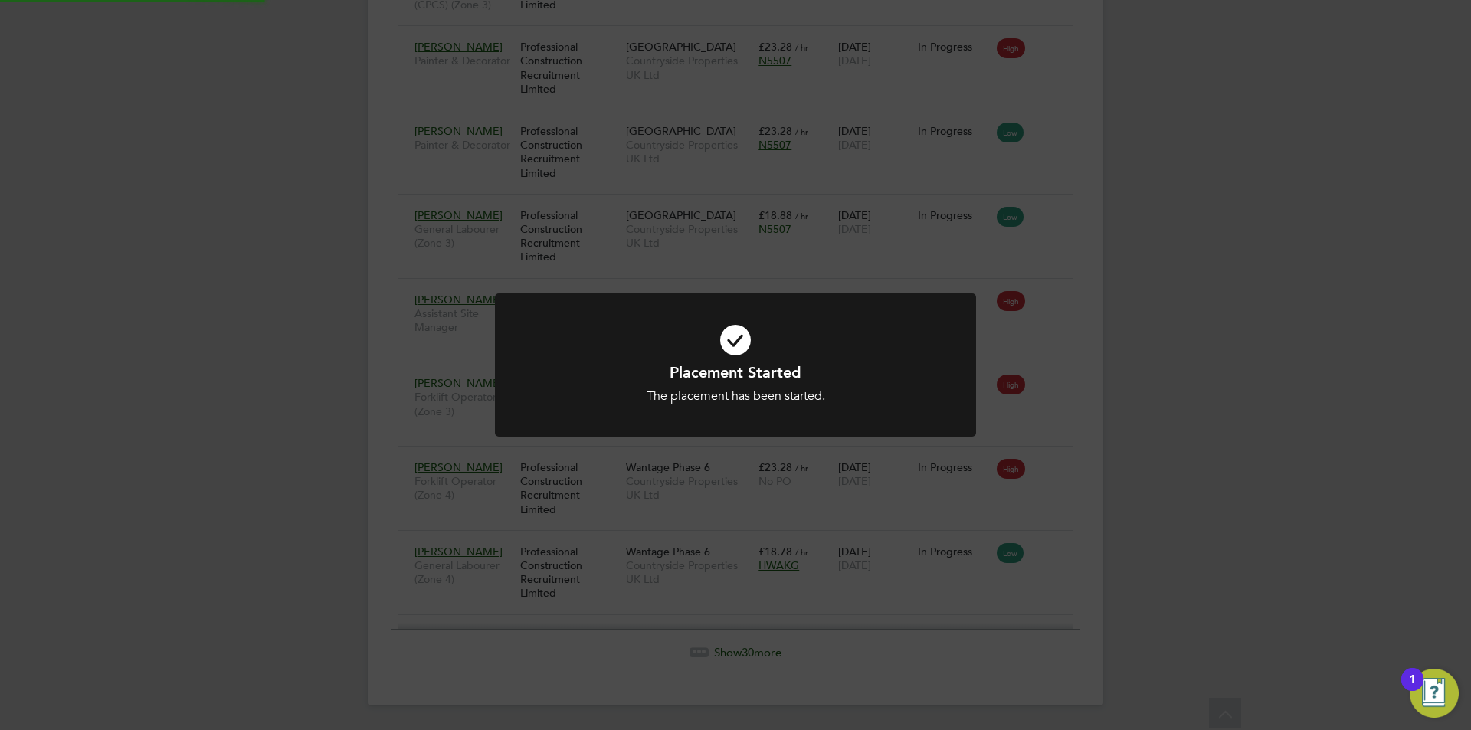
click at [1258, 429] on div "Placement Started The placement has been started. Cancel Okay" at bounding box center [735, 365] width 1471 height 730
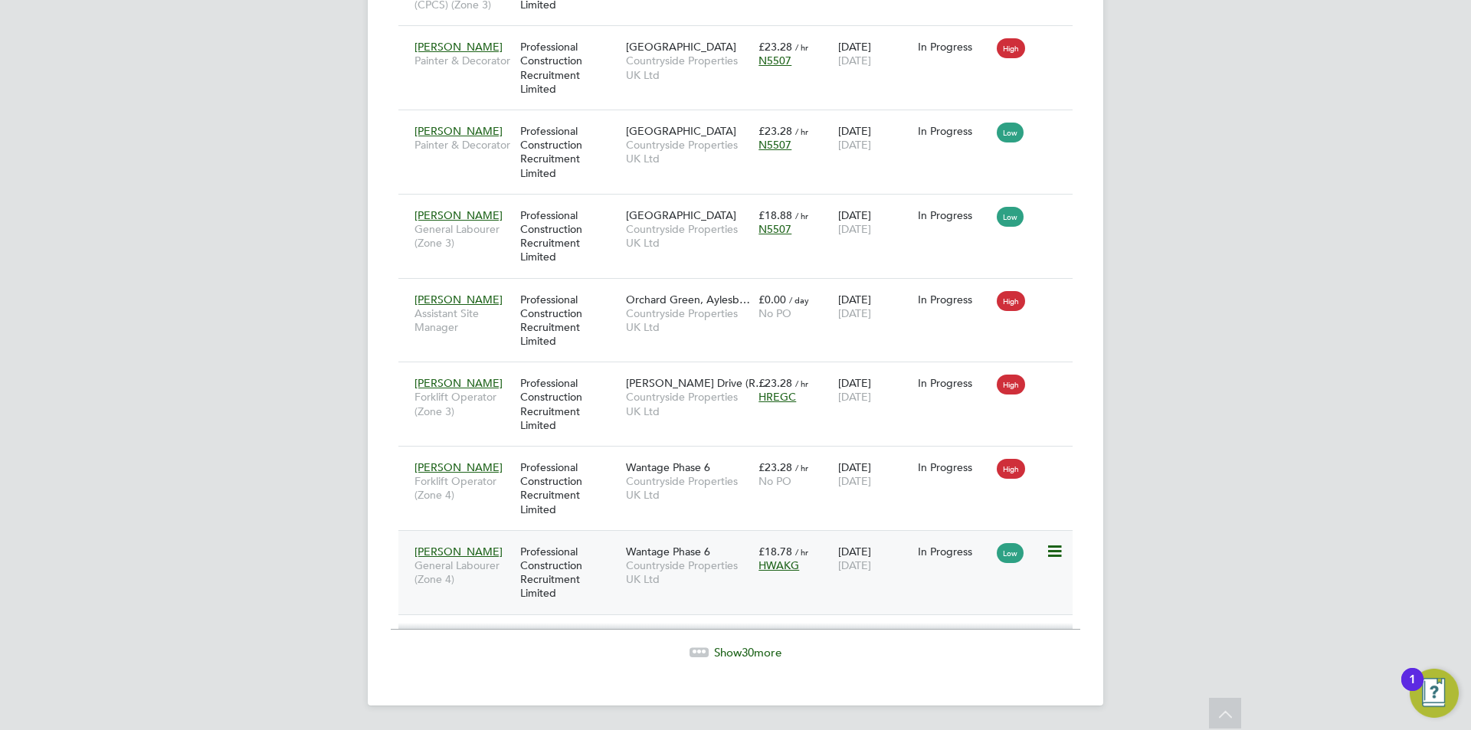
click at [622, 579] on div "Professional Construction Recruitment Limited" at bounding box center [570, 572] width 106 height 71
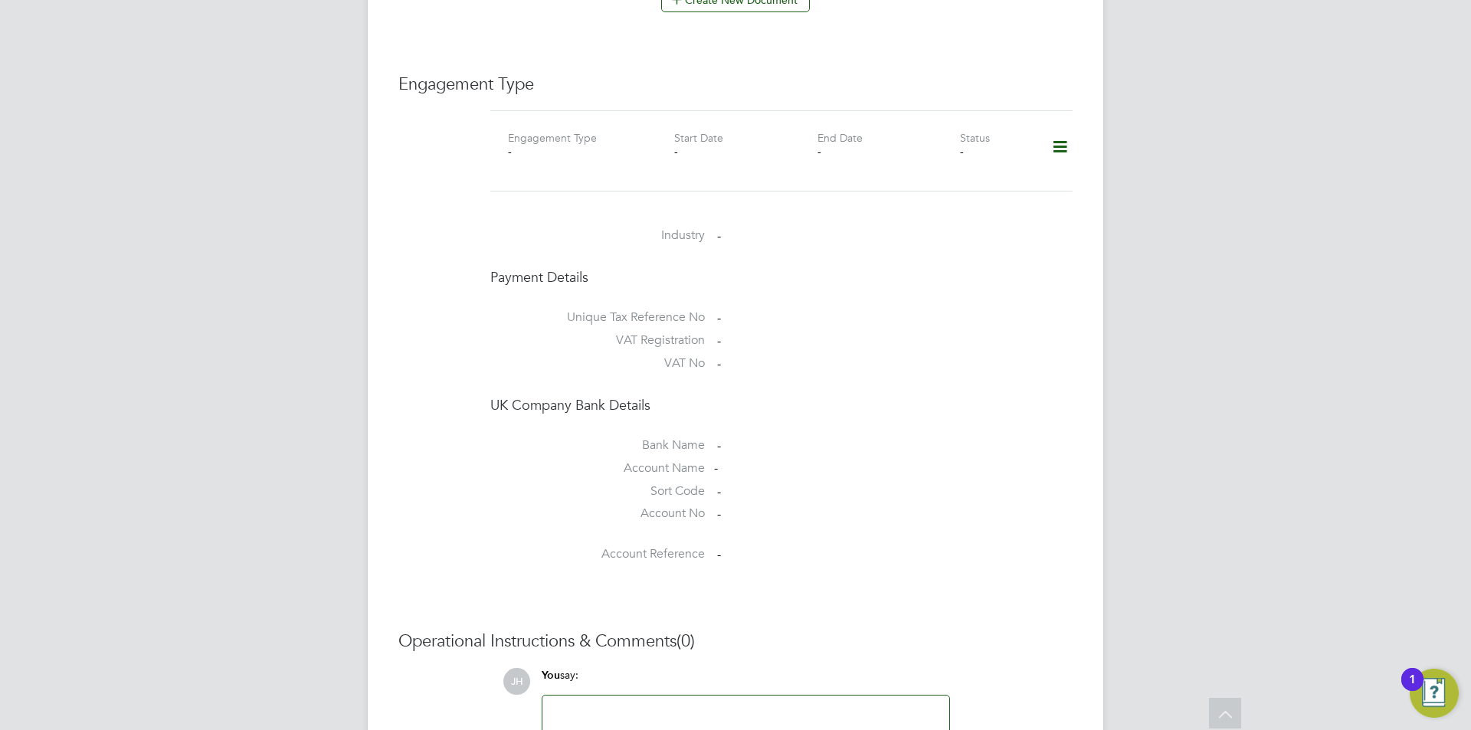
scroll to position [1223, 0]
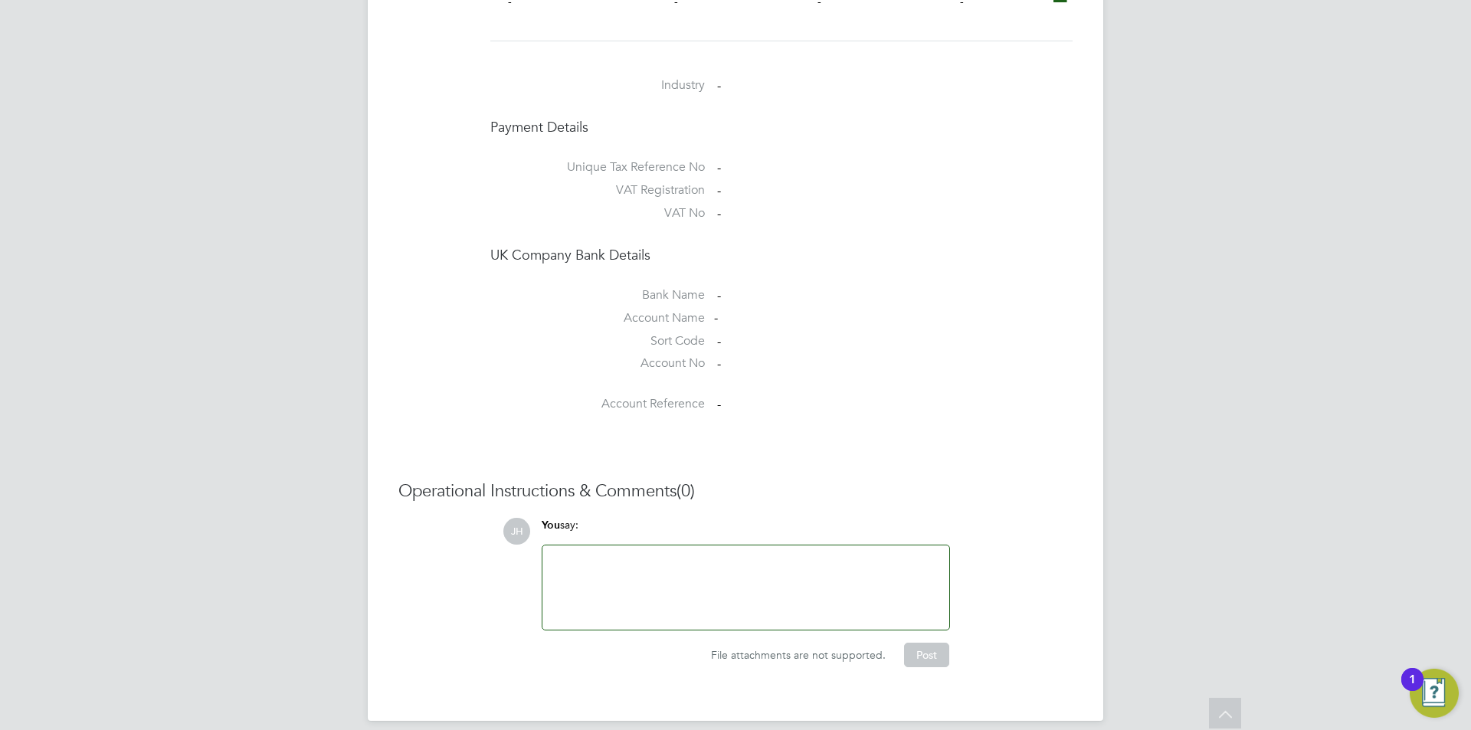
click at [723, 546] on div at bounding box center [746, 588] width 407 height 84
click at [722, 563] on div at bounding box center [746, 588] width 389 height 66
click at [938, 643] on button "Post" at bounding box center [926, 655] width 45 height 25
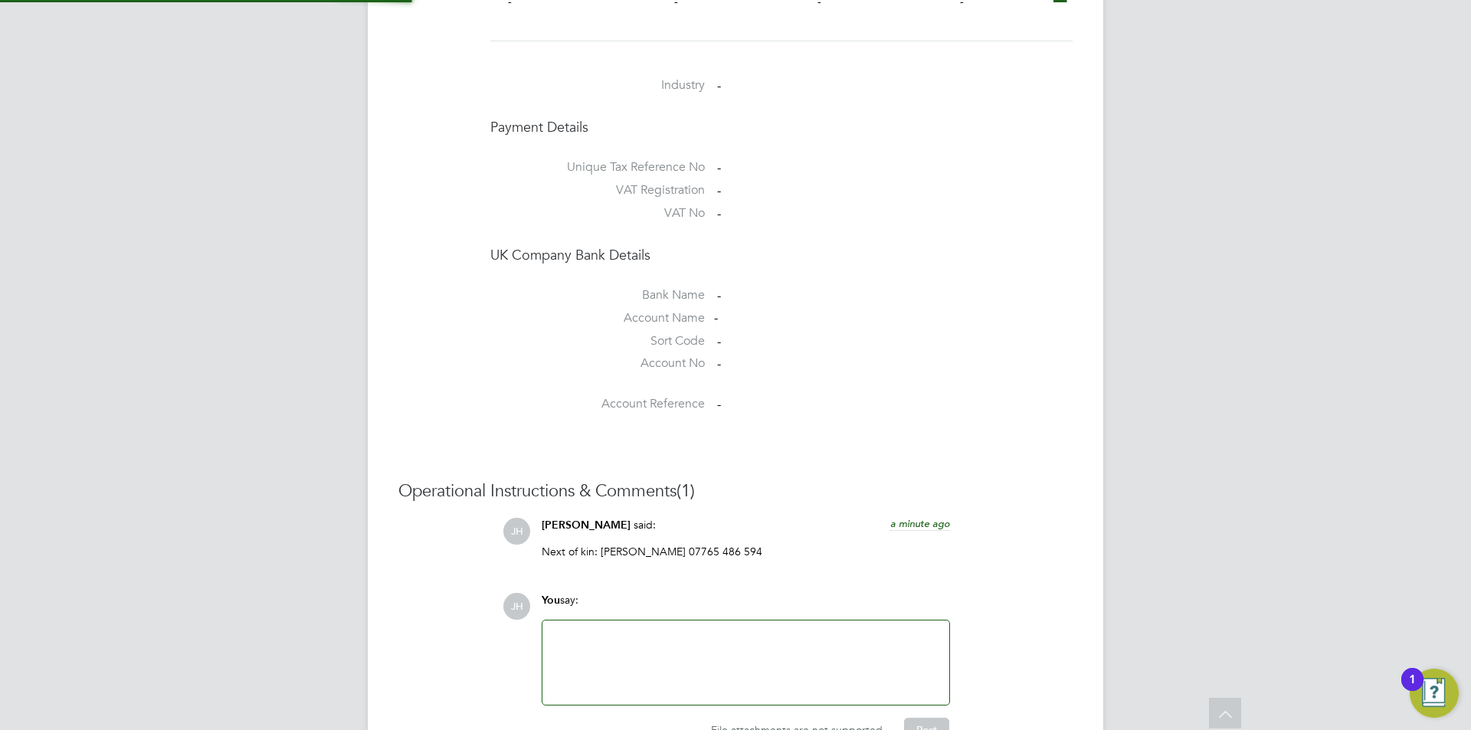
scroll to position [763, 0]
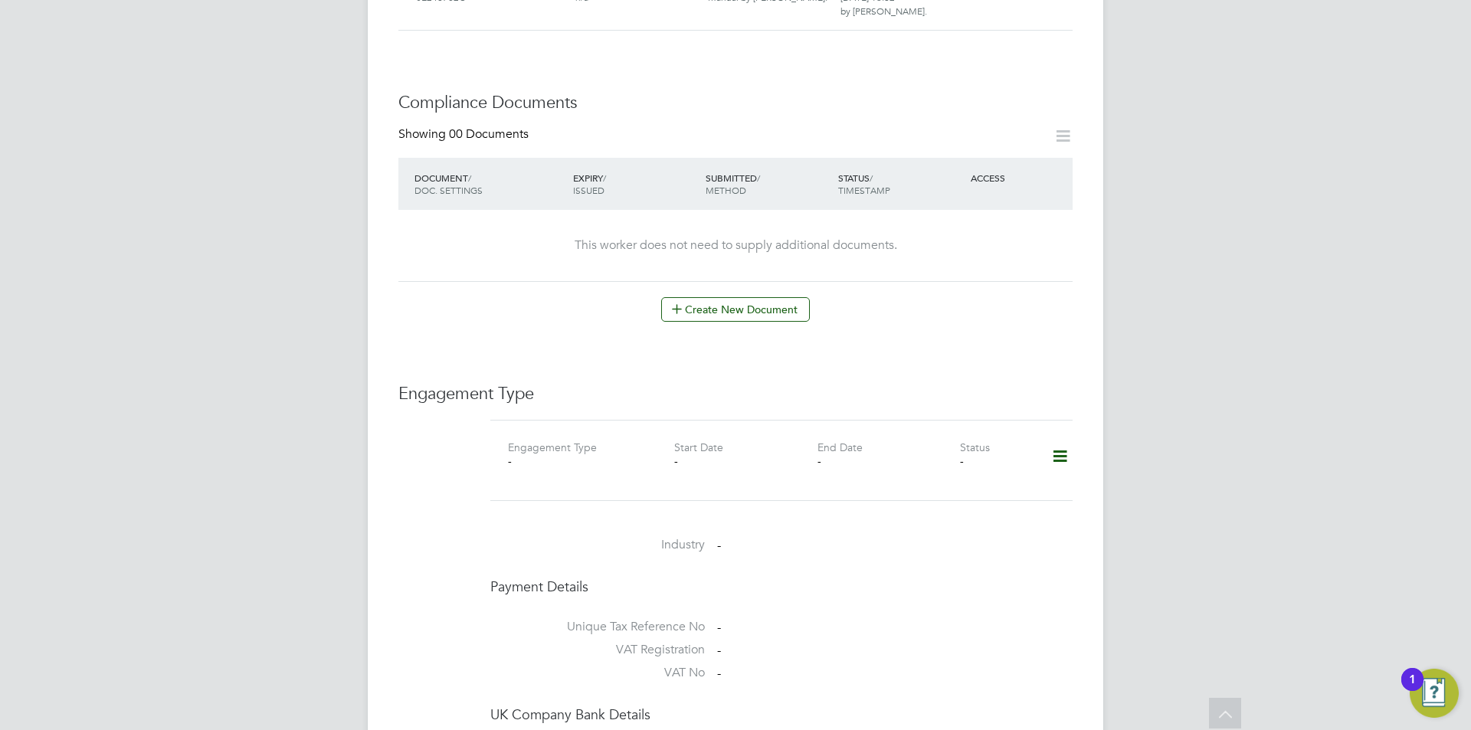
click at [784, 302] on button "Create New Document" at bounding box center [735, 309] width 149 height 25
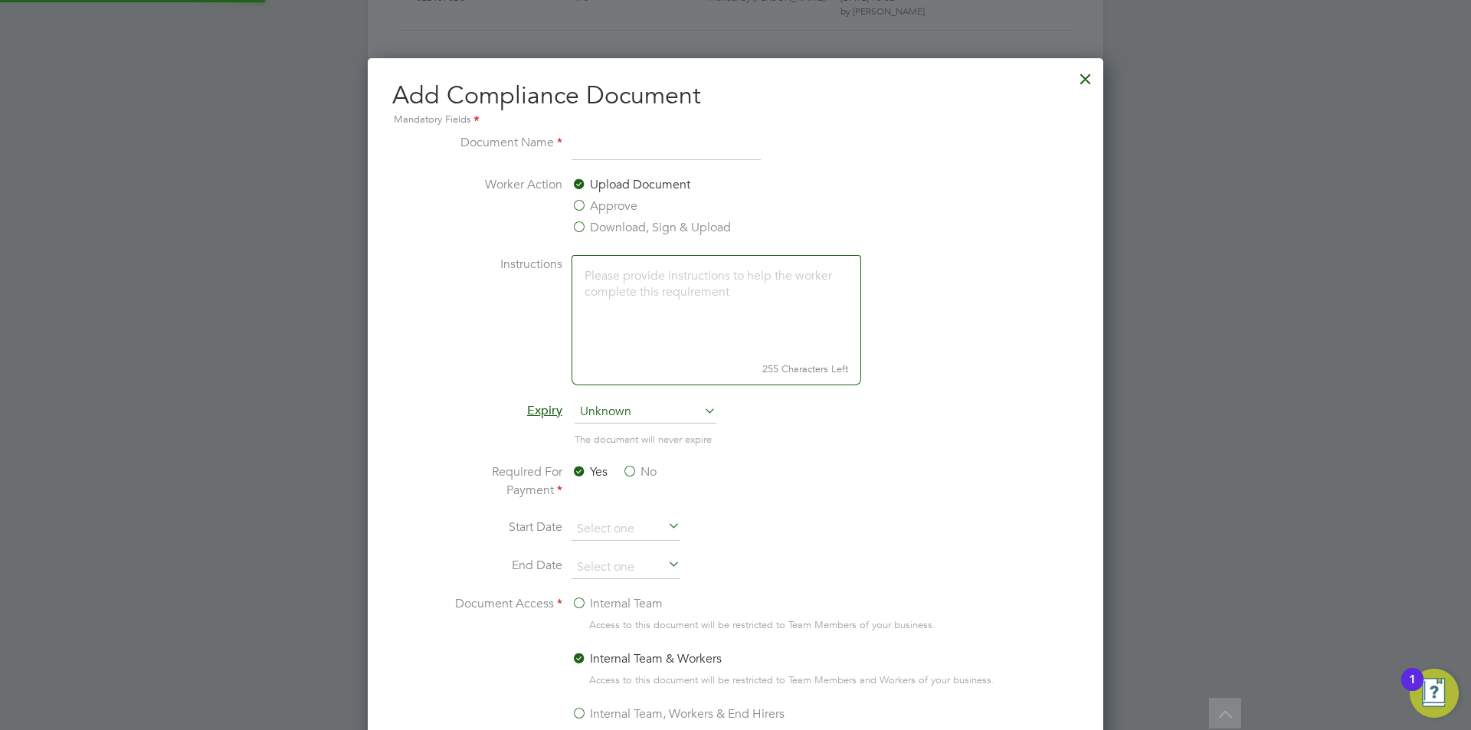
scroll to position [805, 736]
type input "CPCS"
click at [618, 208] on label "Approve" at bounding box center [605, 206] width 66 height 18
click at [0, 0] on input "Approve" at bounding box center [0, 0] width 0 height 0
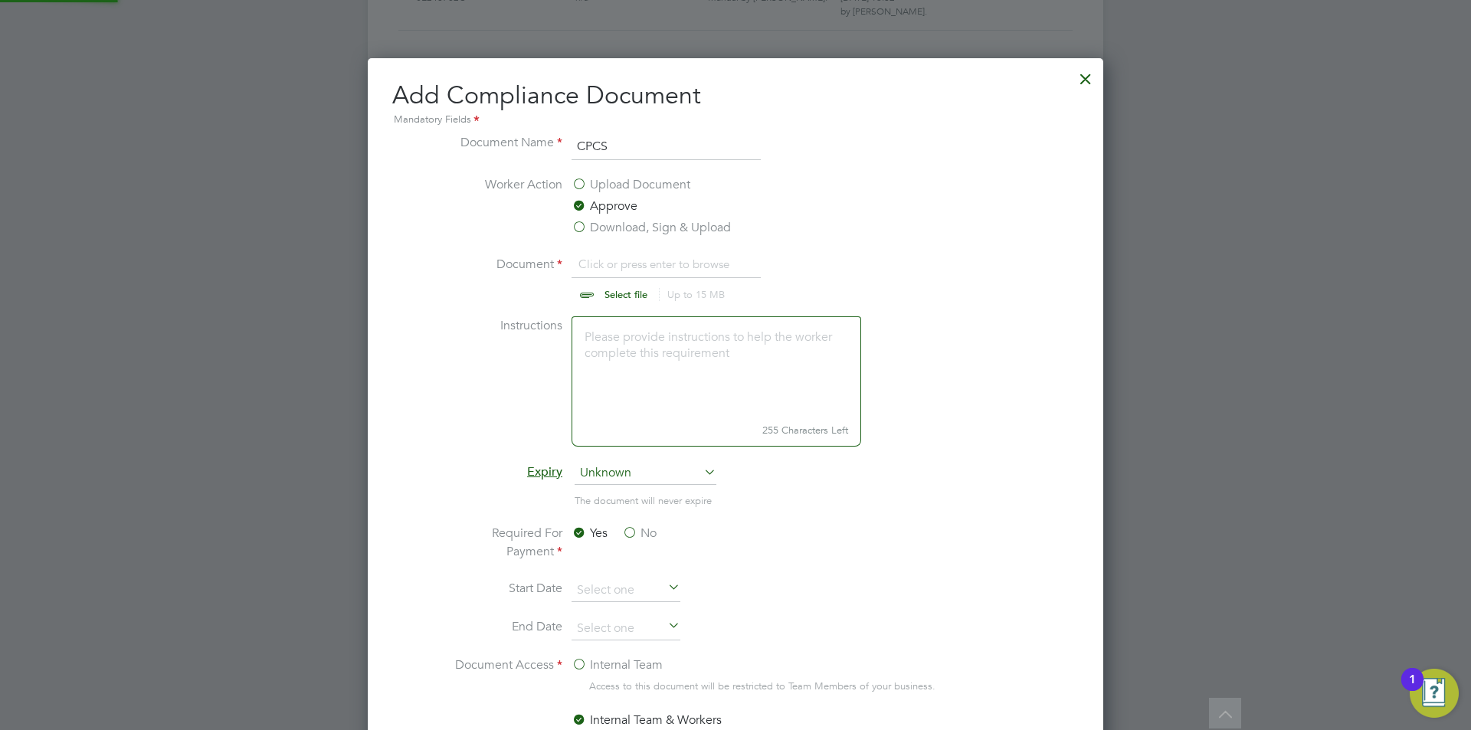
scroll to position [23, 190]
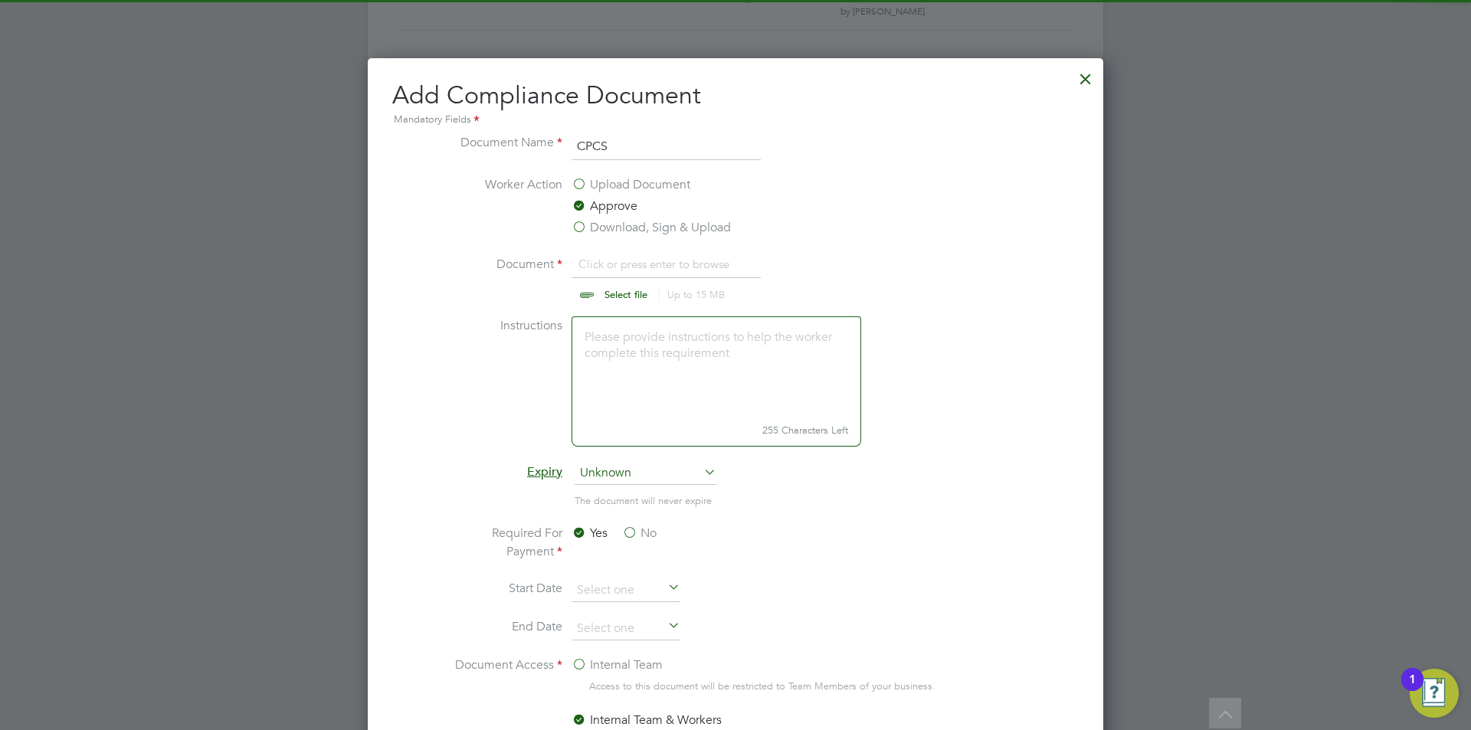
click at [605, 261] on input "file" at bounding box center [640, 278] width 241 height 46
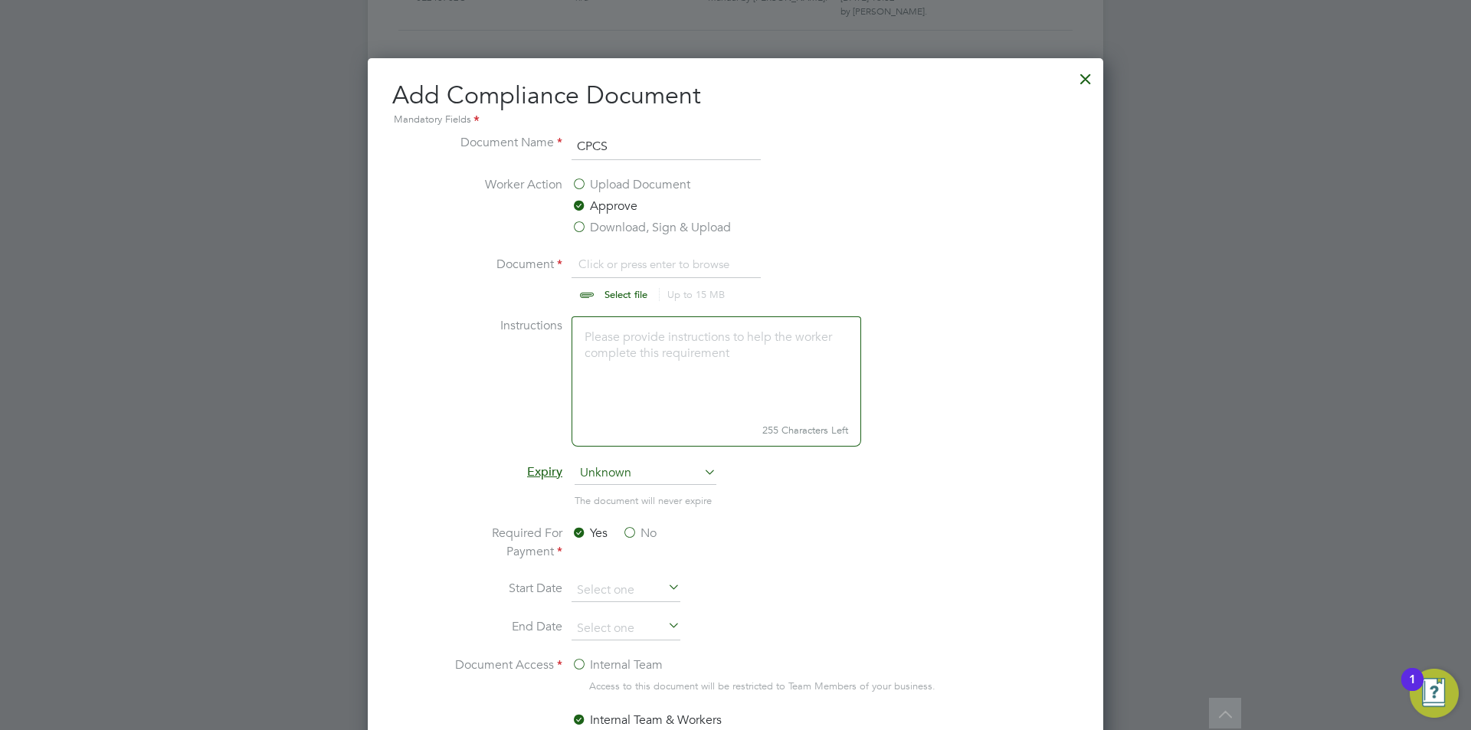
type input "C:\fakepath\CPCS.jpeg"
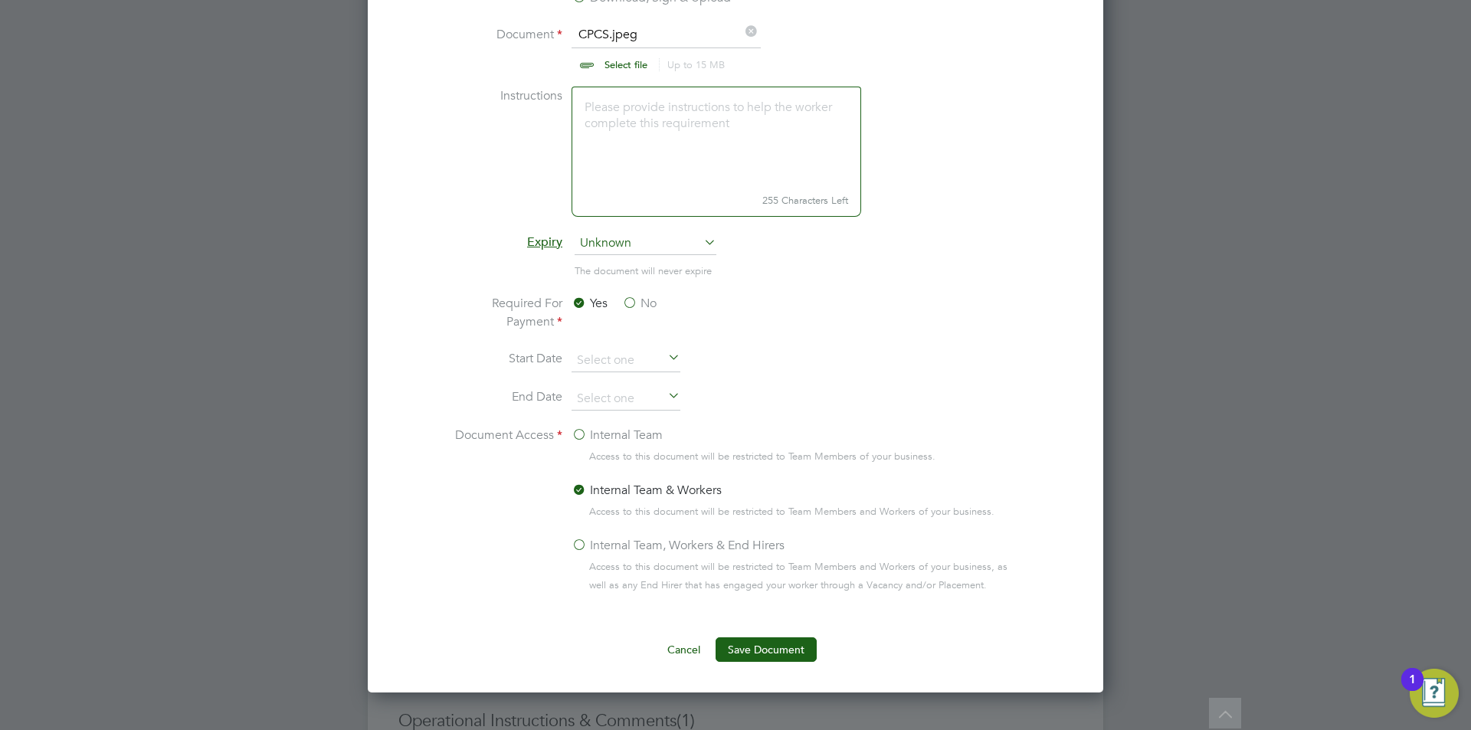
scroll to position [1147, 0]
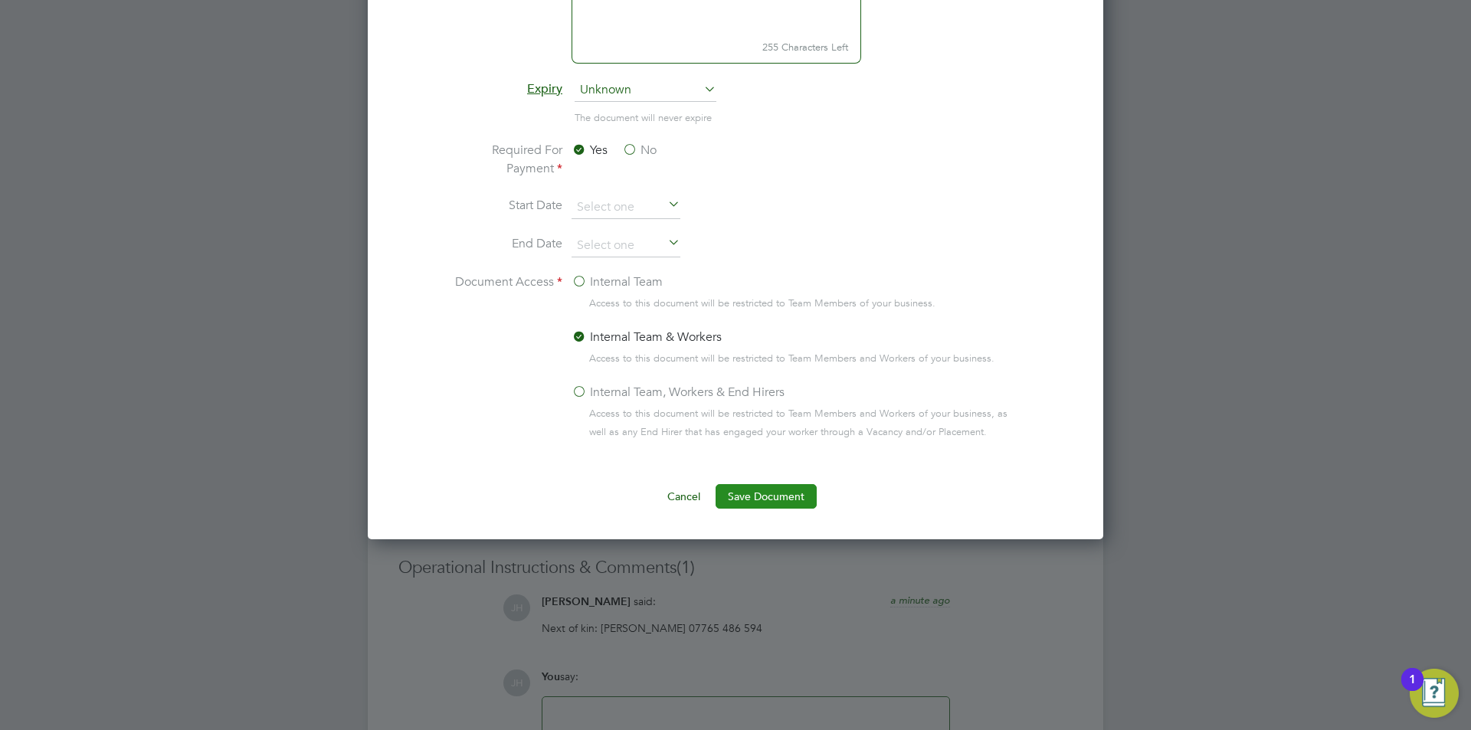
click at [771, 506] on button "Save Document" at bounding box center [766, 496] width 101 height 25
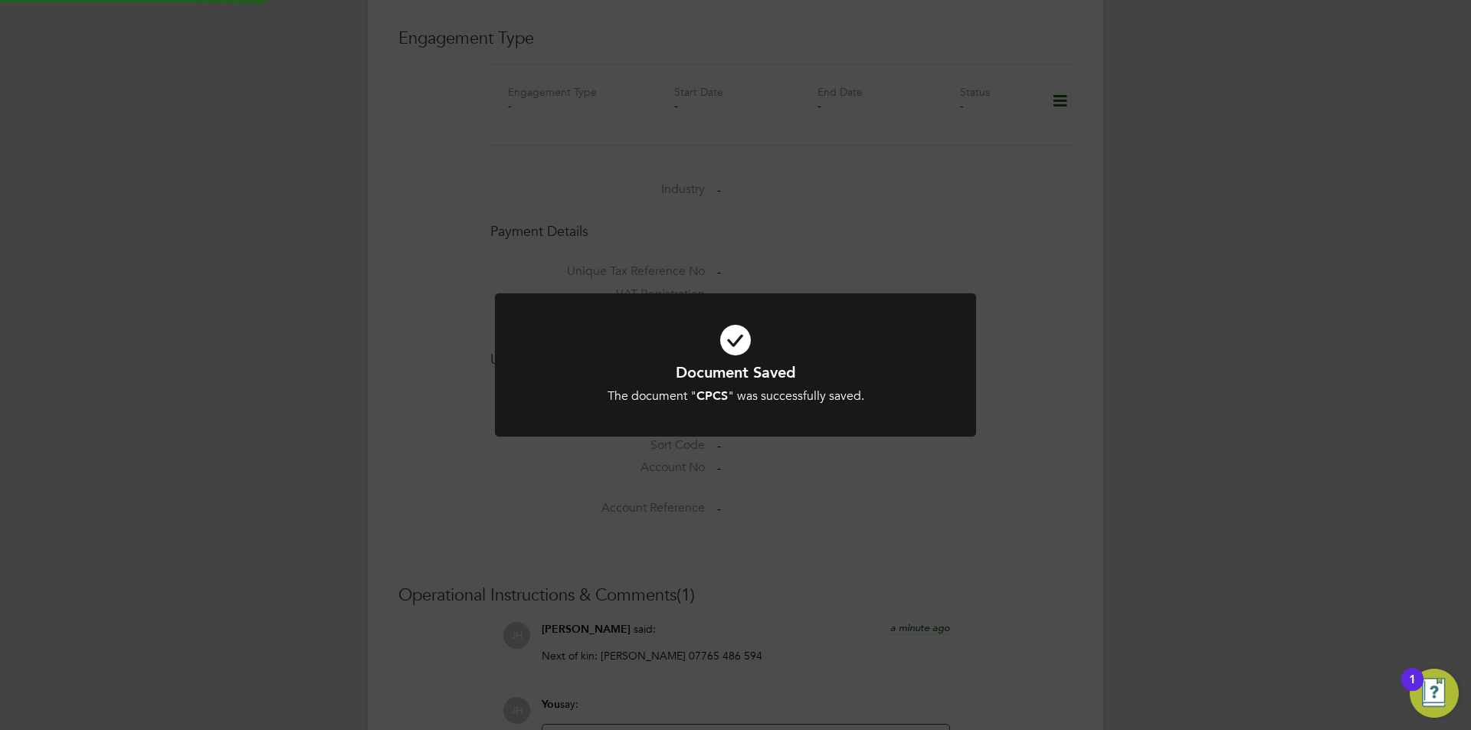
click at [1227, 442] on div "Document Saved The document " CPCS " was successfully saved. Cancel Okay" at bounding box center [735, 365] width 1471 height 730
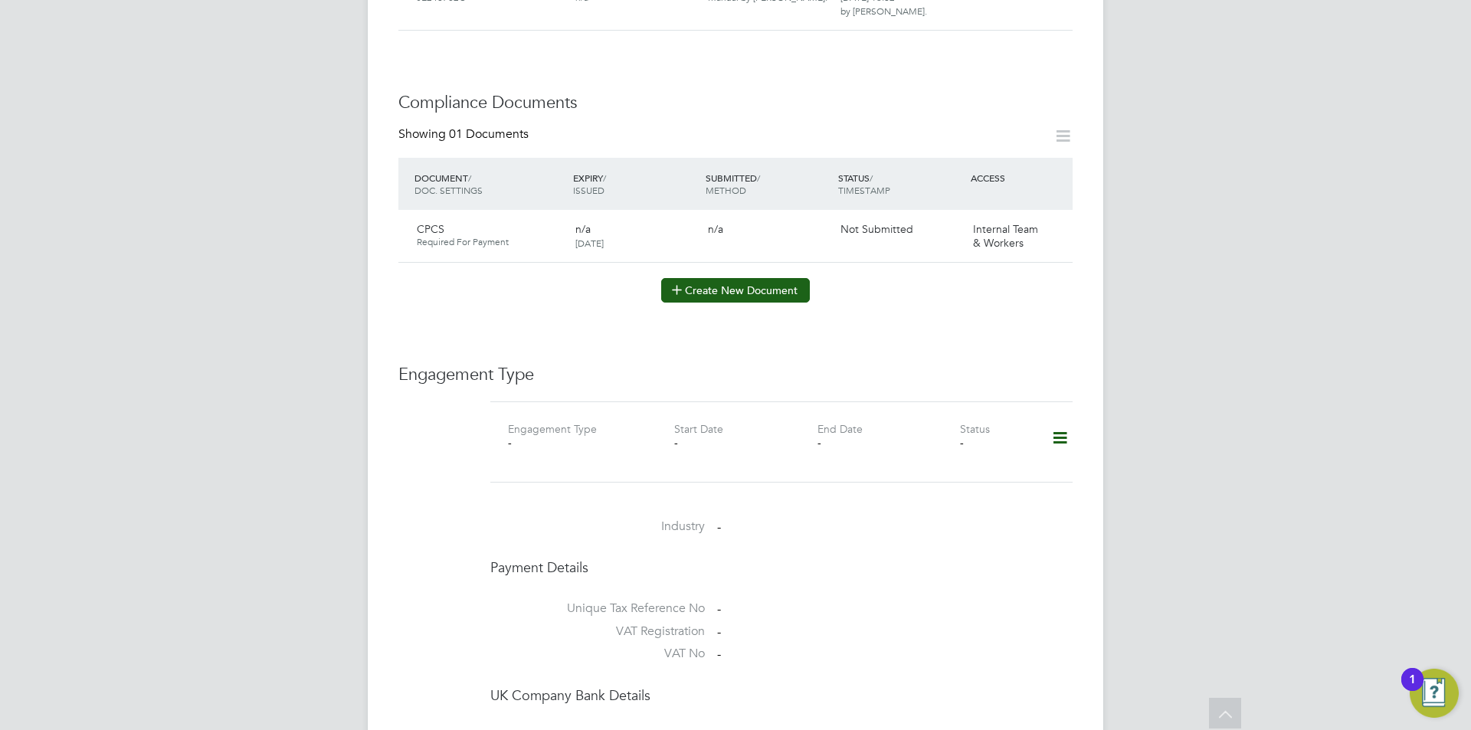
click at [736, 284] on button "Create New Document" at bounding box center [735, 290] width 149 height 25
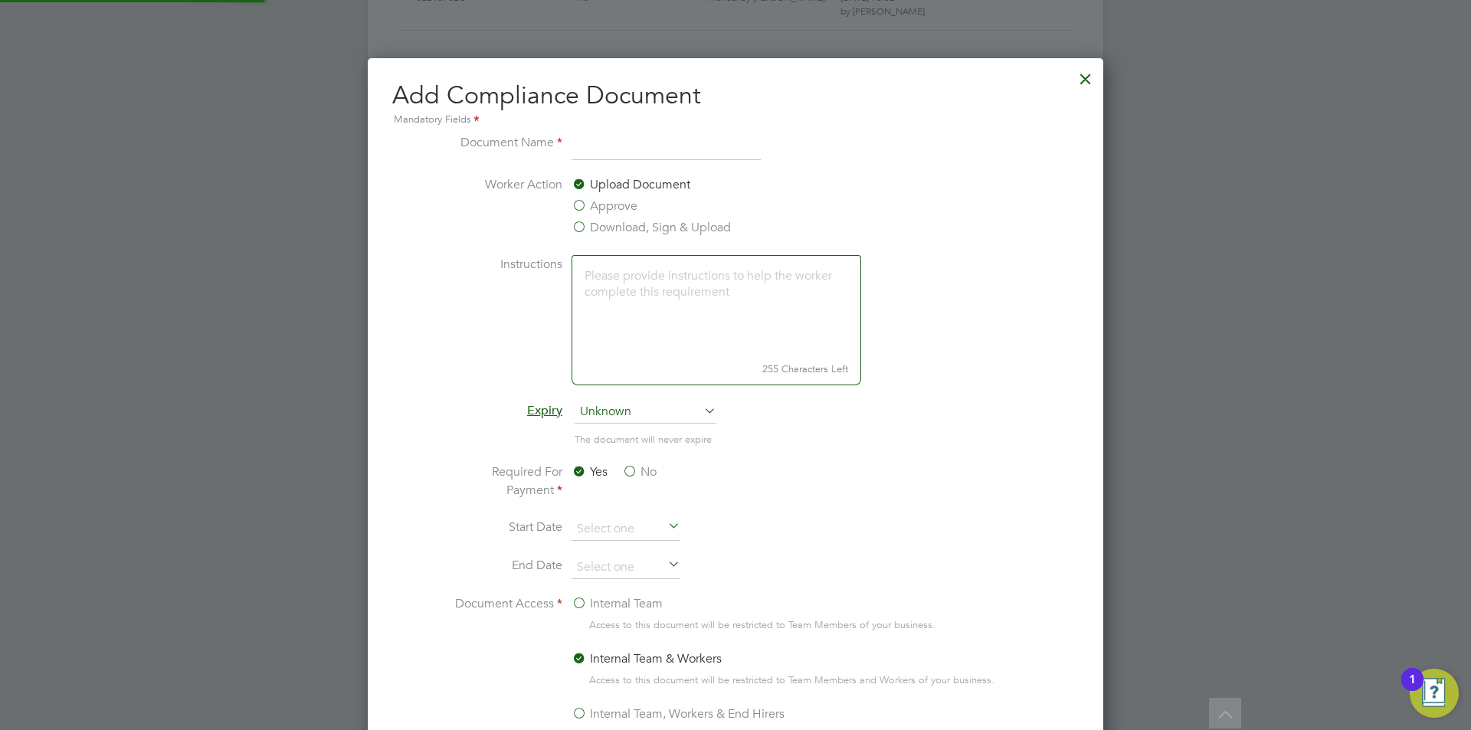
scroll to position [805, 736]
type input "CPCS back"
click at [608, 209] on label "Approve" at bounding box center [605, 206] width 66 height 18
click at [0, 0] on input "Approve" at bounding box center [0, 0] width 0 height 0
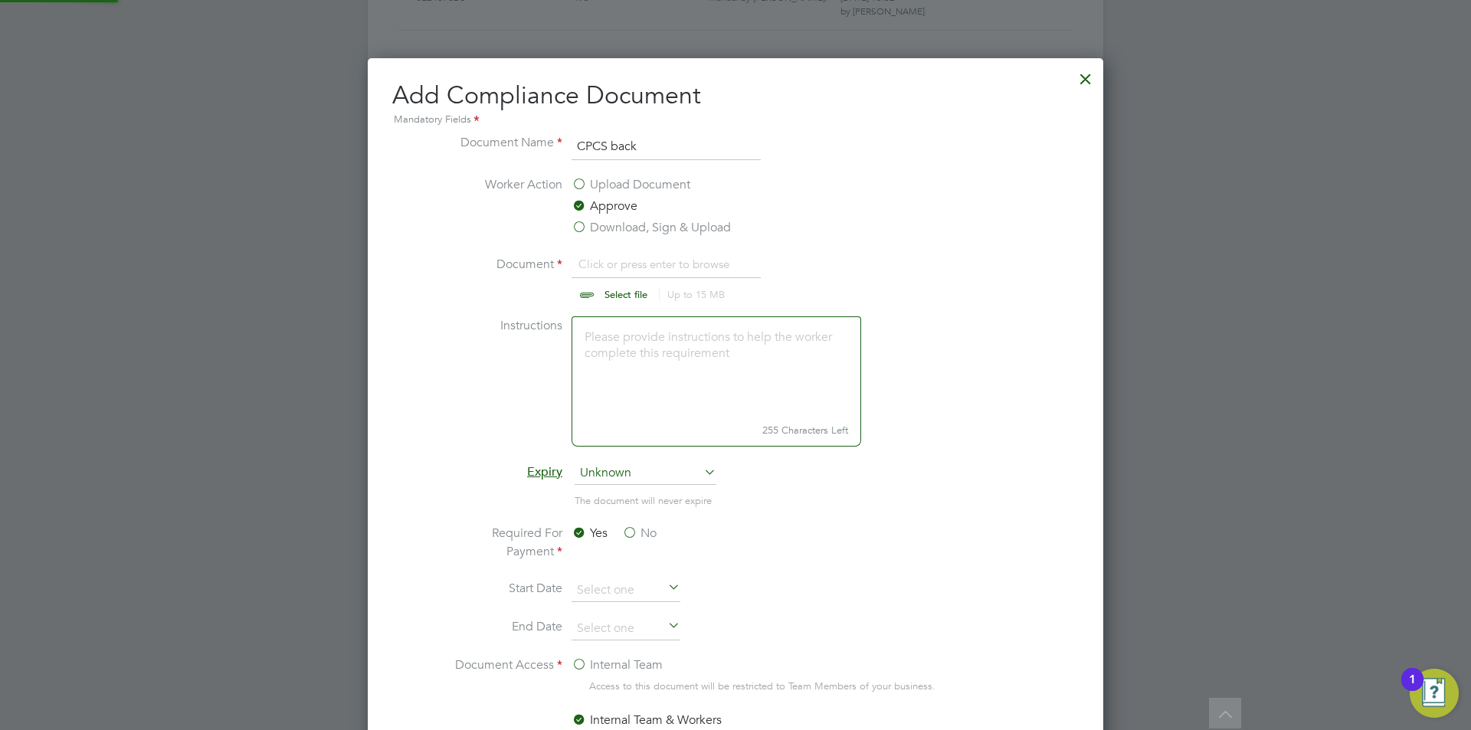
scroll to position [23, 190]
click at [631, 281] on input "file" at bounding box center [640, 278] width 241 height 46
type input "C:\fakepath\CPCSback.jpeg"
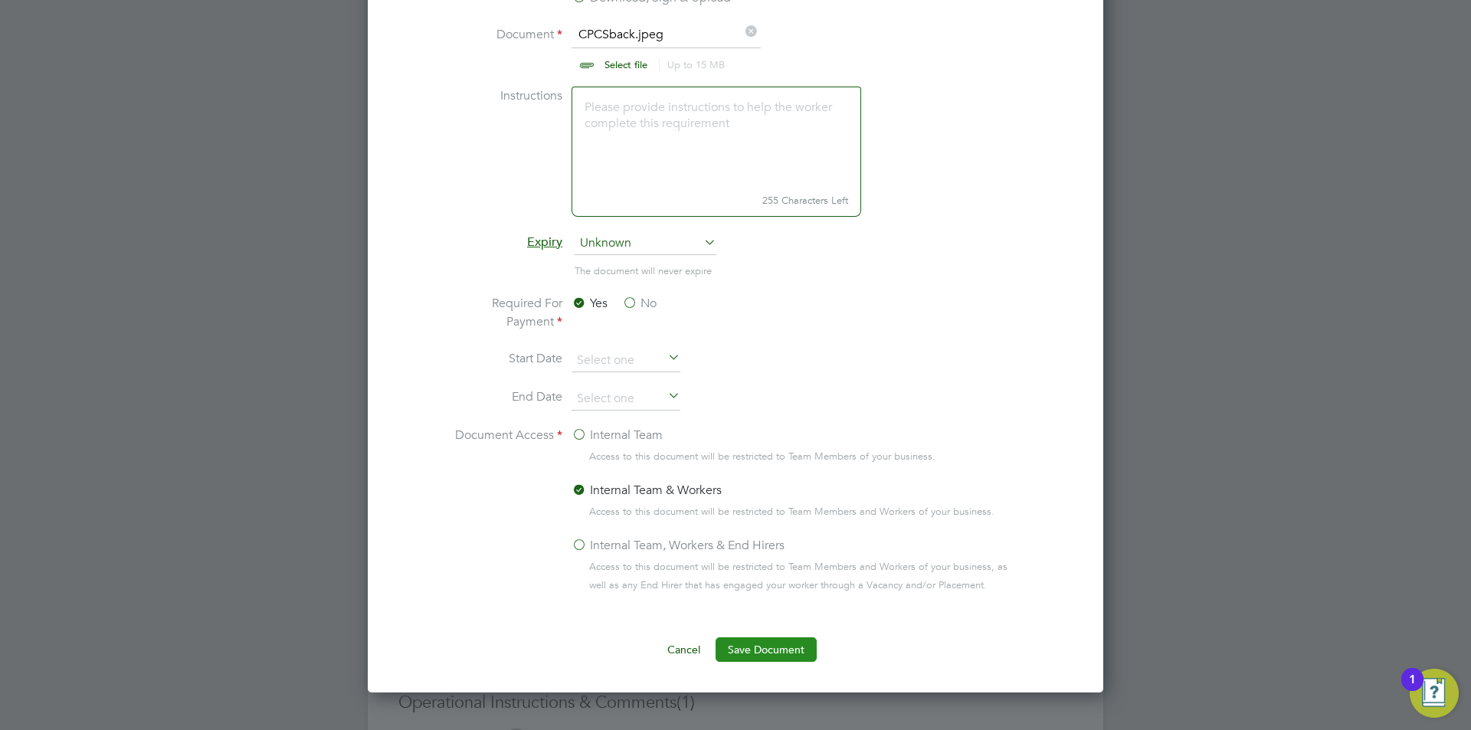
click at [771, 645] on button "Save Document" at bounding box center [766, 650] width 101 height 25
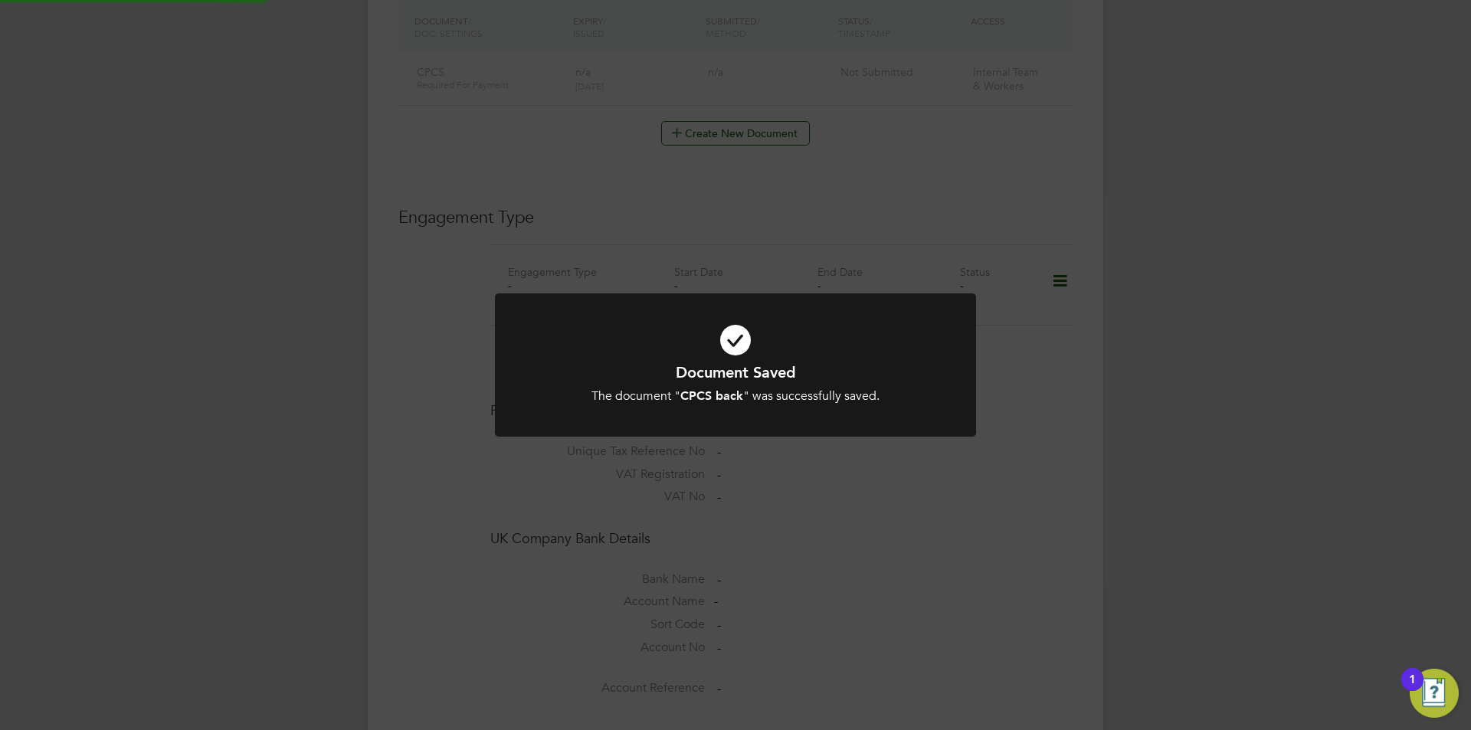
click at [1199, 445] on div "Document Saved The document " CPCS back " was successfully saved. Cancel Okay" at bounding box center [735, 365] width 1471 height 730
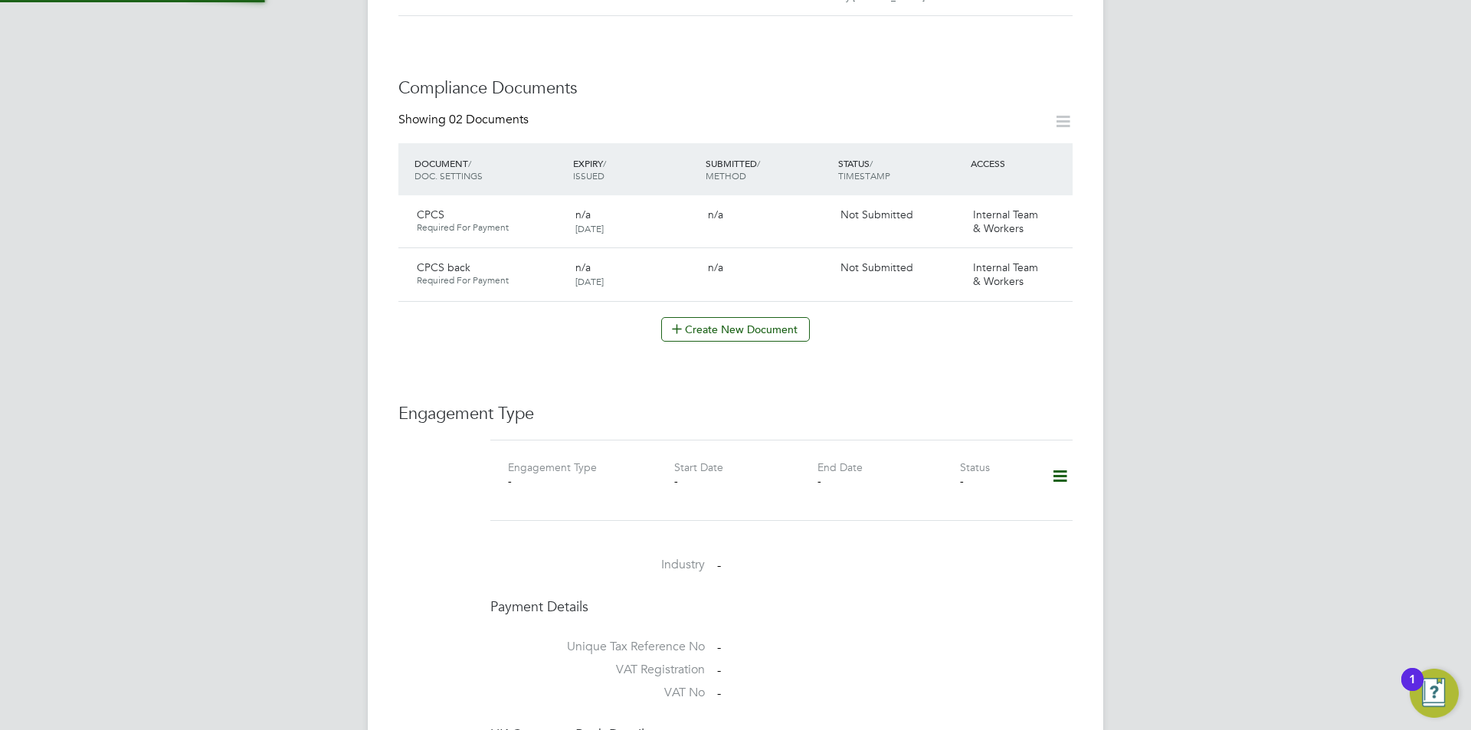
scroll to position [763, 0]
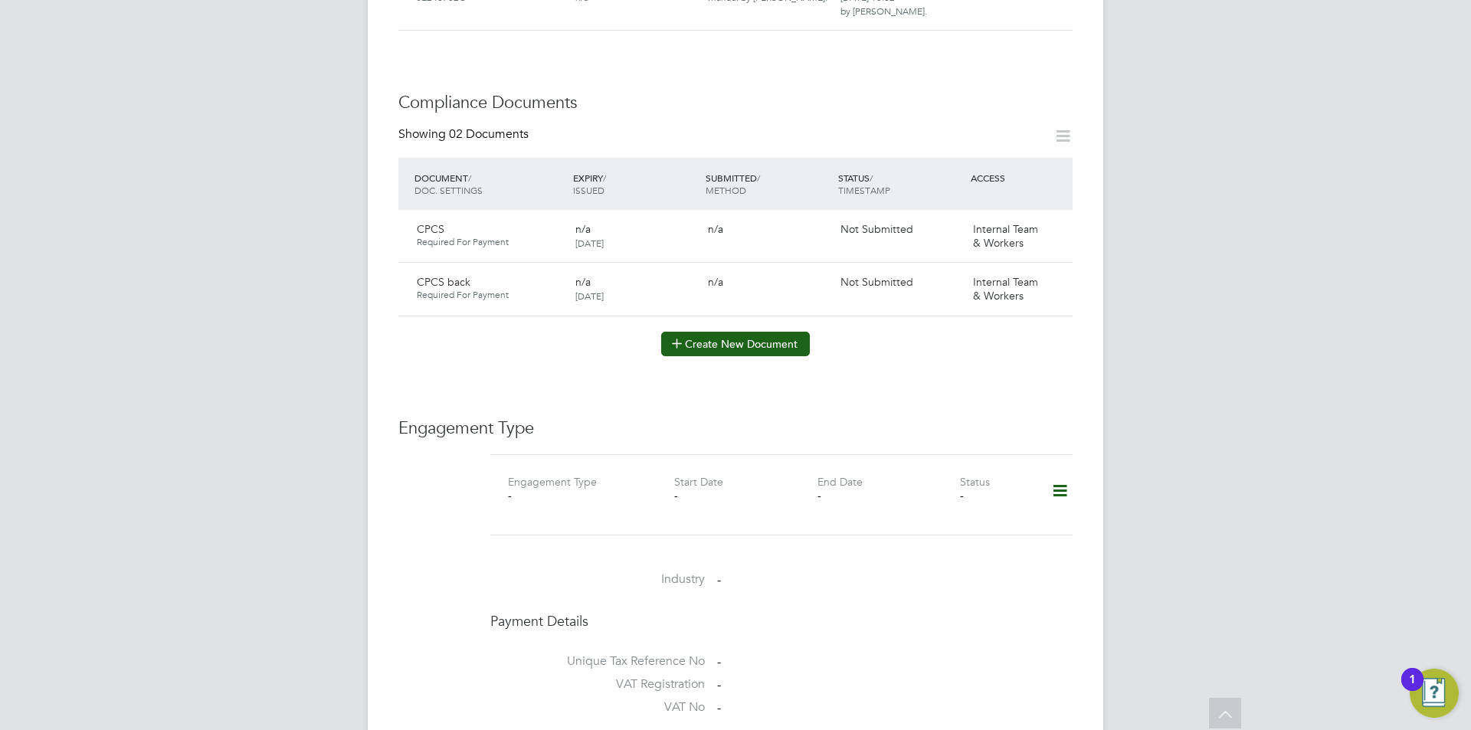
click at [686, 349] on div "Worker Details Unfollow [PERSON_NAME] m: 02034342260 Personal Details ID 368 Mo…" at bounding box center [736, 270] width 674 height 1933
click at [696, 340] on button "Create New Document" at bounding box center [735, 344] width 149 height 25
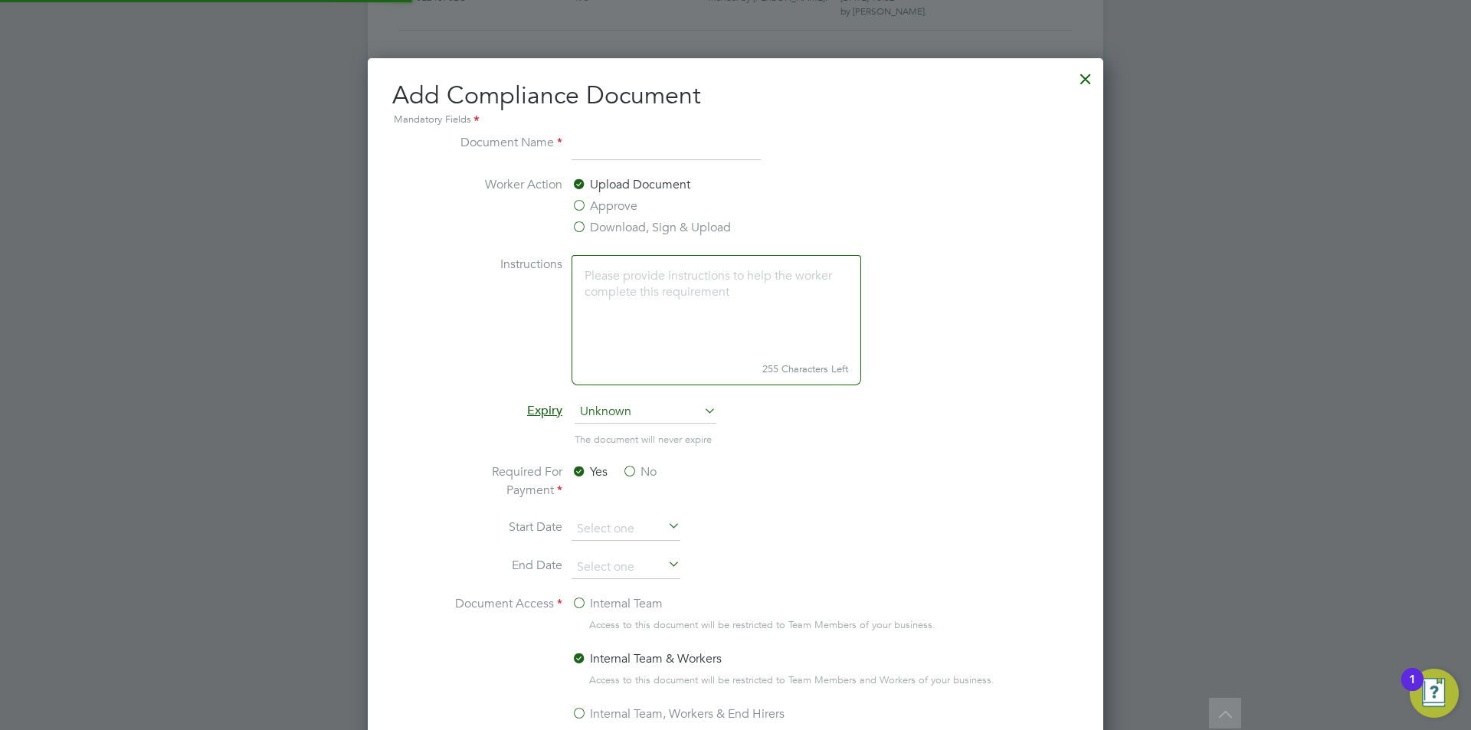
scroll to position [805, 736]
type input "DL"
click at [612, 205] on label "Approve" at bounding box center [605, 206] width 66 height 18
click at [0, 0] on input "Approve" at bounding box center [0, 0] width 0 height 0
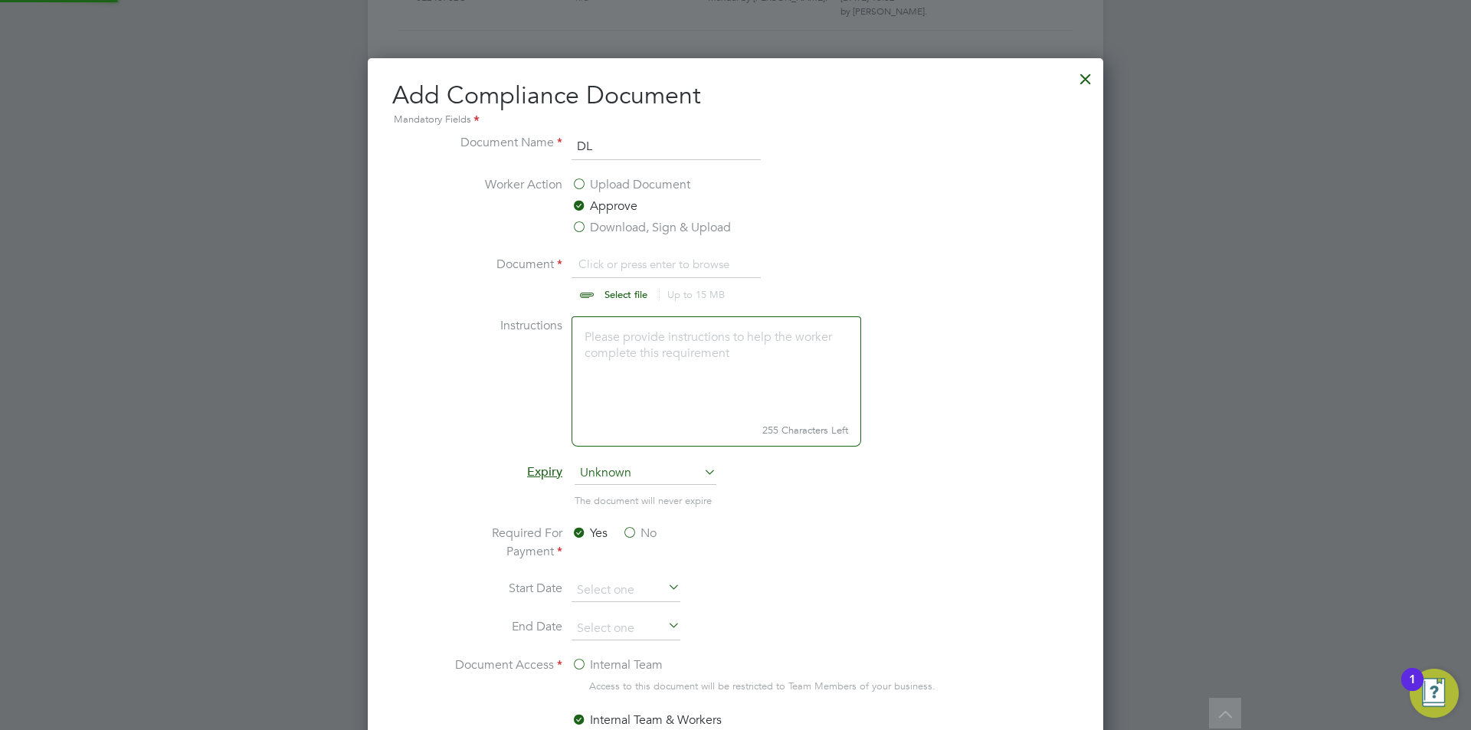
scroll to position [23, 190]
click at [646, 277] on input "file" at bounding box center [640, 278] width 241 height 46
type input "C:\fakepath\DL.jpeg"
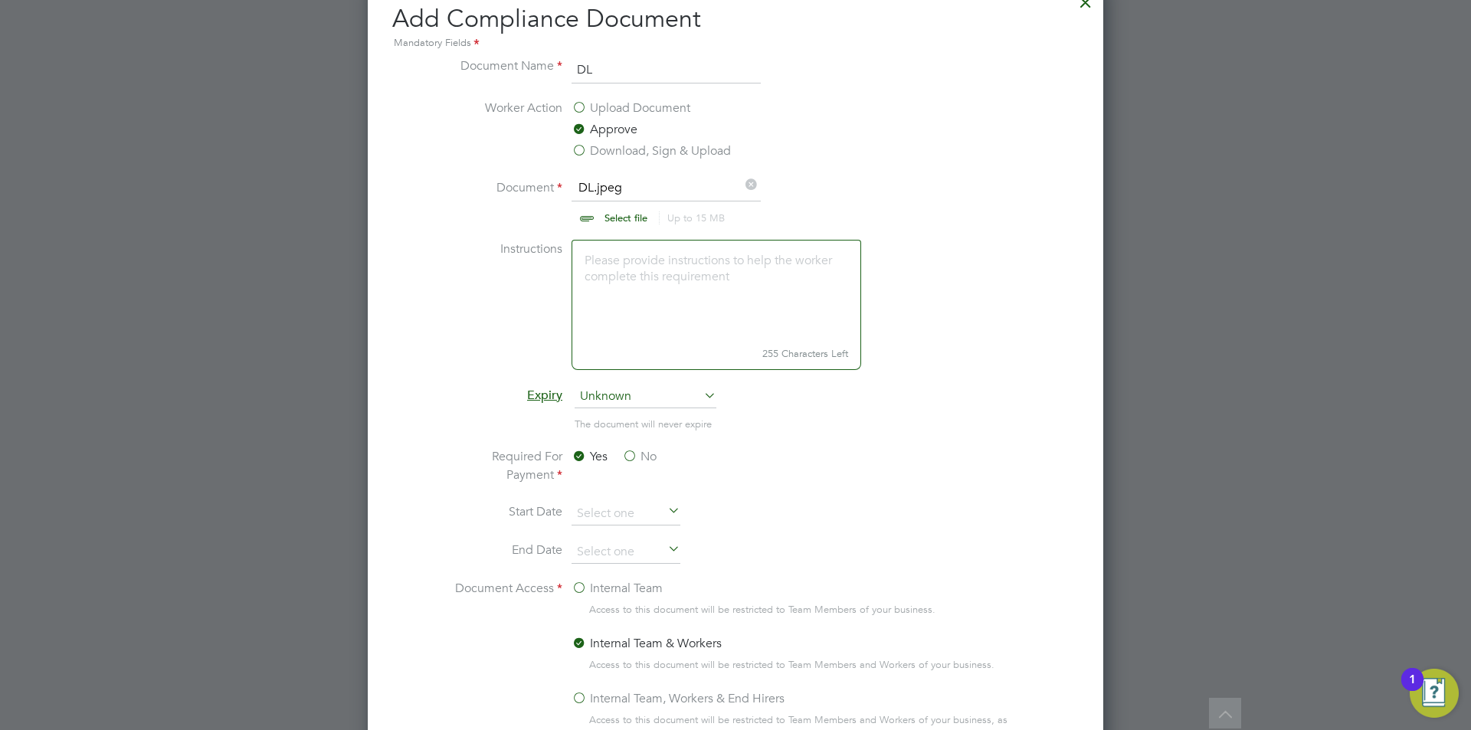
scroll to position [1070, 0]
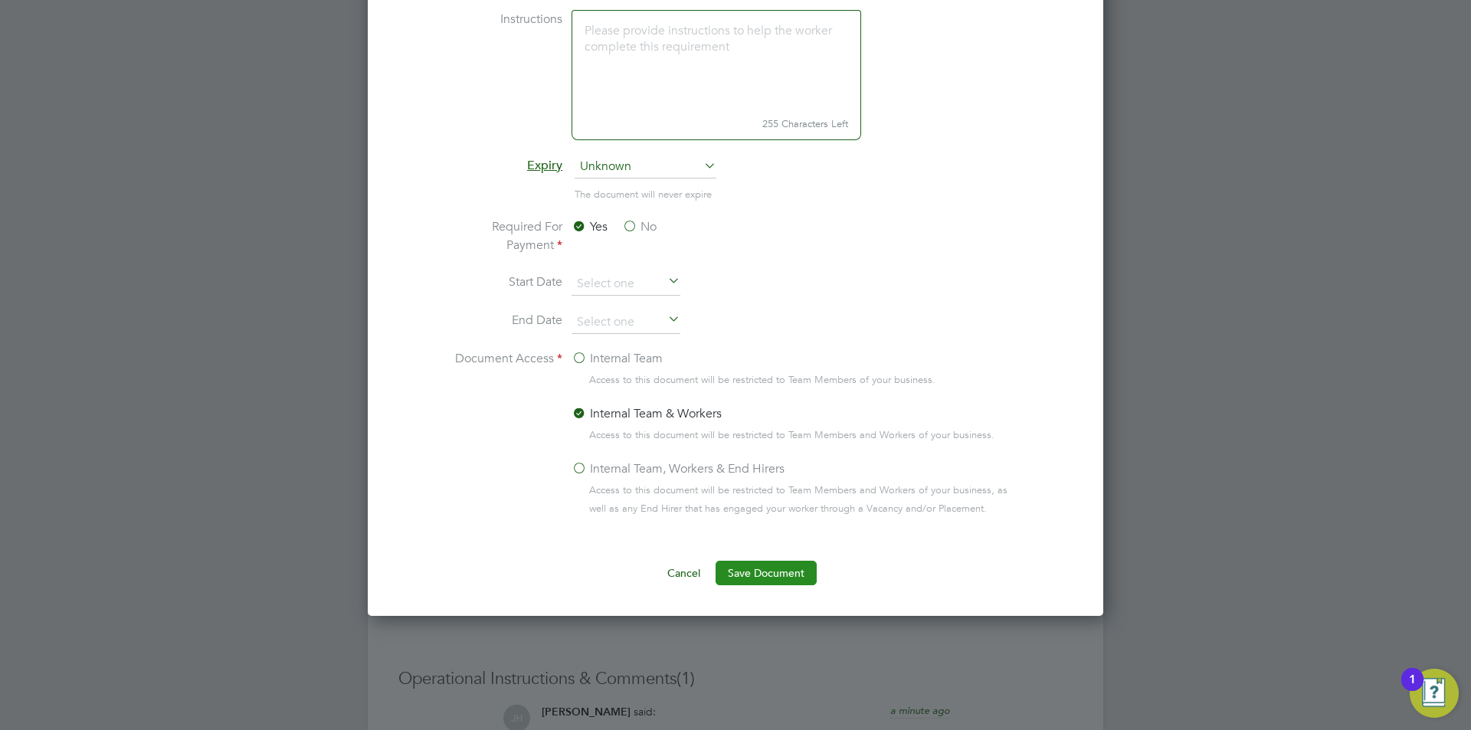
click at [776, 586] on button "Save Document" at bounding box center [766, 573] width 101 height 25
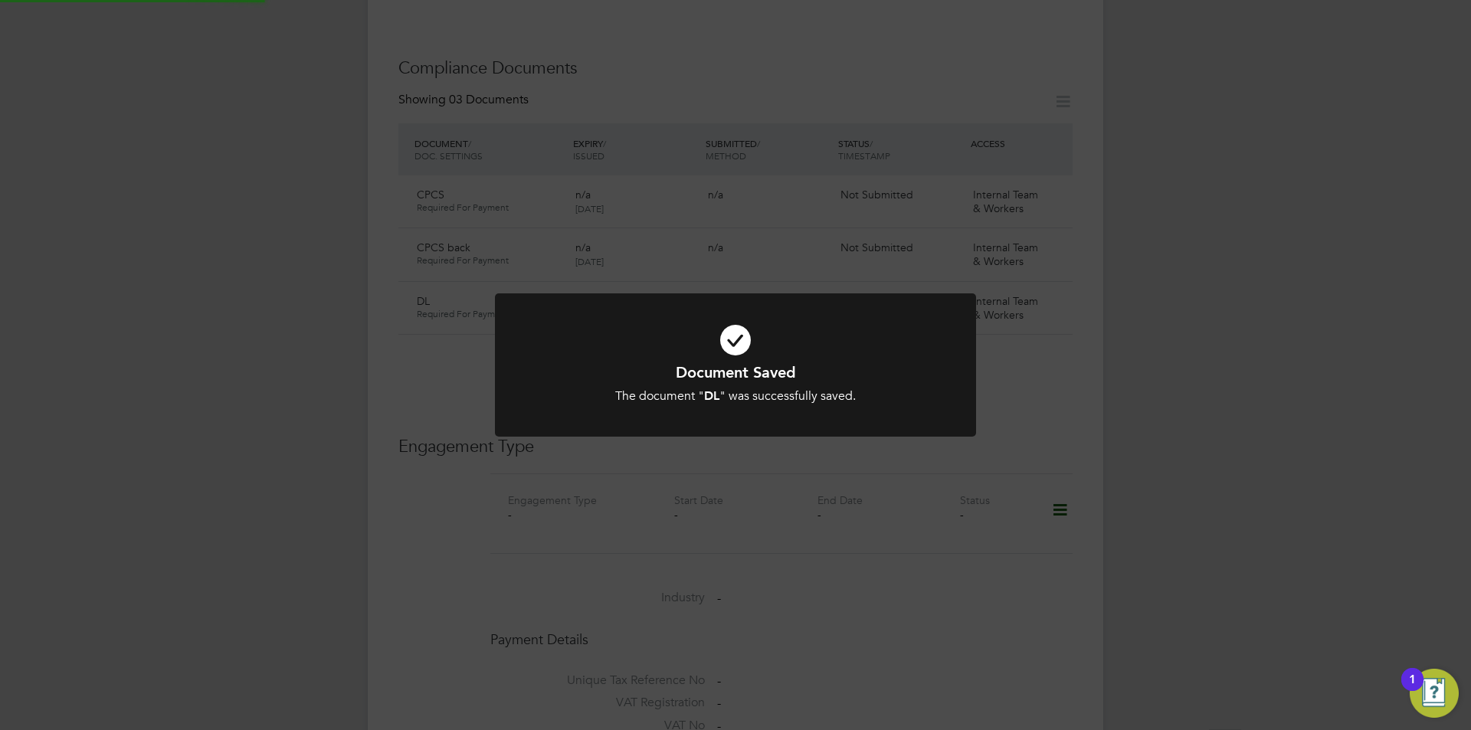
click at [1212, 579] on div "Document Saved The document " DL " was successfully saved. Cancel Okay" at bounding box center [735, 365] width 1471 height 730
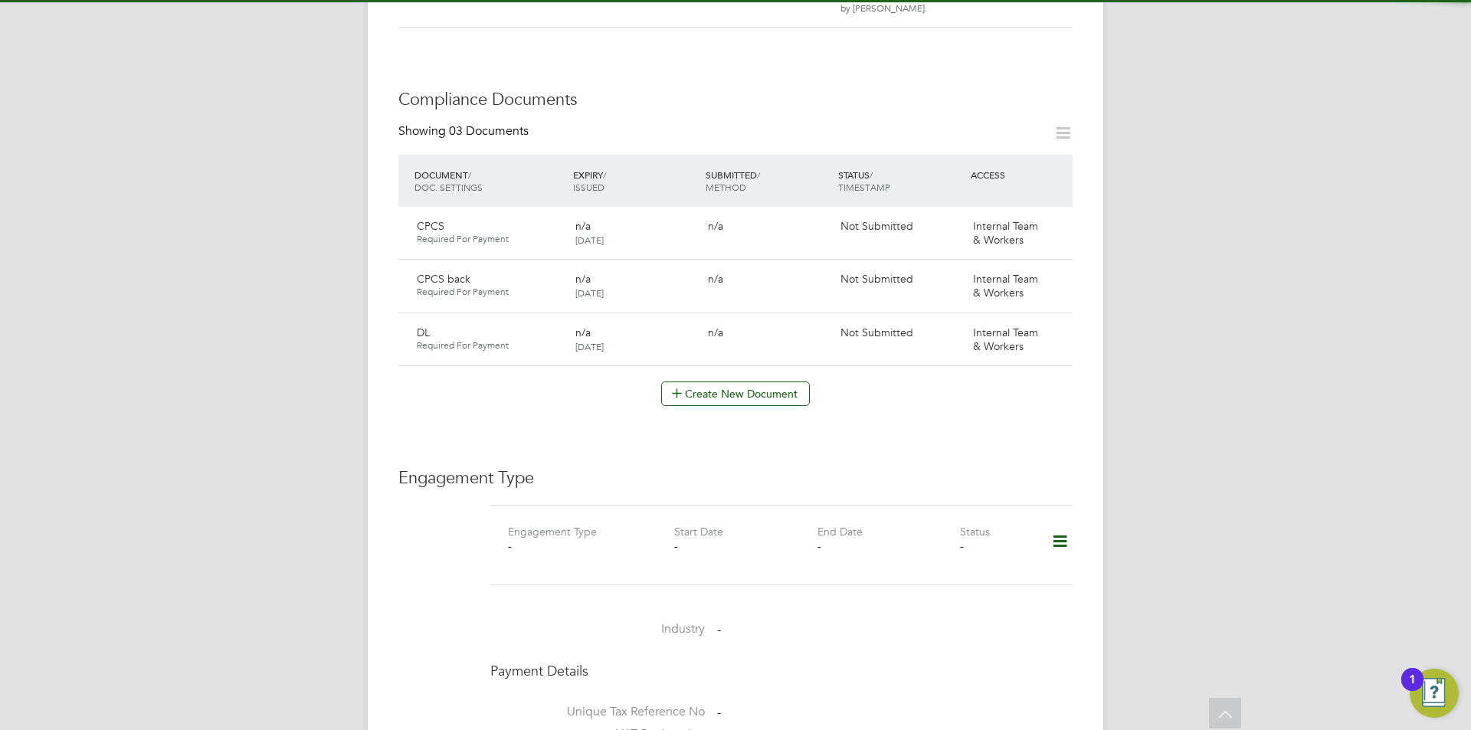
scroll to position [763, 0]
